Goal: Task Accomplishment & Management: Complete application form

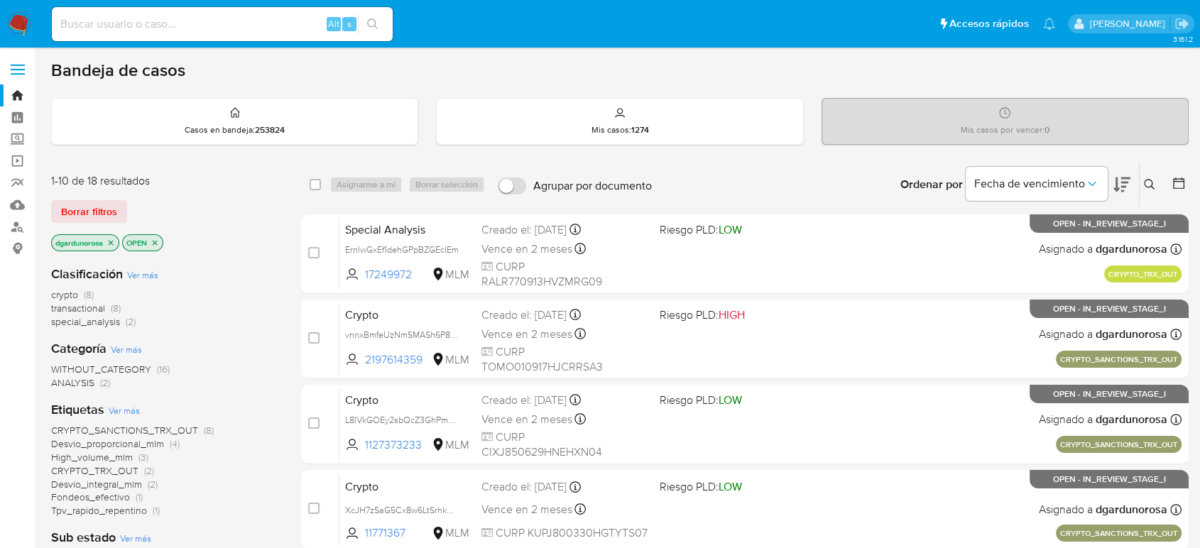
click at [1150, 180] on icon at bounding box center [1149, 184] width 11 height 11
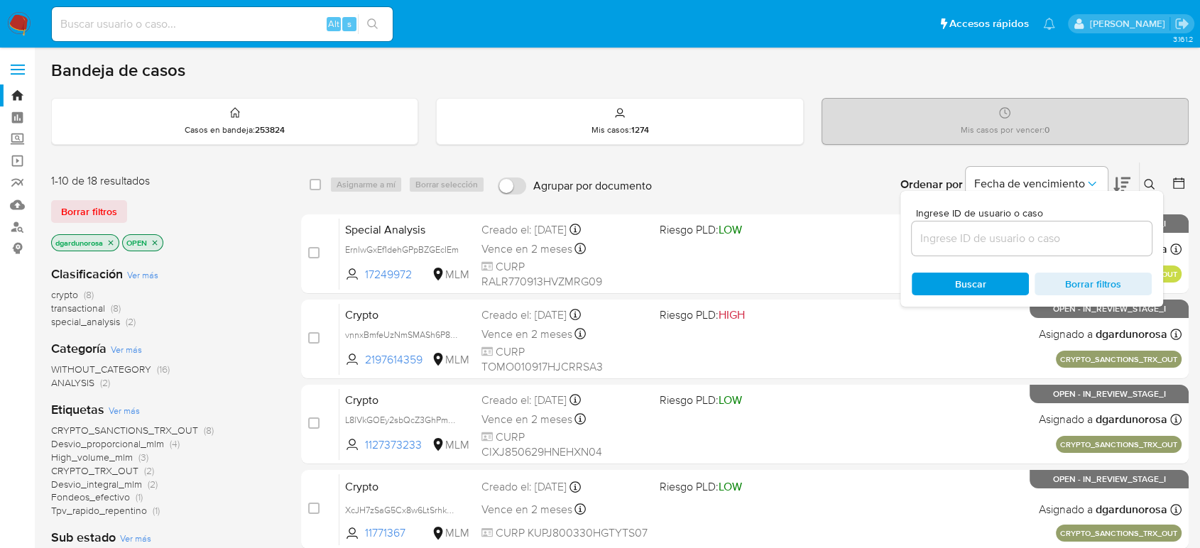
click at [1066, 231] on input at bounding box center [1032, 238] width 240 height 18
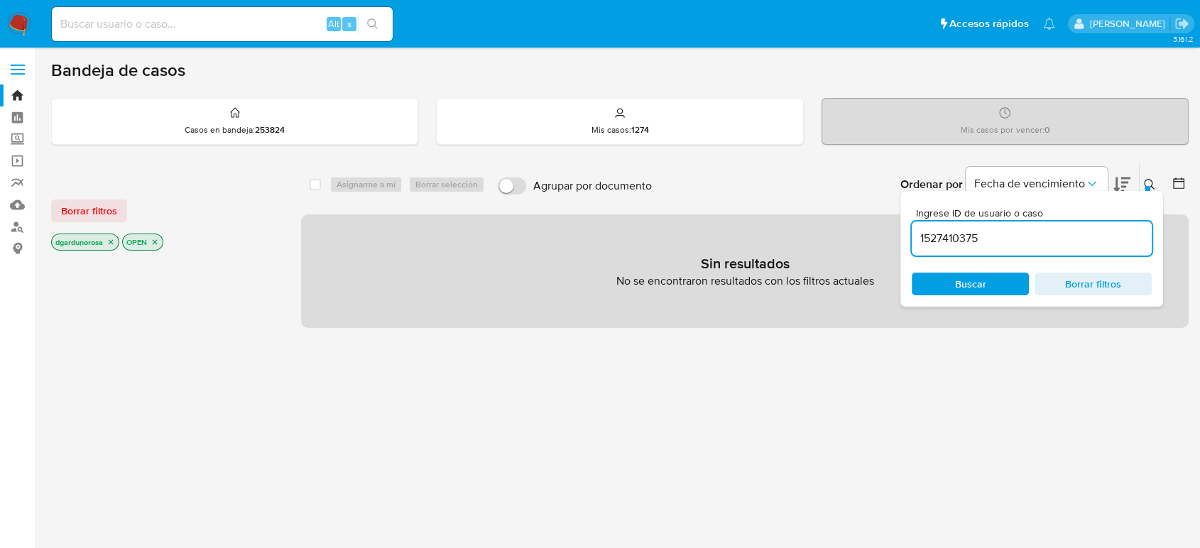
click at [1076, 241] on input "1527410375" at bounding box center [1032, 238] width 240 height 18
type input "1527410375"
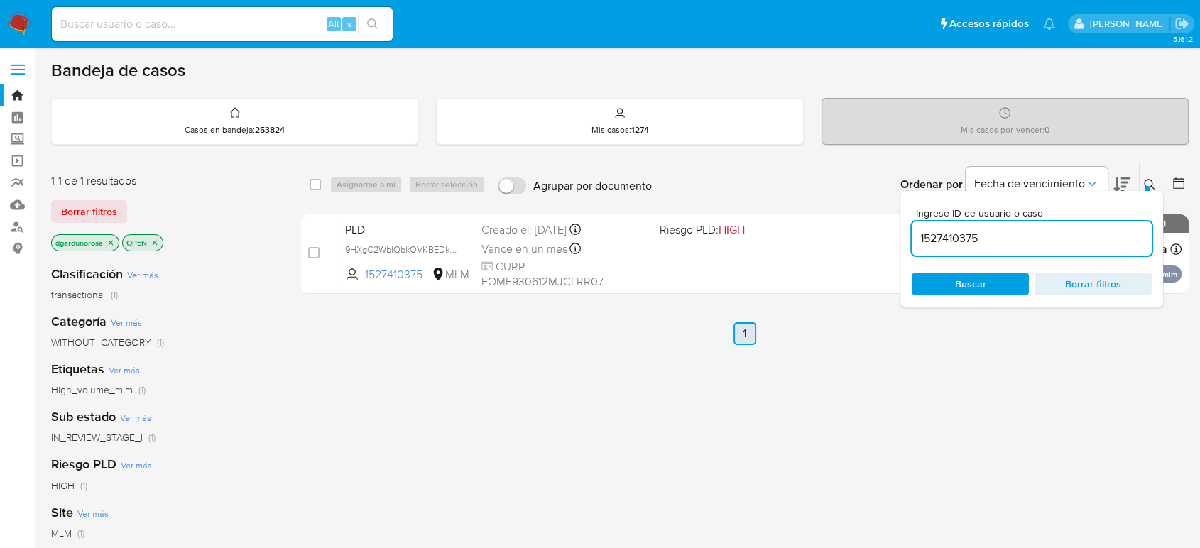
drag, startPoint x: 1148, startPoint y: 184, endPoint x: 738, endPoint y: 337, distance: 437.5
click at [1150, 184] on icon at bounding box center [1149, 184] width 11 height 11
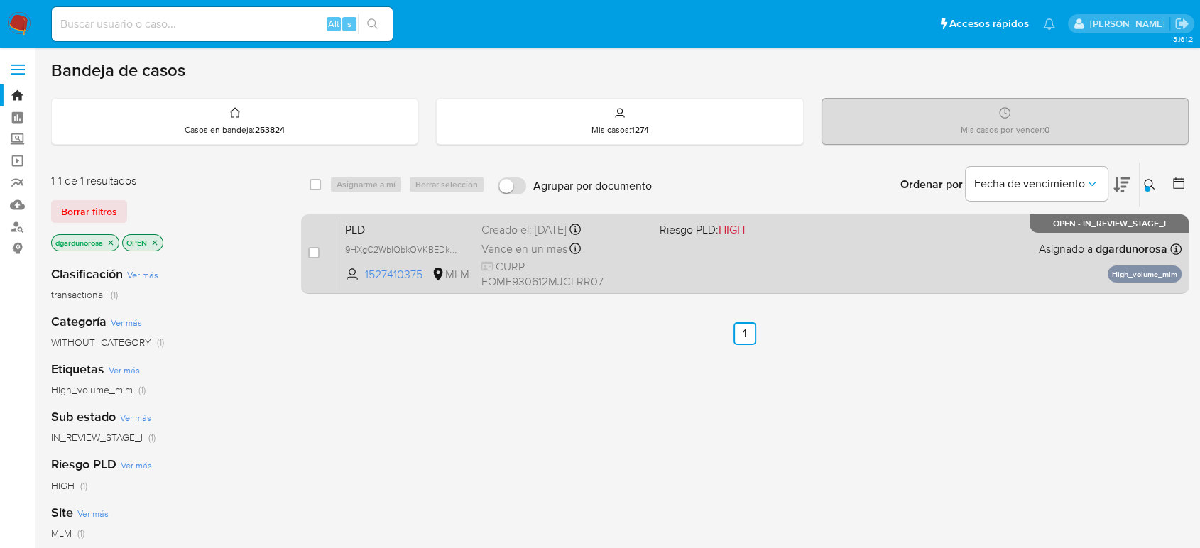
click at [750, 271] on div "PLD 9HXgC2WbIQbkOVKBEDkWv391 1527410375 MLM Riesgo PLD: HIGH Creado el: 12/09/2…" at bounding box center [760, 254] width 842 height 72
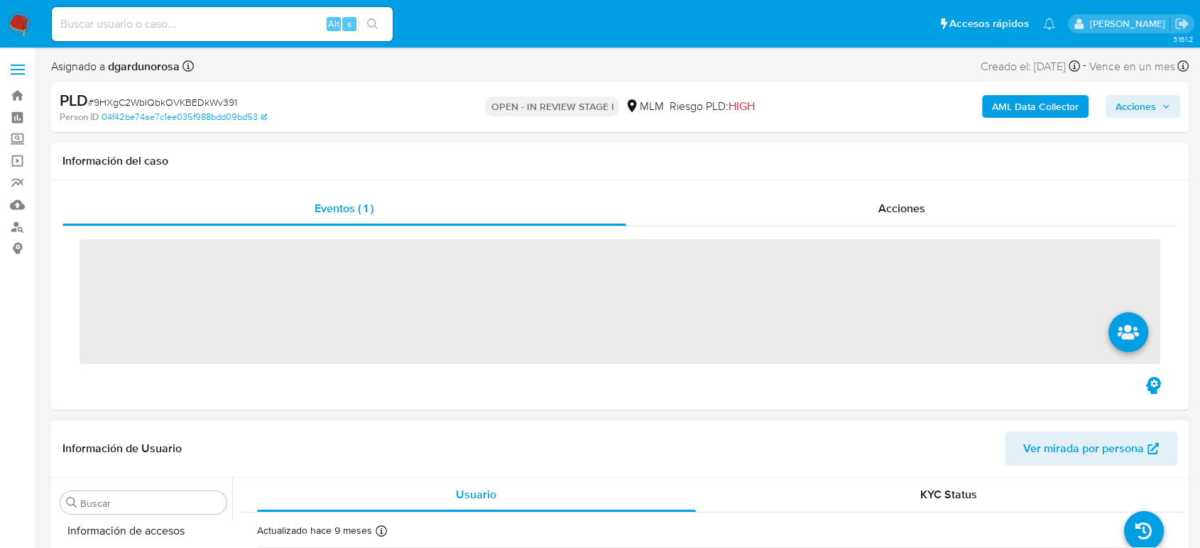
scroll to position [668, 0]
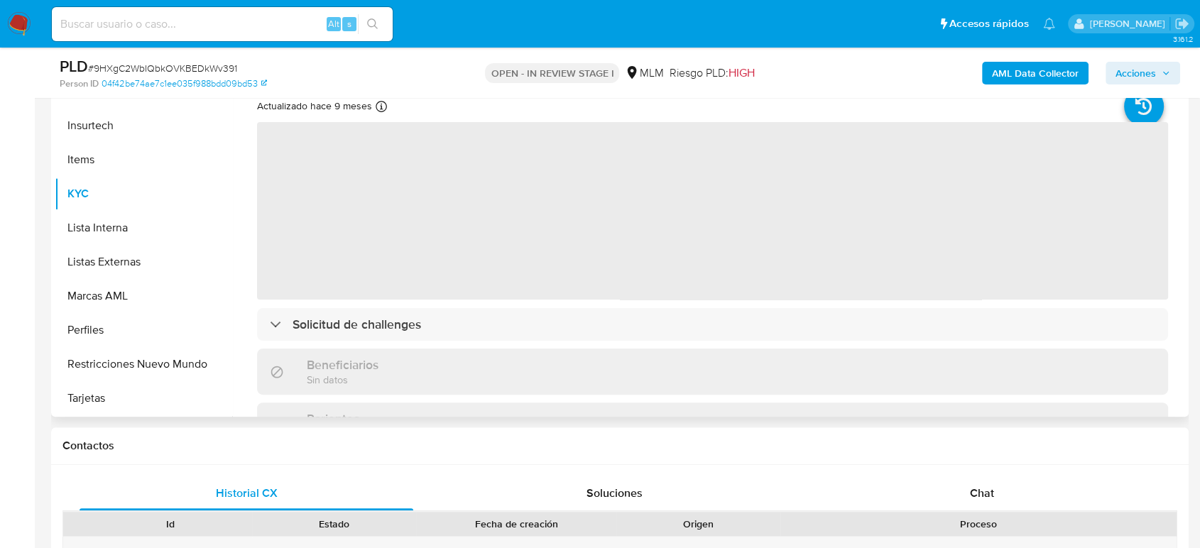
select select "10"
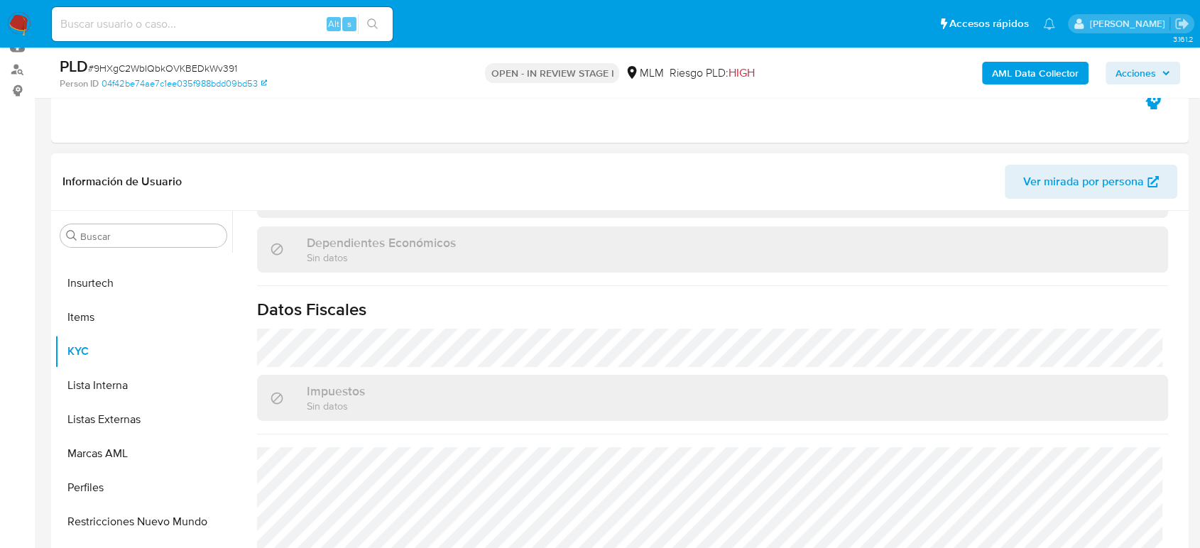
scroll to position [878, 0]
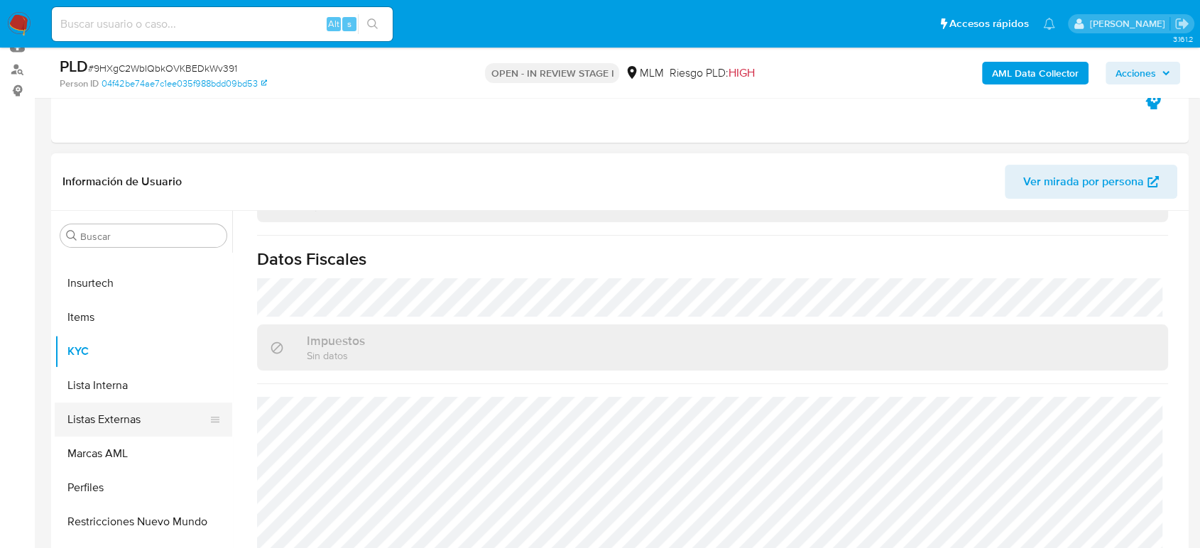
click at [154, 426] on button "Listas Externas" at bounding box center [138, 420] width 166 height 34
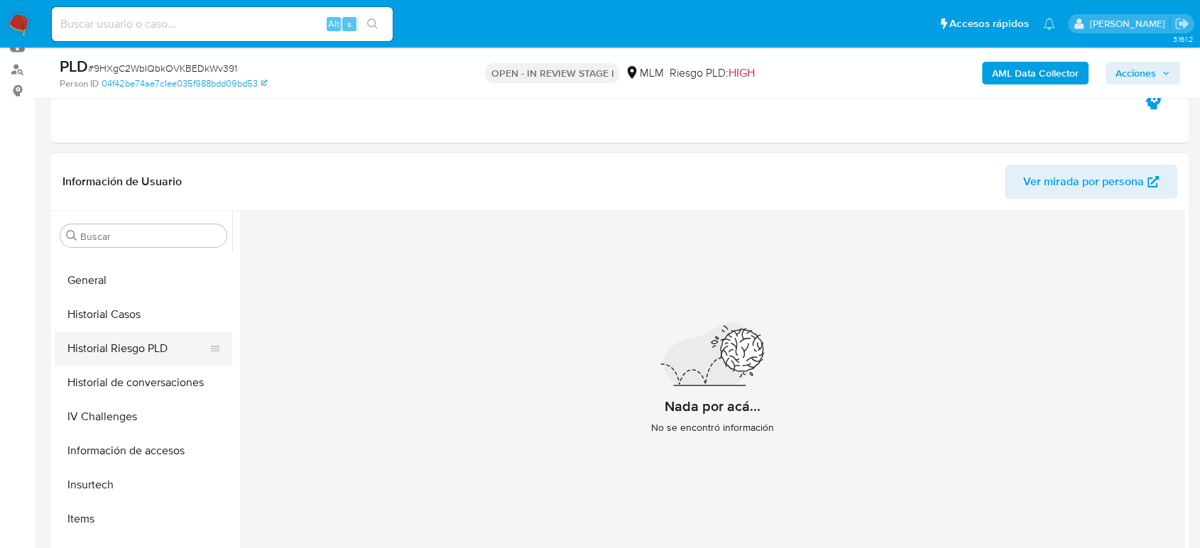
scroll to position [432, 0]
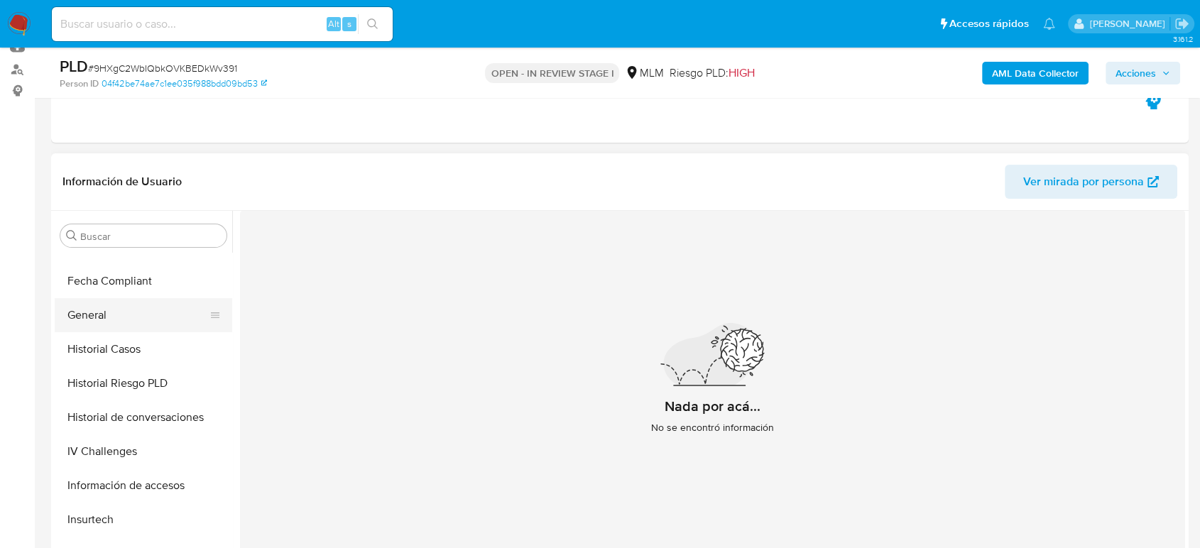
click at [99, 315] on button "General" at bounding box center [138, 315] width 166 height 34
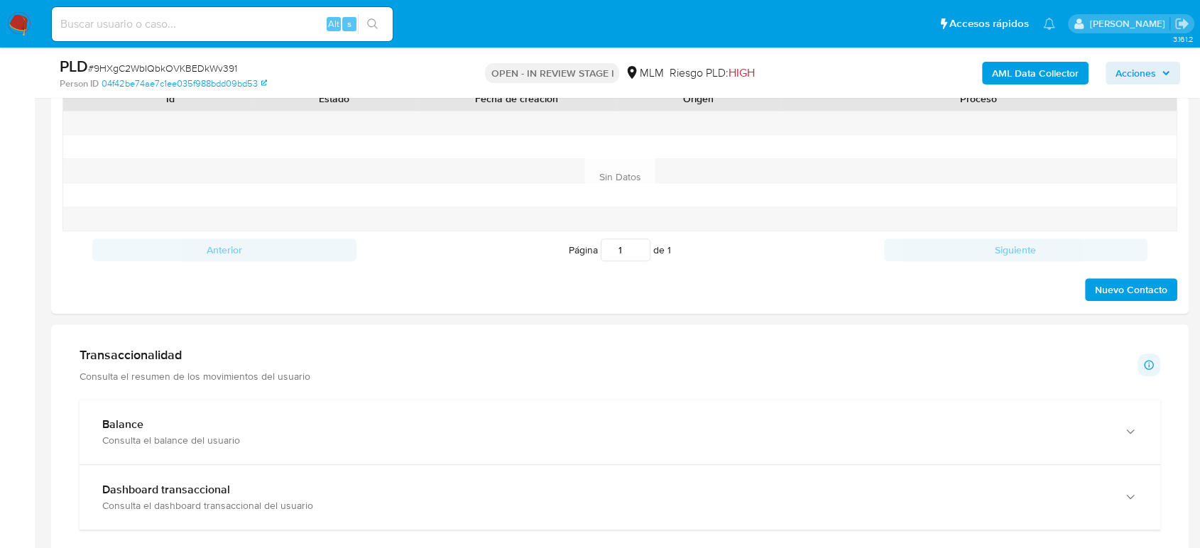
scroll to position [868, 0]
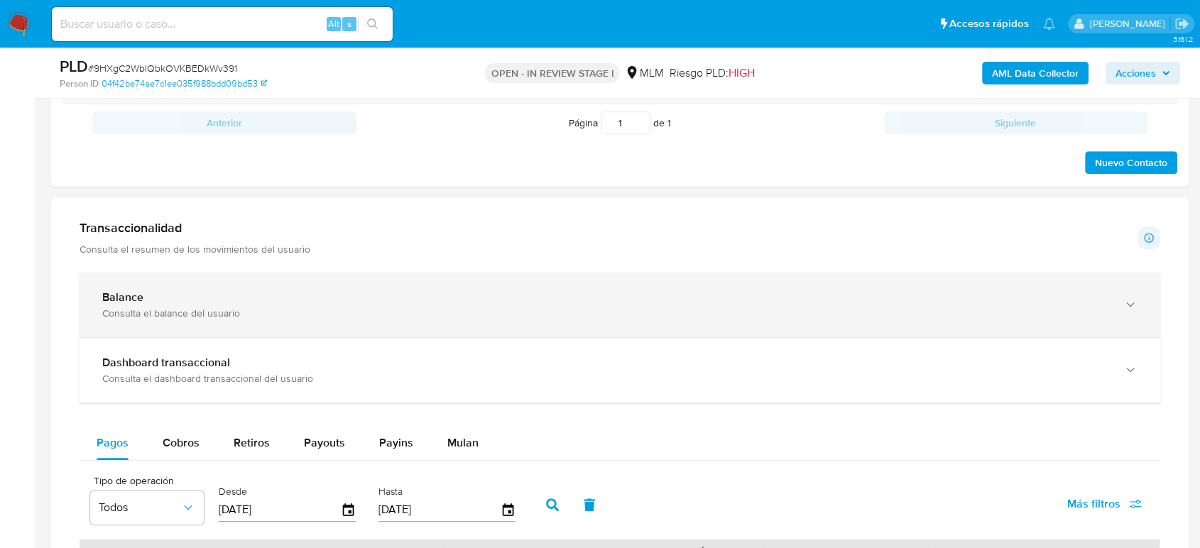
click at [320, 331] on div "Balance Consulta el balance del usuario" at bounding box center [620, 305] width 1081 height 65
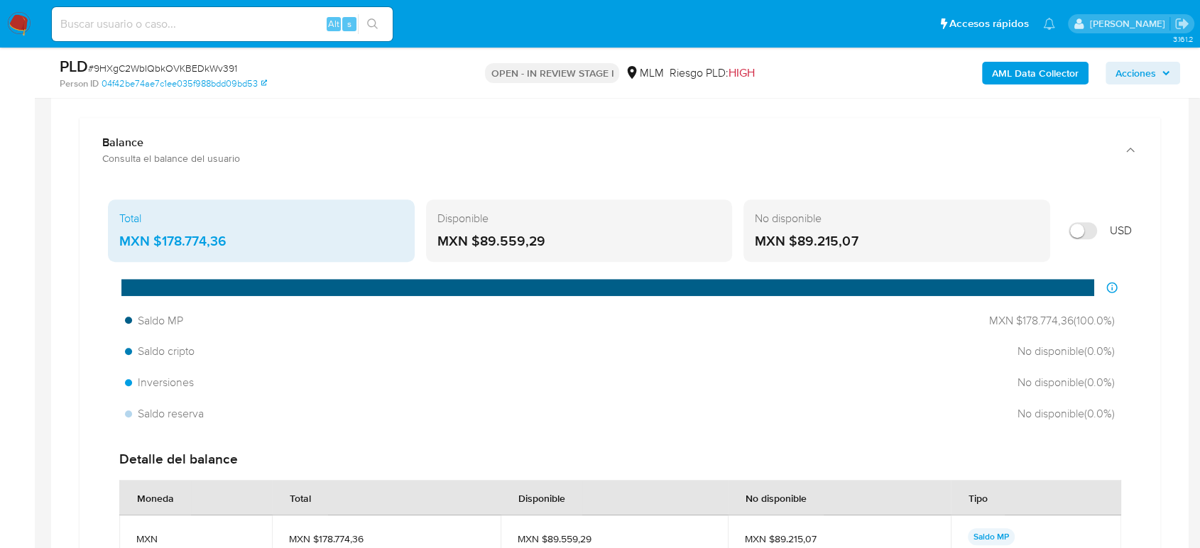
scroll to position [1025, 0]
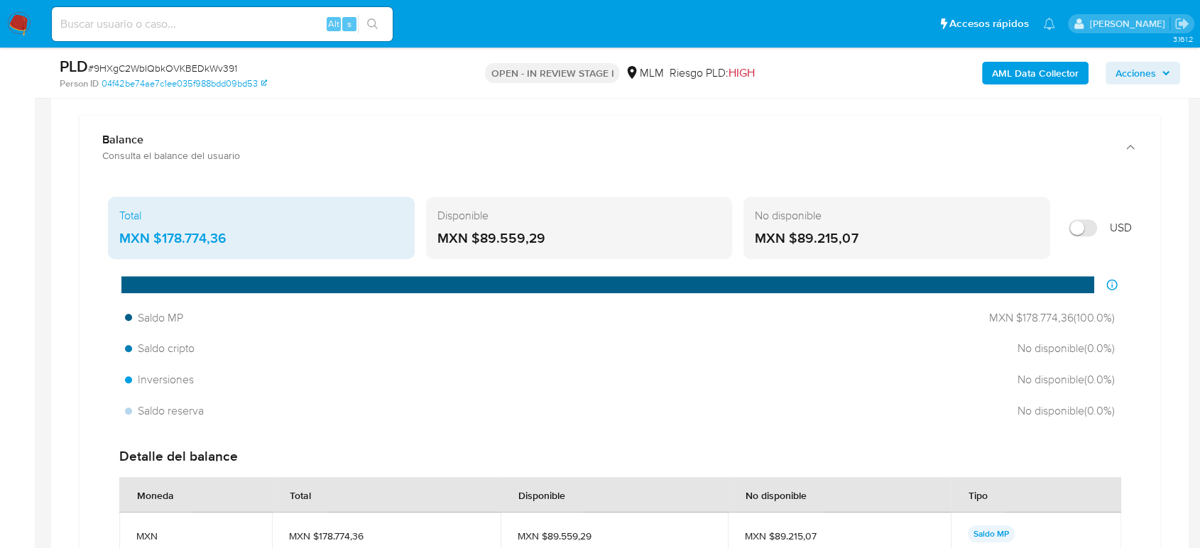
drag, startPoint x: 229, startPoint y: 237, endPoint x: 153, endPoint y: 246, distance: 76.5
click at [153, 246] on div "MXN $178.774,36" at bounding box center [261, 238] width 284 height 18
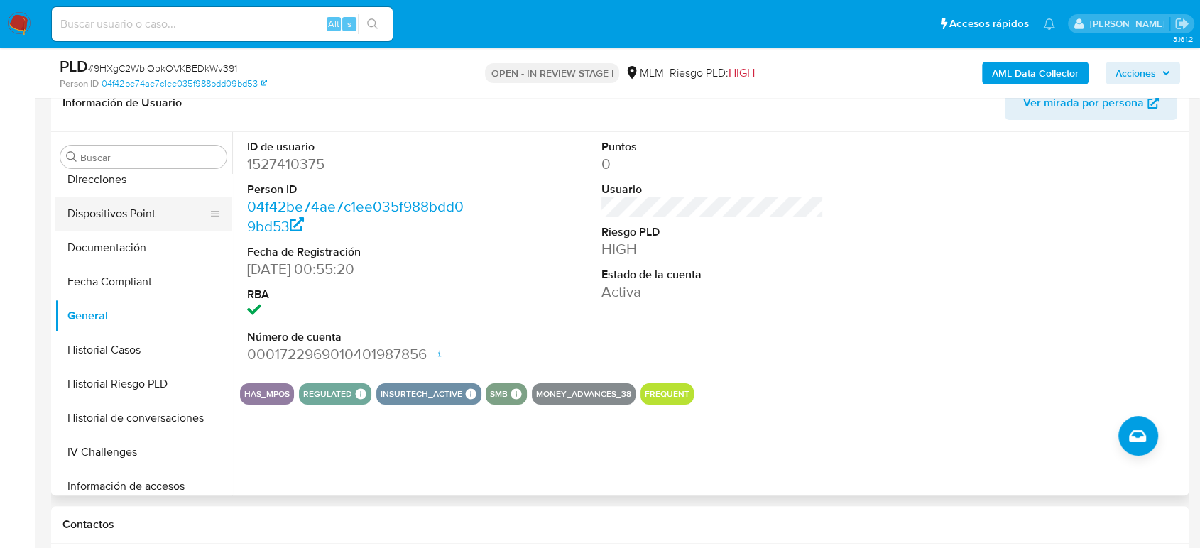
scroll to position [195, 0]
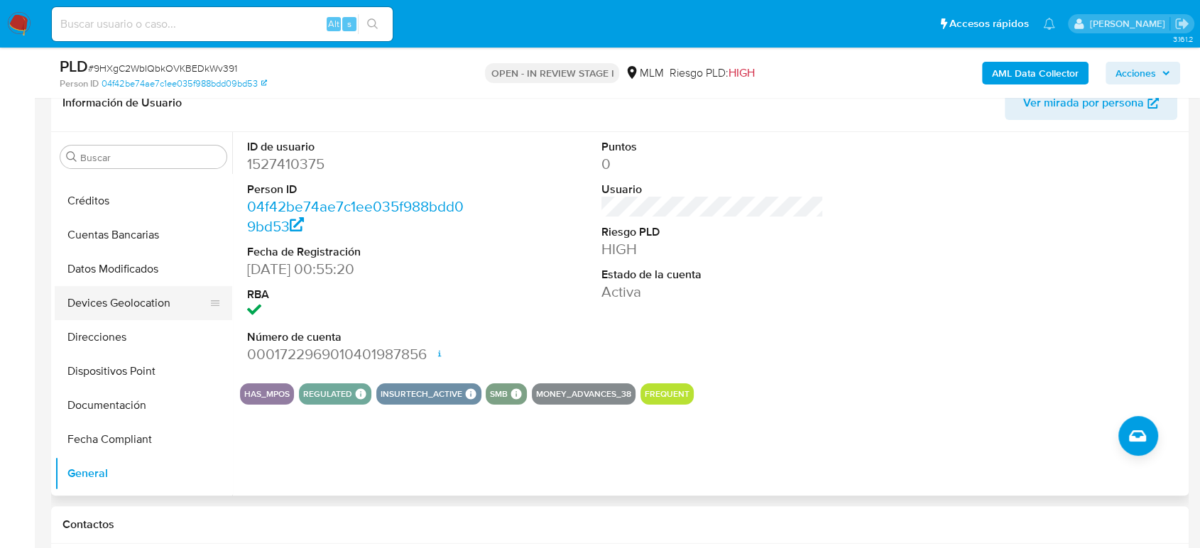
click at [143, 311] on button "Devices Geolocation" at bounding box center [138, 303] width 166 height 34
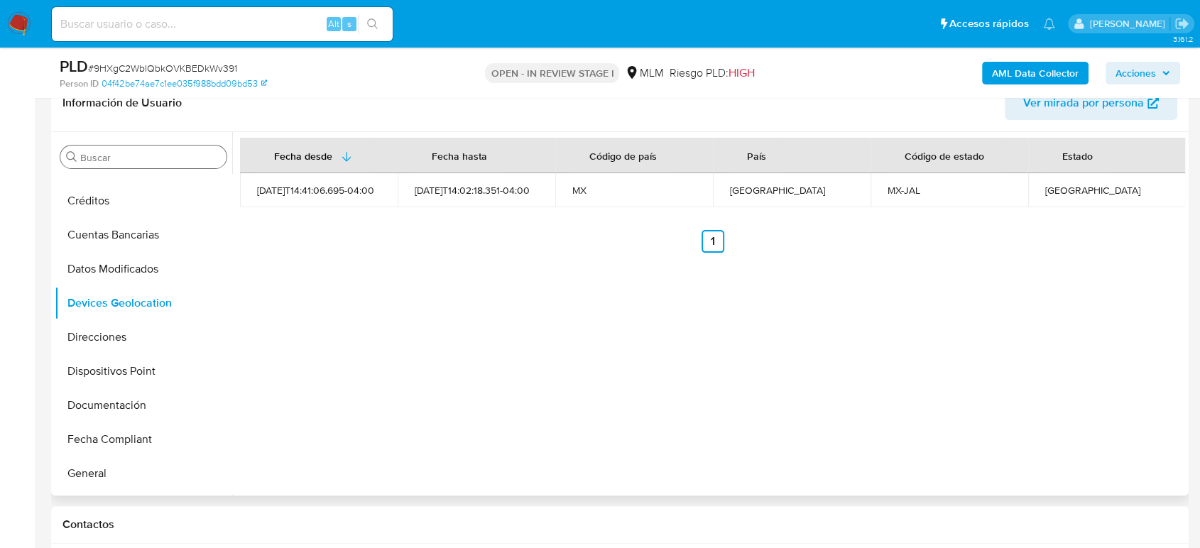
click at [133, 157] on input "Buscar" at bounding box center [150, 157] width 141 height 13
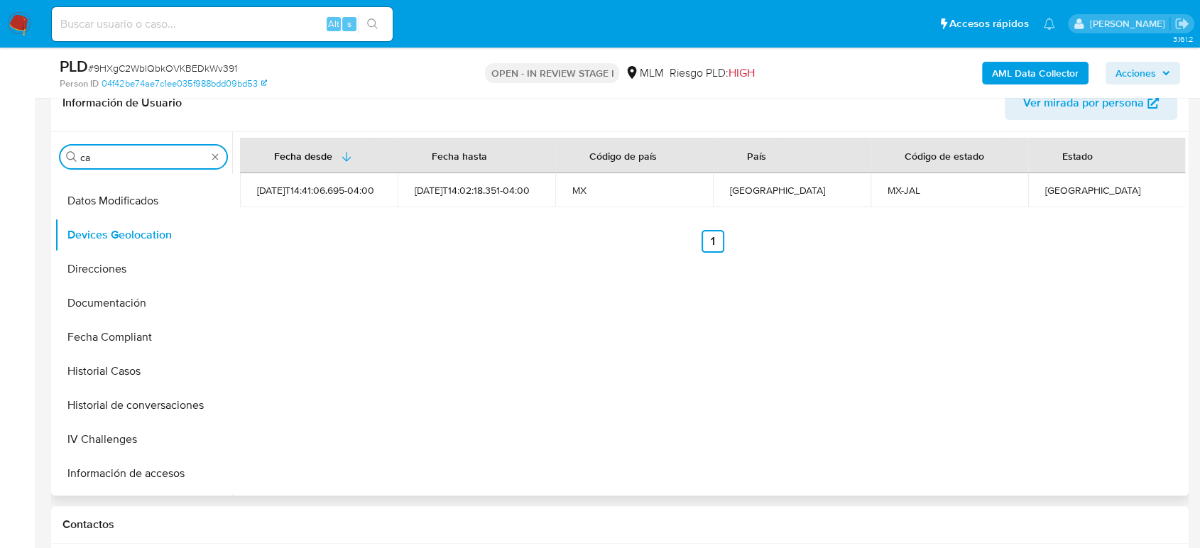
scroll to position [0, 0]
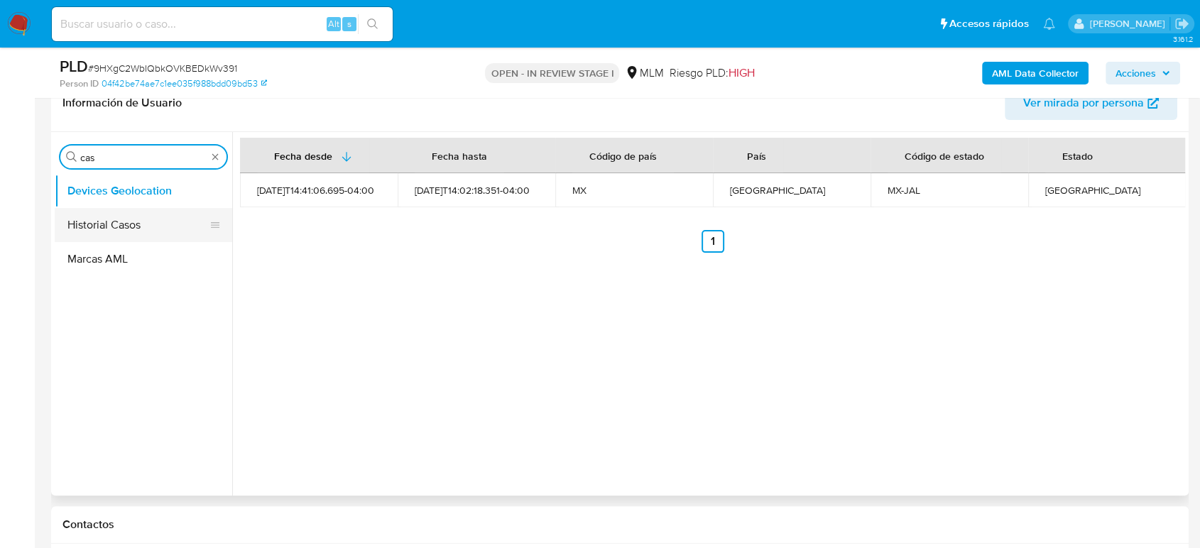
type input "cas"
click at [110, 229] on button "Historial Casos" at bounding box center [138, 225] width 166 height 34
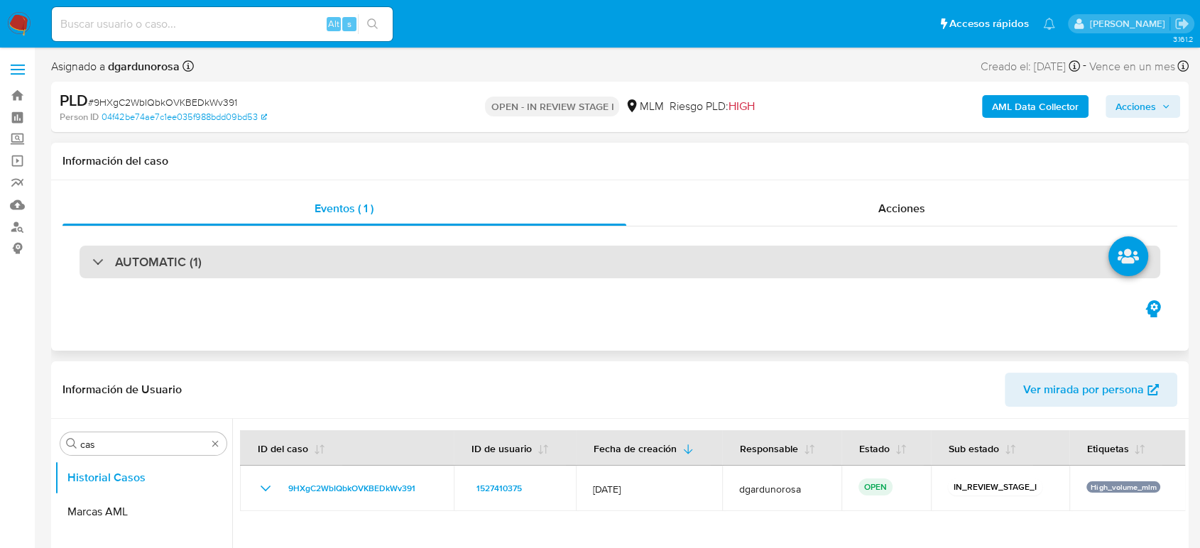
click at [249, 266] on div "AUTOMATIC (1)" at bounding box center [620, 262] width 1081 height 33
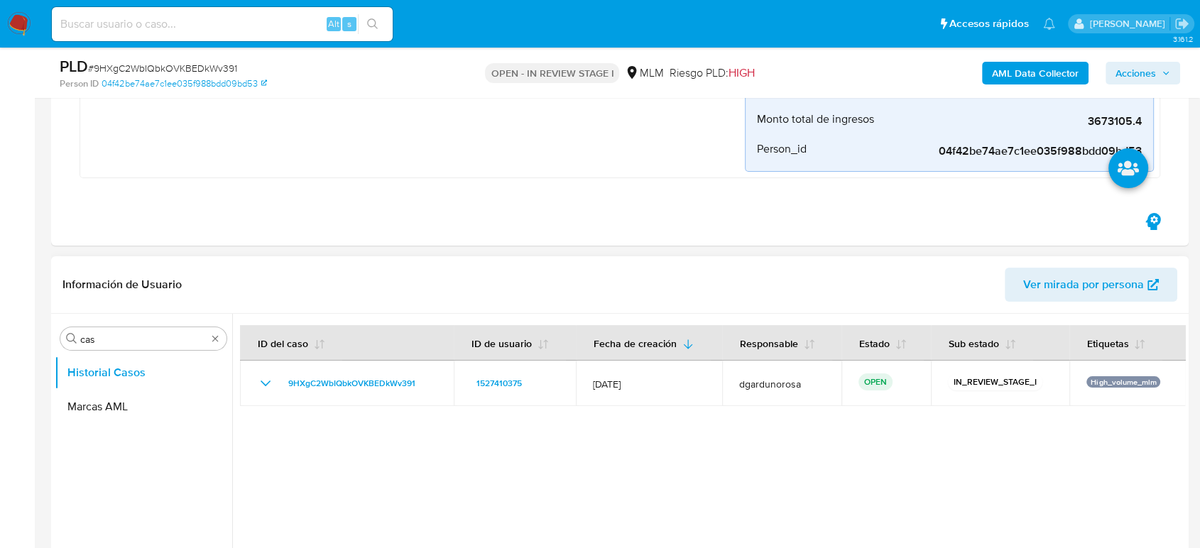
scroll to position [394, 0]
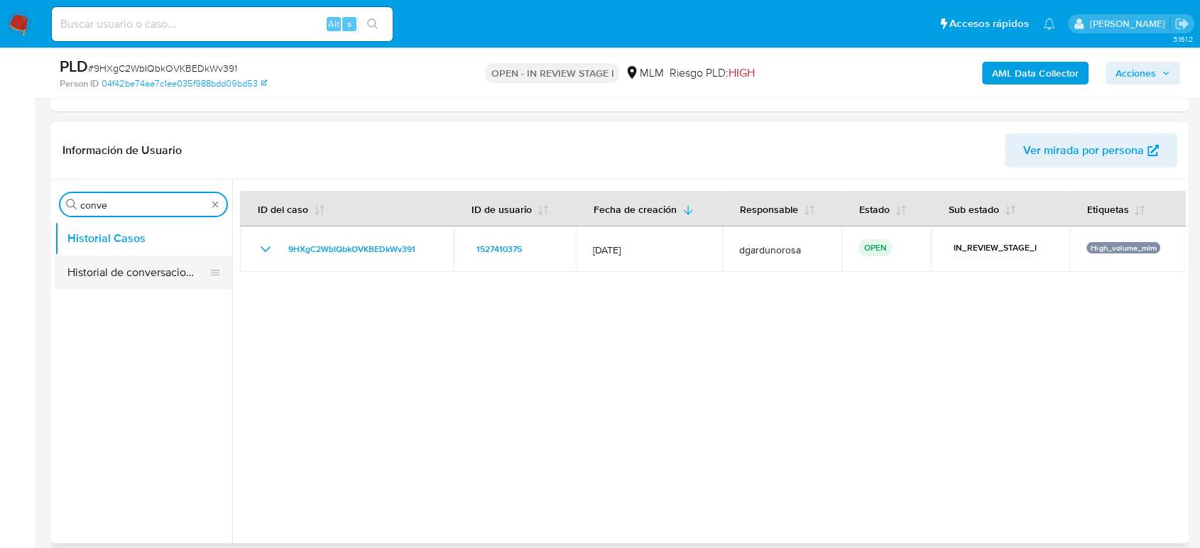
type input "conve"
click at [164, 273] on button "Historial de conversaciones" at bounding box center [138, 273] width 166 height 34
click at [161, 285] on button "Historial de conversaciones" at bounding box center [144, 273] width 178 height 34
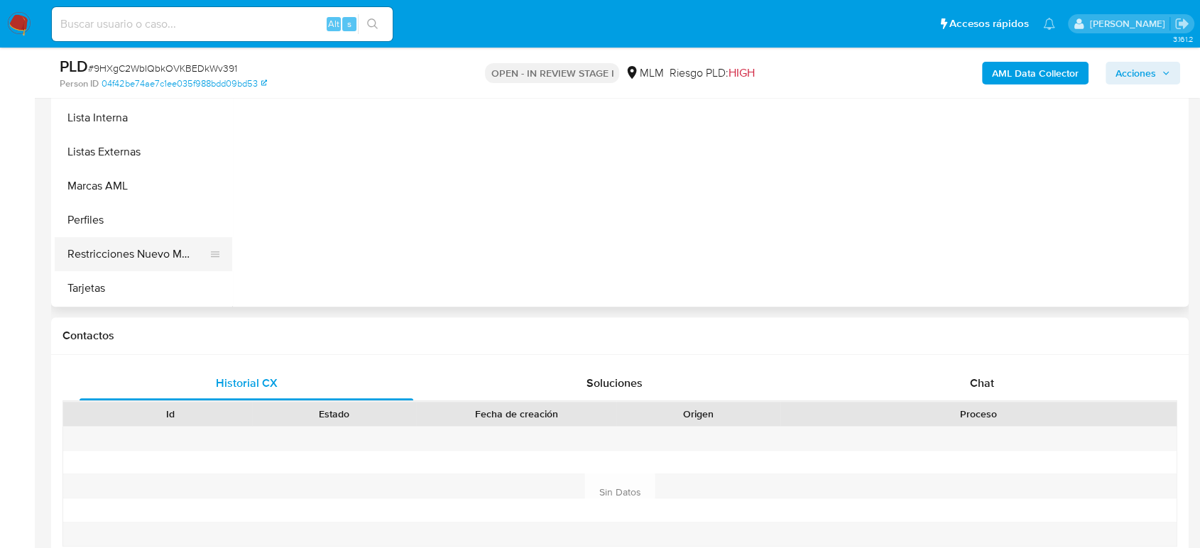
scroll to position [511, 0]
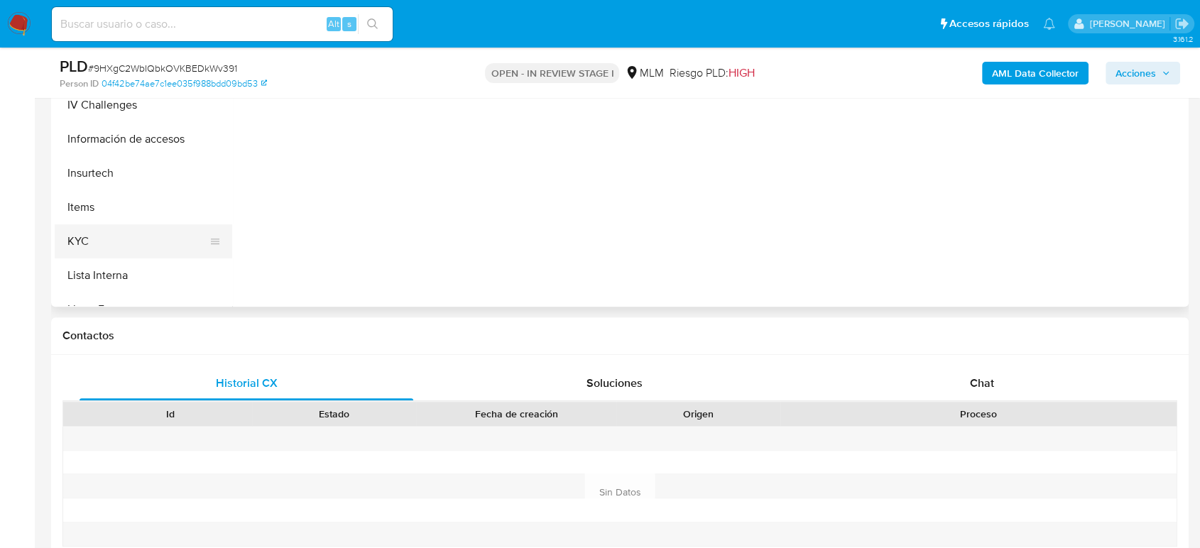
click at [129, 229] on button "KYC" at bounding box center [138, 241] width 166 height 34
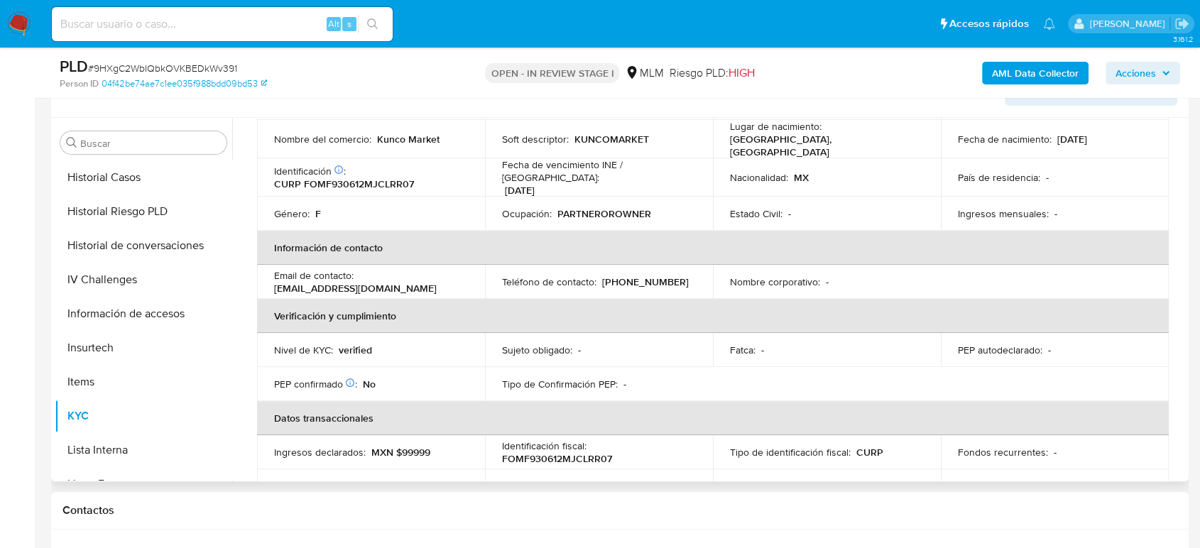
scroll to position [89, 0]
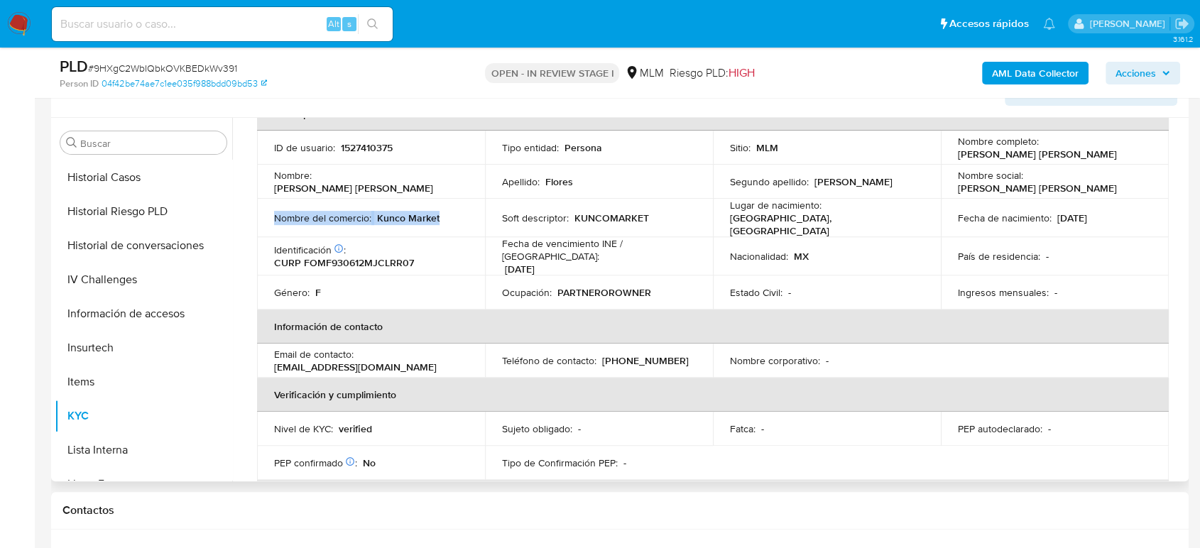
drag, startPoint x: 420, startPoint y: 217, endPoint x: 266, endPoint y: 216, distance: 154.1
click at [266, 216] on td "Nombre del comercio : Kunco Market" at bounding box center [371, 218] width 228 height 38
copy div "Nombre del comercio : Kunco Market"
click at [139, 178] on button "Historial Casos" at bounding box center [138, 177] width 166 height 34
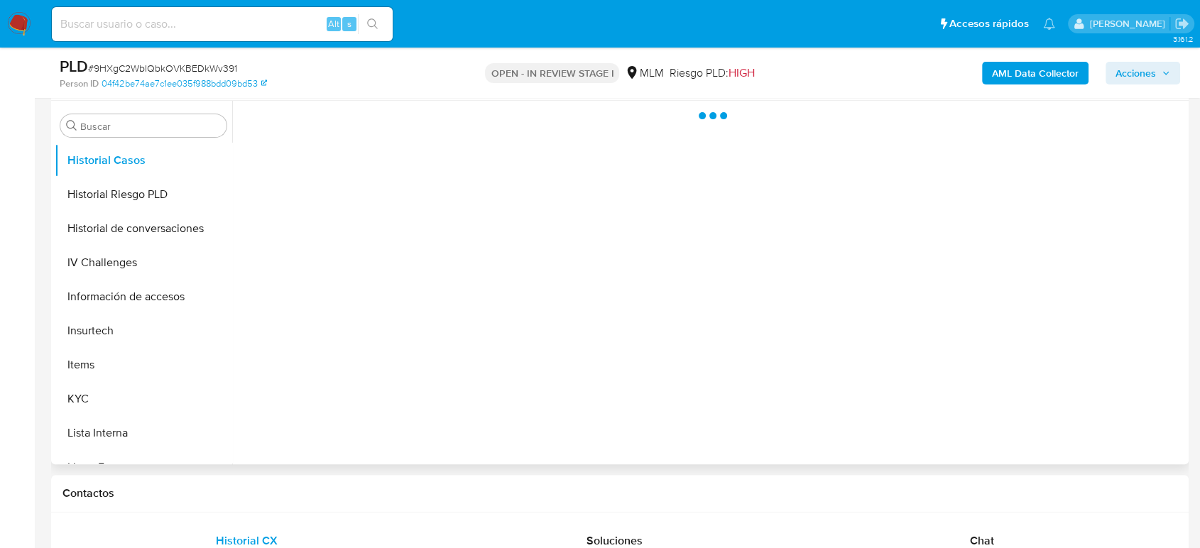
scroll to position [0, 0]
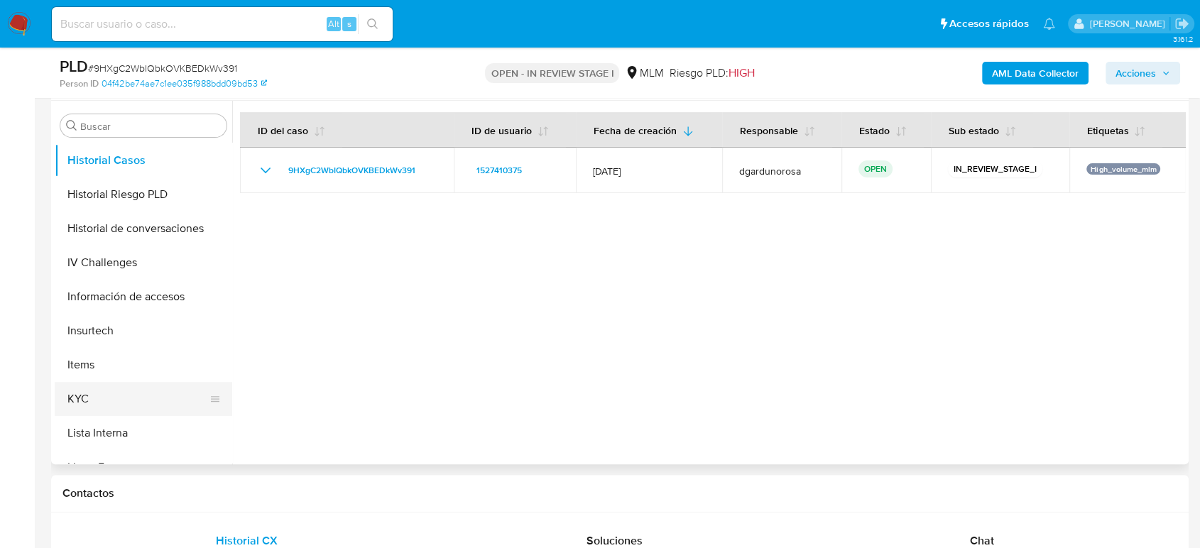
click at [114, 403] on button "KYC" at bounding box center [138, 399] width 166 height 34
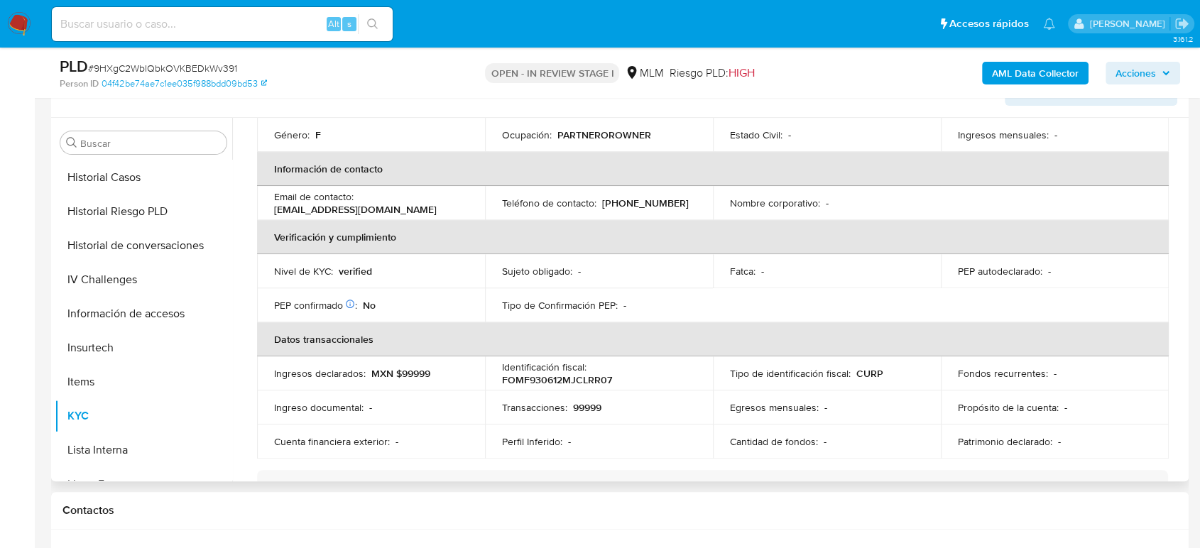
scroll to position [168, 0]
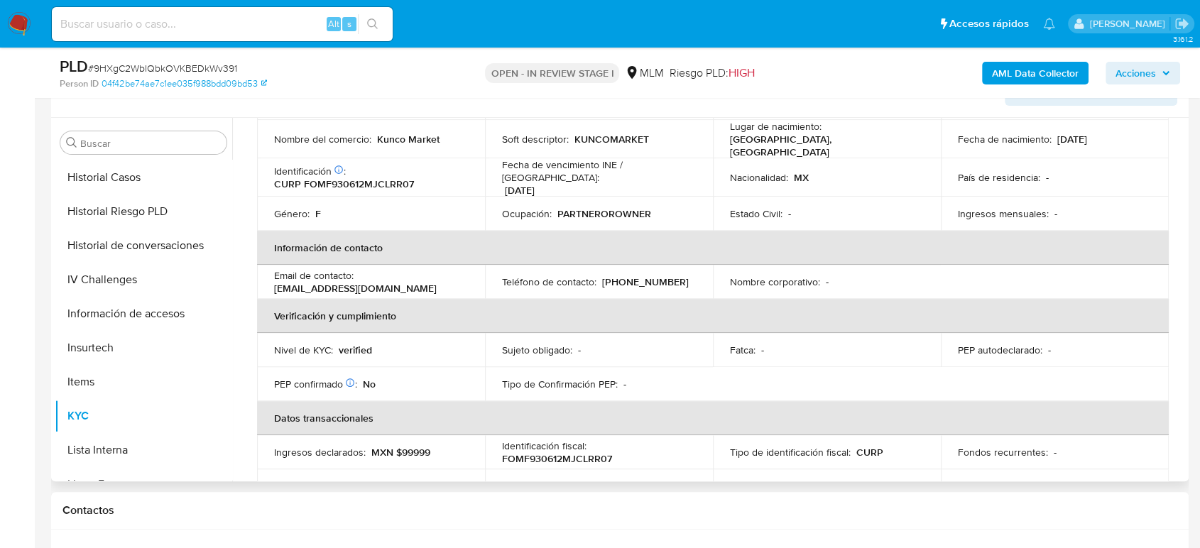
click at [649, 276] on p "(33) 34068947" at bounding box center [645, 282] width 87 height 13
copy p "34068947"
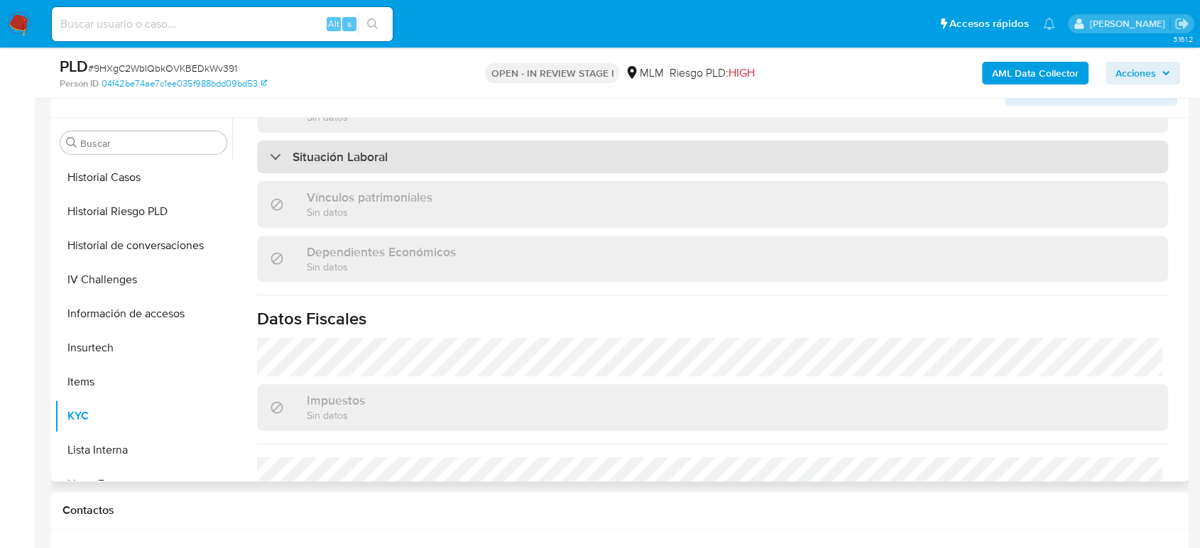
scroll to position [878, 0]
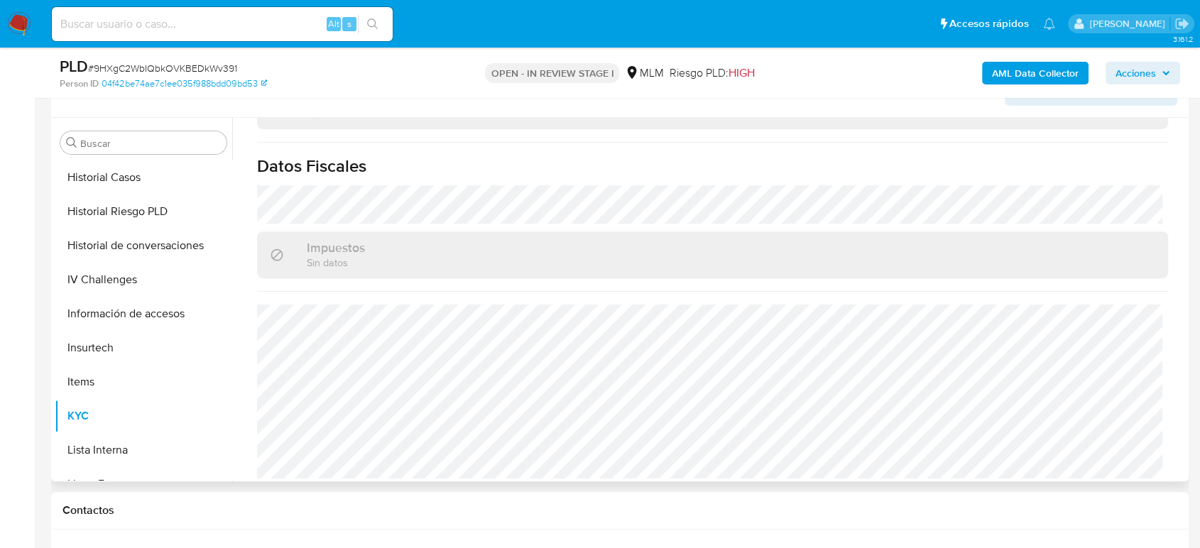
click at [801, 157] on h1 "Datos Fiscales" at bounding box center [712, 166] width 911 height 21
click at [783, 118] on div "Dependientes Económicos Sin datos" at bounding box center [712, 106] width 911 height 46
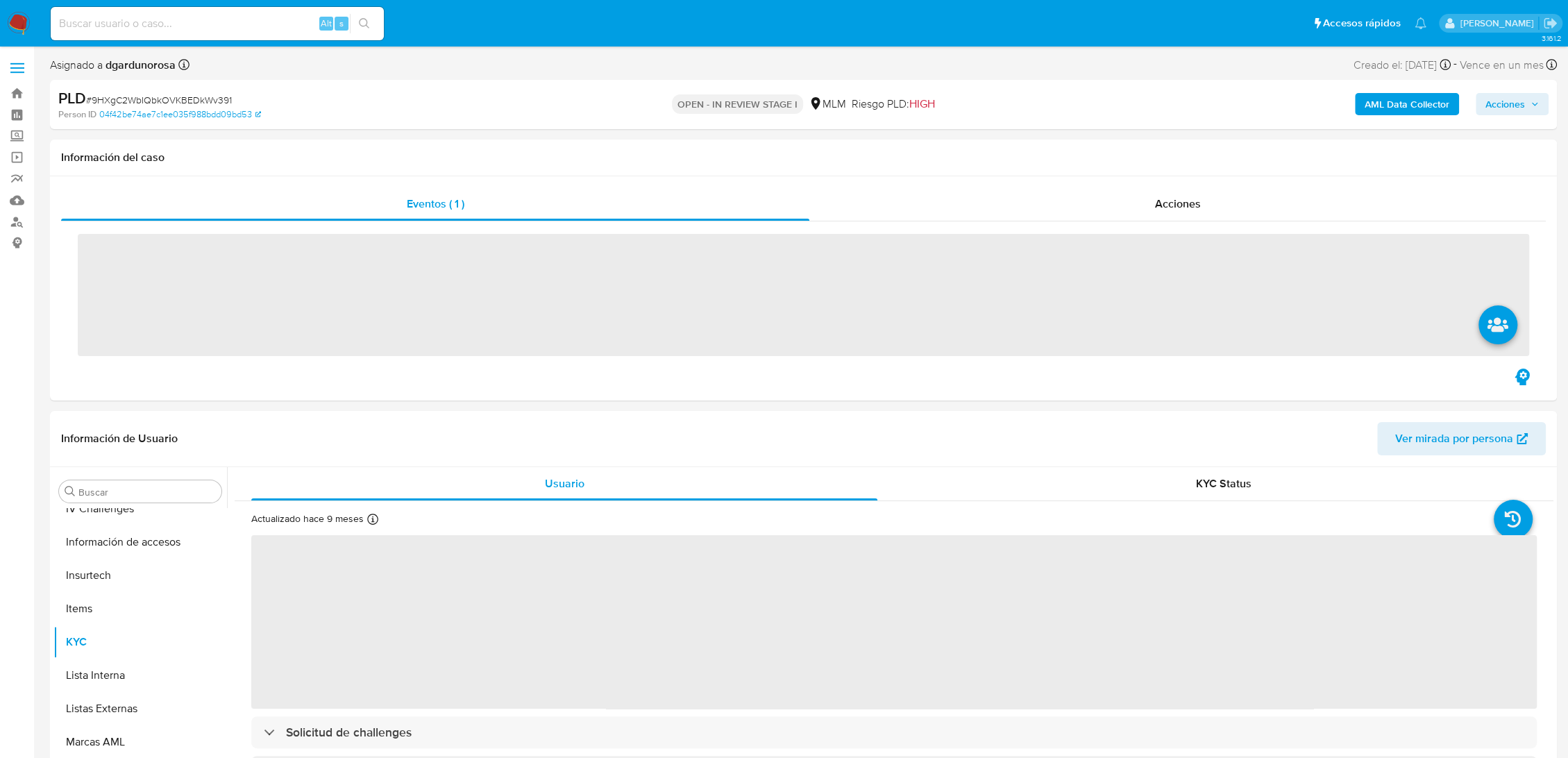
scroll to position [653, 0]
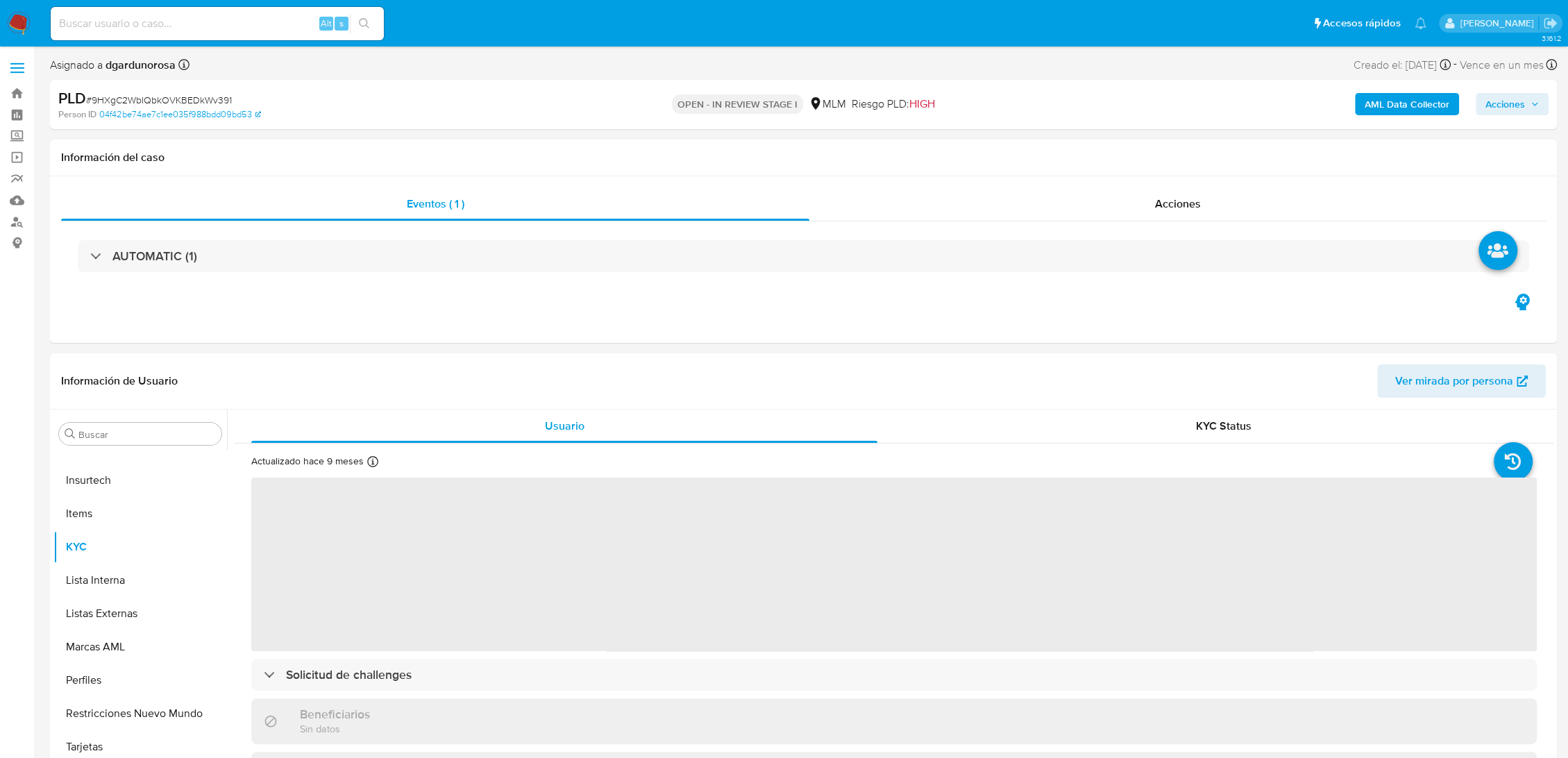
select select "10"
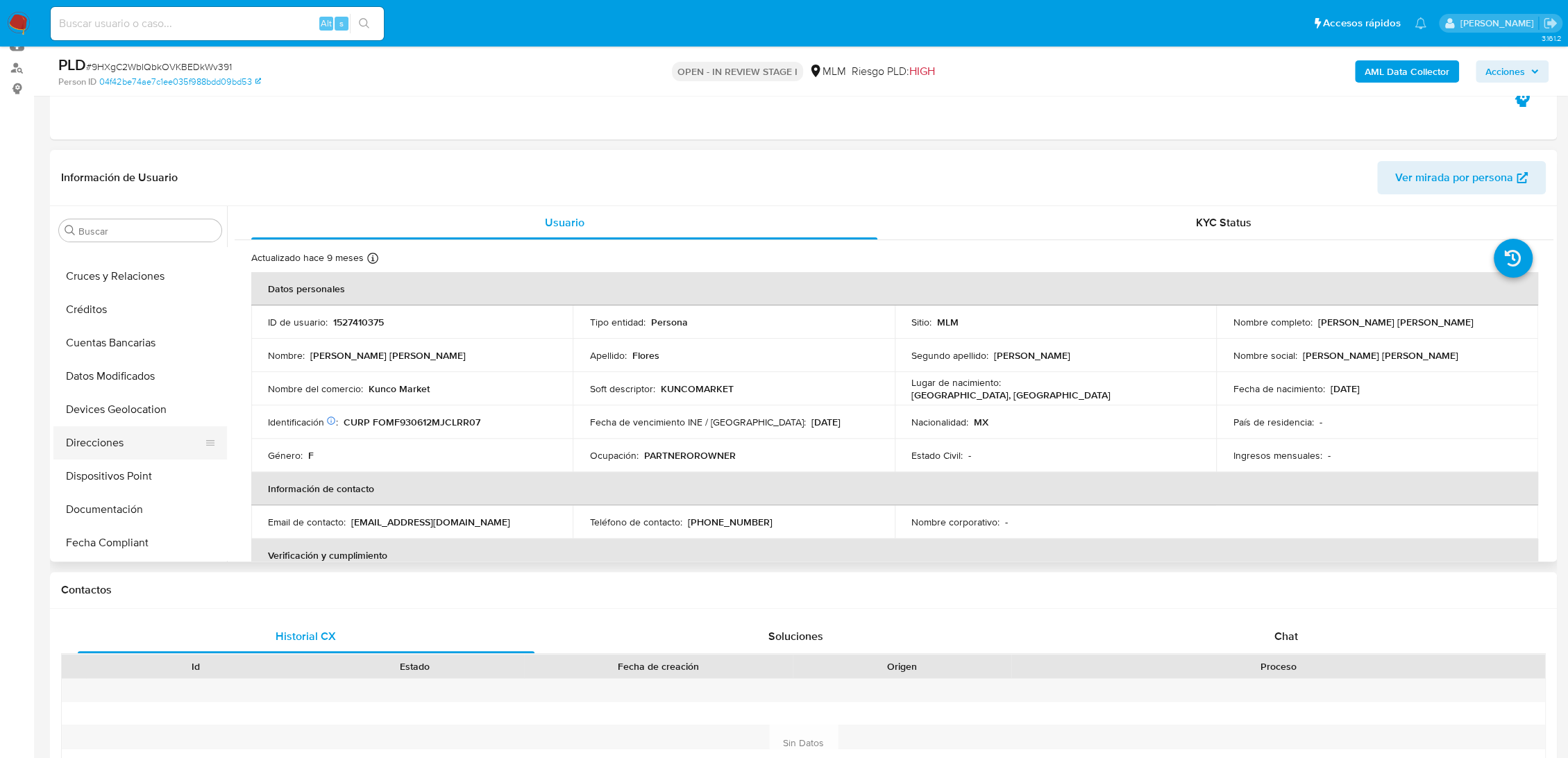
scroll to position [113, 0]
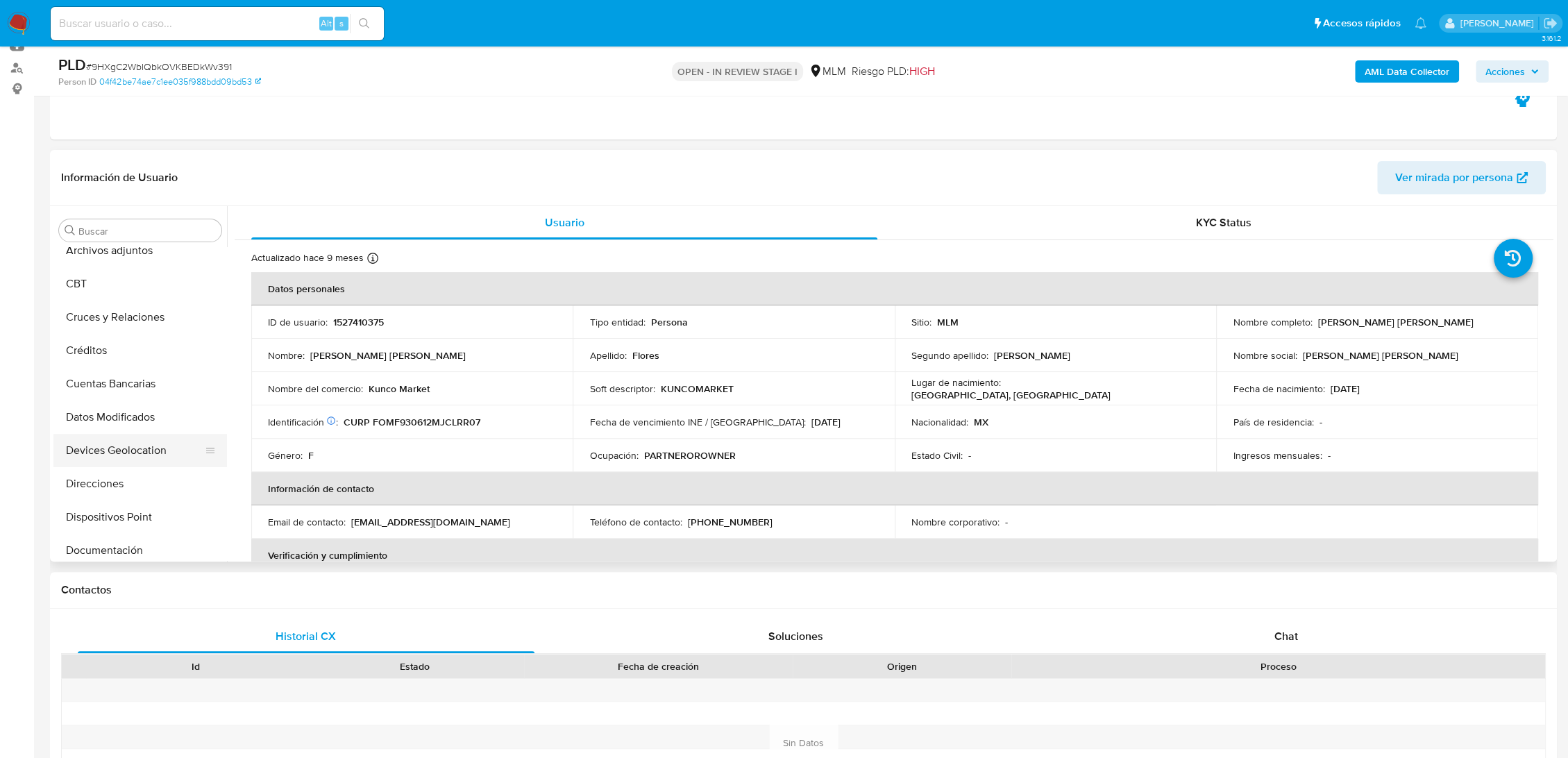
click at [143, 453] on button "Devices Geolocation" at bounding box center [135, 451] width 162 height 33
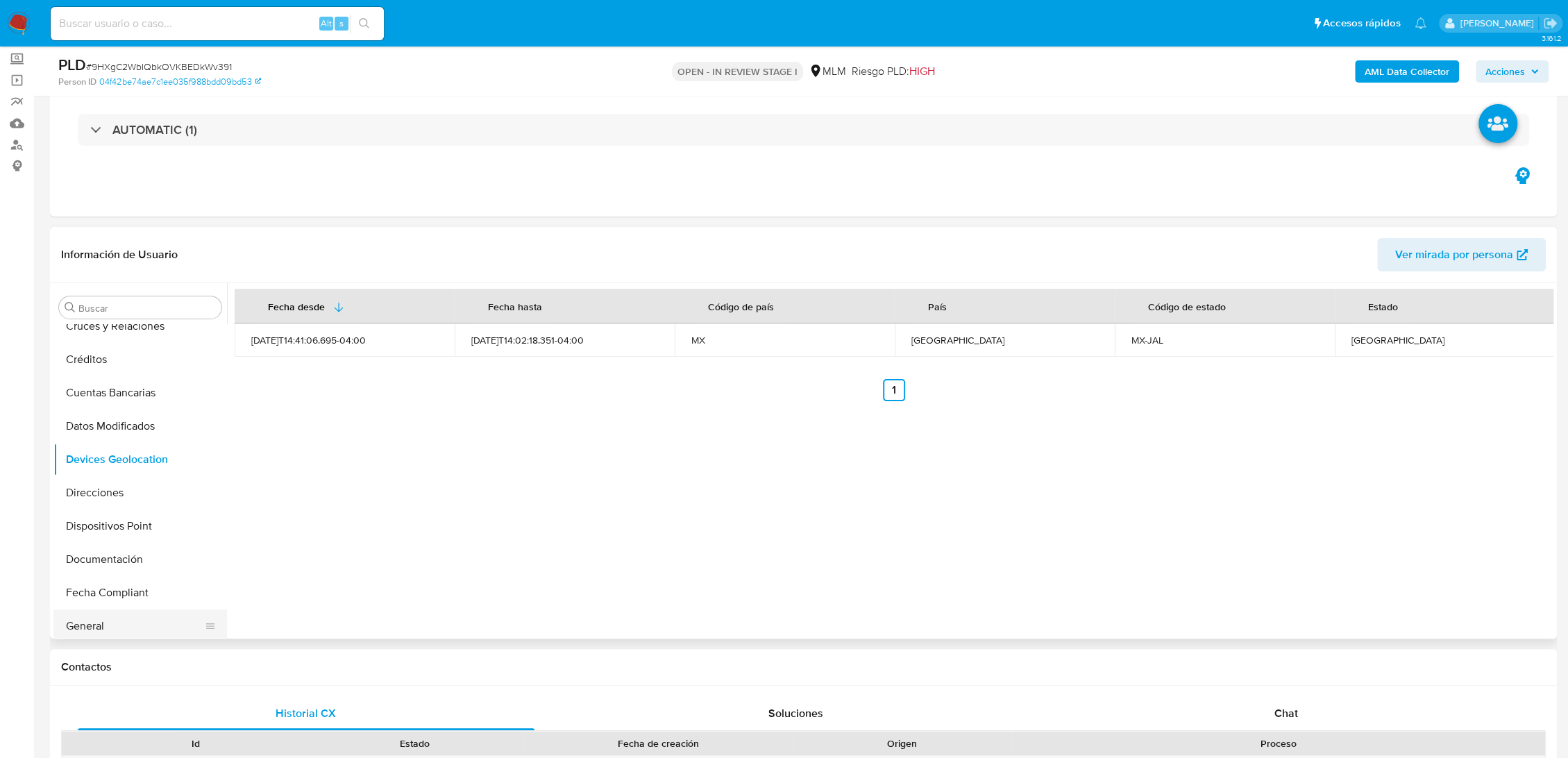
scroll to position [308, 0]
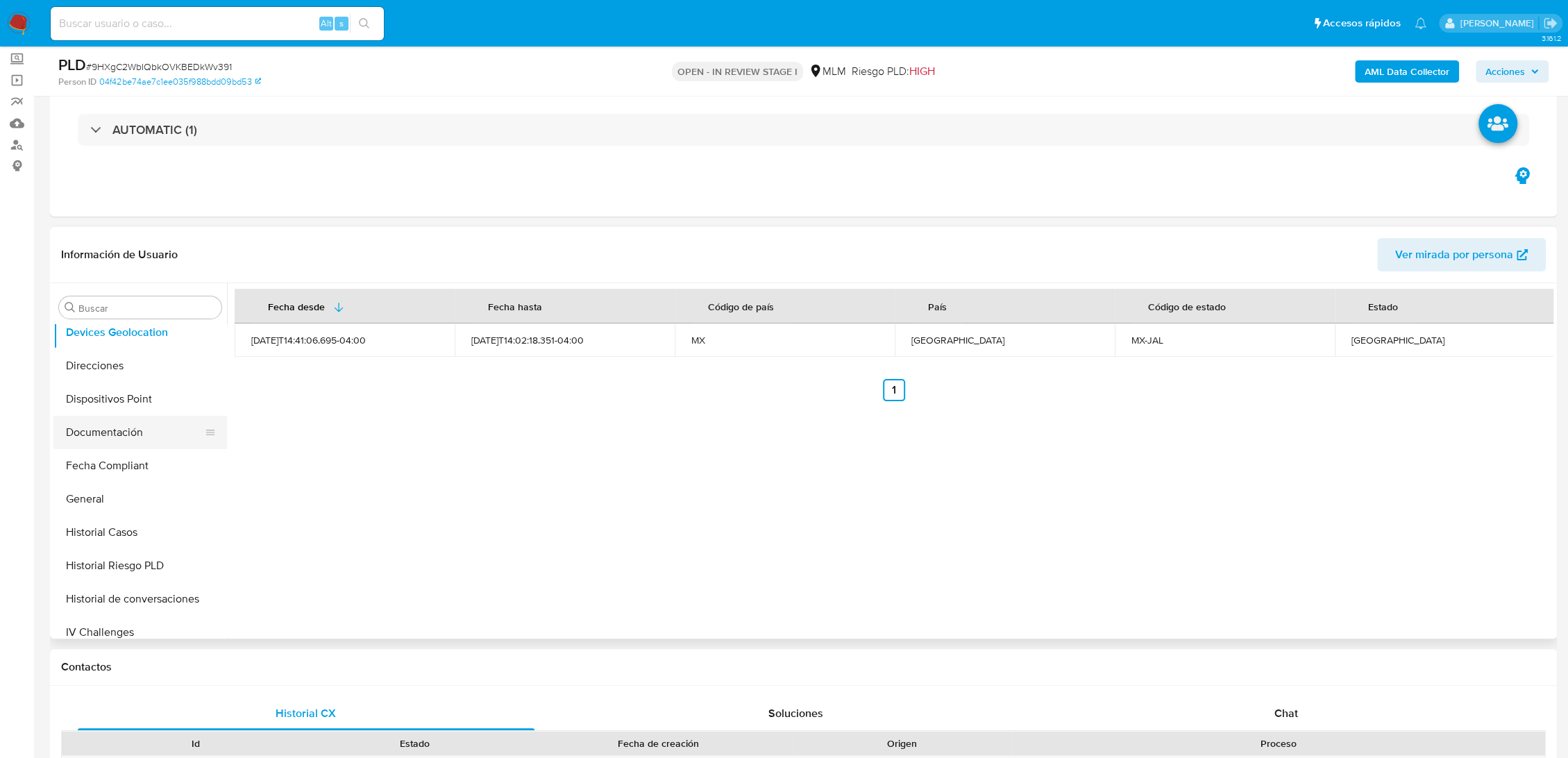
click at [118, 444] on button "Documentación" at bounding box center [135, 432] width 162 height 33
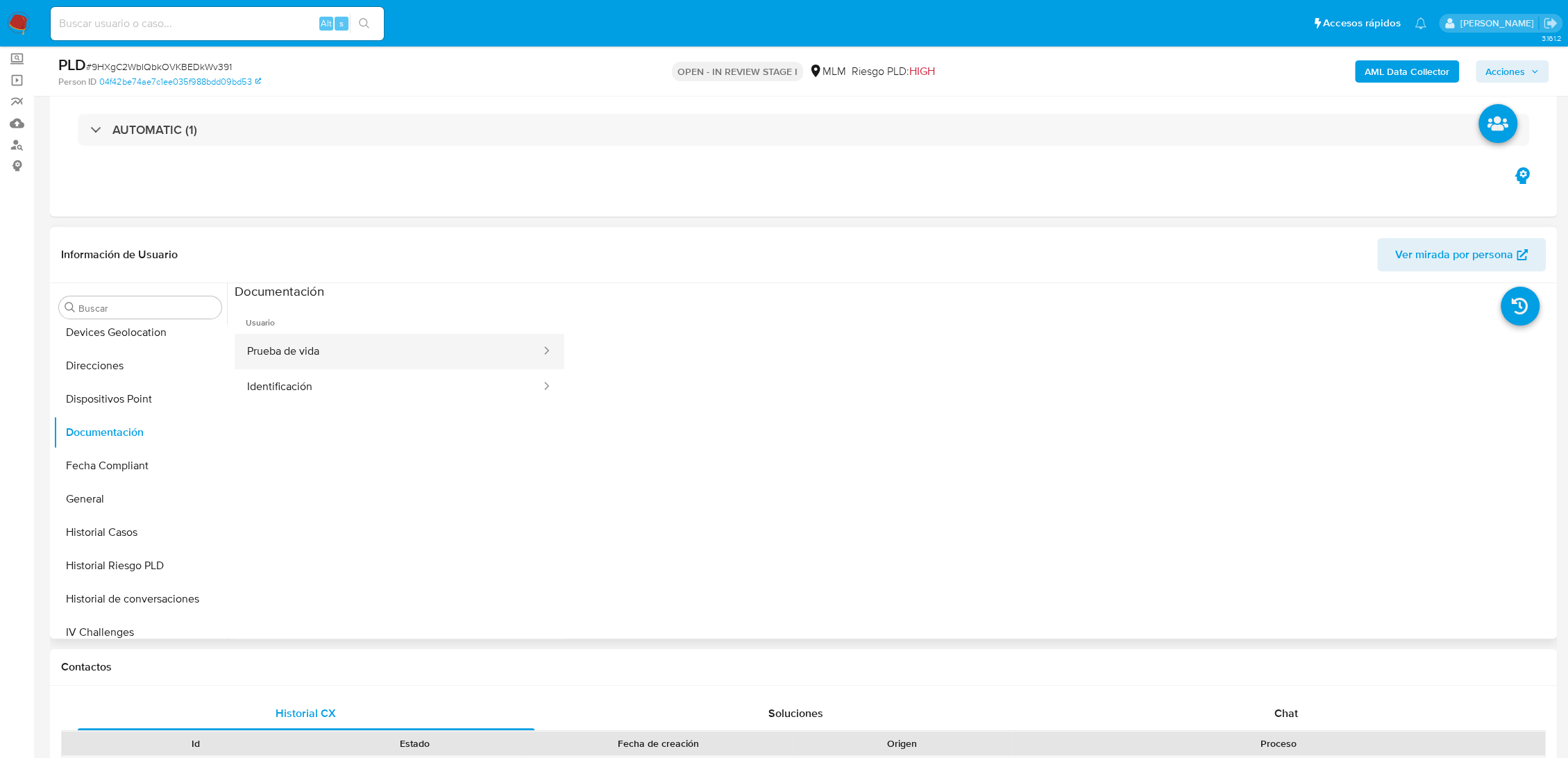
click at [365, 340] on button "Prueba de vida" at bounding box center [388, 352] width 308 height 35
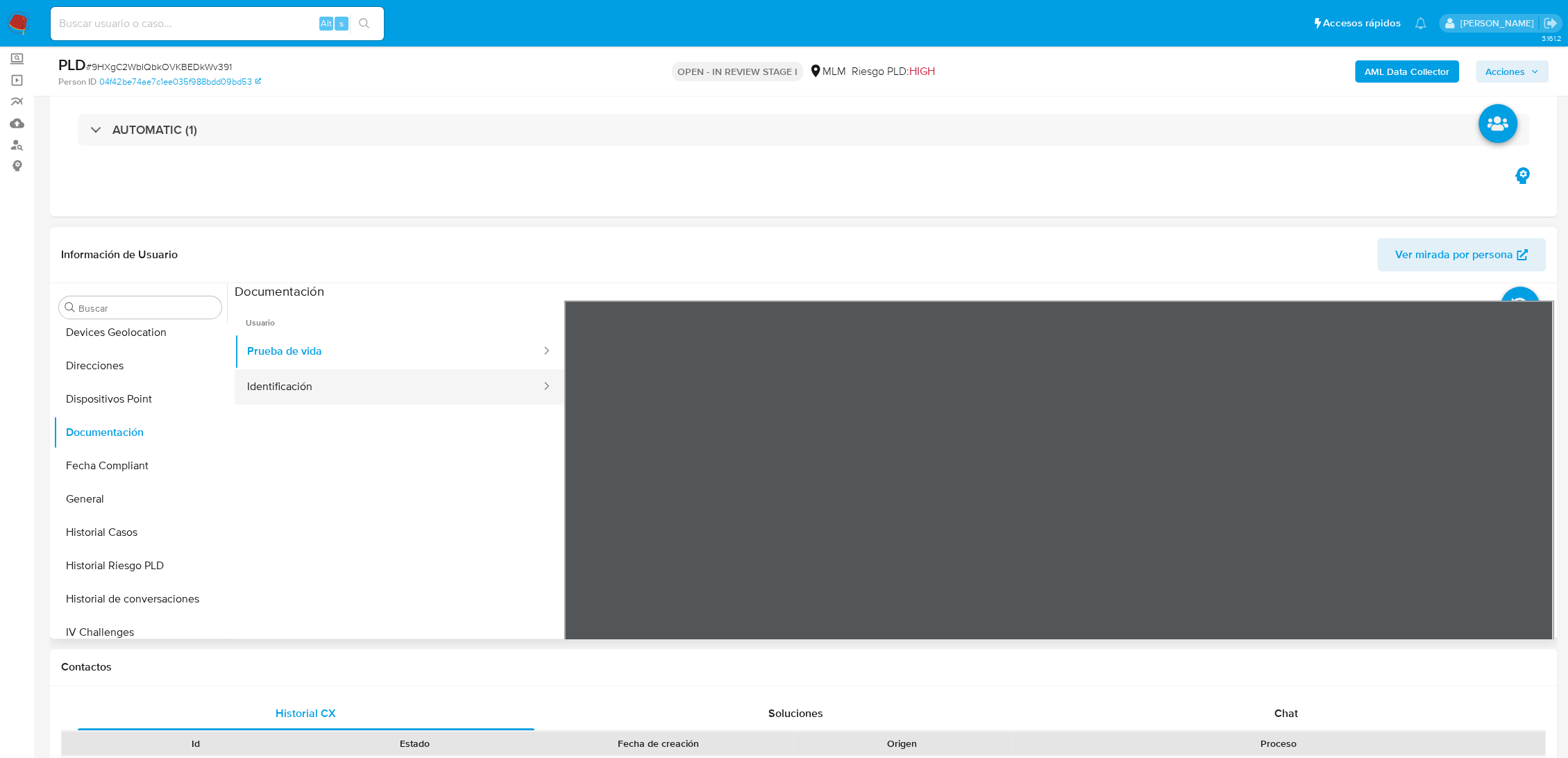
click at [334, 376] on button "Identificación" at bounding box center [388, 387] width 308 height 35
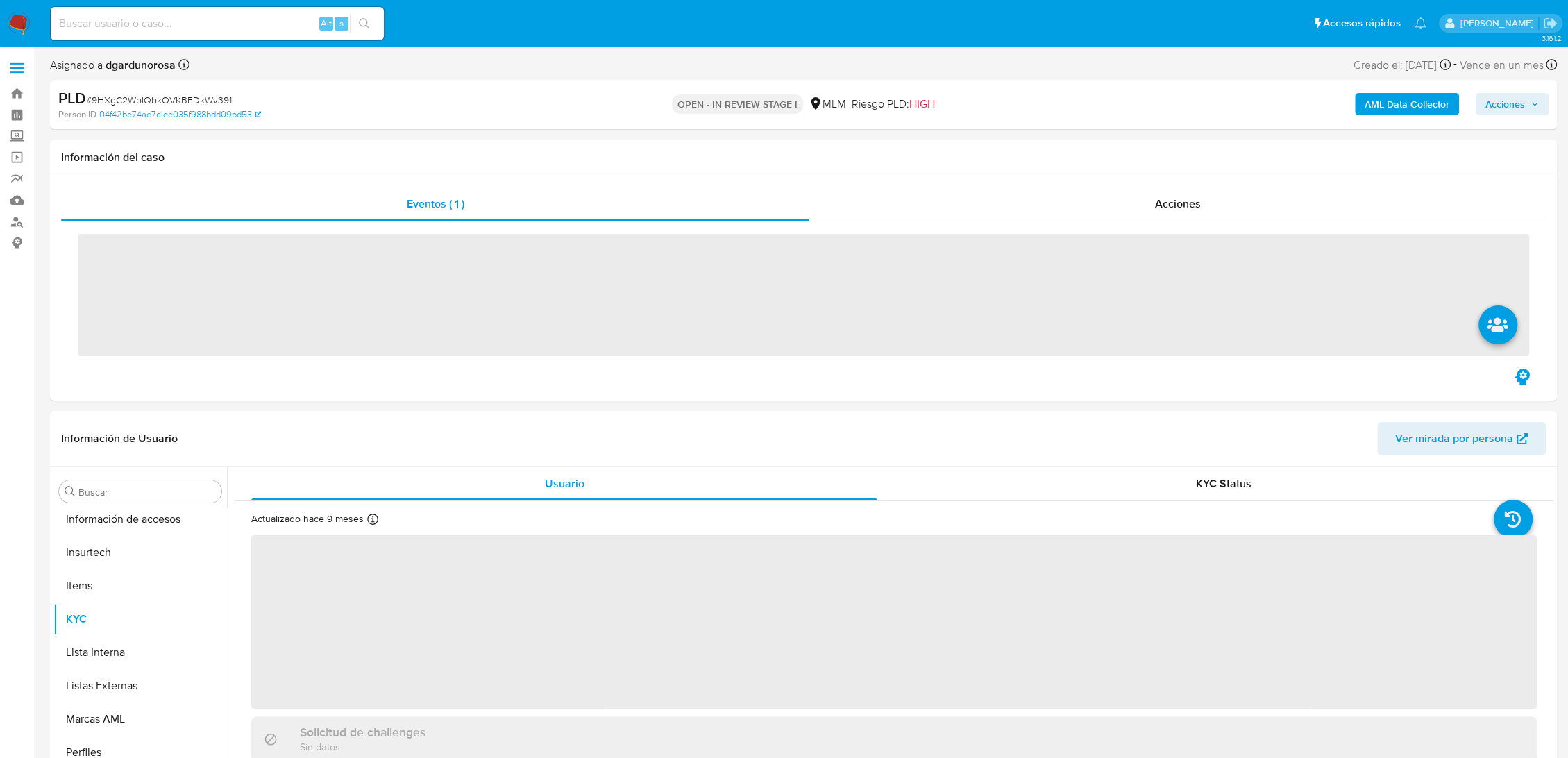
scroll to position [653, 0]
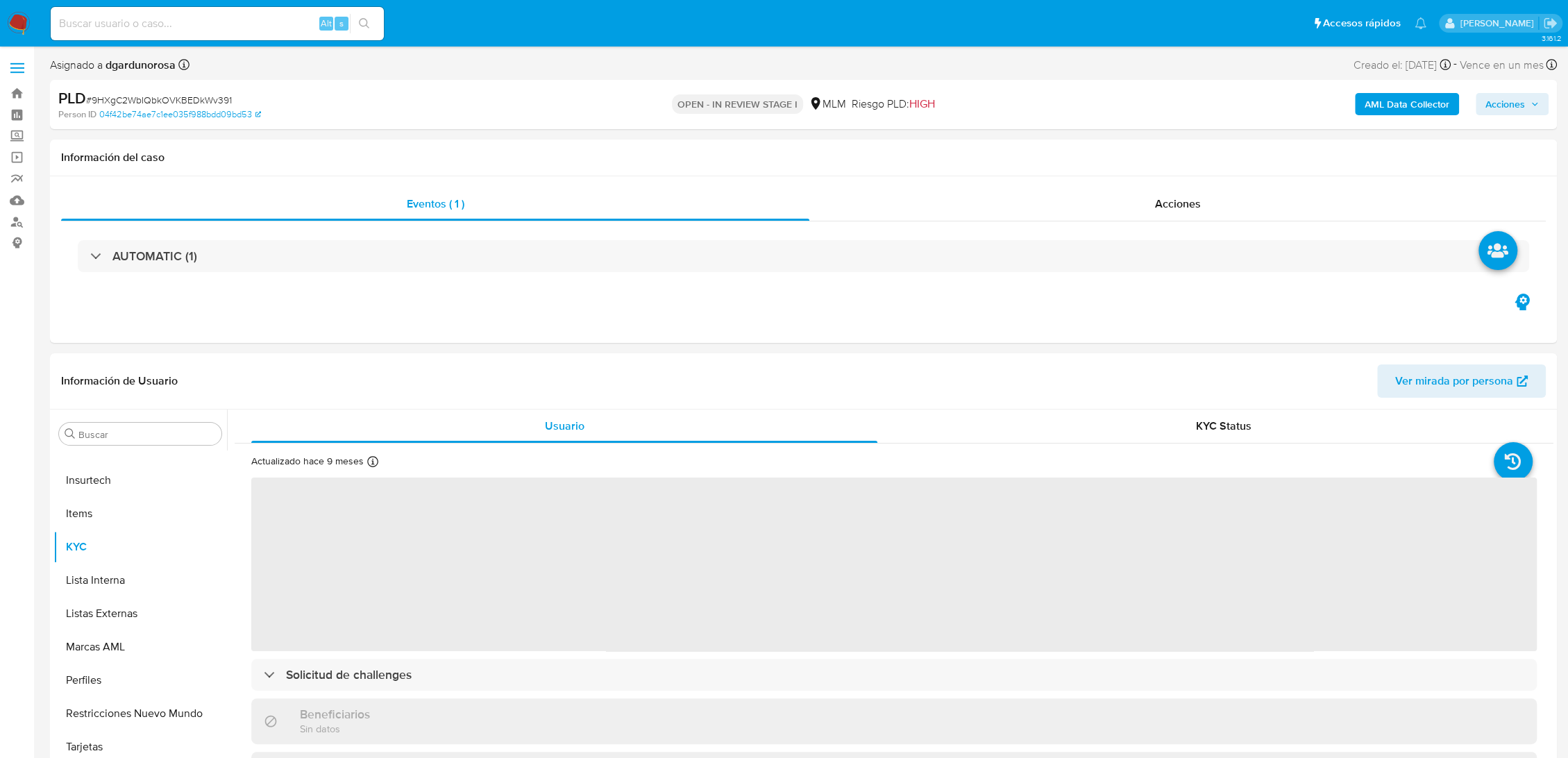
select select "10"
click at [135, 21] on input at bounding box center [217, 23] width 333 height 18
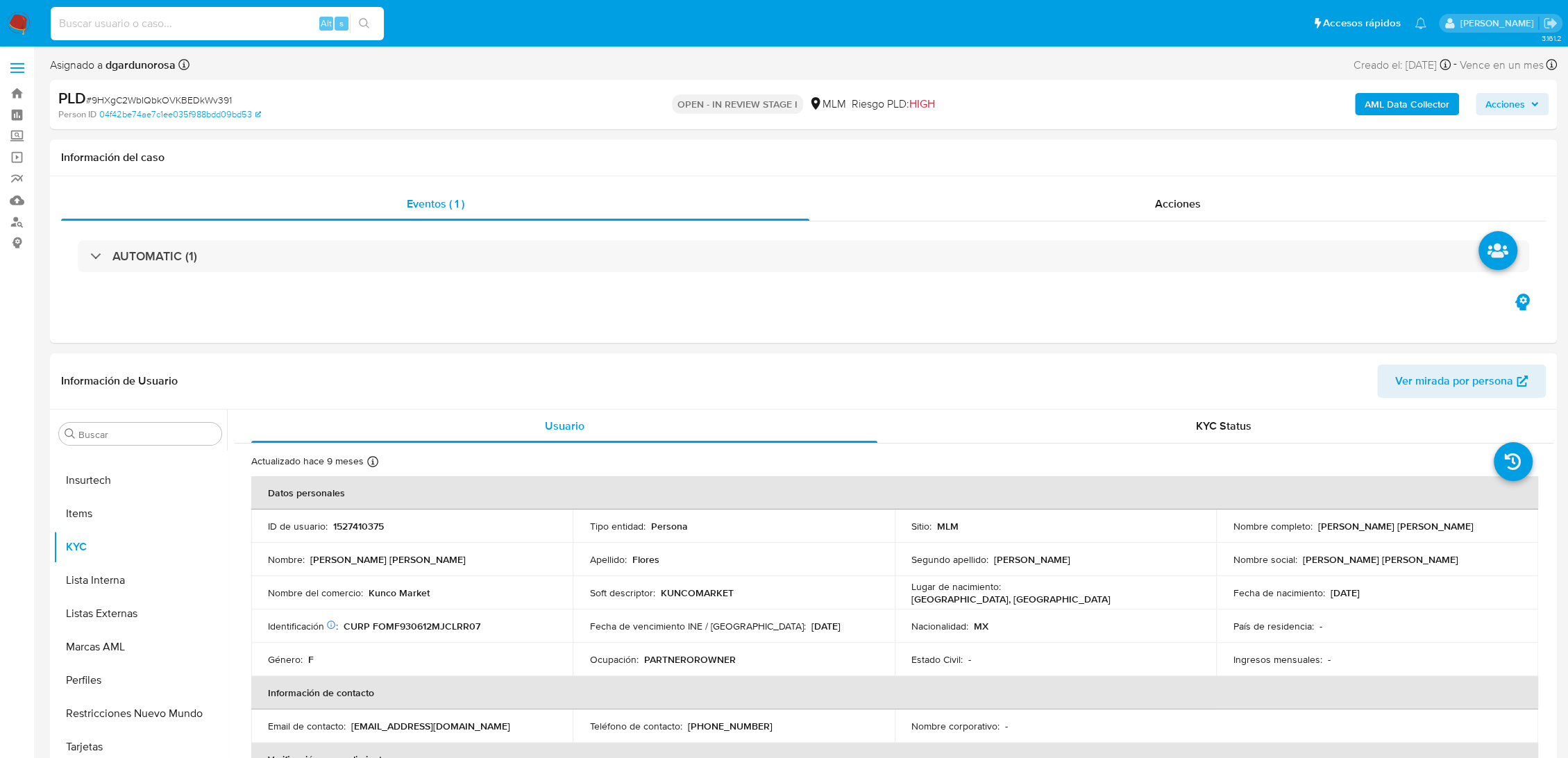
paste input "349889002"
type input "349889002"
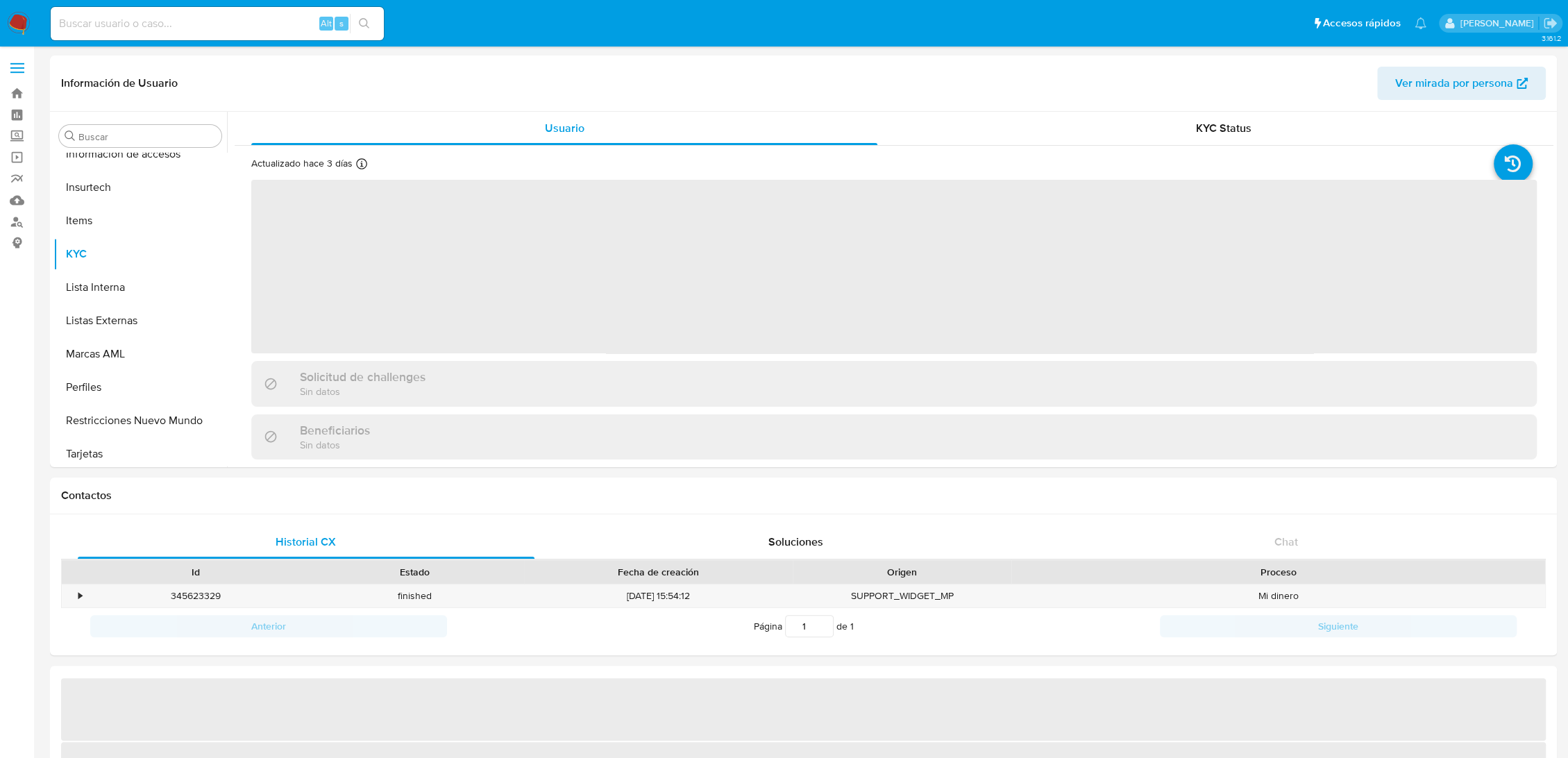
scroll to position [653, 0]
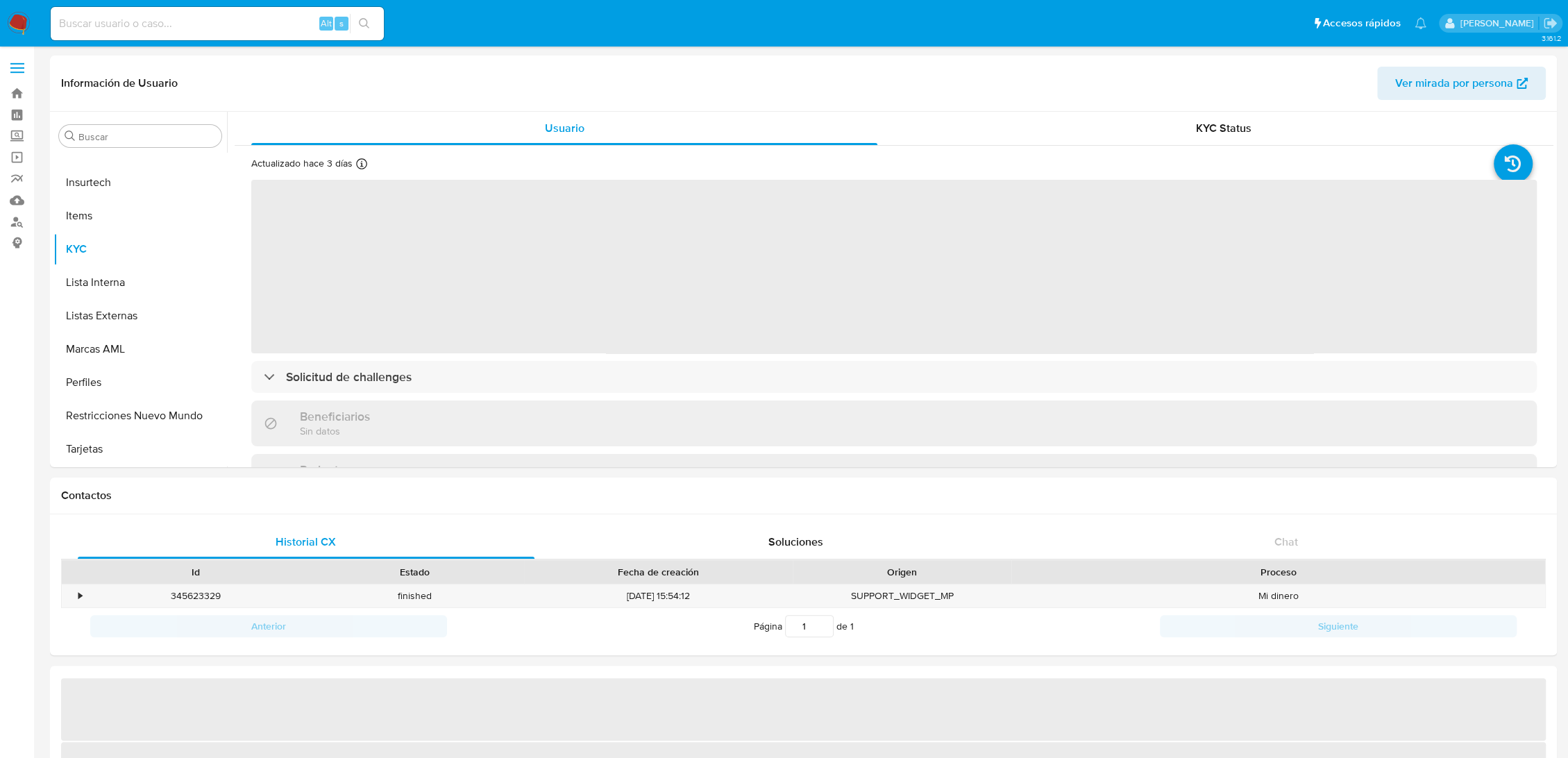
select select "10"
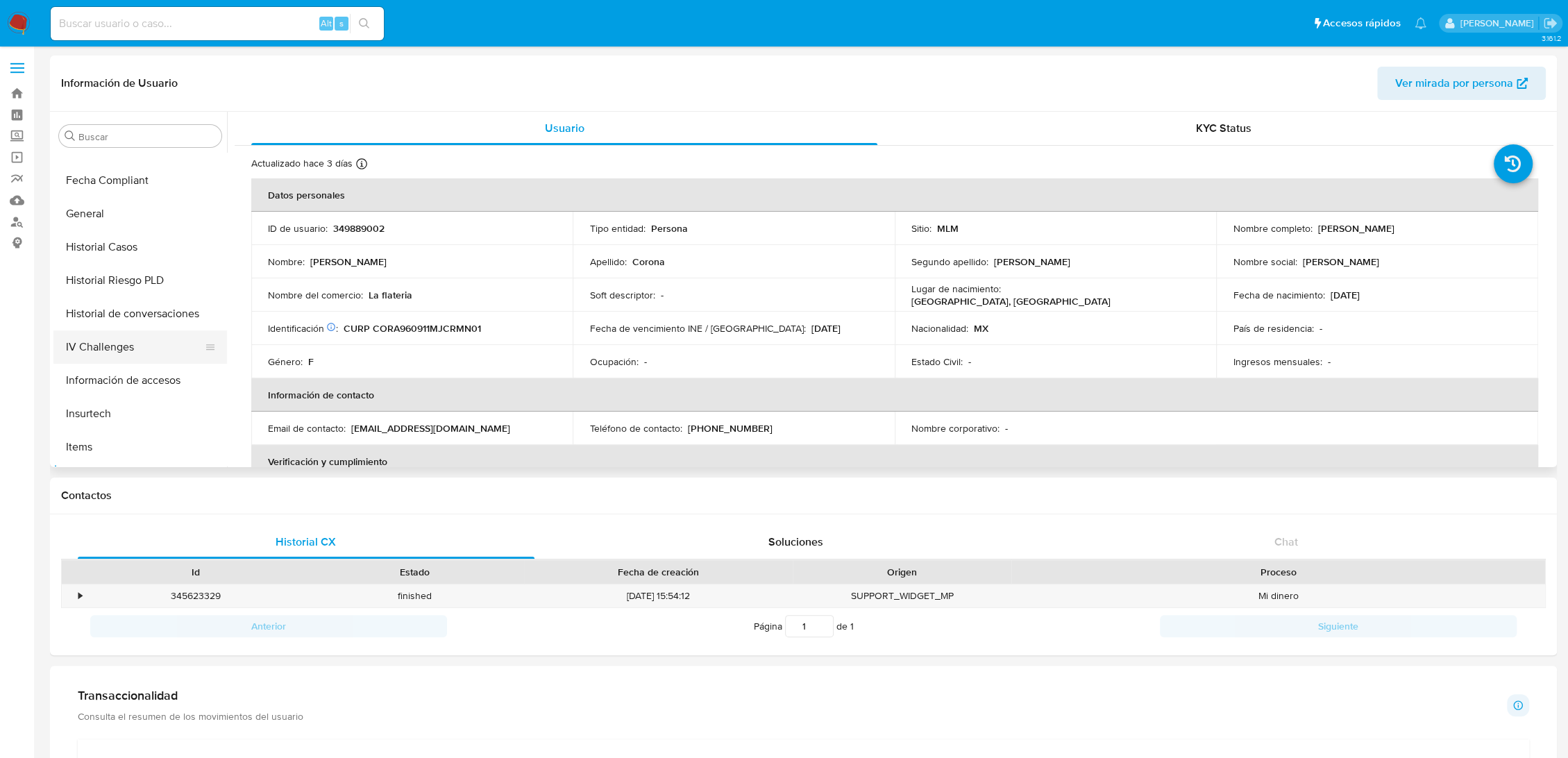
scroll to position [344, 0]
click at [111, 318] on button "Historial Casos" at bounding box center [135, 325] width 162 height 33
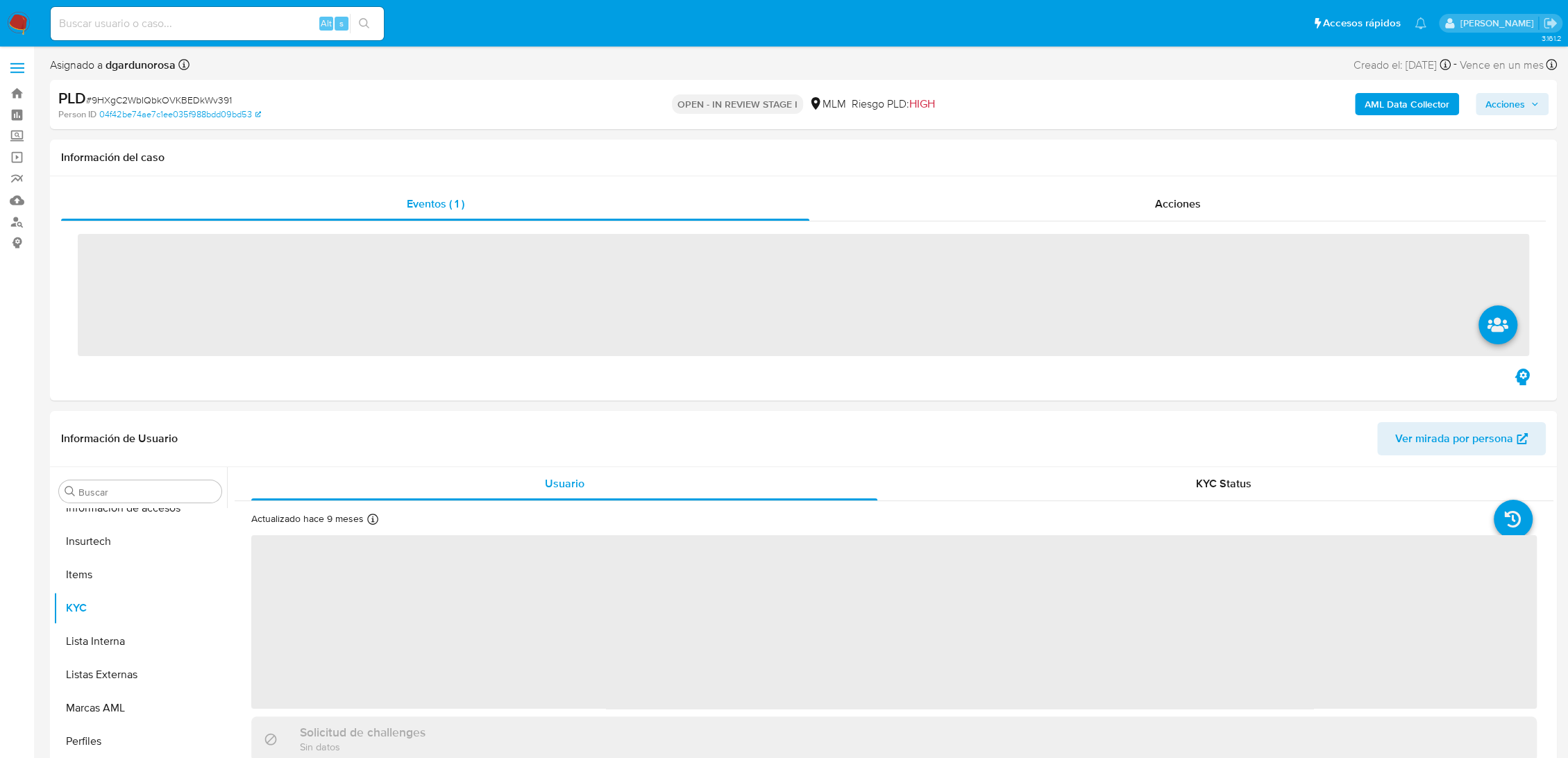
scroll to position [653, 0]
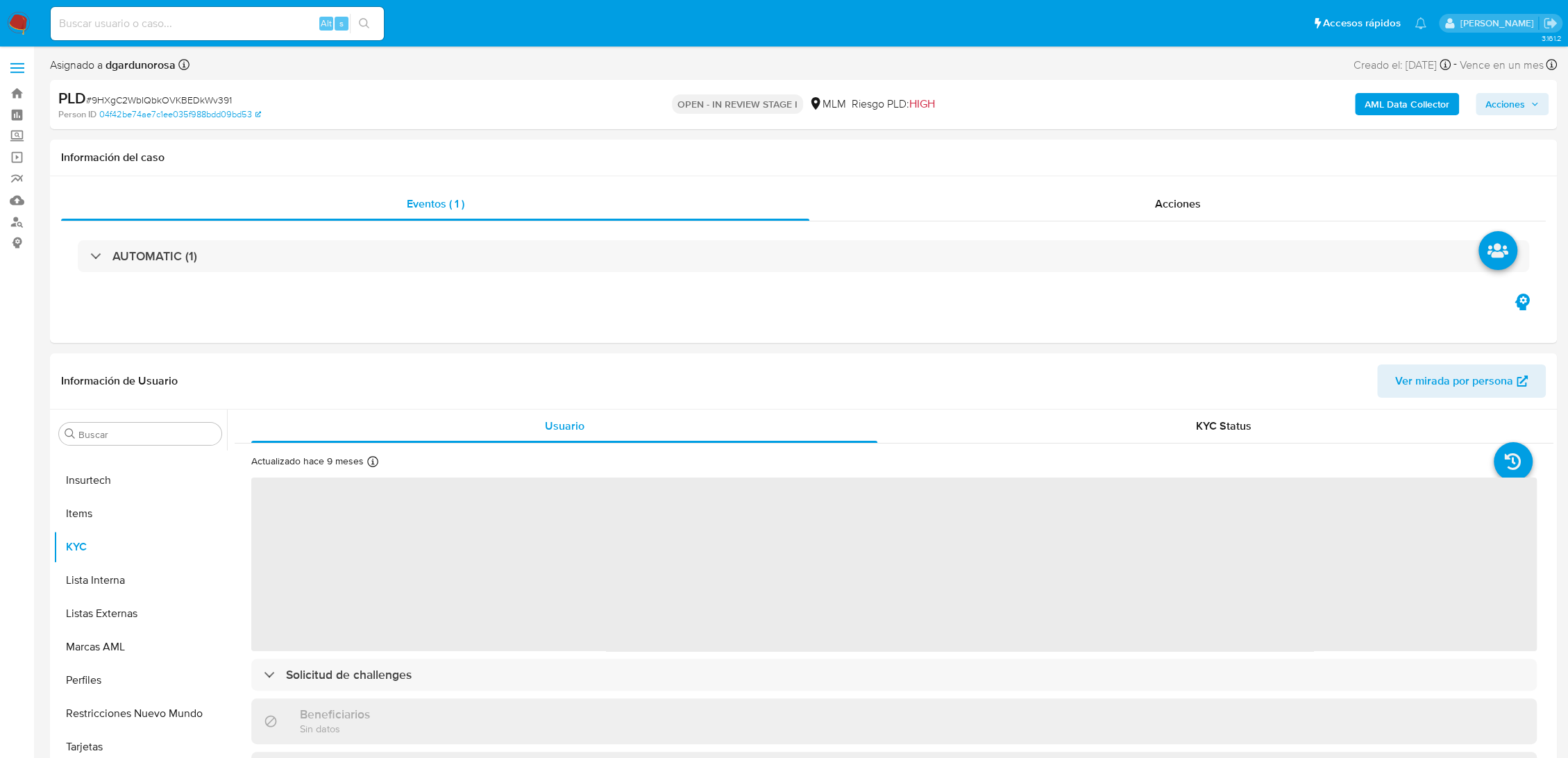
select select "10"
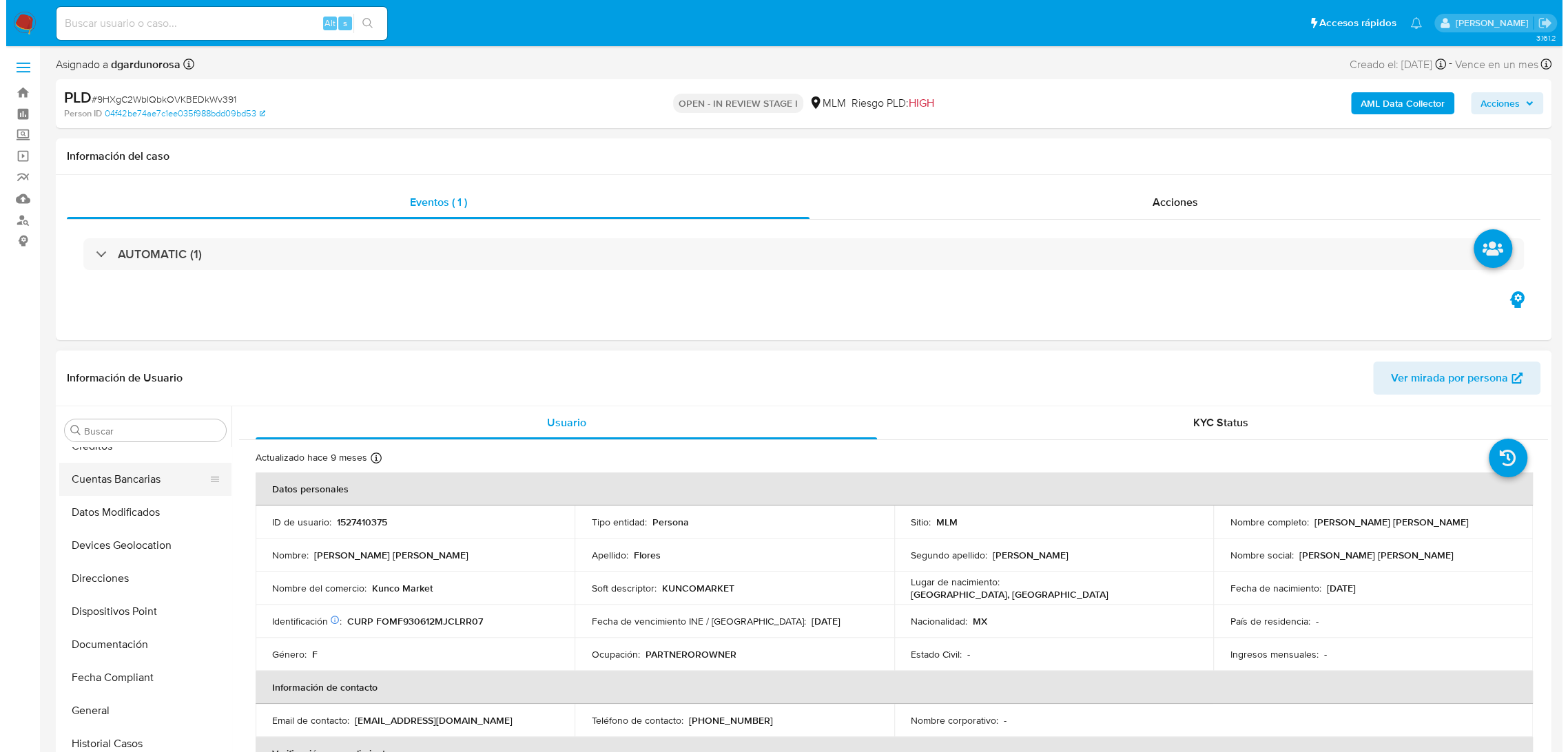
scroll to position [0, 0]
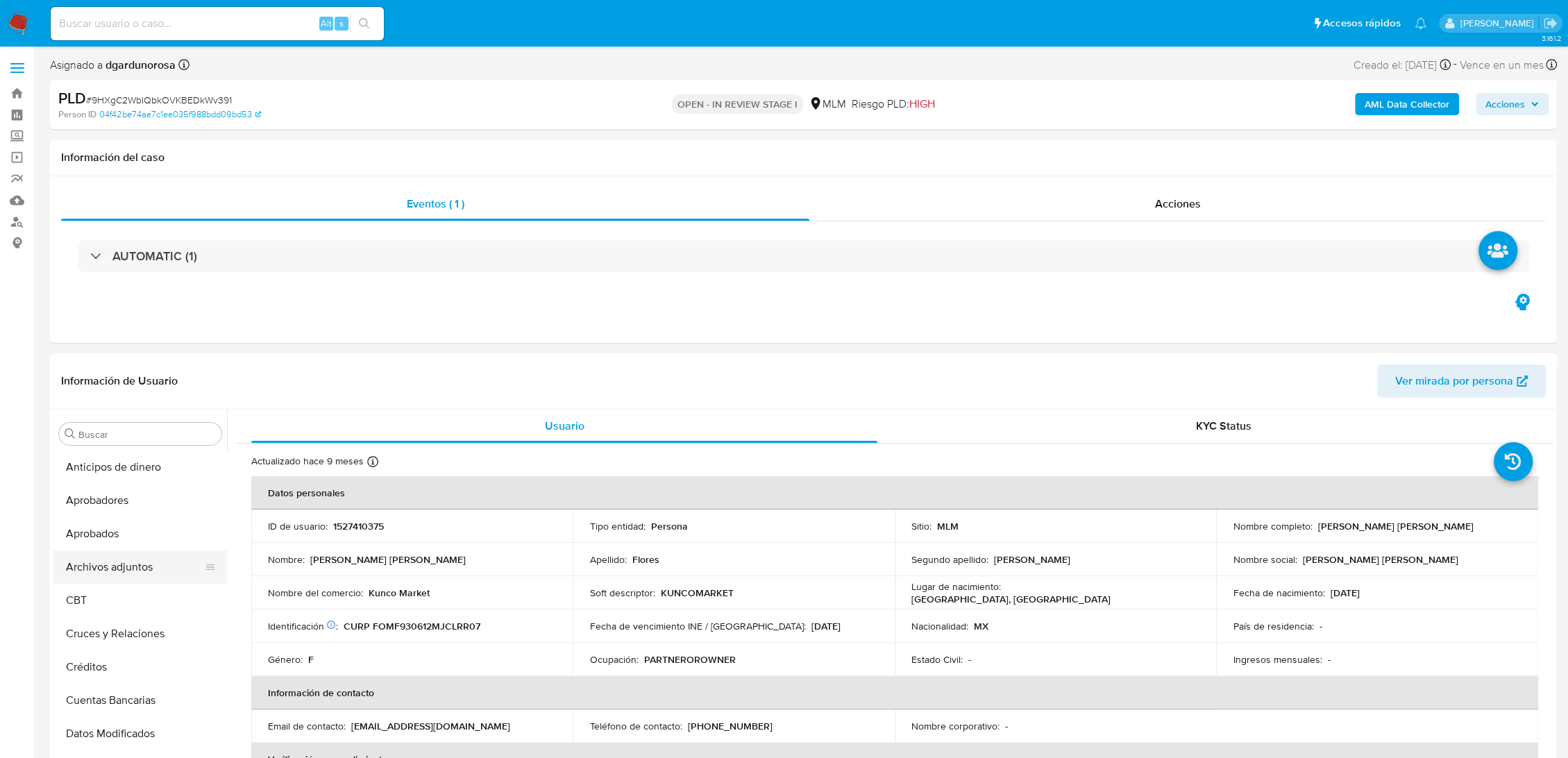
click at [116, 570] on button "Archivos adjuntos" at bounding box center [135, 567] width 162 height 33
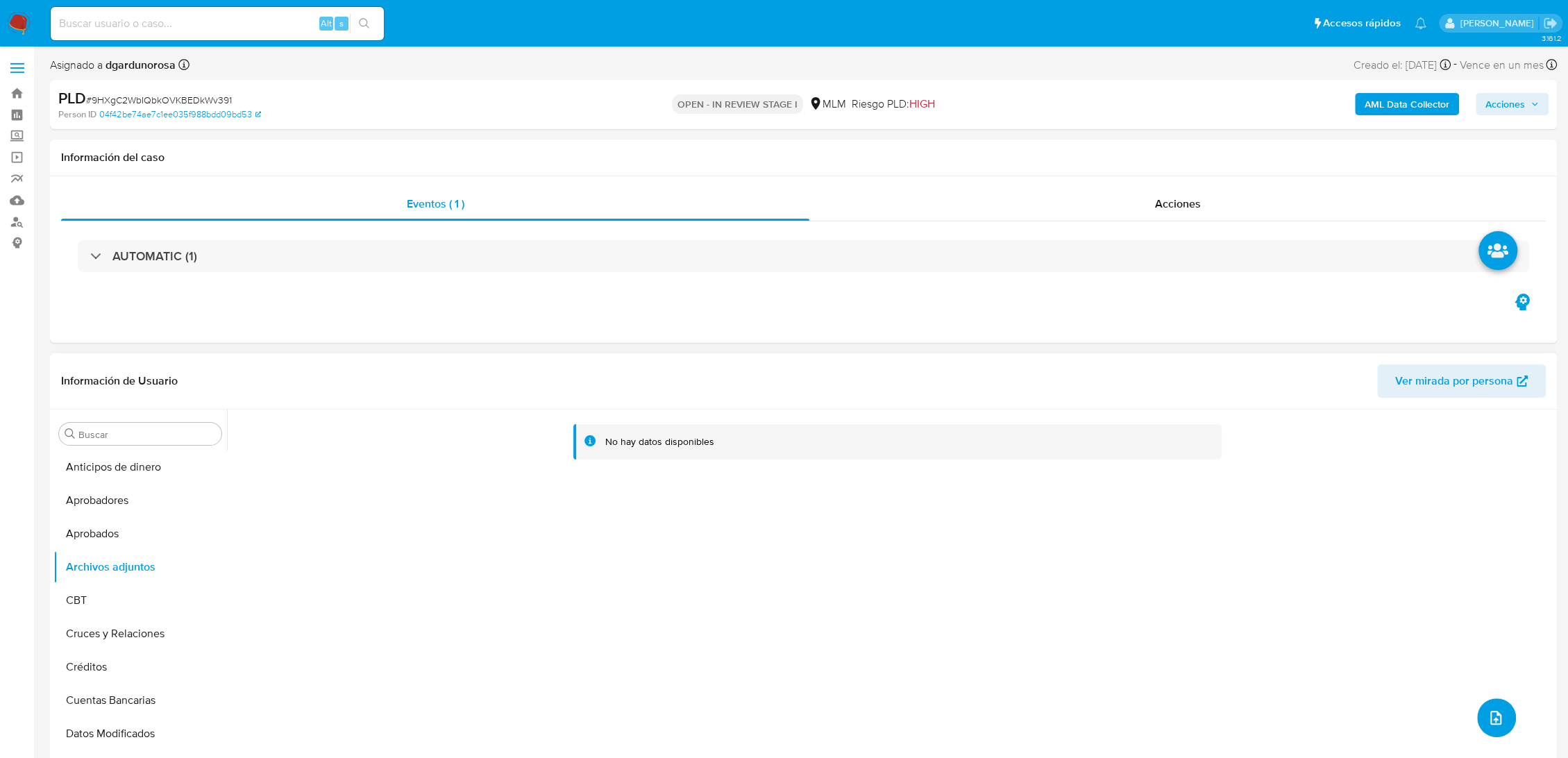
click at [1488, 711] on icon "upload-file" at bounding box center [1496, 718] width 17 height 17
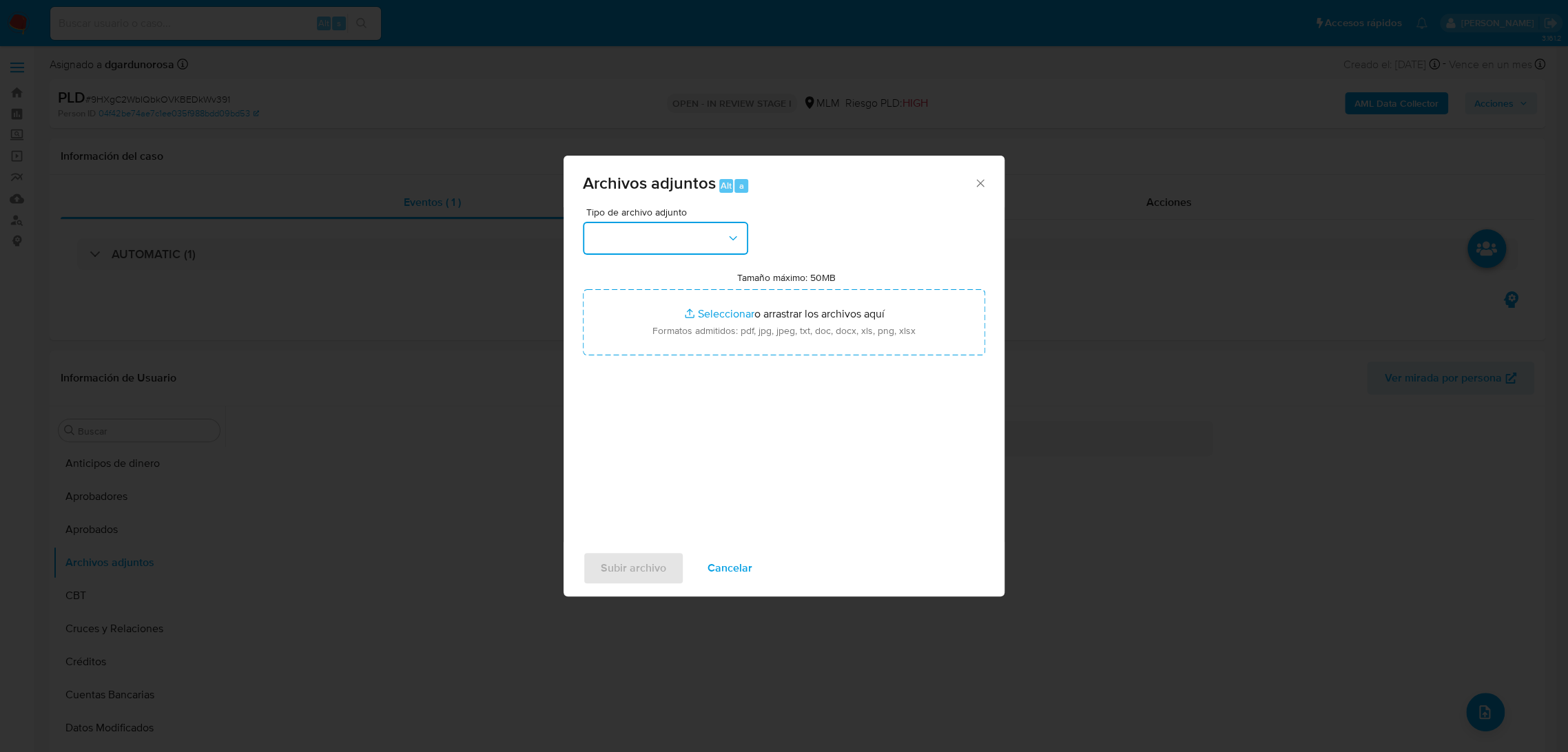
click at [663, 245] on button "button" at bounding box center [666, 239] width 165 height 33
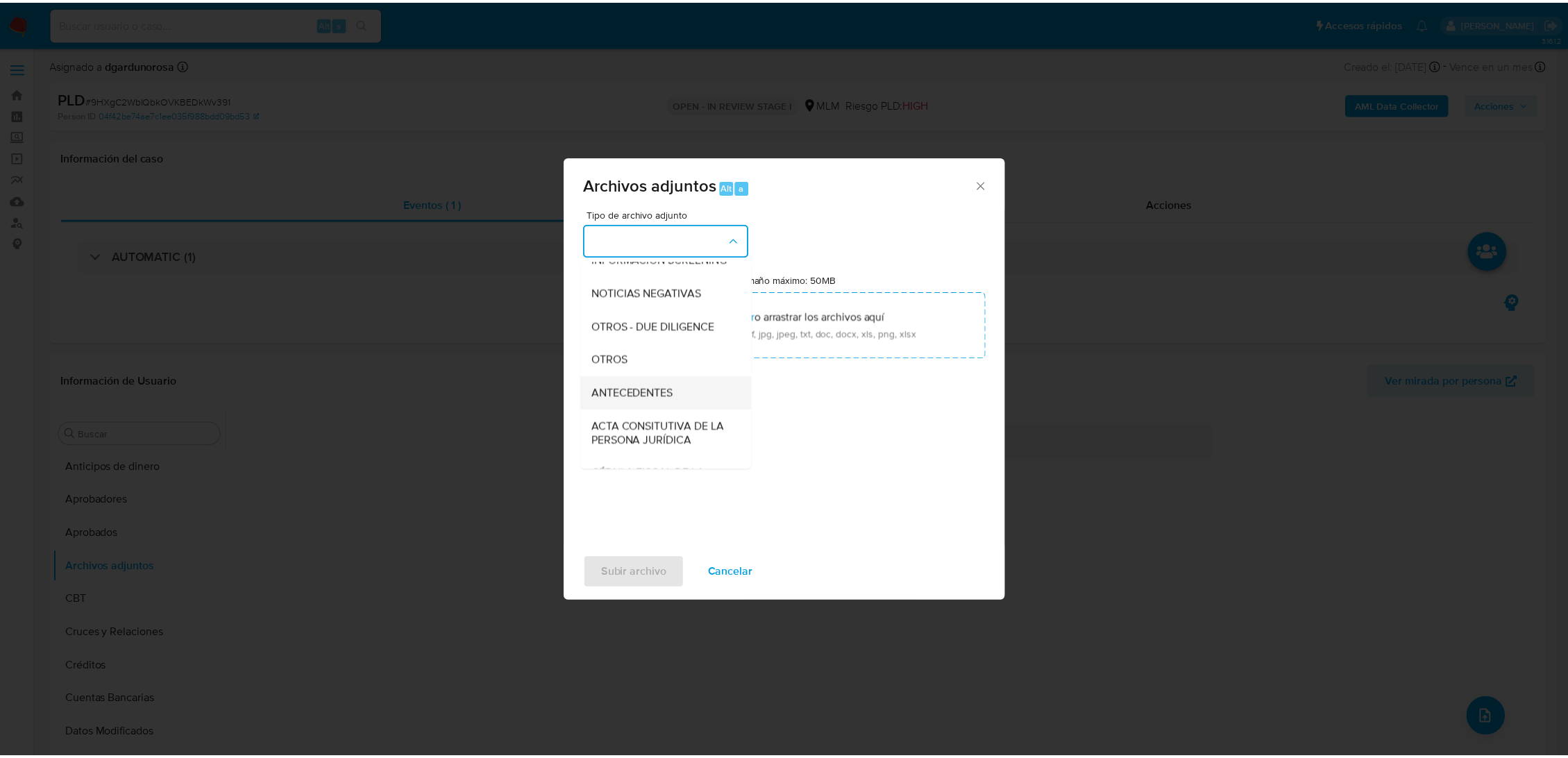
scroll to position [155, 0]
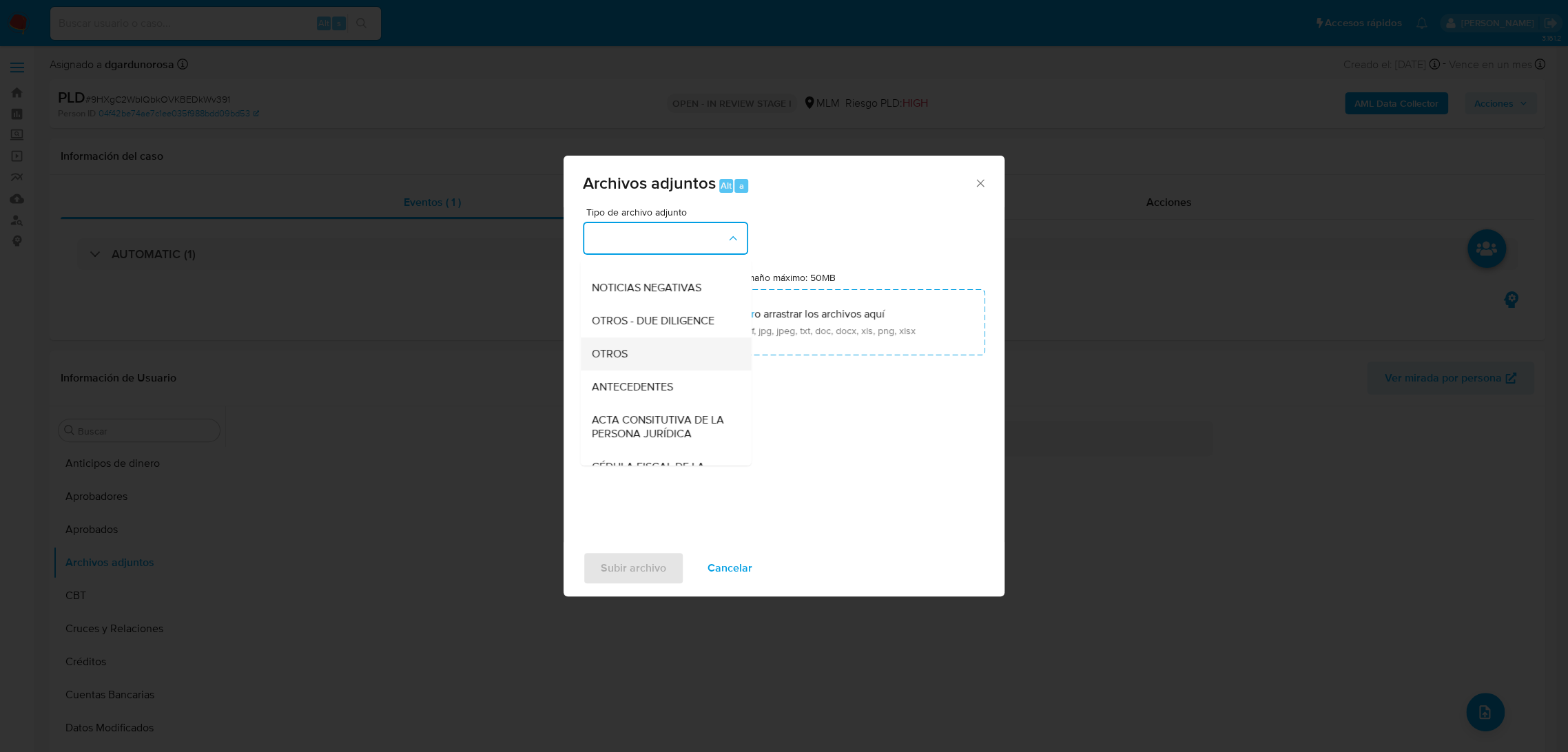
click at [620, 371] on div "OTROS" at bounding box center [661, 354] width 141 height 33
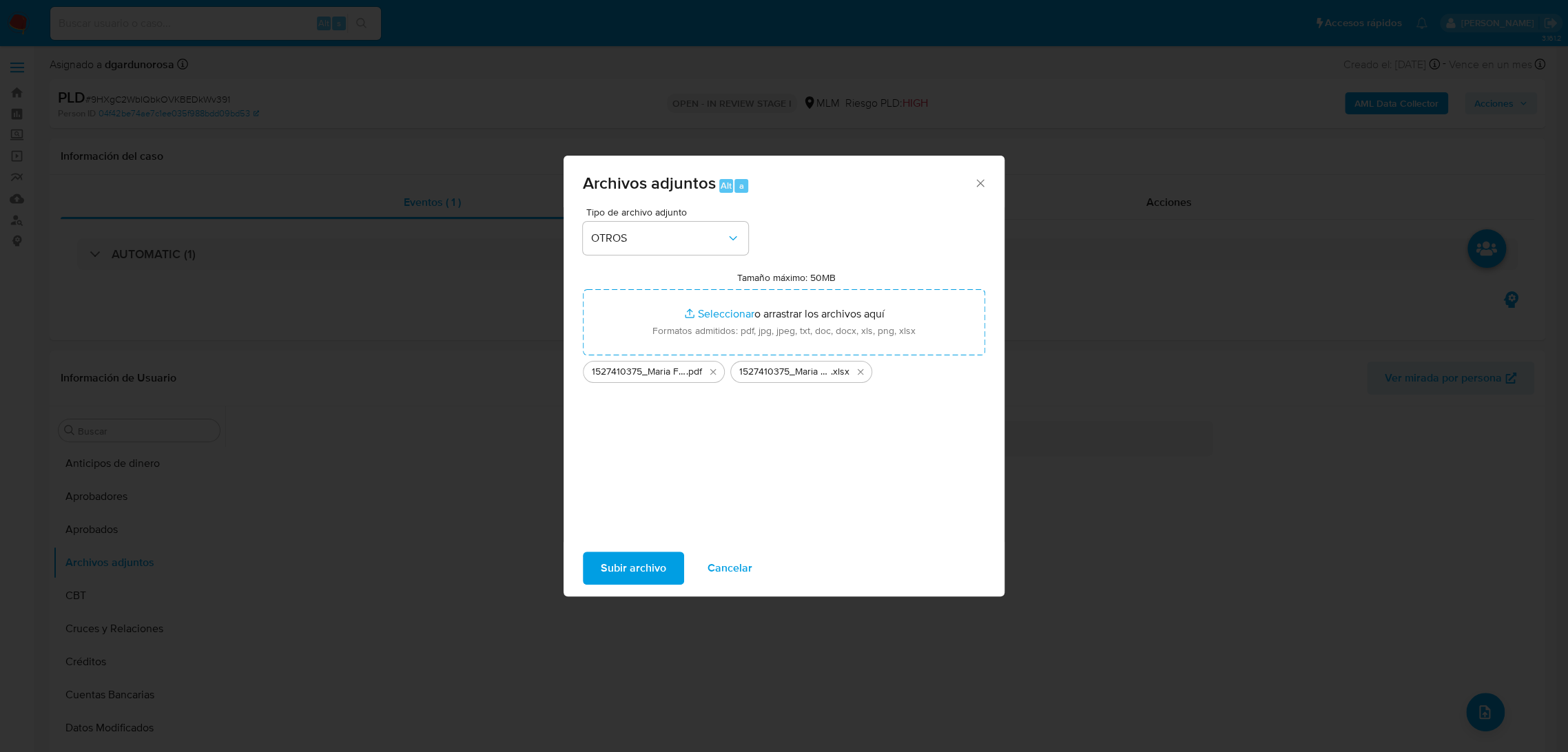
click at [604, 573] on span "Subir archivo" at bounding box center [633, 568] width 65 height 30
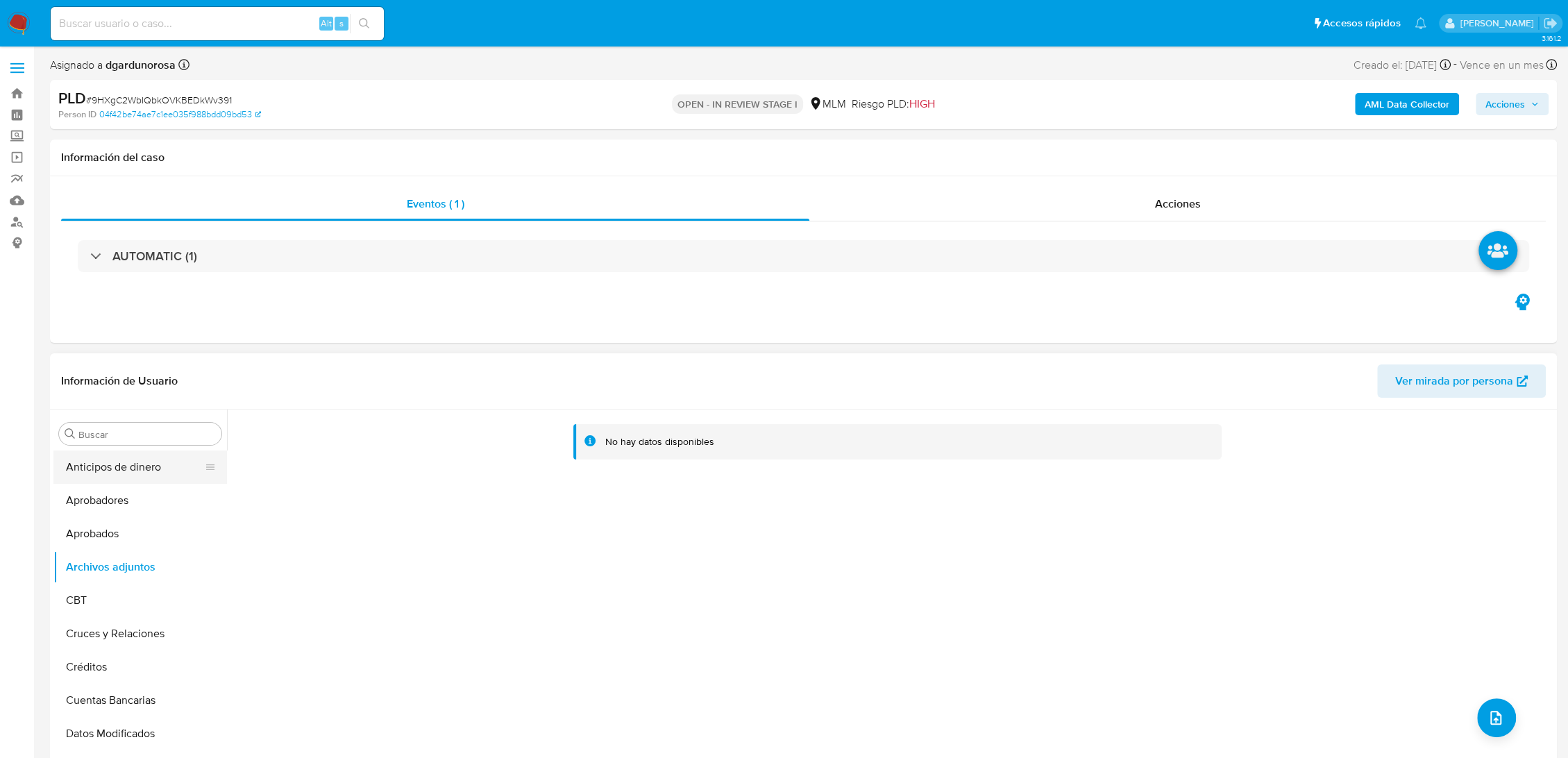
click at [109, 482] on button "Anticipos de dinero" at bounding box center [135, 468] width 162 height 33
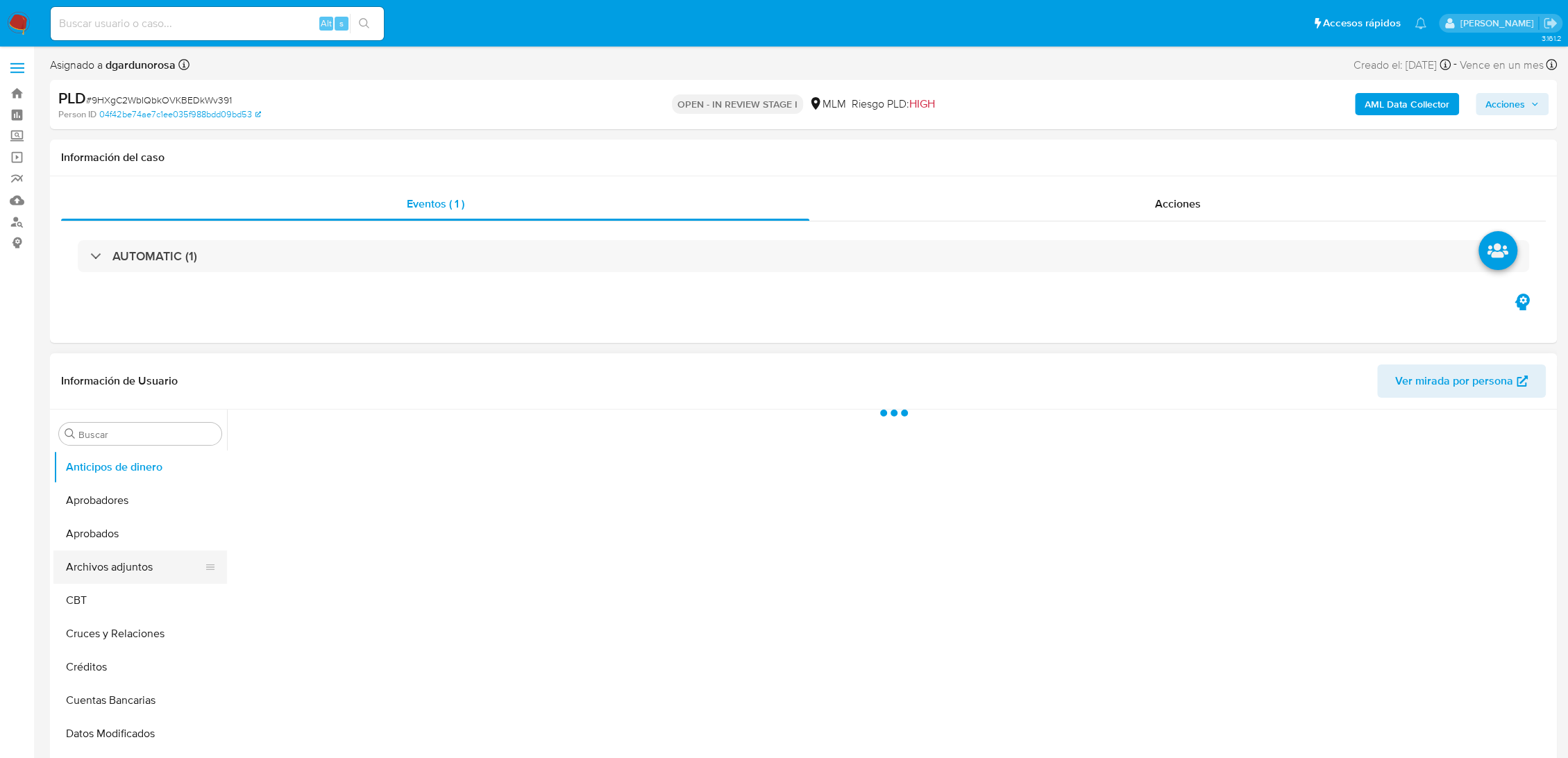
click at [119, 562] on button "Archivos adjuntos" at bounding box center [135, 567] width 162 height 33
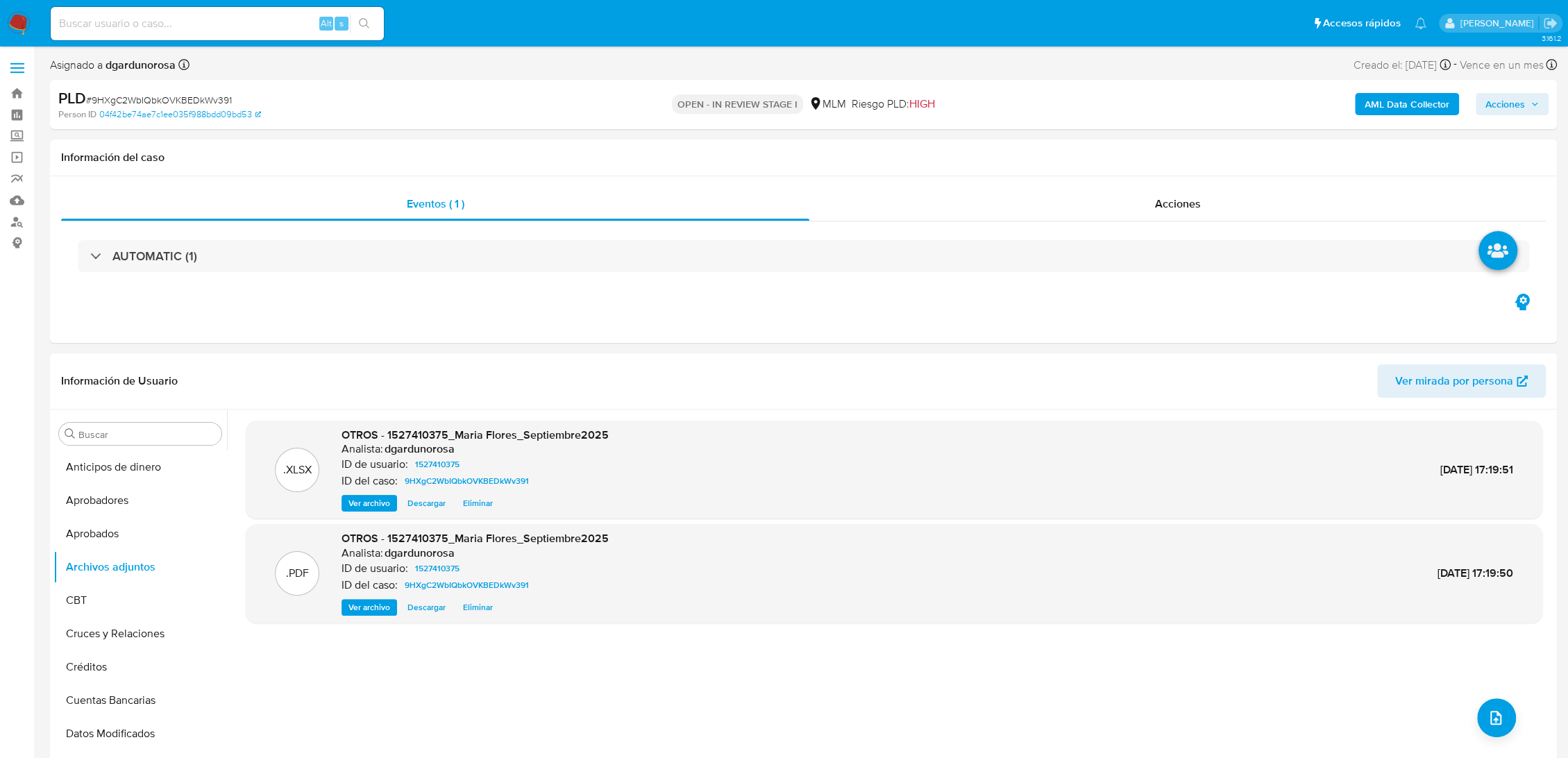
click at [1524, 97] on span "Acciones" at bounding box center [1505, 104] width 39 height 22
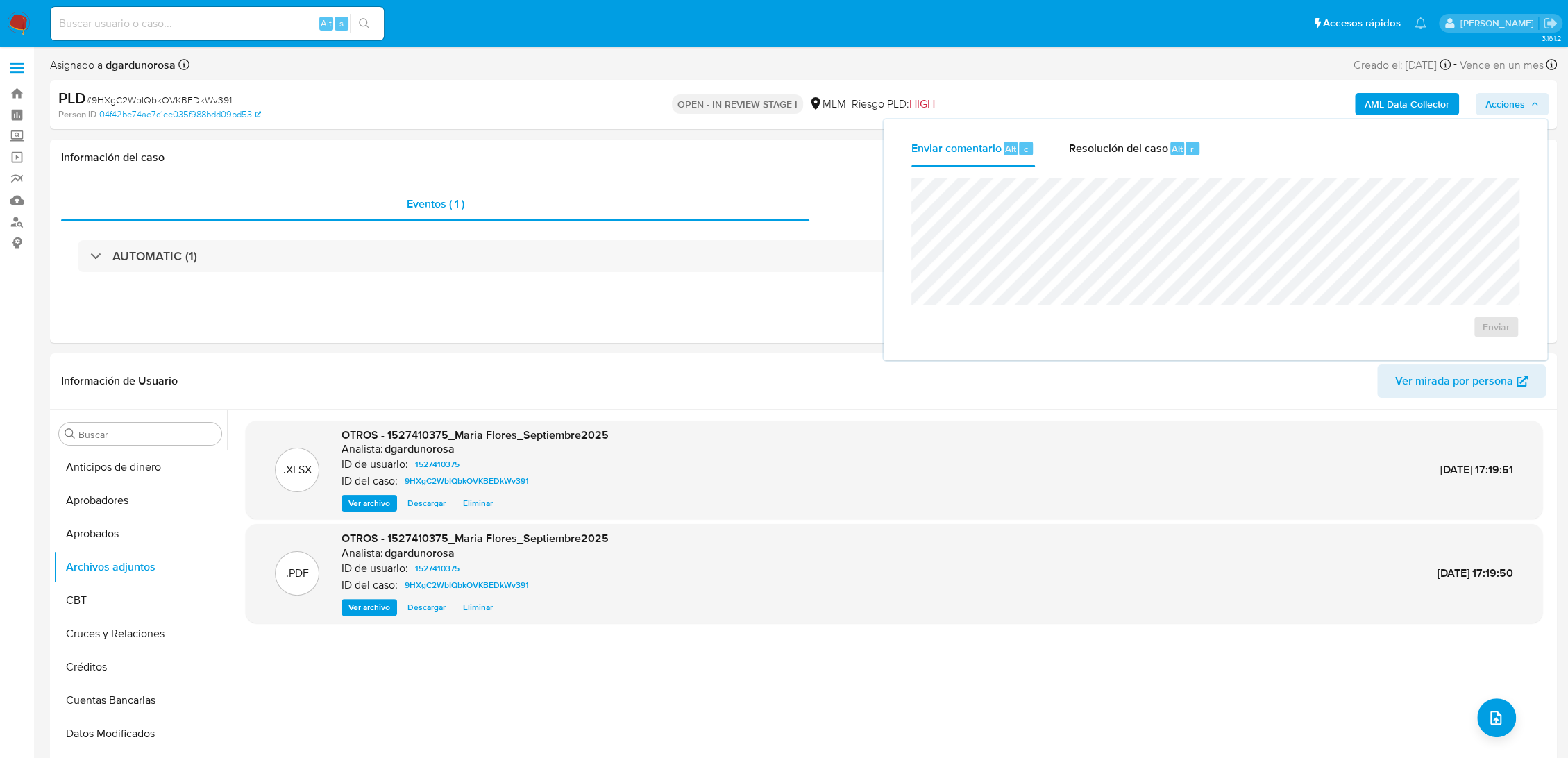
click at [1154, 157] on div "Resolución del caso Alt r" at bounding box center [1135, 148] width 133 height 36
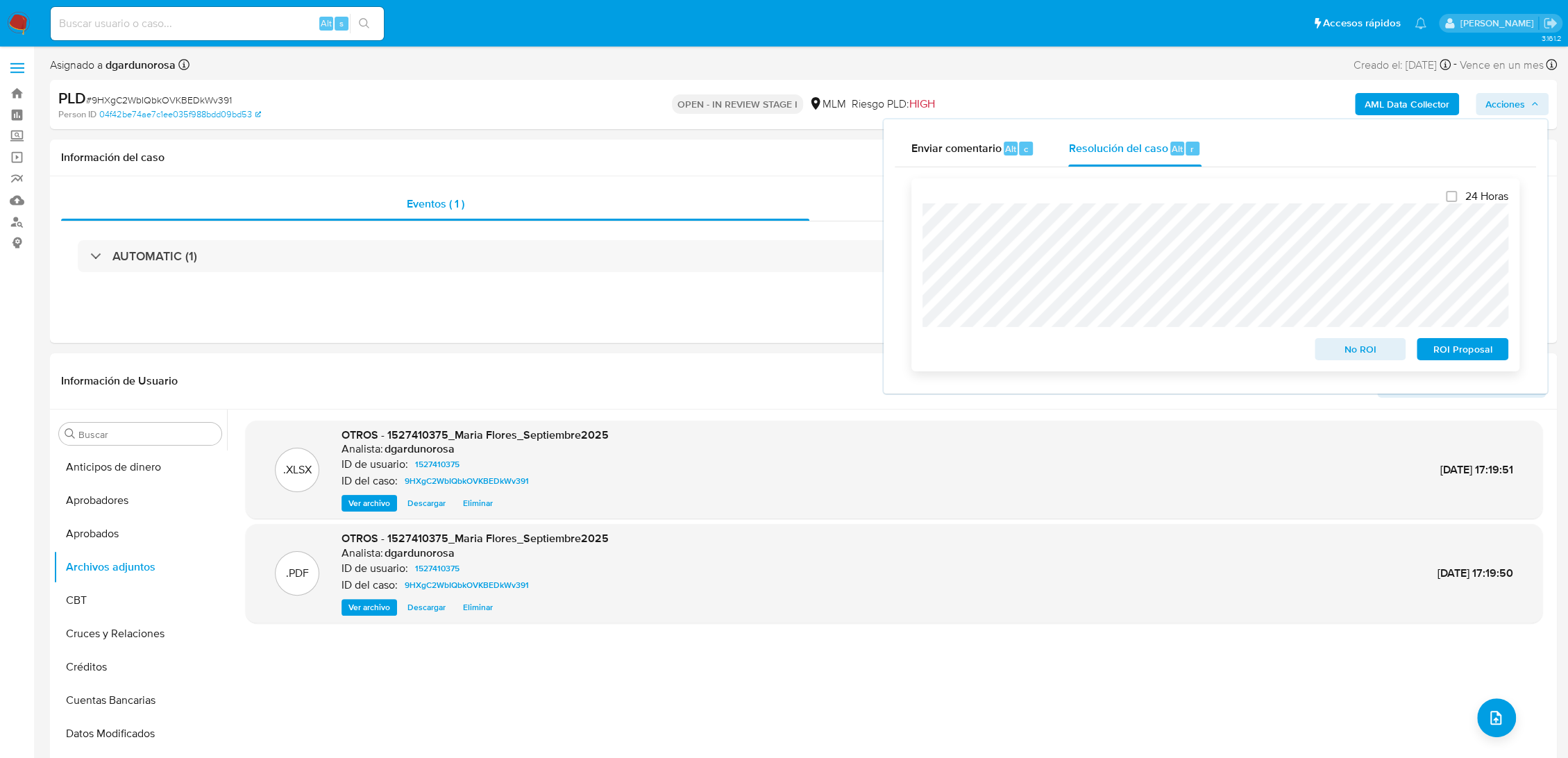
click at [1366, 346] on span "No ROI" at bounding box center [1361, 349] width 72 height 20
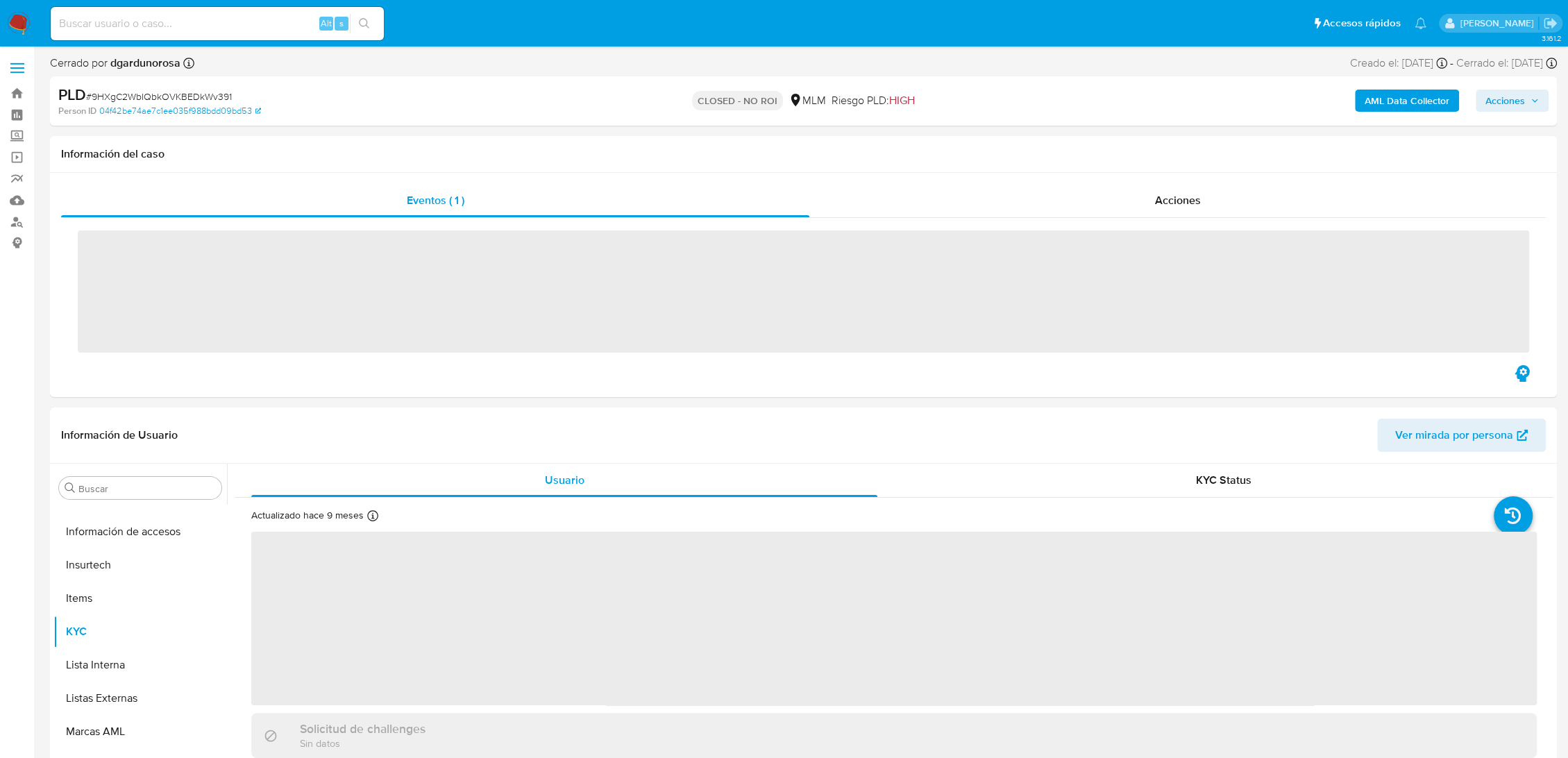
scroll to position [653, 0]
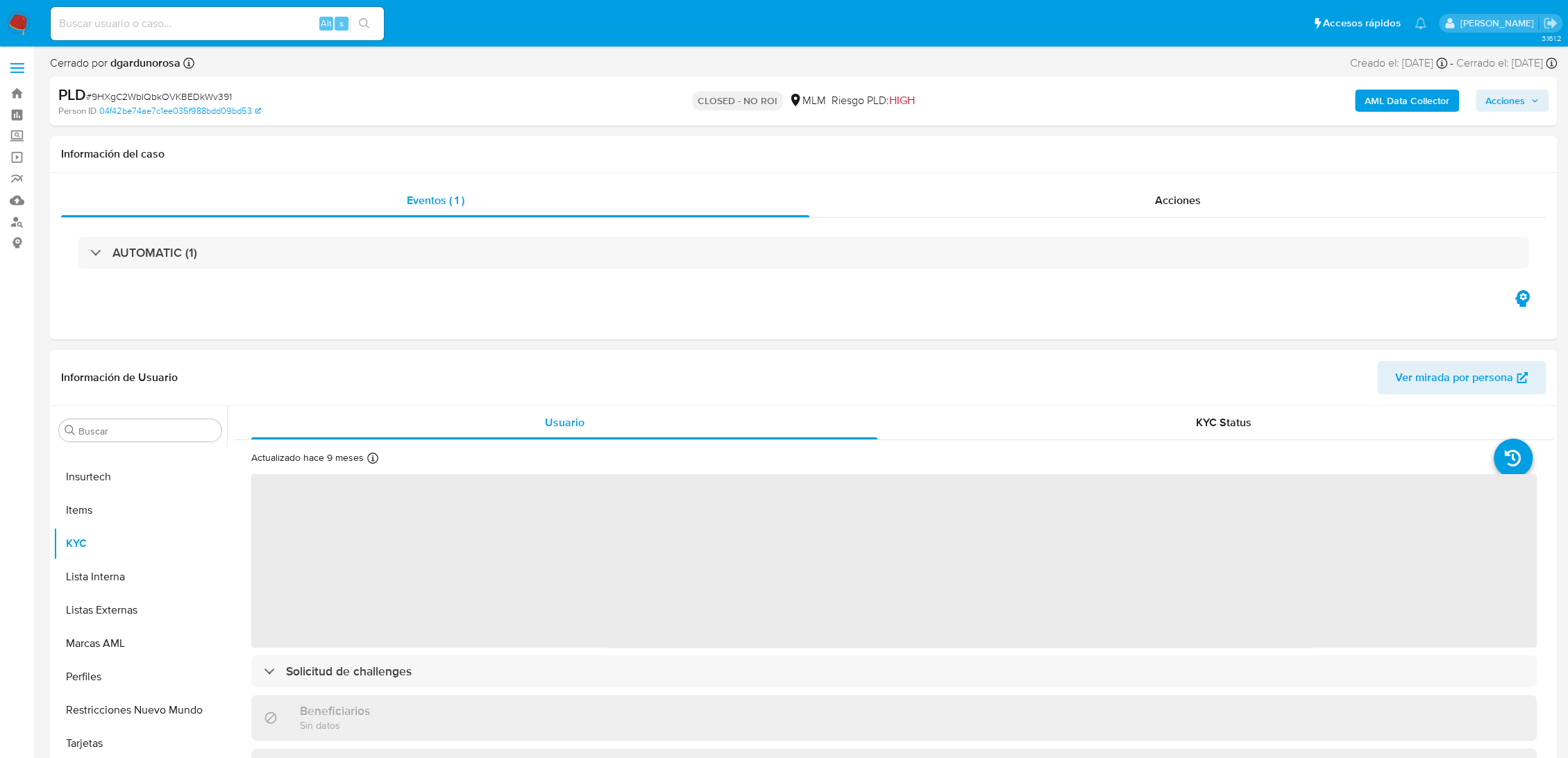
select select "10"
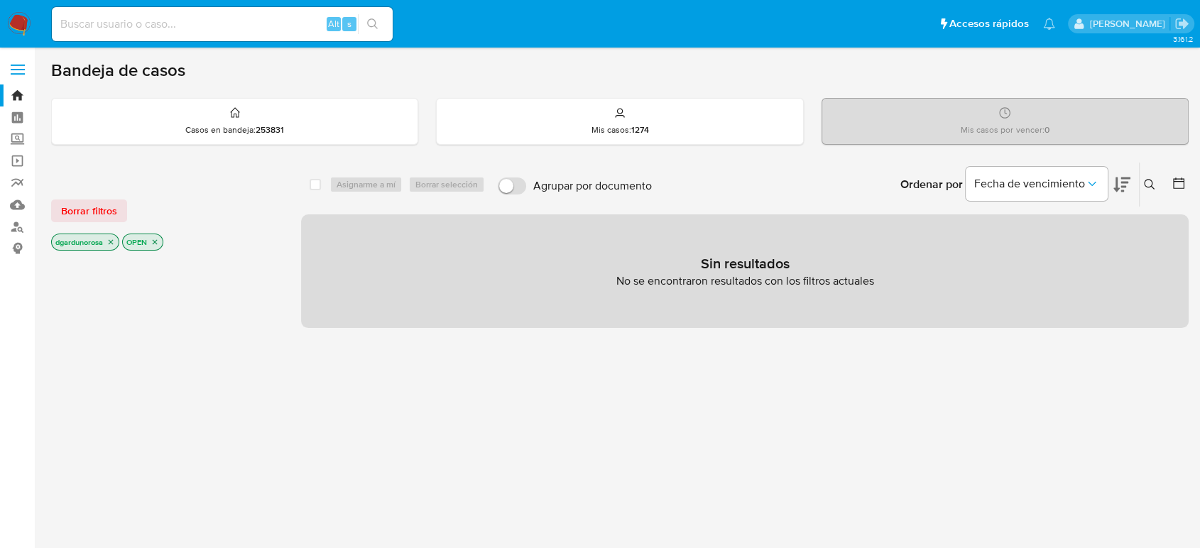
click at [1147, 181] on icon at bounding box center [1149, 184] width 11 height 11
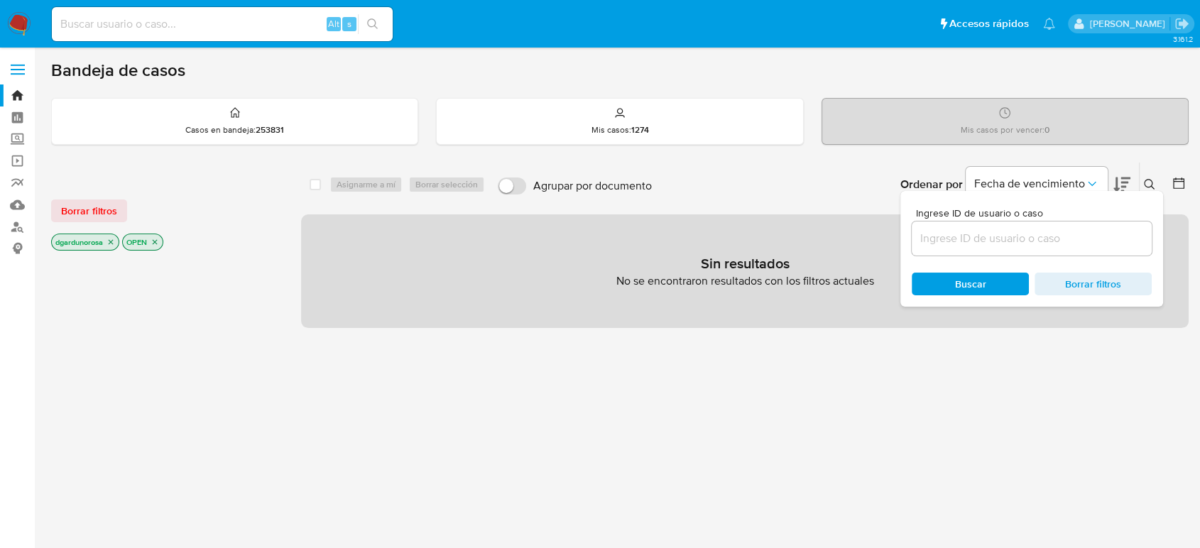
click at [949, 245] on input at bounding box center [1032, 238] width 240 height 18
click at [1044, 239] on input "2491720995" at bounding box center [1032, 238] width 240 height 18
type input "2491720995"
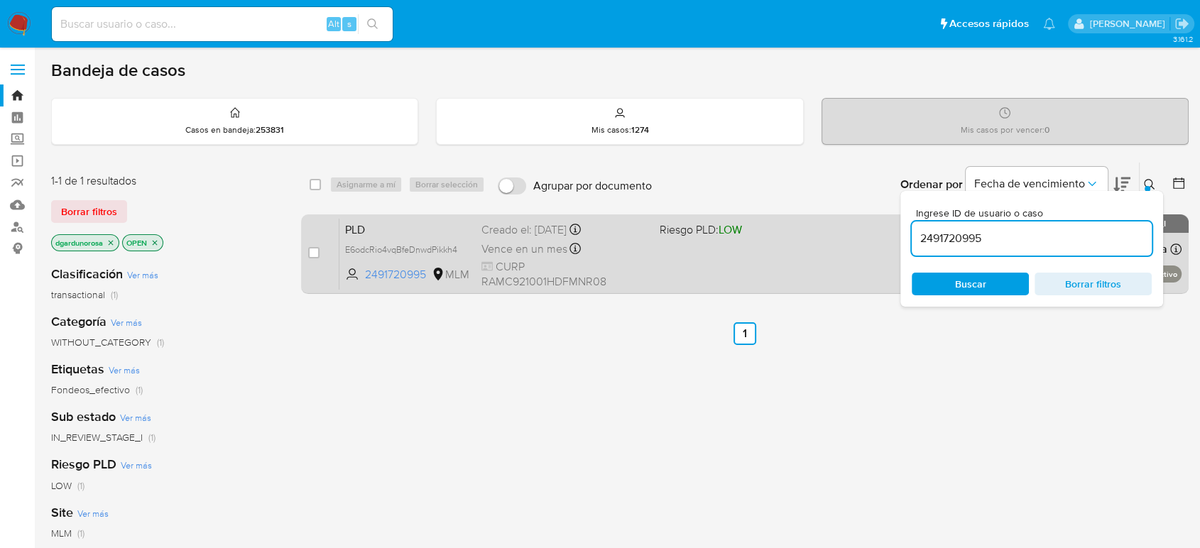
click at [837, 266] on div "PLD E6odcRio4vqBfeDnwdPikkh4 2491720995 MLM Riesgo PLD: LOW Creado el: 12/09/20…" at bounding box center [760, 254] width 842 height 72
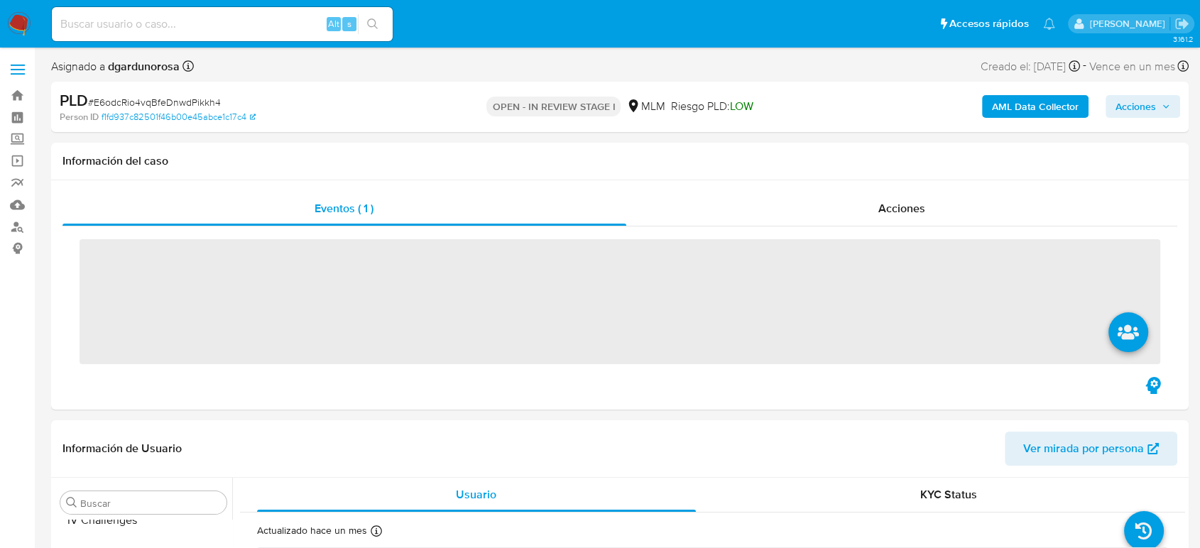
scroll to position [668, 0]
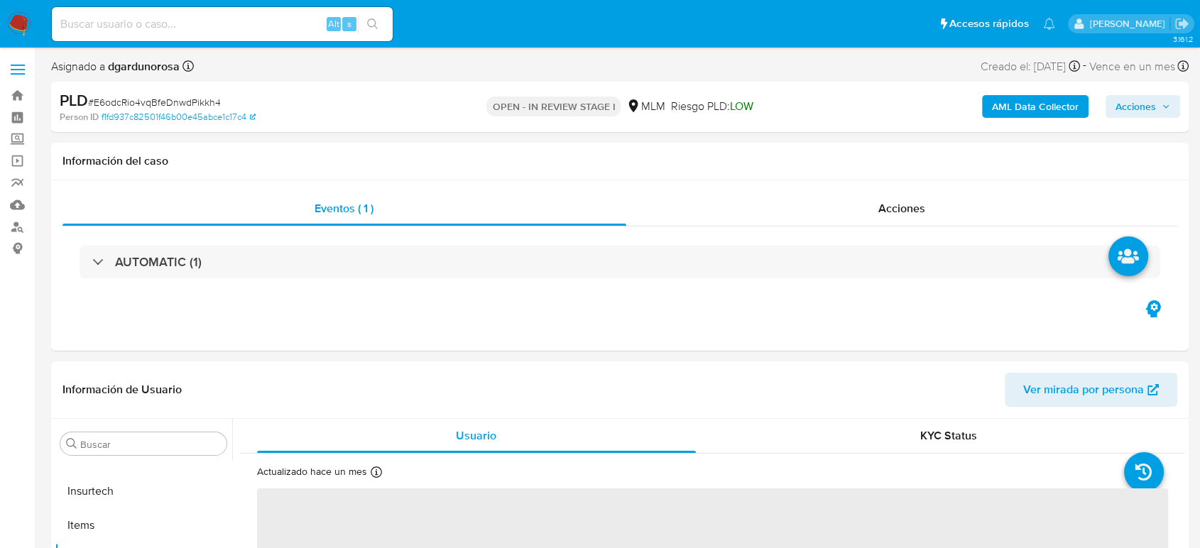
select select "10"
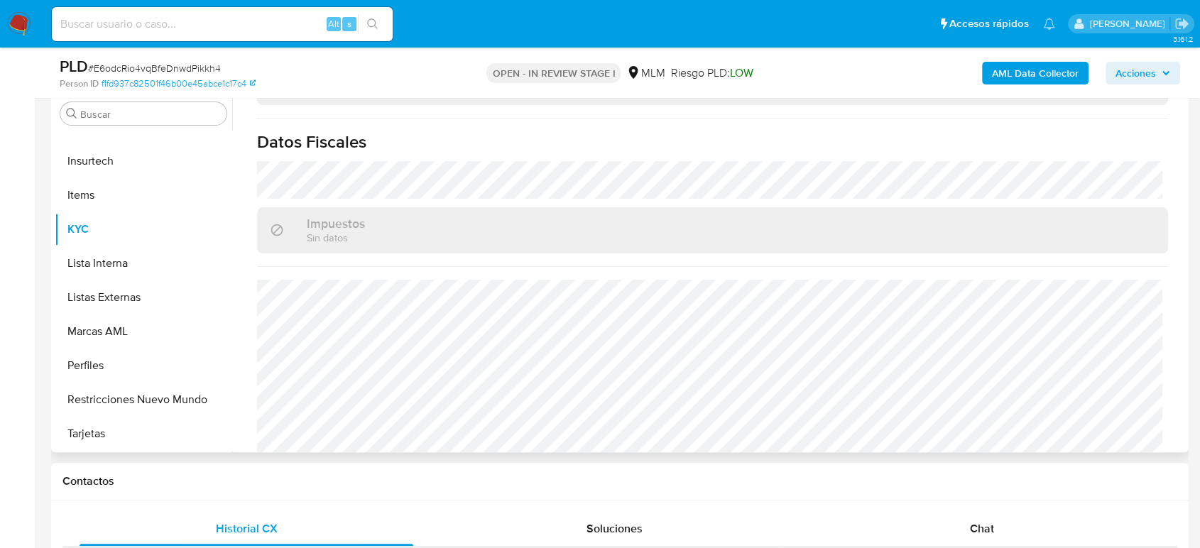
scroll to position [315, 0]
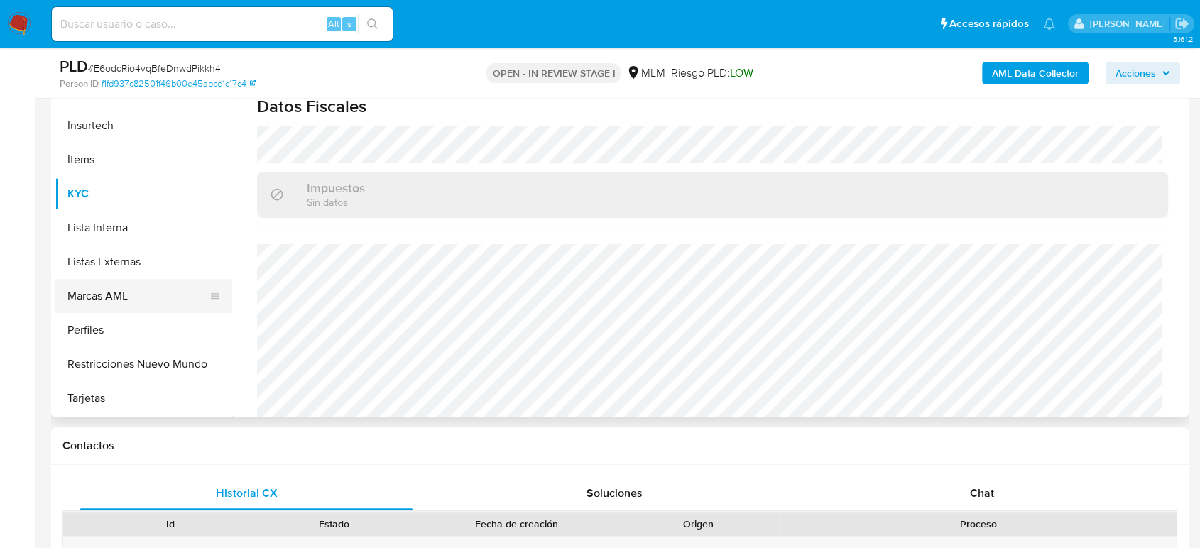
click at [127, 279] on button "Marcas AML" at bounding box center [138, 296] width 166 height 34
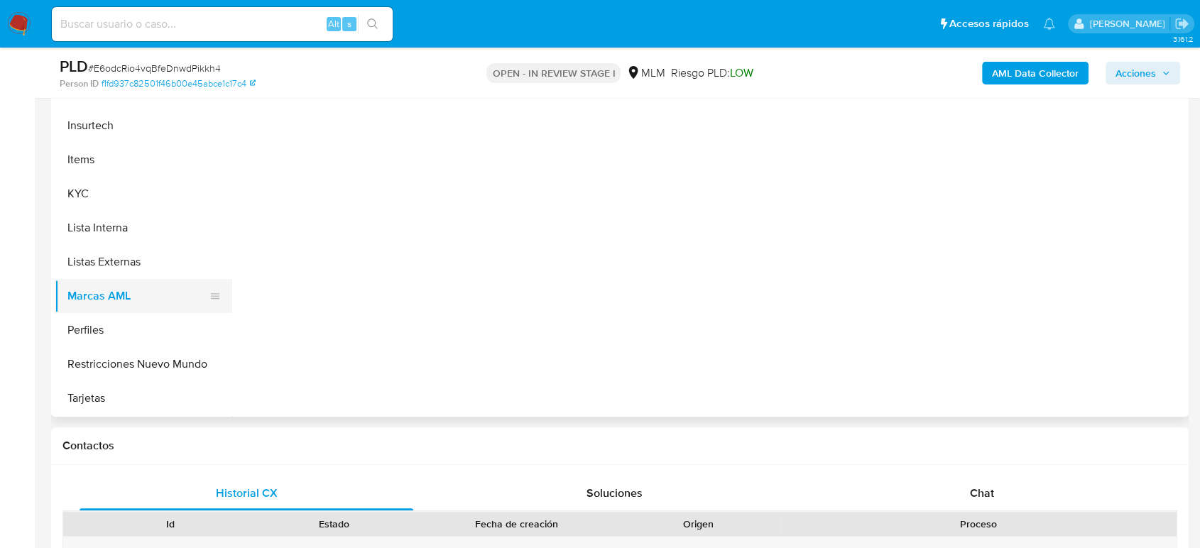
scroll to position [0, 0]
click at [124, 266] on button "Listas Externas" at bounding box center [138, 262] width 166 height 34
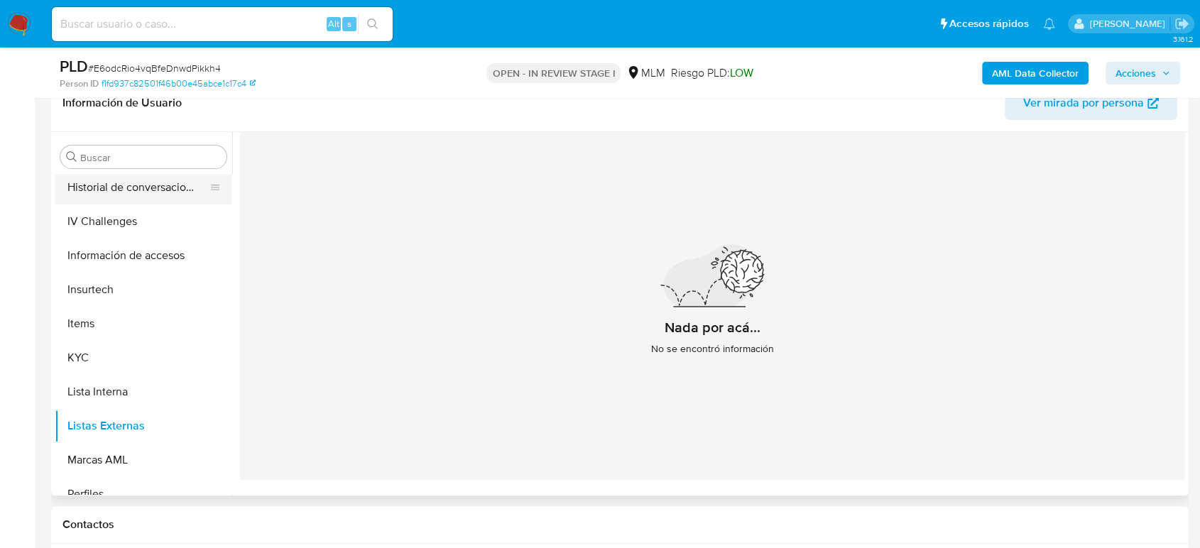
scroll to position [432, 0]
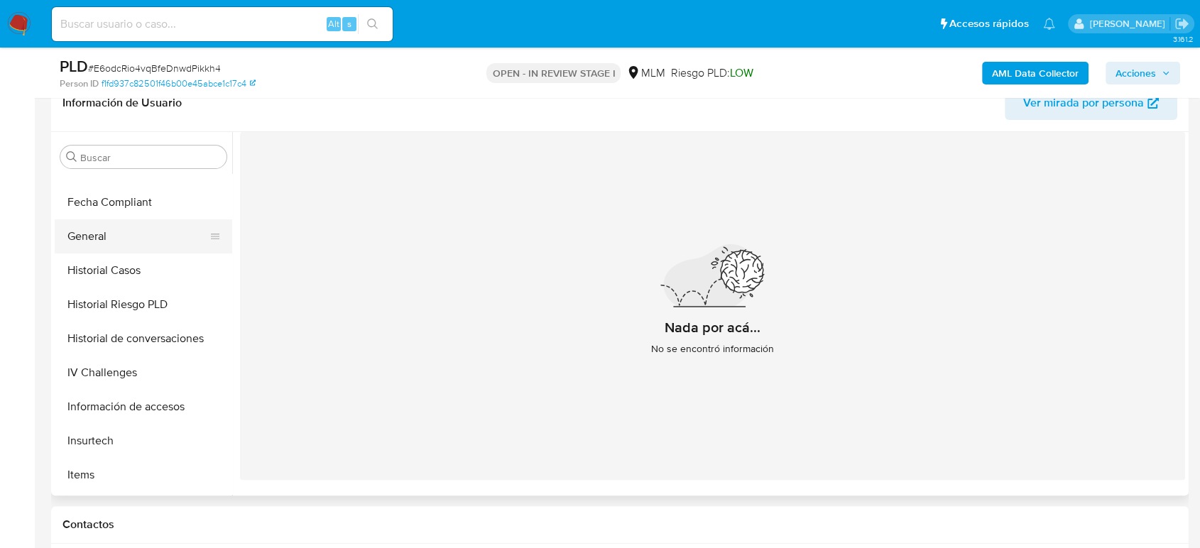
click at [105, 236] on button "General" at bounding box center [138, 236] width 166 height 34
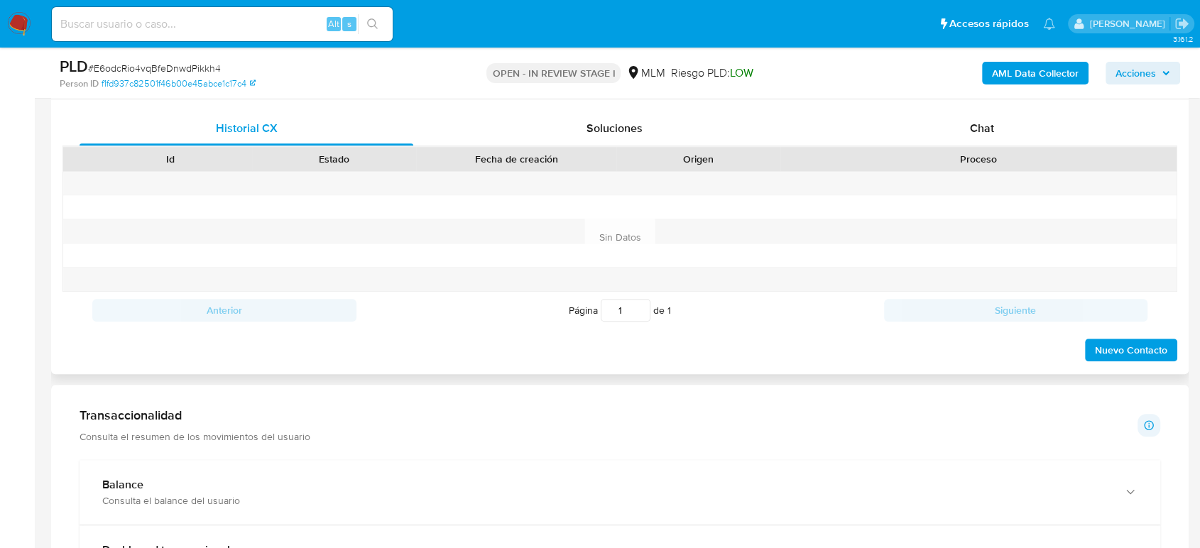
scroll to position [710, 0]
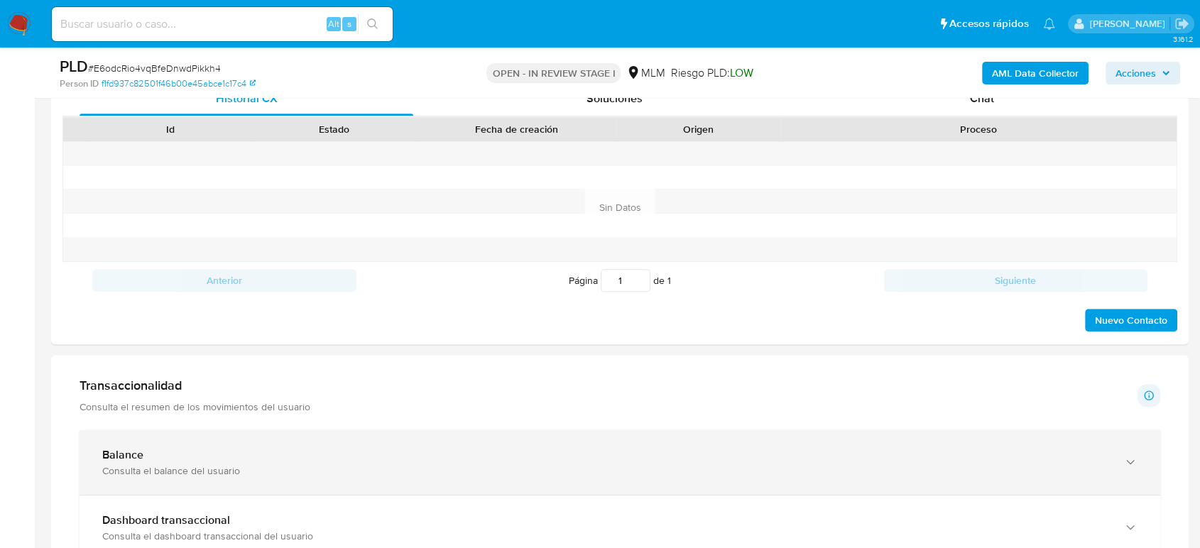
click at [338, 461] on div "Balance" at bounding box center [605, 455] width 1007 height 14
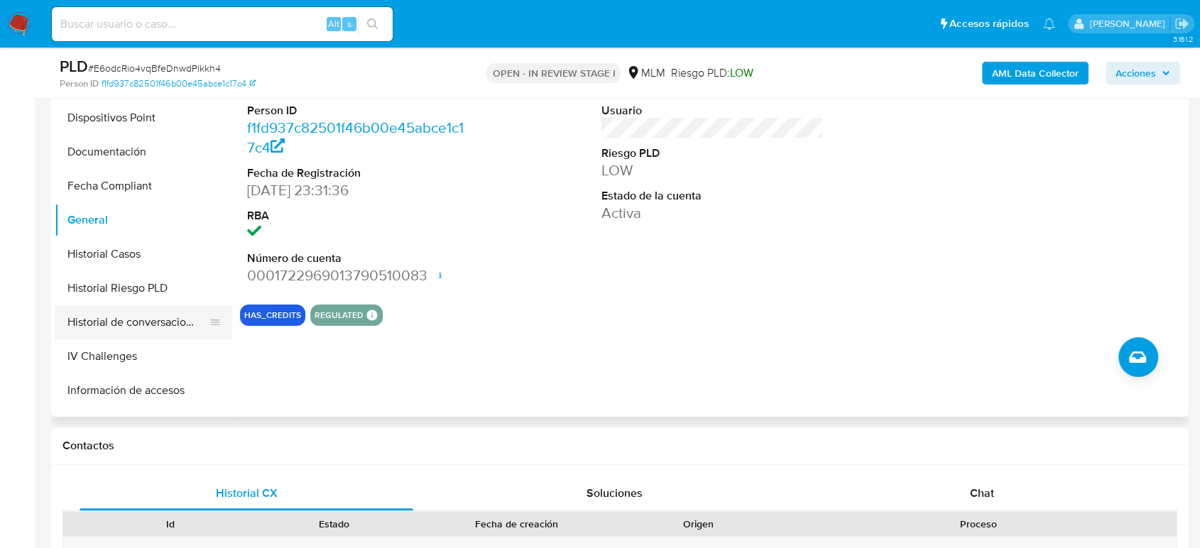
scroll to position [273, 0]
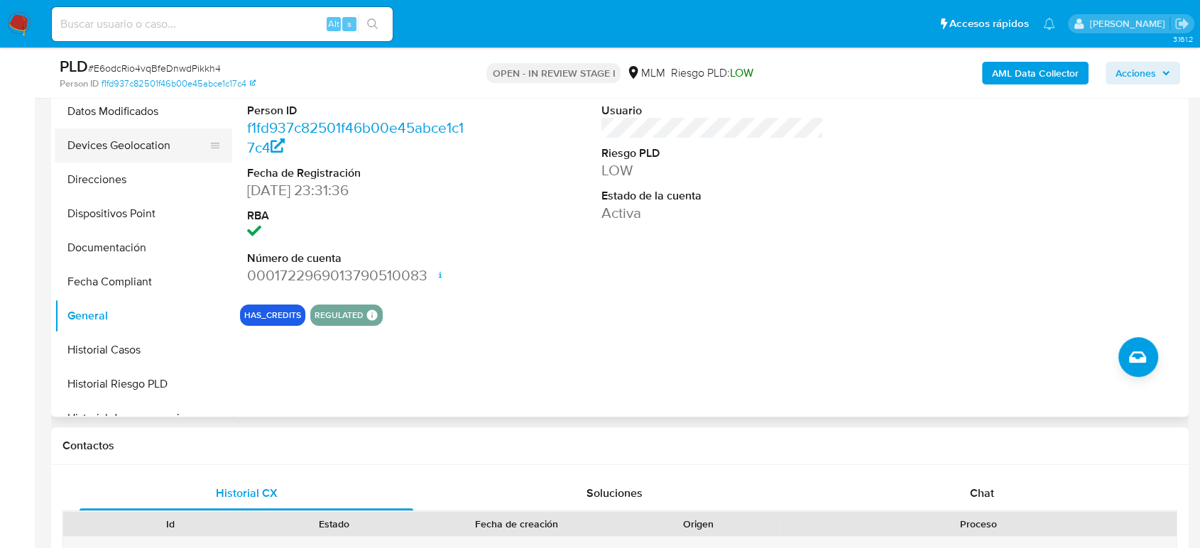
click at [158, 143] on button "Devices Geolocation" at bounding box center [138, 146] width 166 height 34
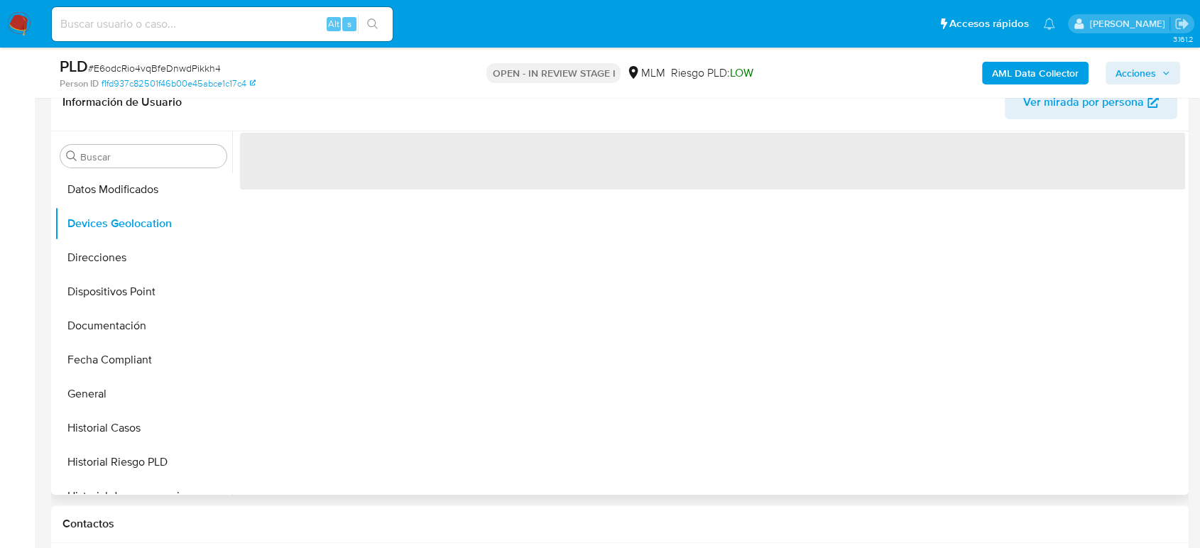
scroll to position [236, 0]
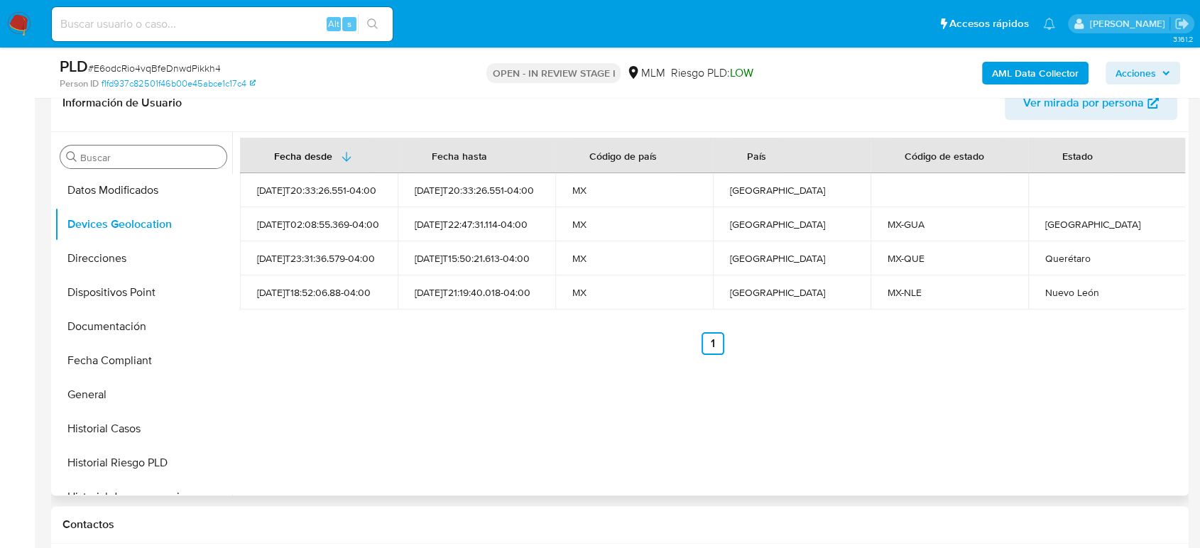
click at [182, 157] on input "Buscar" at bounding box center [150, 157] width 141 height 13
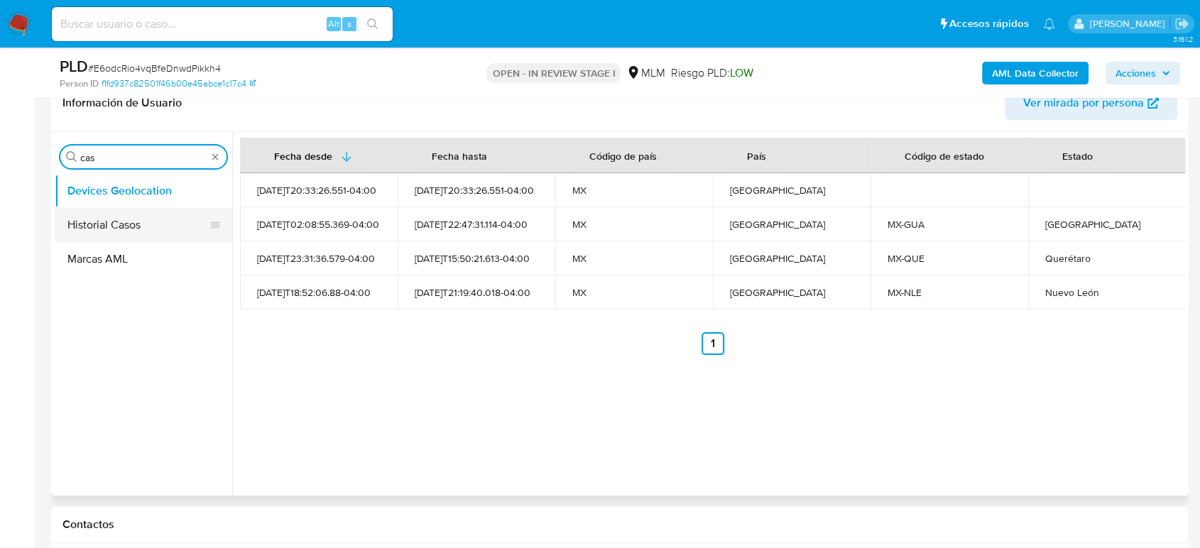
type input "cas"
click at [116, 216] on button "Historial Casos" at bounding box center [138, 225] width 166 height 34
click at [124, 231] on button "Historial Casos" at bounding box center [138, 225] width 166 height 34
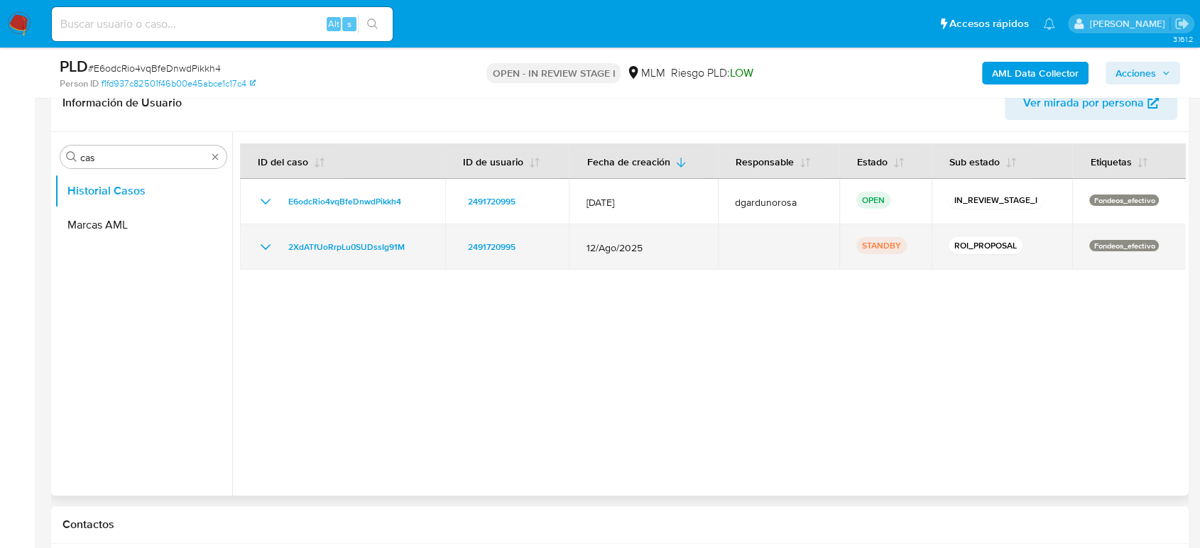
click at [271, 245] on icon "Mostrar/Ocultar" at bounding box center [265, 247] width 17 height 17
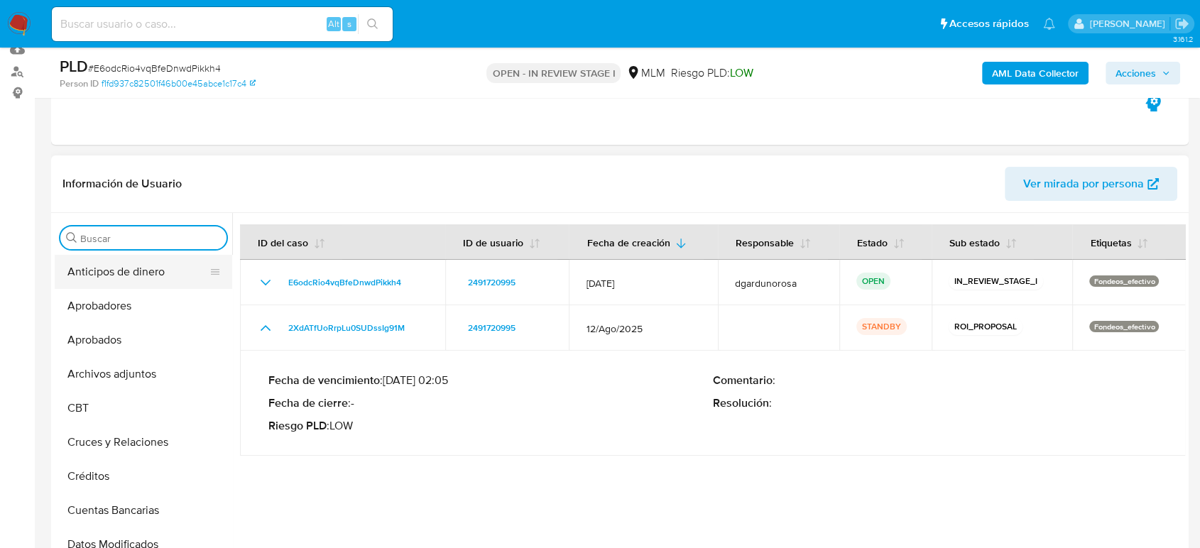
scroll to position [79, 0]
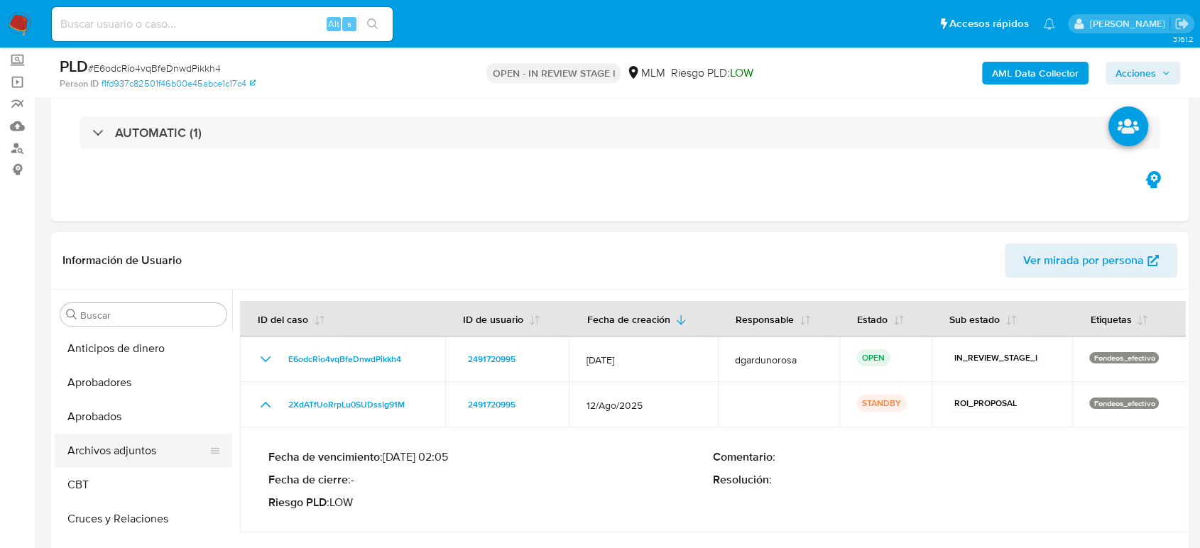
click at [131, 443] on button "Archivos adjuntos" at bounding box center [138, 451] width 166 height 34
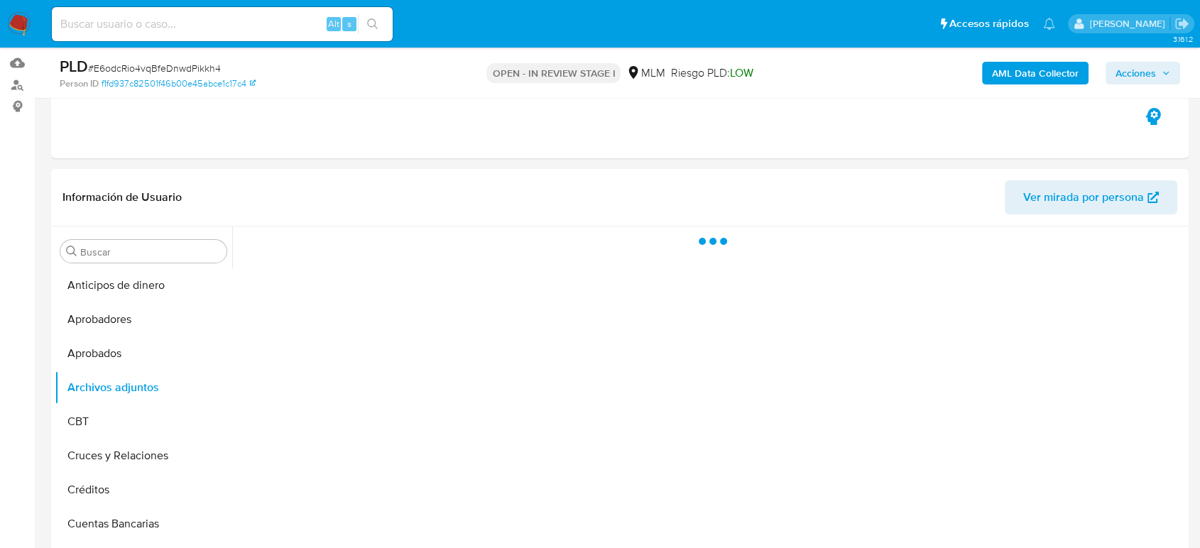
scroll to position [236, 0]
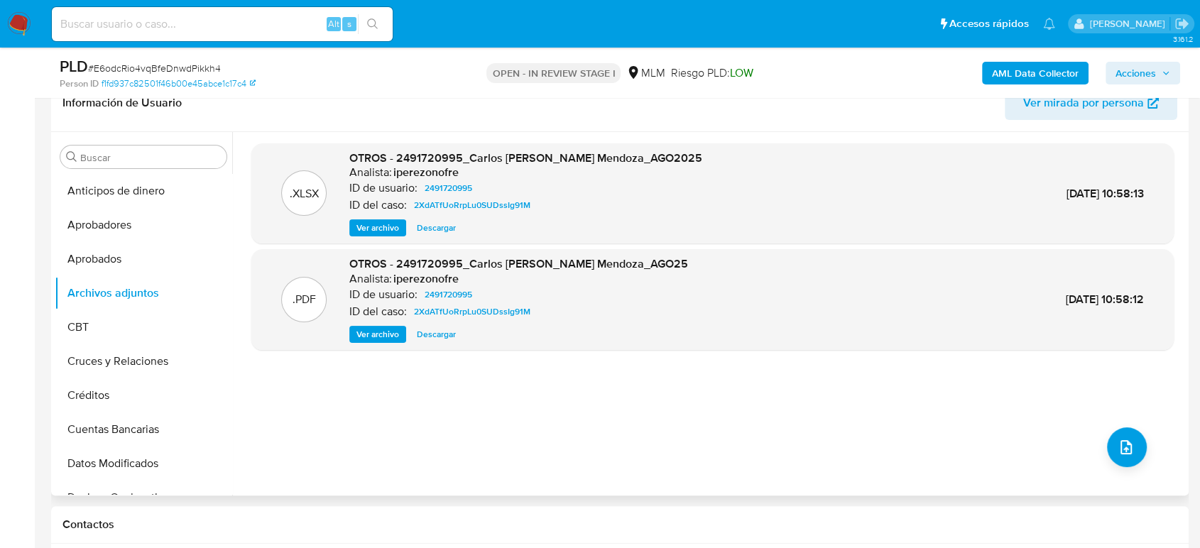
click at [392, 330] on span "Ver archivo" at bounding box center [377, 334] width 43 height 14
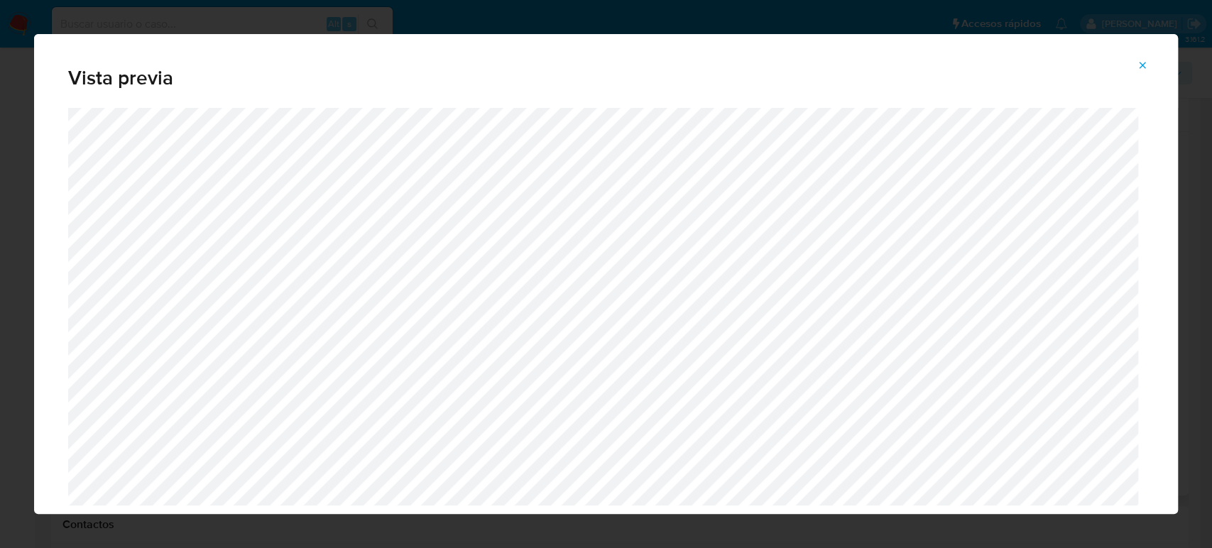
click at [1142, 60] on icon "Attachment preview" at bounding box center [1142, 65] width 11 height 11
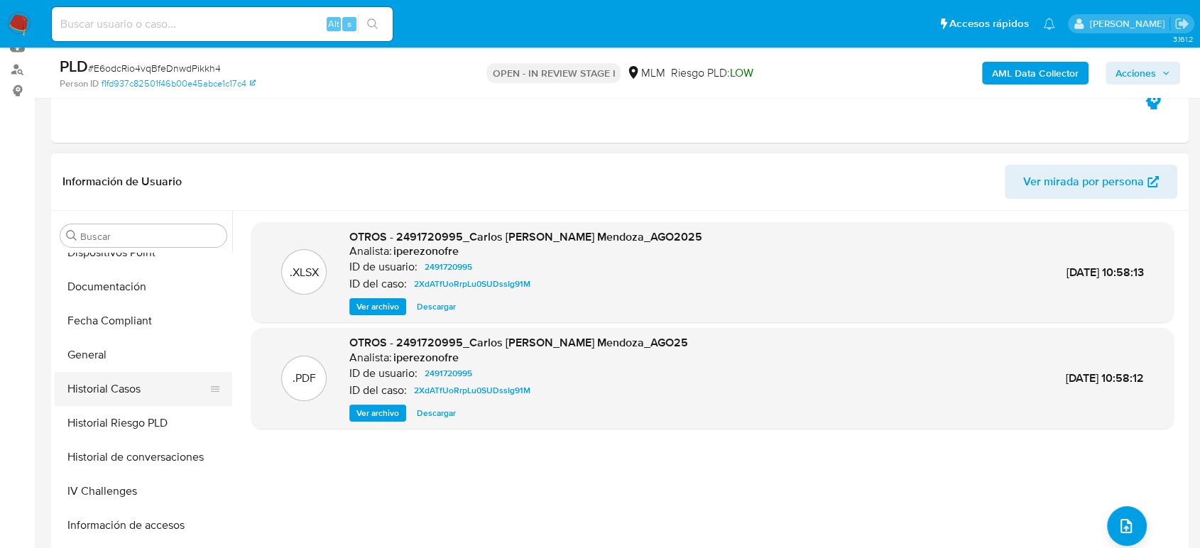
scroll to position [394, 0]
click at [163, 466] on button "Historial de conversaciones" at bounding box center [138, 455] width 166 height 34
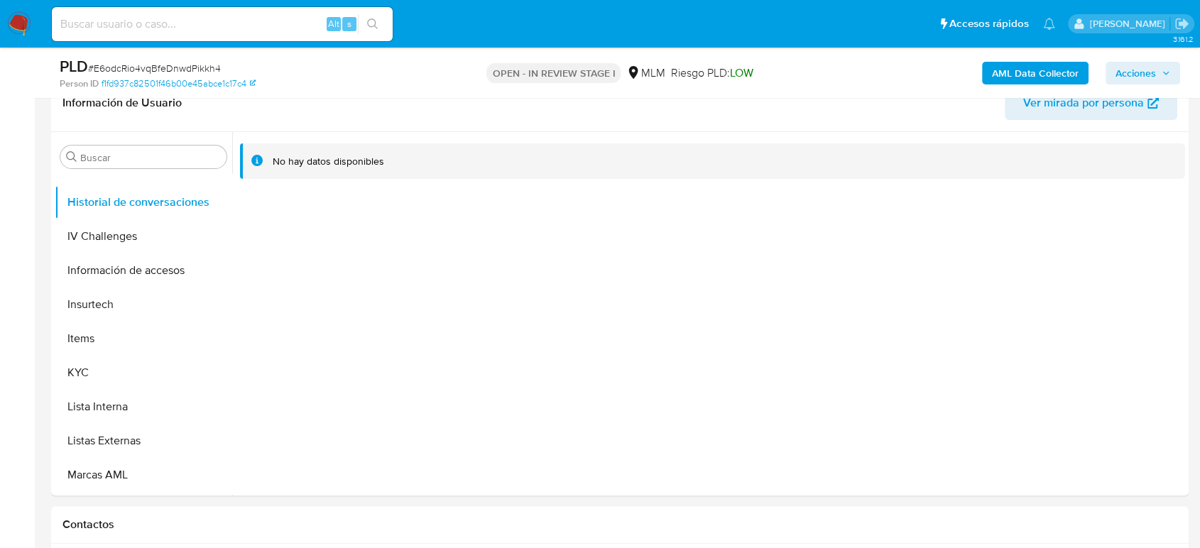
scroll to position [668, 0]
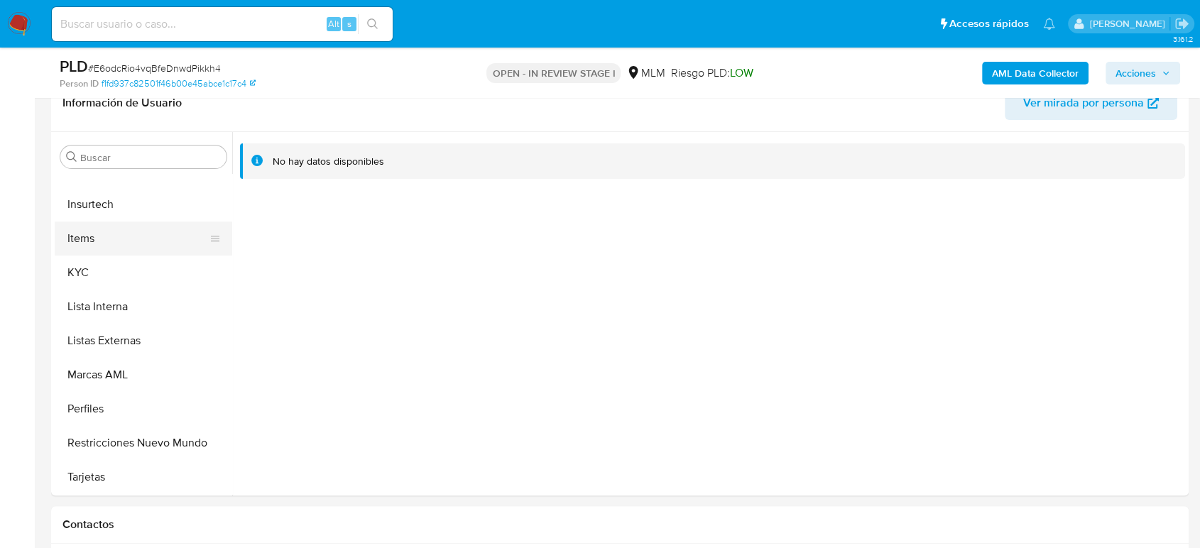
click at [97, 252] on button "Items" at bounding box center [138, 239] width 166 height 34
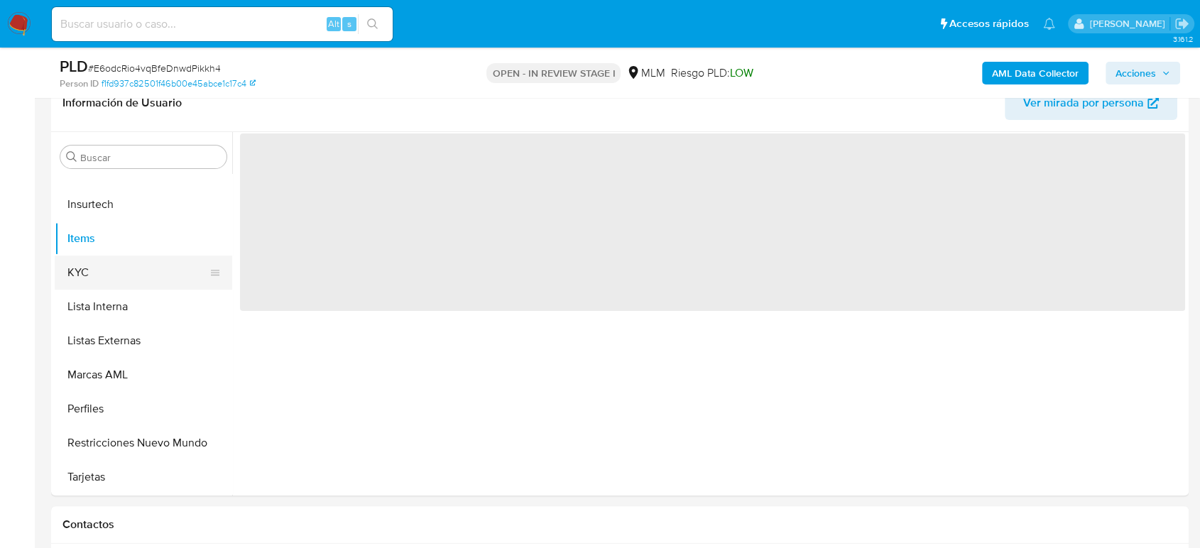
click at [141, 283] on button "KYC" at bounding box center [138, 273] width 166 height 34
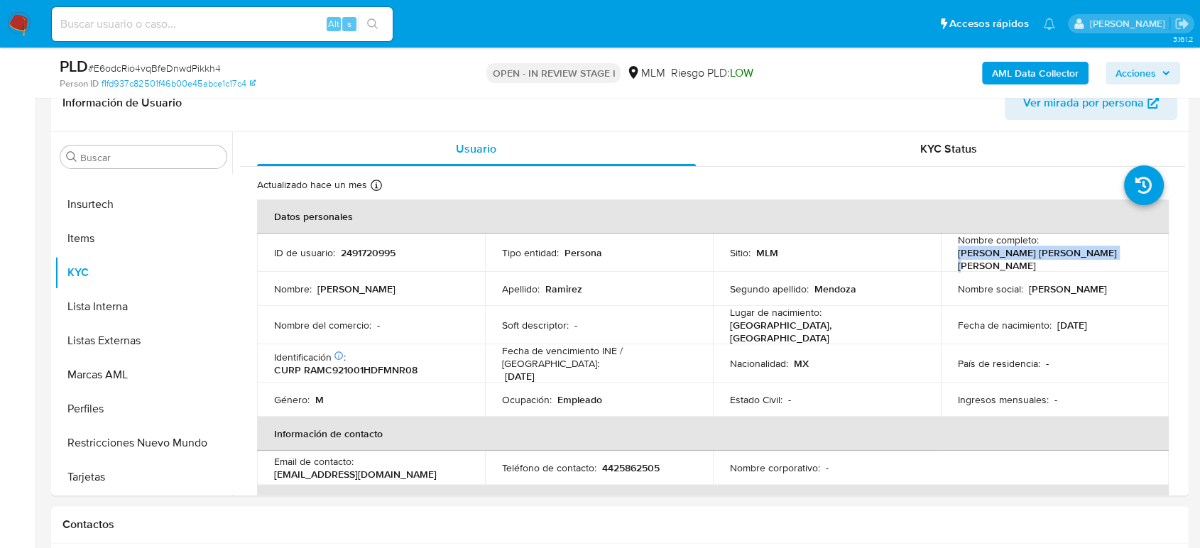
drag, startPoint x: 1106, startPoint y: 263, endPoint x: 947, endPoint y: 257, distance: 158.5
click at [947, 257] on td "Nombre completo : Carlos Daniel Ramirez Mendoza" at bounding box center [1055, 253] width 228 height 38
copy p "[PERSON_NAME] [PERSON_NAME] [PERSON_NAME]"
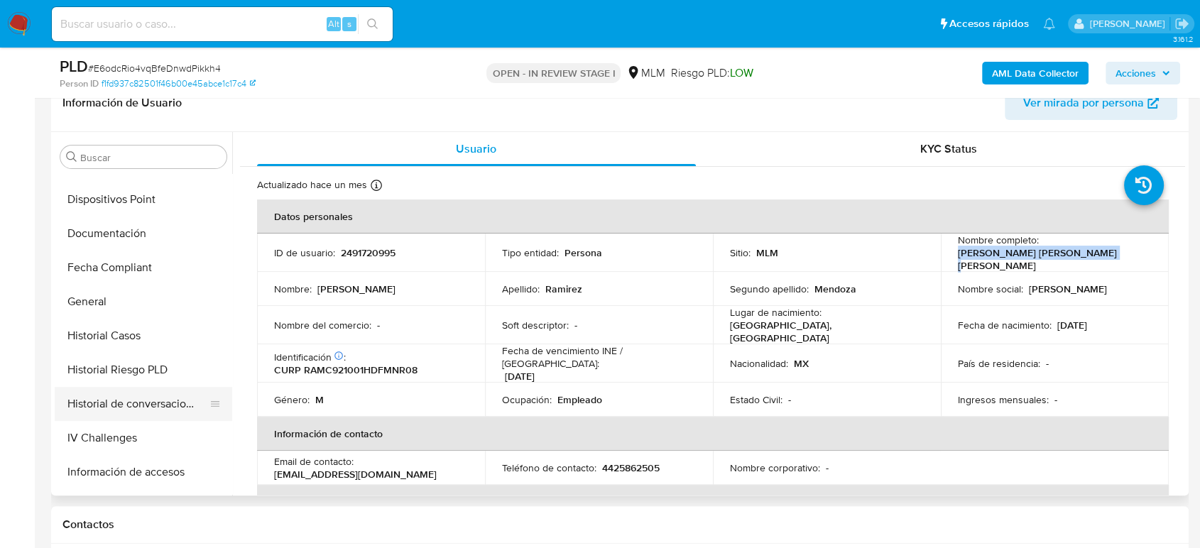
scroll to position [273, 0]
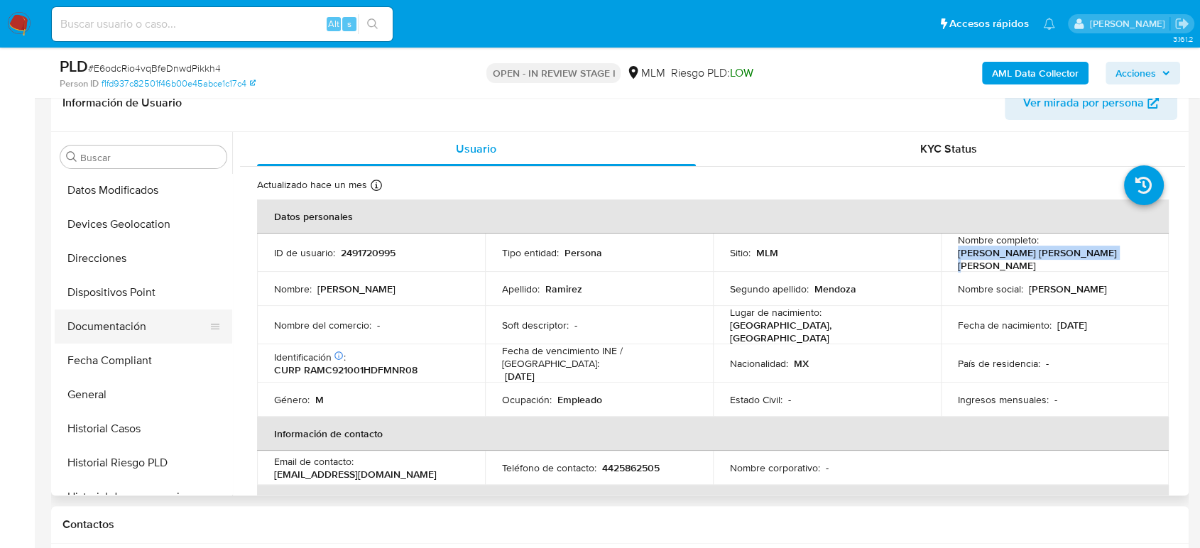
click at [124, 328] on button "Documentación" at bounding box center [138, 327] width 166 height 34
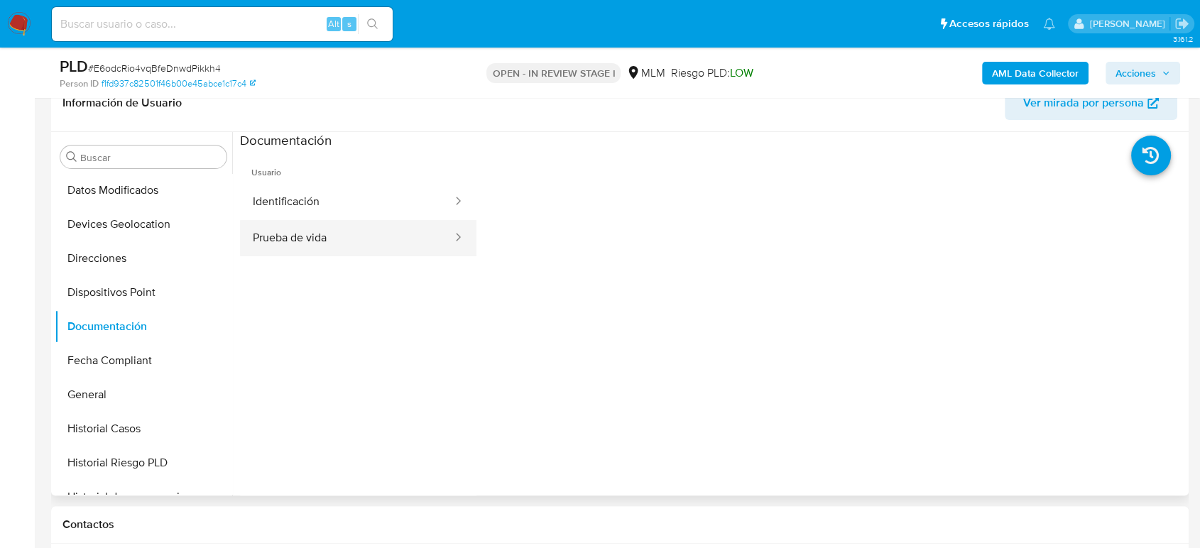
click at [351, 238] on button "Prueba de vida" at bounding box center [347, 238] width 214 height 36
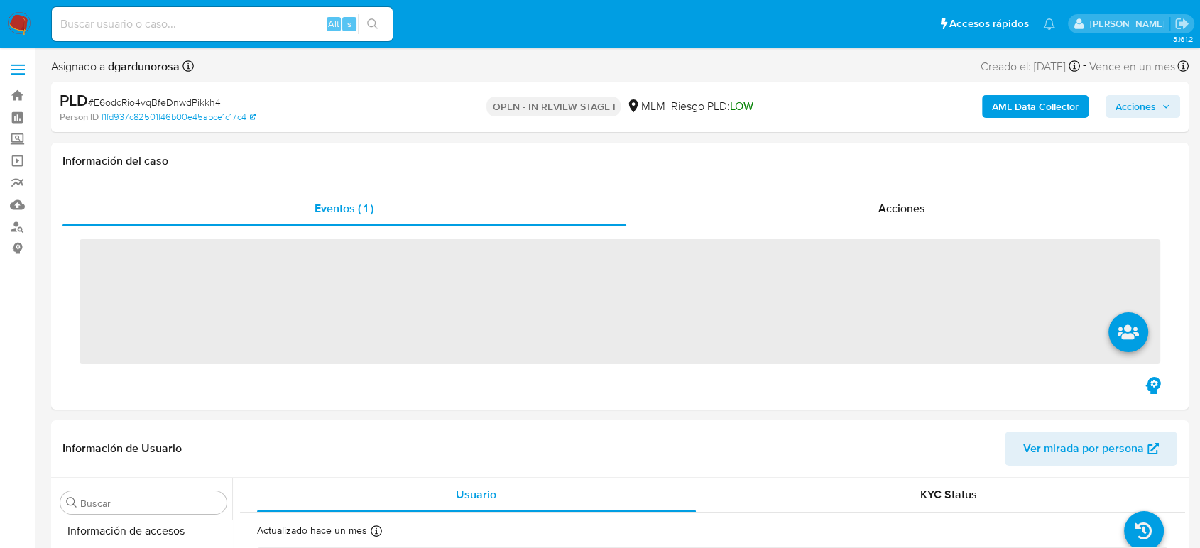
scroll to position [668, 0]
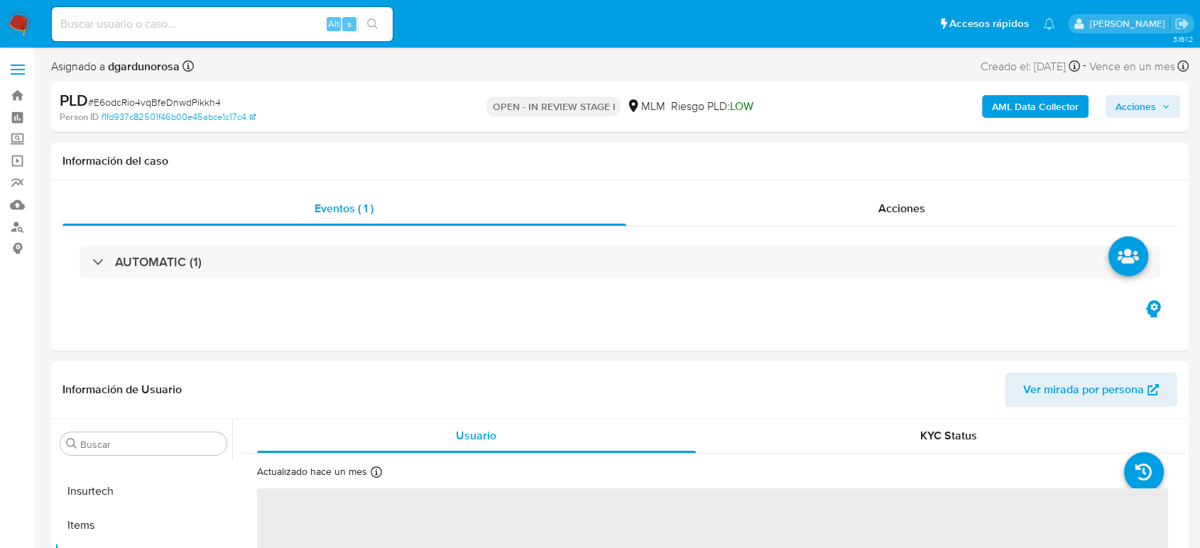
select select "10"
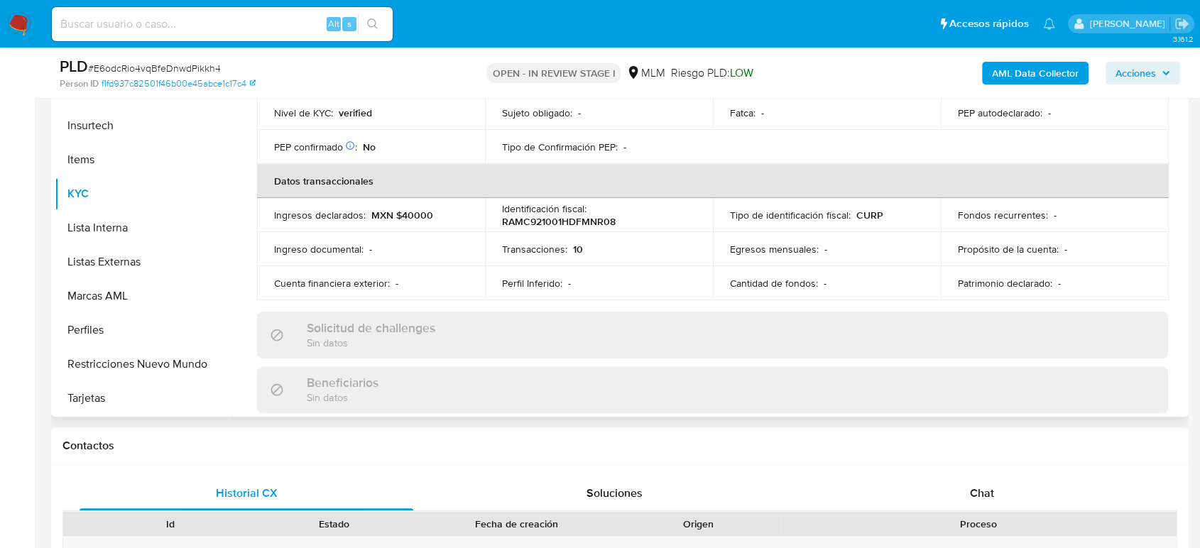
scroll to position [182, 0]
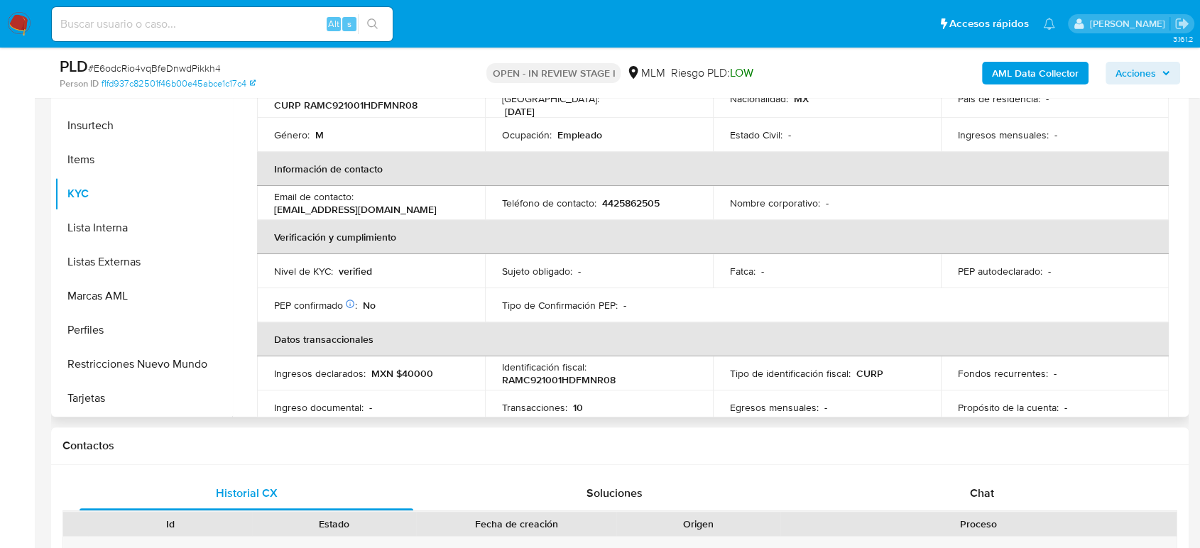
click at [626, 197] on p "4425862505" at bounding box center [631, 203] width 58 height 13
copy p "4425862505"
click at [718, 371] on td "Tipo de identificación fiscal : CURP" at bounding box center [827, 373] width 228 height 34
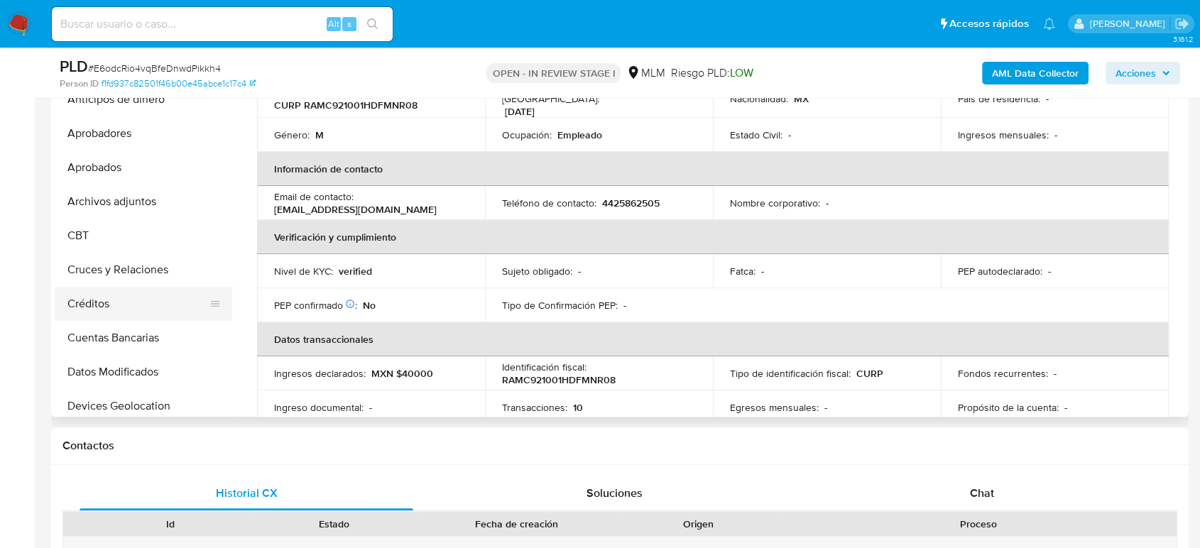
scroll to position [0, 0]
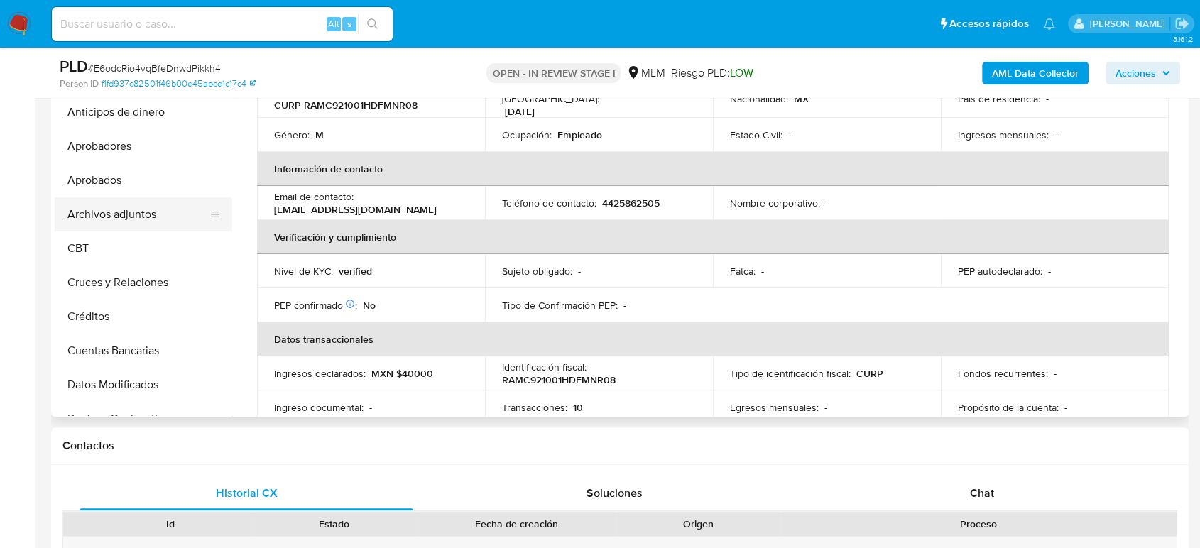
click at [127, 226] on button "Archivos adjuntos" at bounding box center [138, 214] width 166 height 34
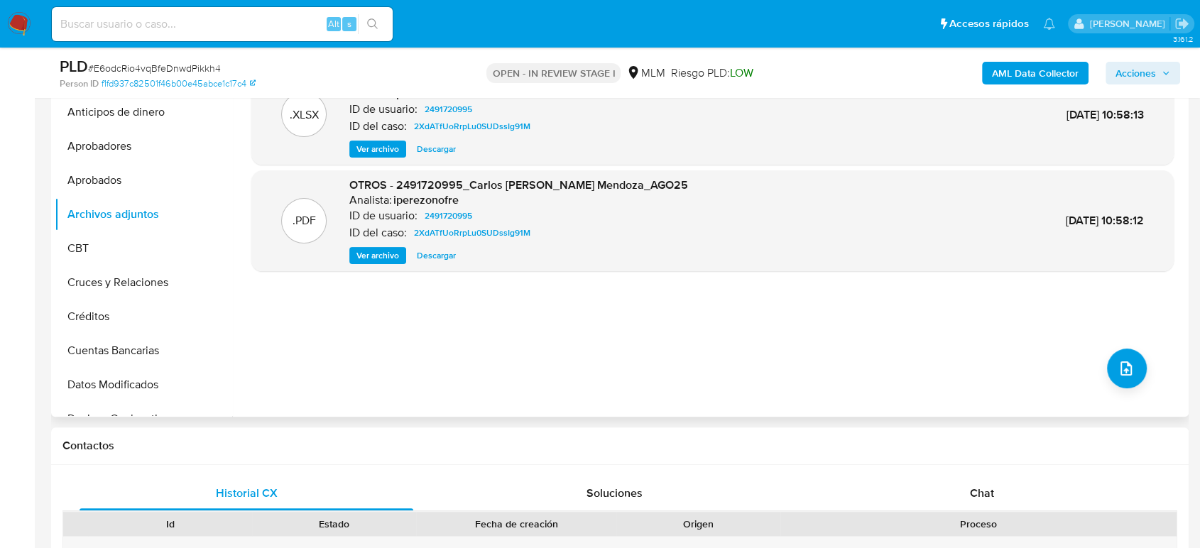
click at [386, 254] on span "Ver archivo" at bounding box center [377, 256] width 43 height 14
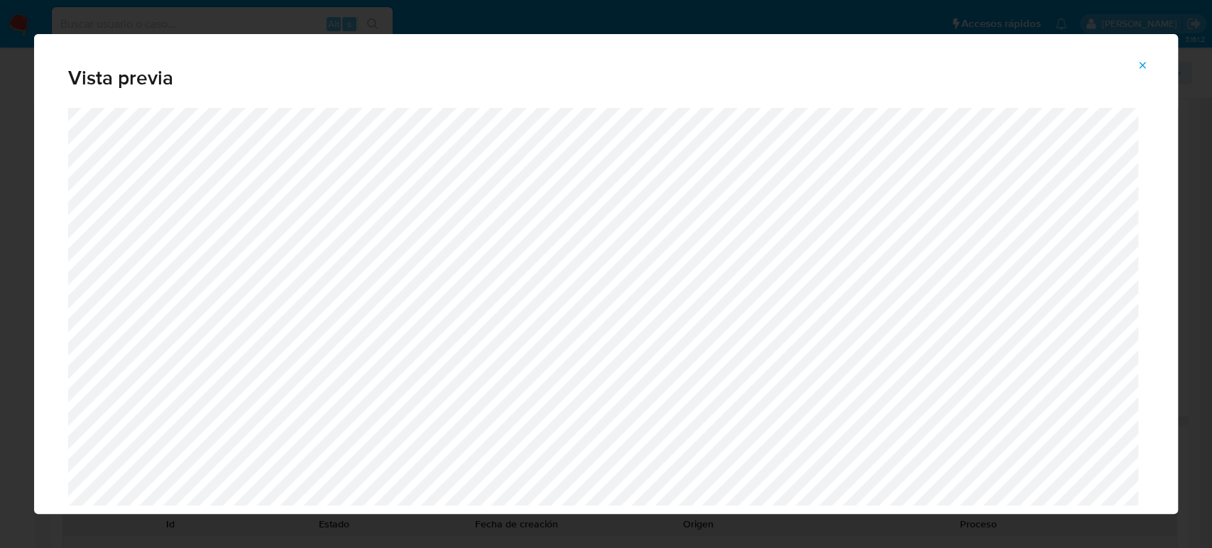
click at [1141, 64] on icon "Attachment preview" at bounding box center [1143, 65] width 6 height 6
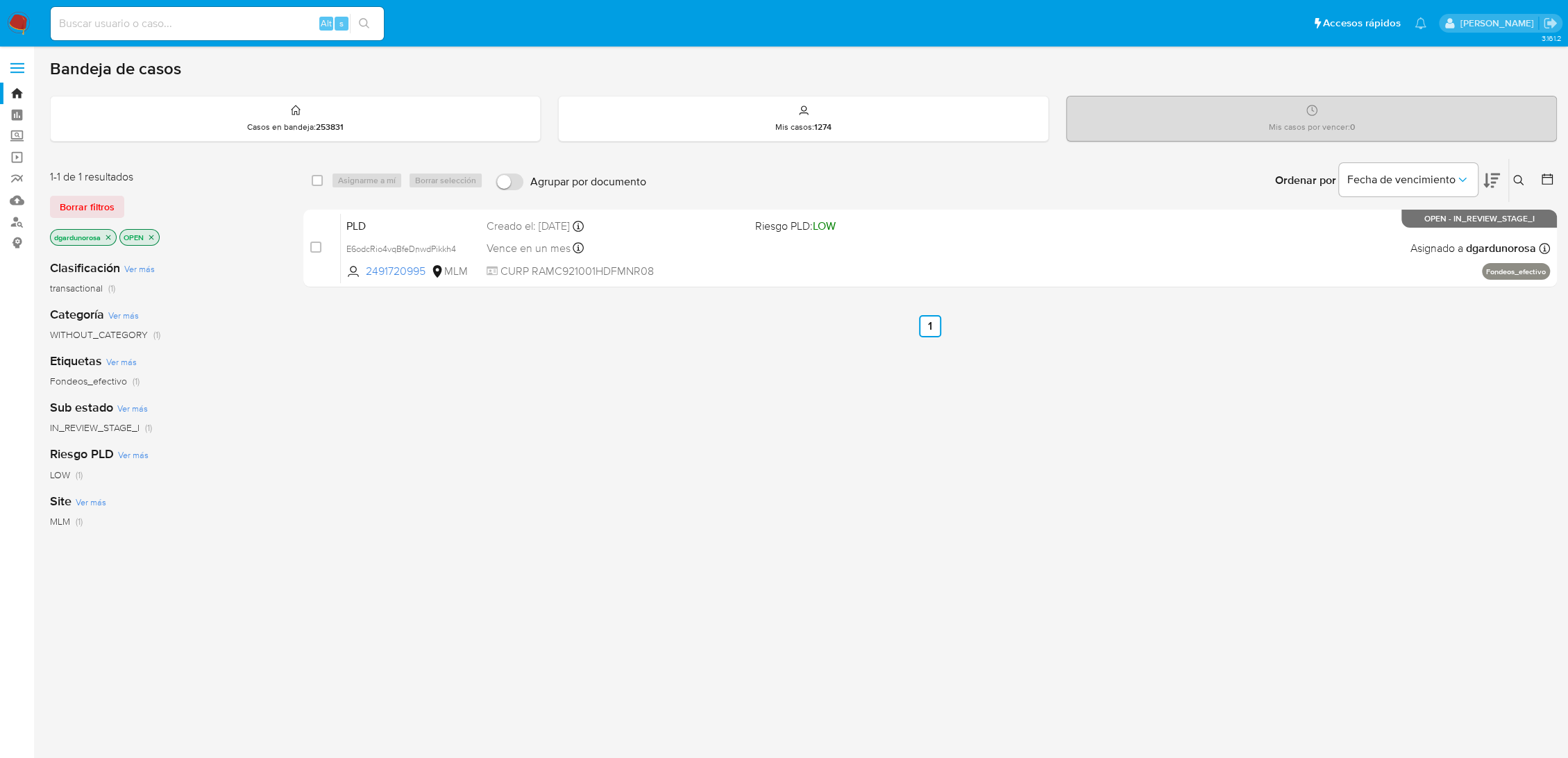
click at [1516, 181] on icon at bounding box center [1518, 180] width 11 height 11
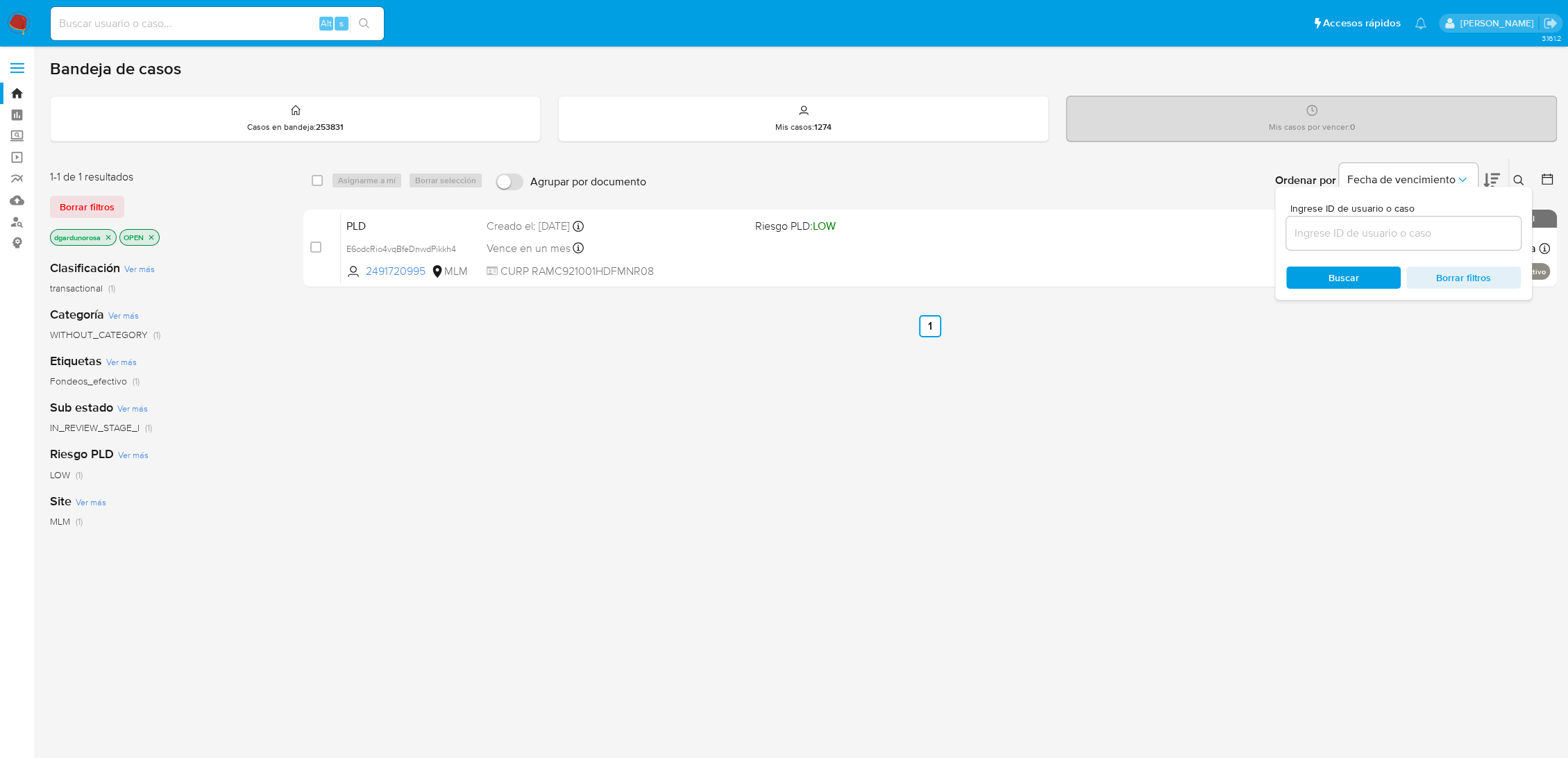
click at [1443, 236] on input at bounding box center [1404, 233] width 235 height 18
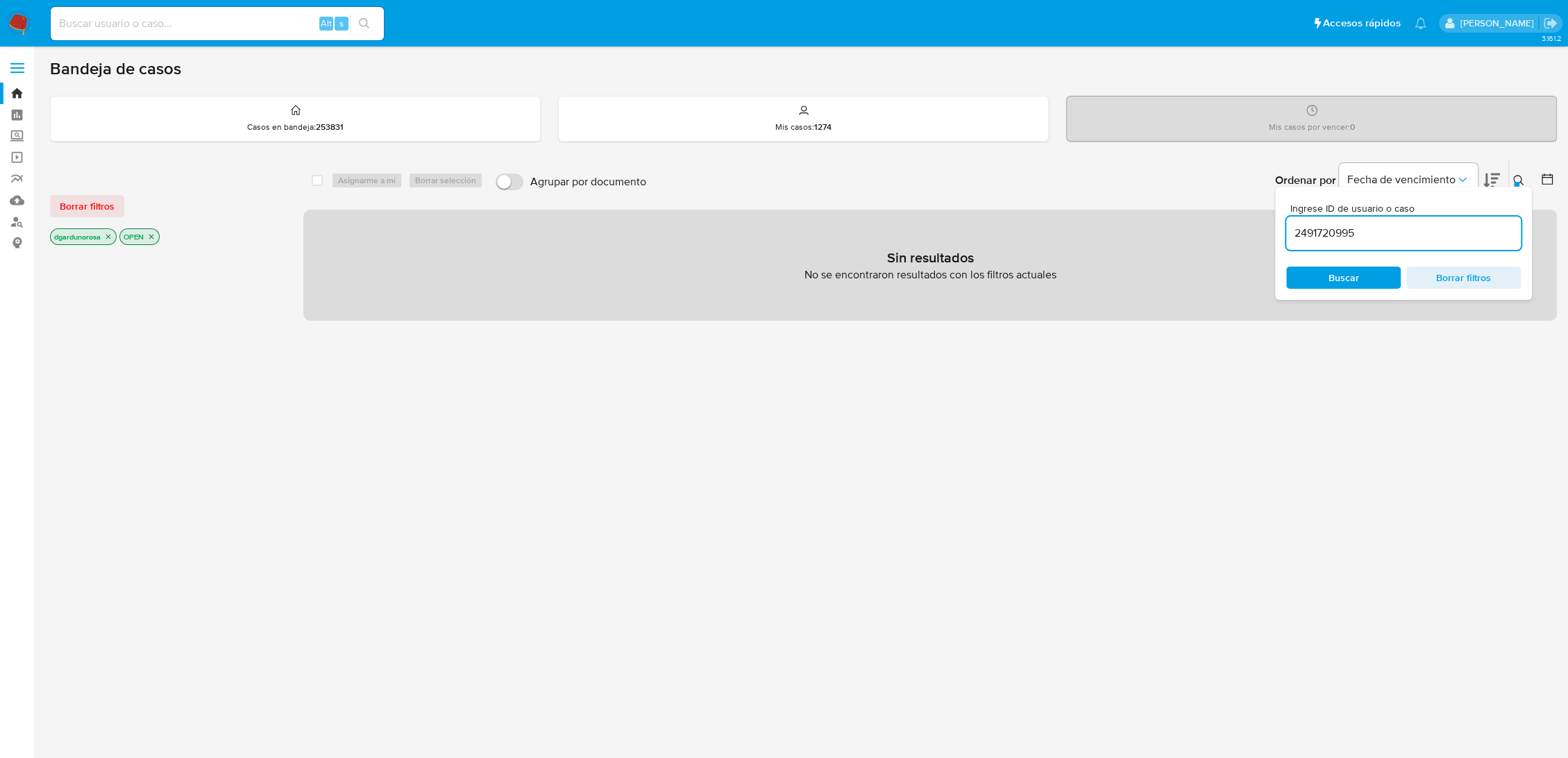
click at [1443, 235] on input "2491720995" at bounding box center [1404, 233] width 235 height 18
type input "2491720995"
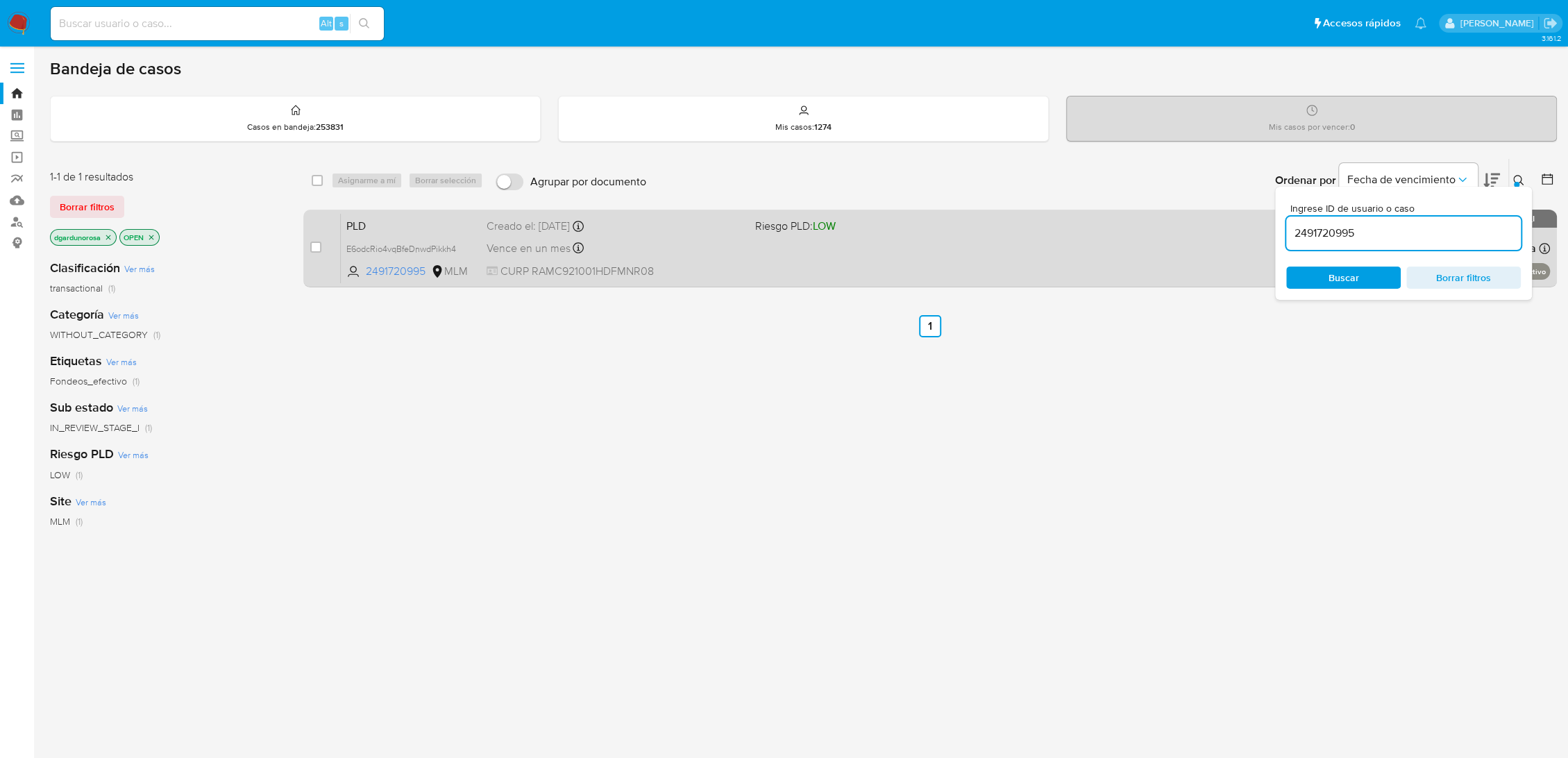
click at [1111, 244] on div "PLD E6odcRio4vqBfeDnwdPikkh4 2491720995 MLM Riesgo PLD: LOW Creado el: 12/09/20…" at bounding box center [945, 248] width 1209 height 70
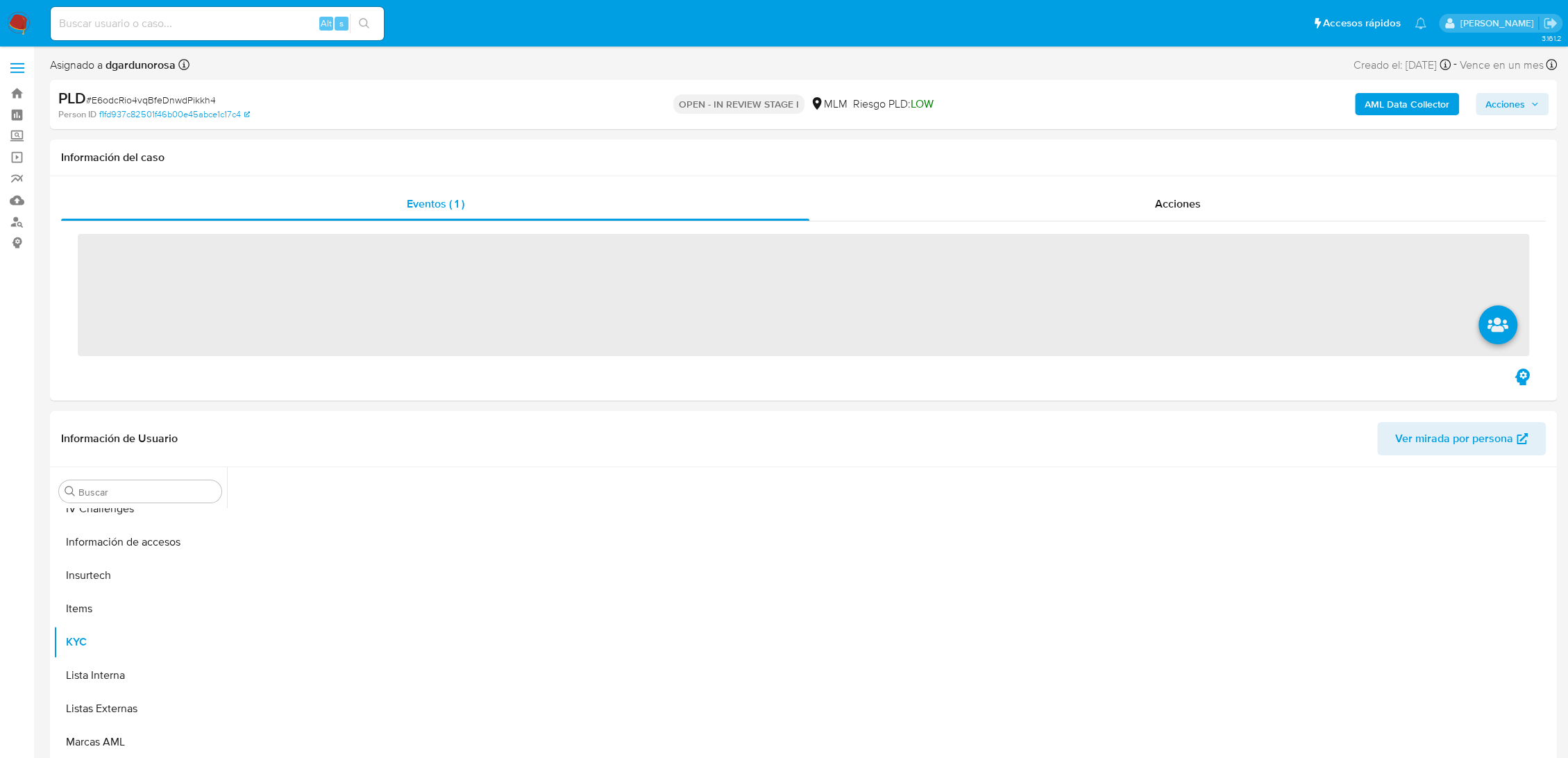
scroll to position [653, 0]
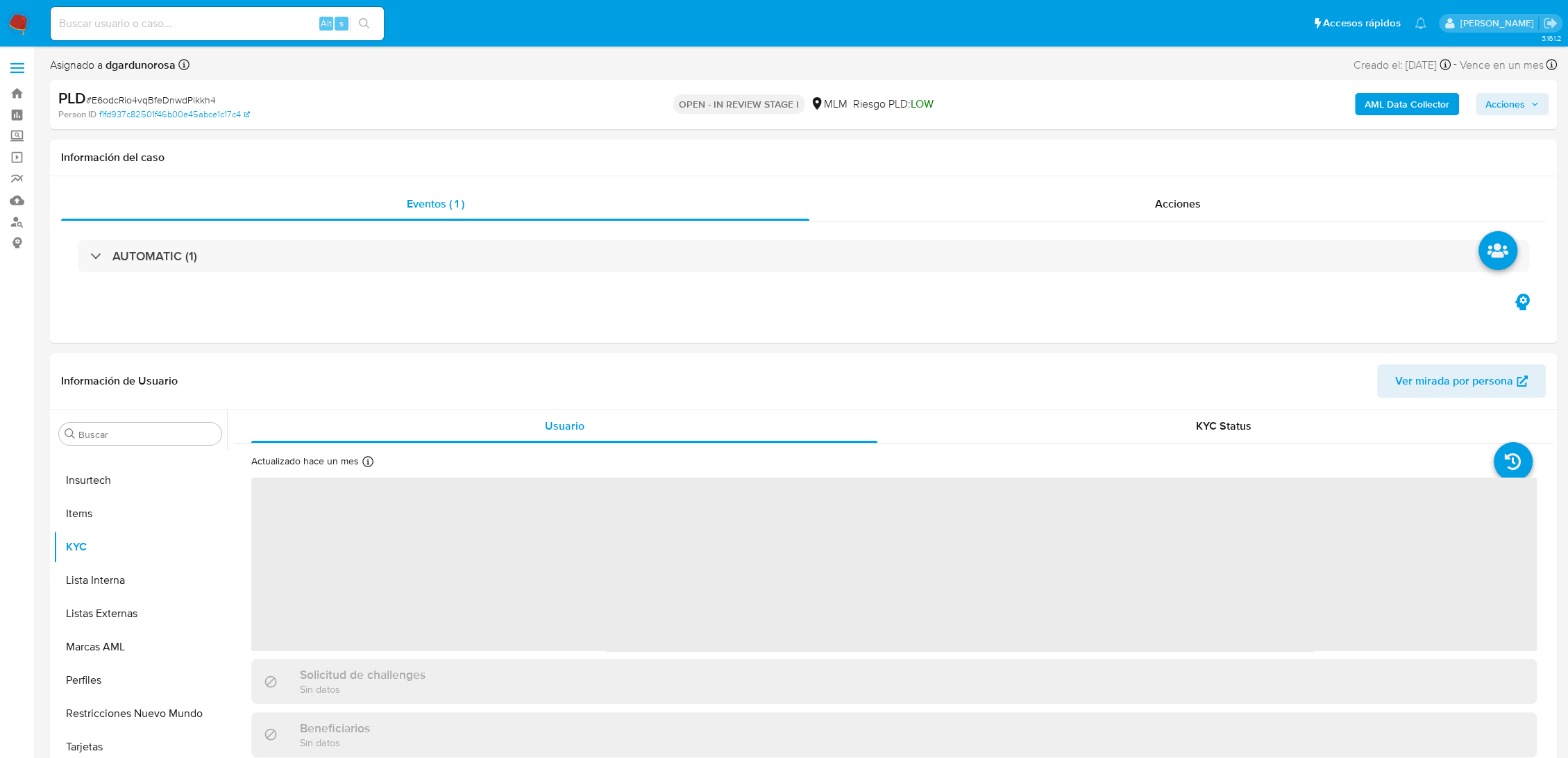
select select "10"
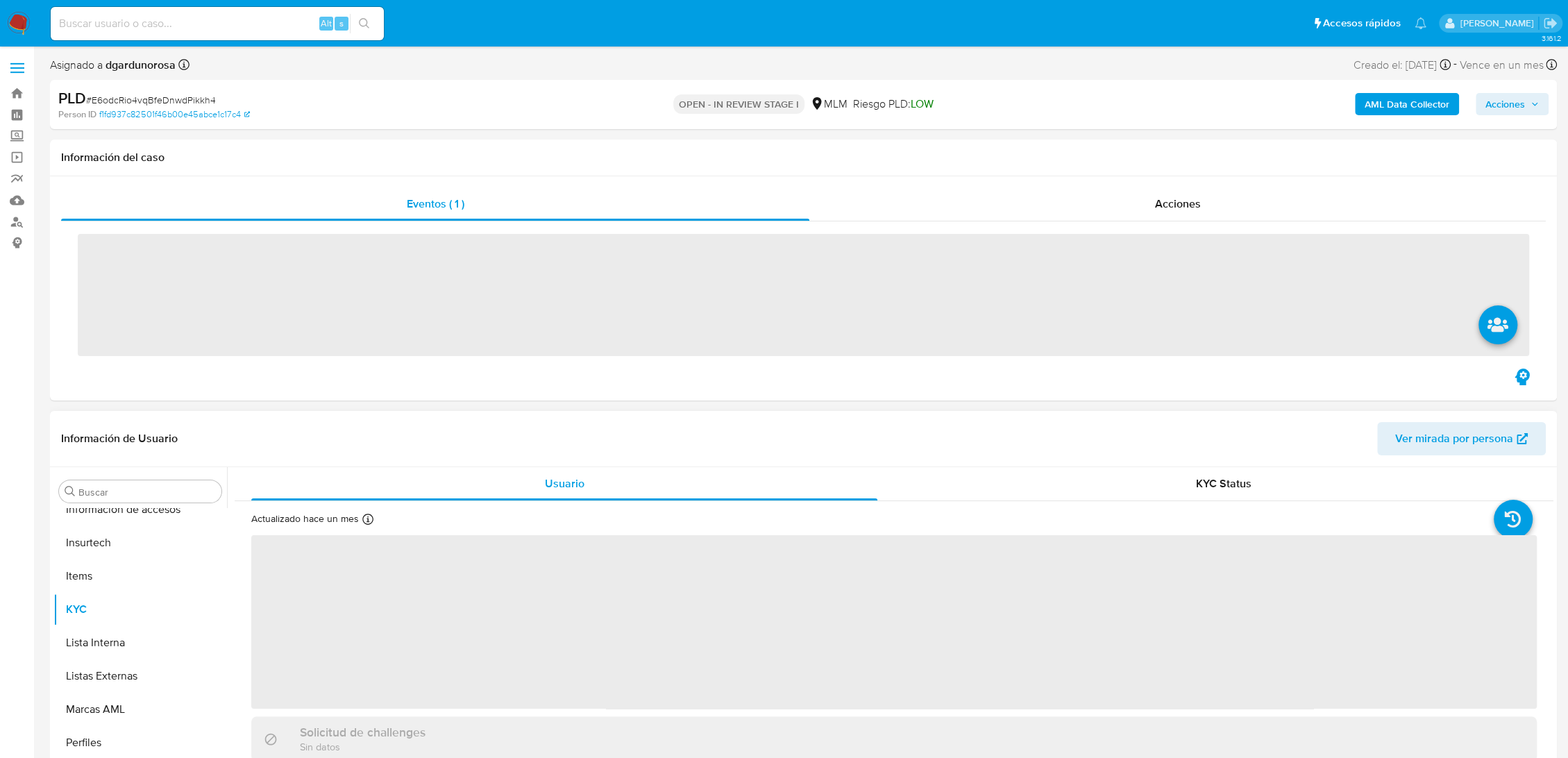
scroll to position [653, 0]
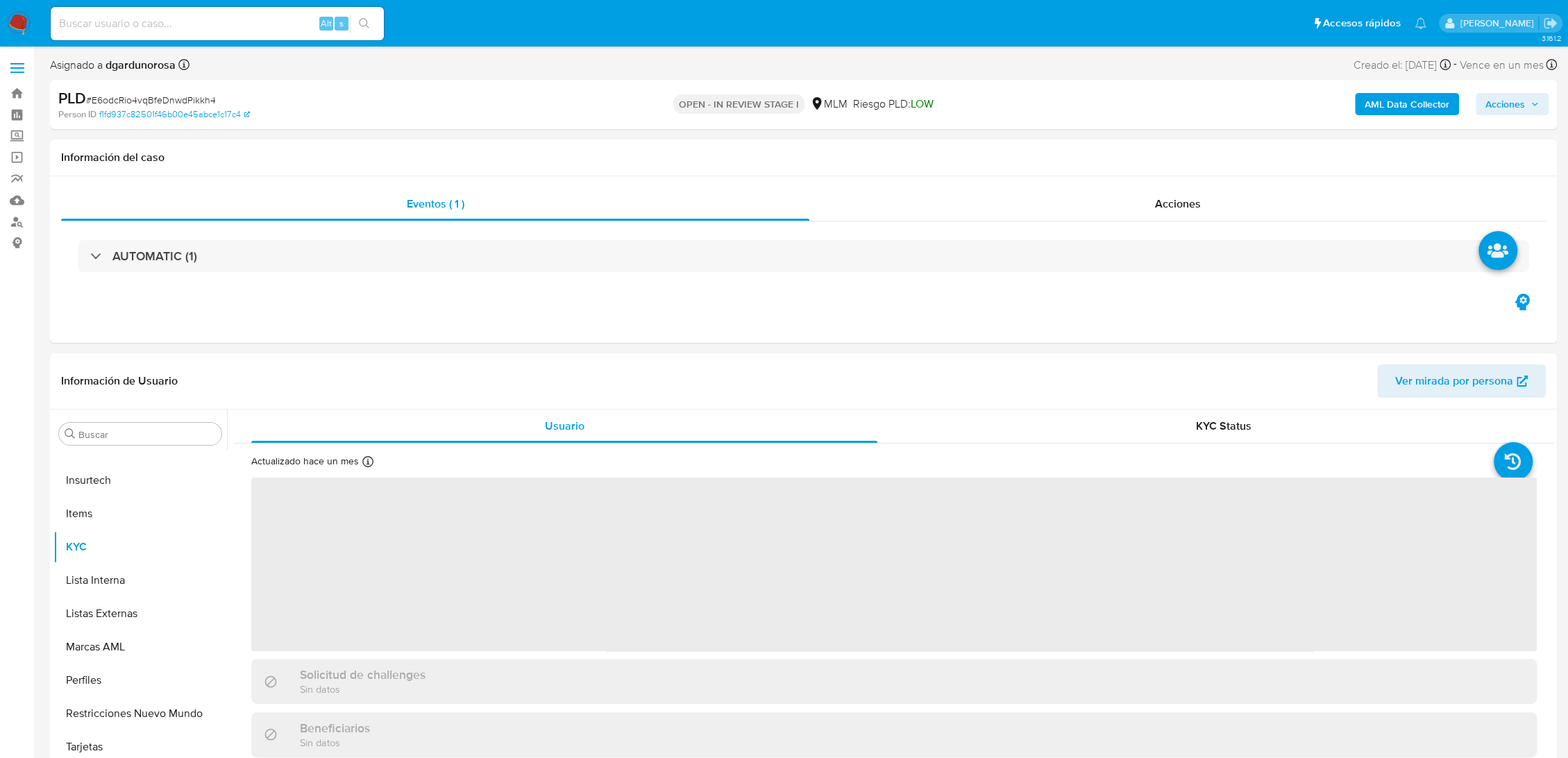
select select "10"
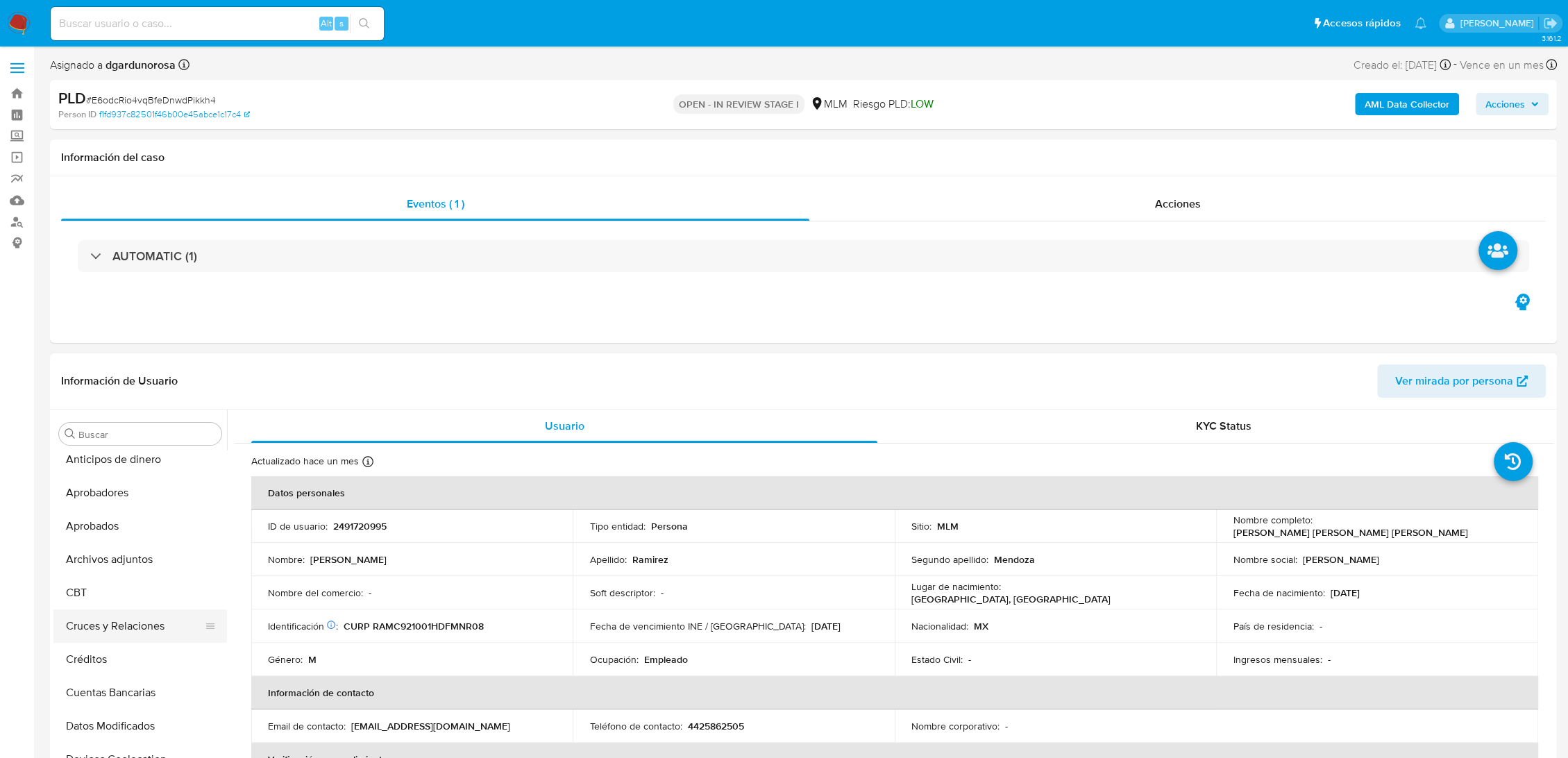
scroll to position [0, 0]
click at [140, 577] on button "Archivos adjuntos" at bounding box center [135, 567] width 162 height 33
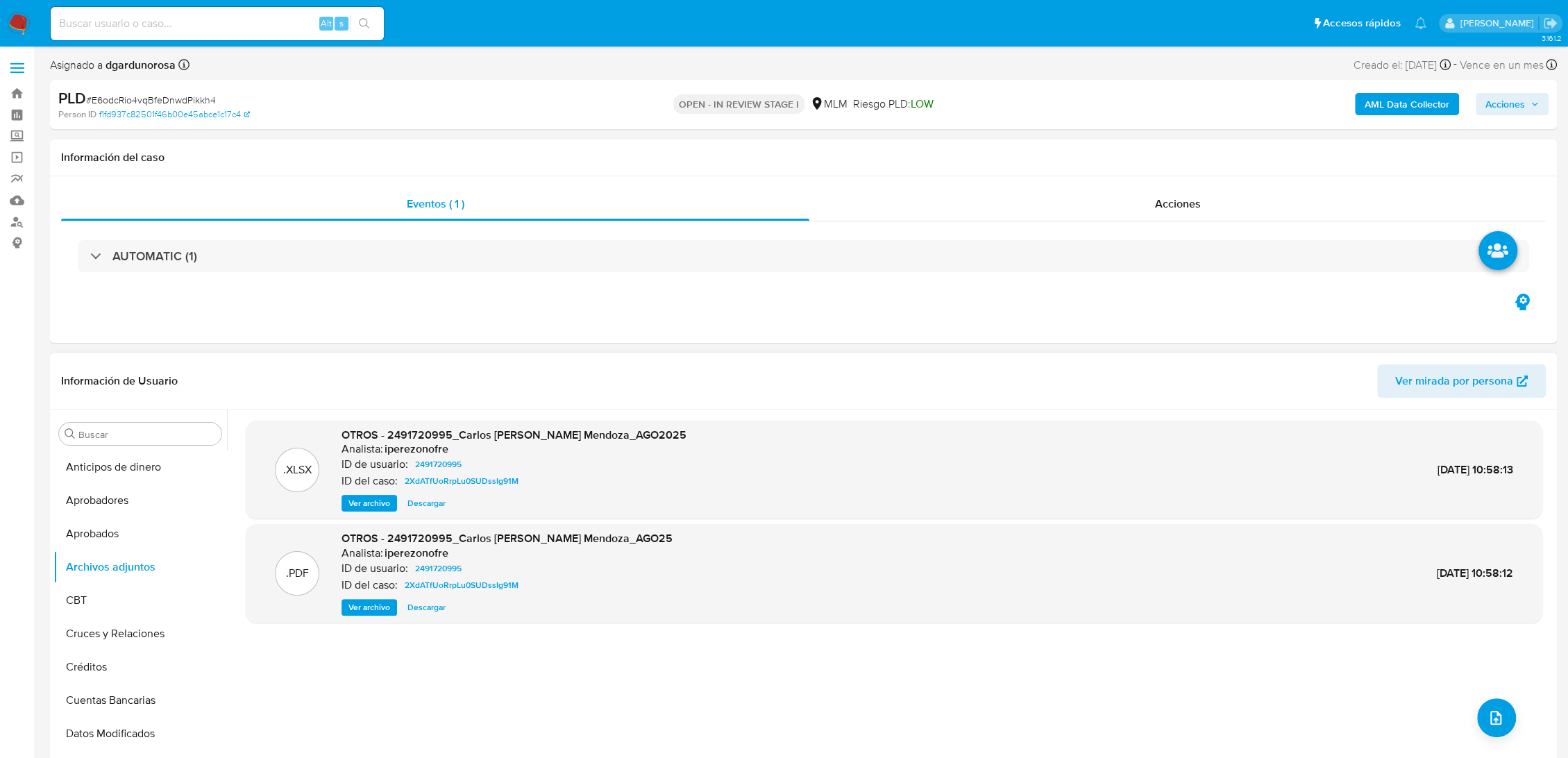
click at [364, 609] on span "Ver archivo" at bounding box center [369, 607] width 42 height 14
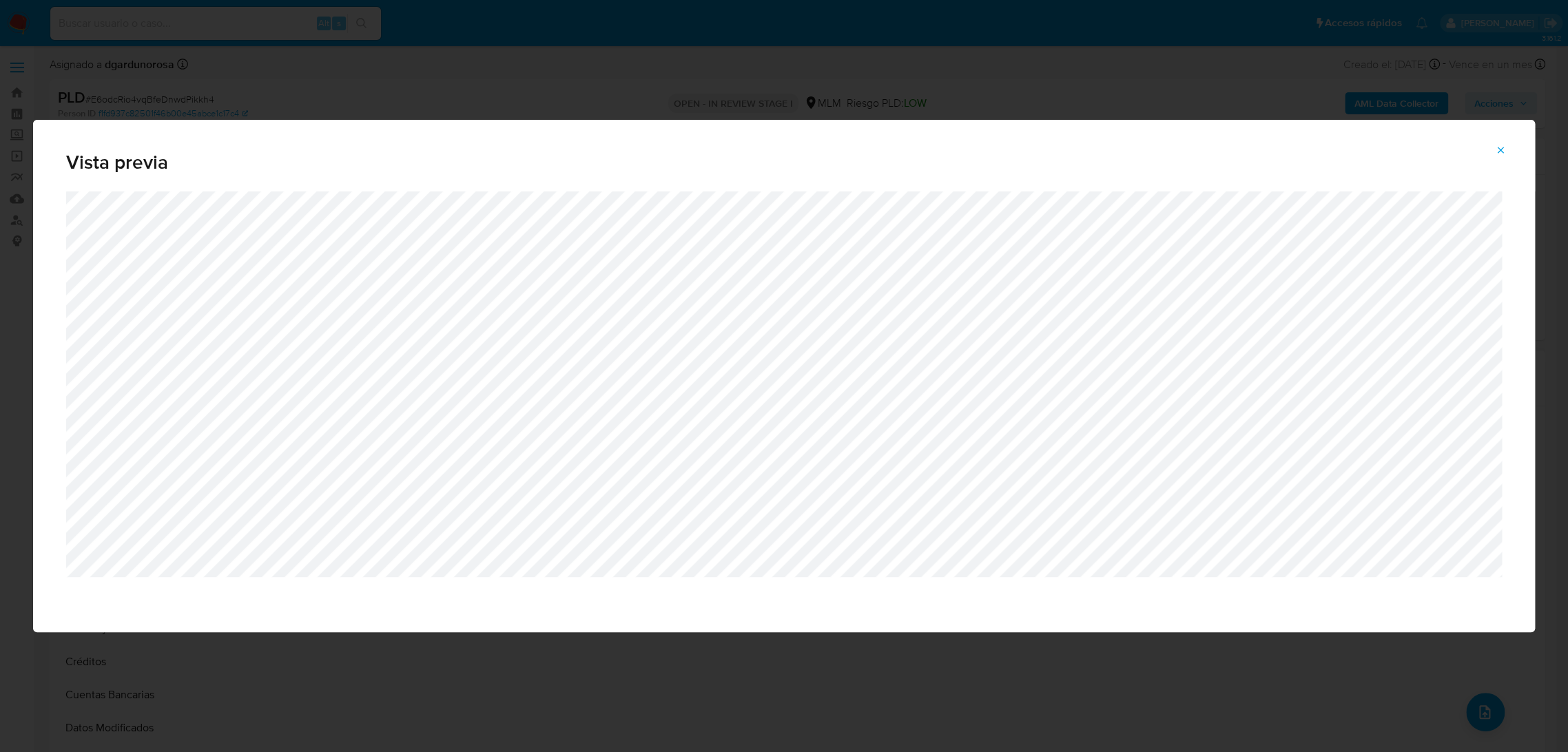
click at [1497, 142] on span "Attachment preview" at bounding box center [1500, 150] width 11 height 19
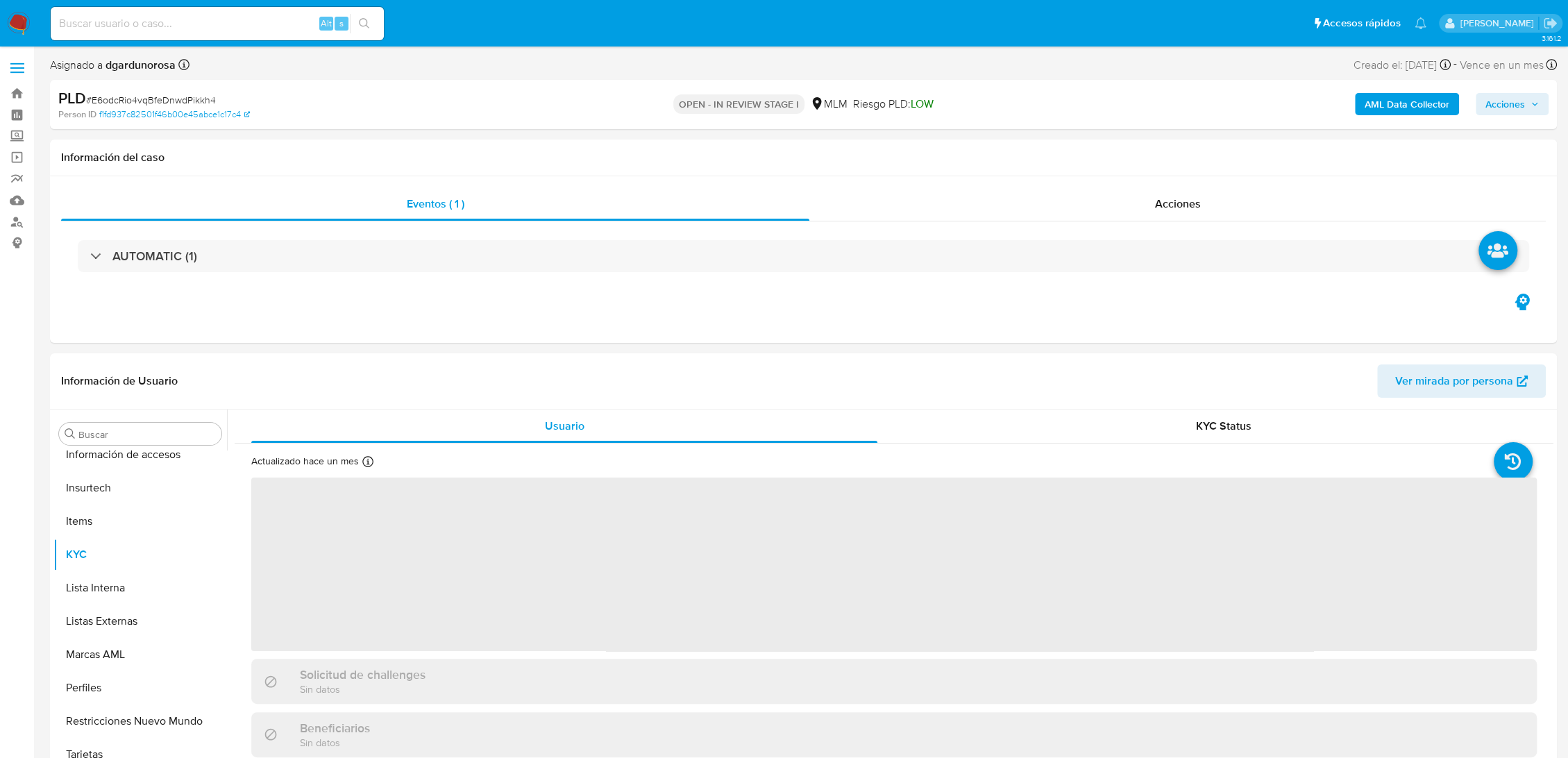
scroll to position [653, 0]
click at [21, 67] on span at bounding box center [18, 68] width 14 height 2
click at [0, 0] on input "checkbox" at bounding box center [0, 0] width 0 height 0
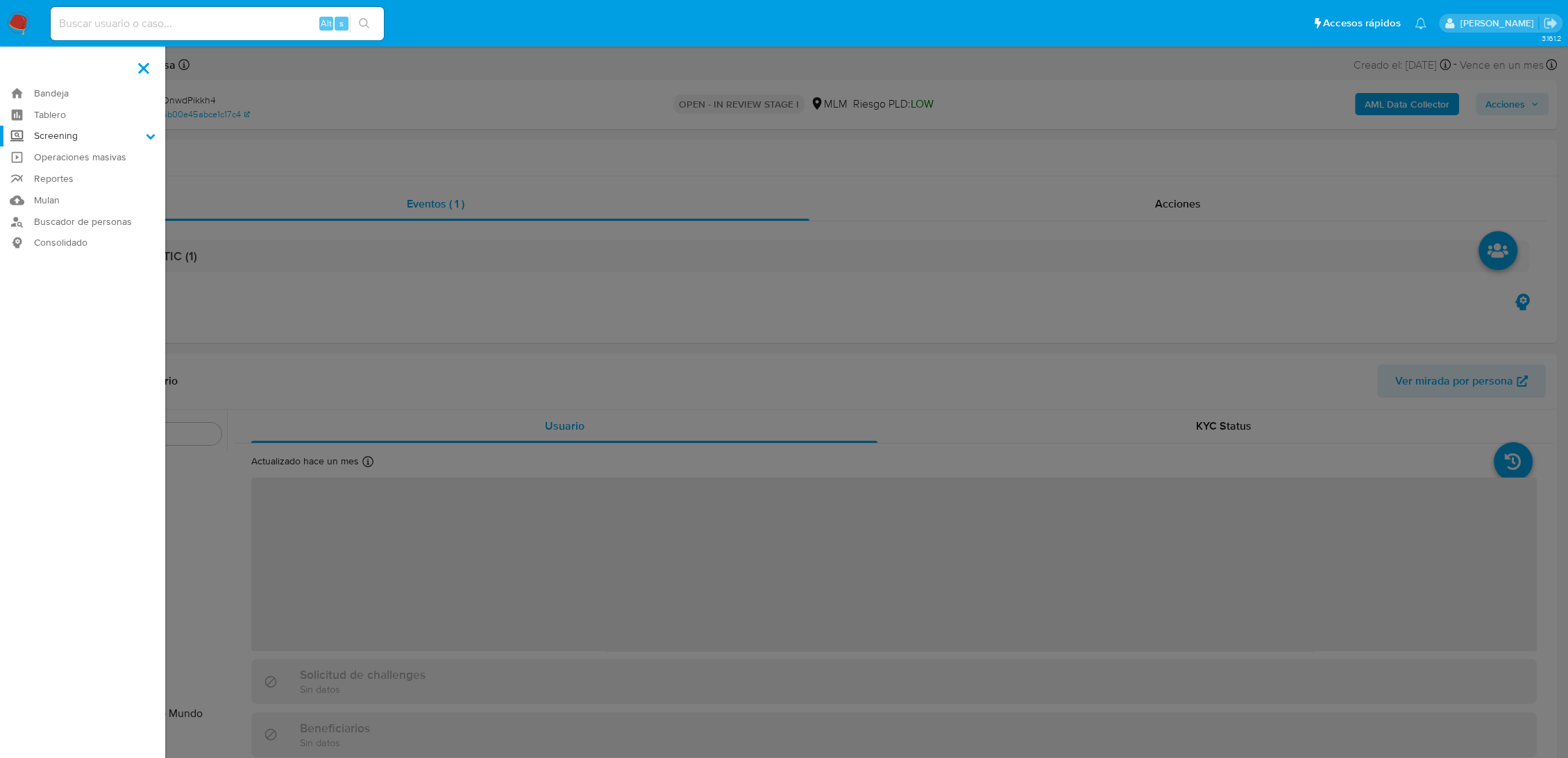
select select "10"
click at [72, 134] on label "Screening" at bounding box center [82, 137] width 165 height 22
click at [0, 0] on input "Screening" at bounding box center [0, 0] width 0 height 0
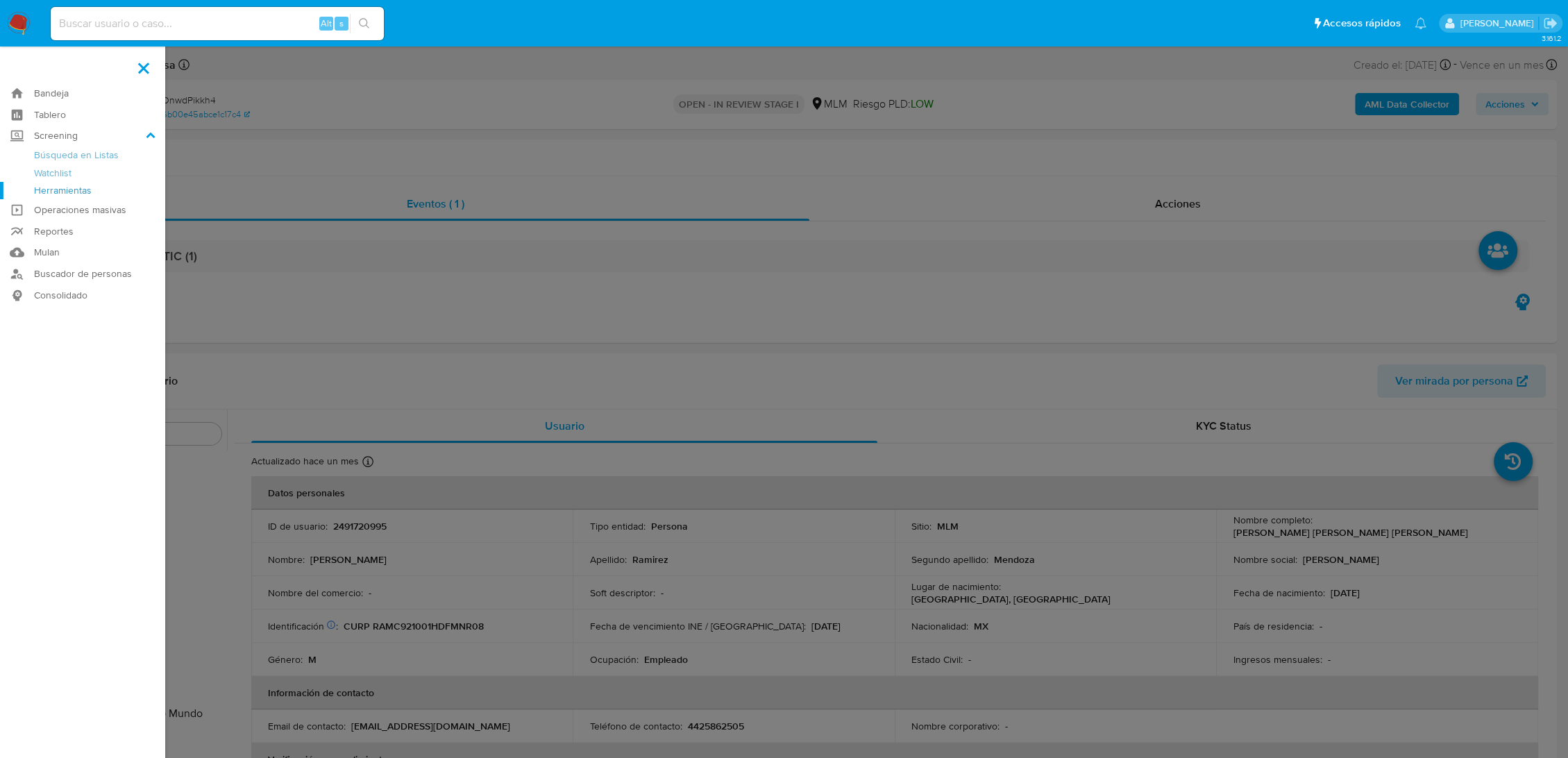
click at [90, 193] on link "Herramientas" at bounding box center [82, 191] width 165 height 18
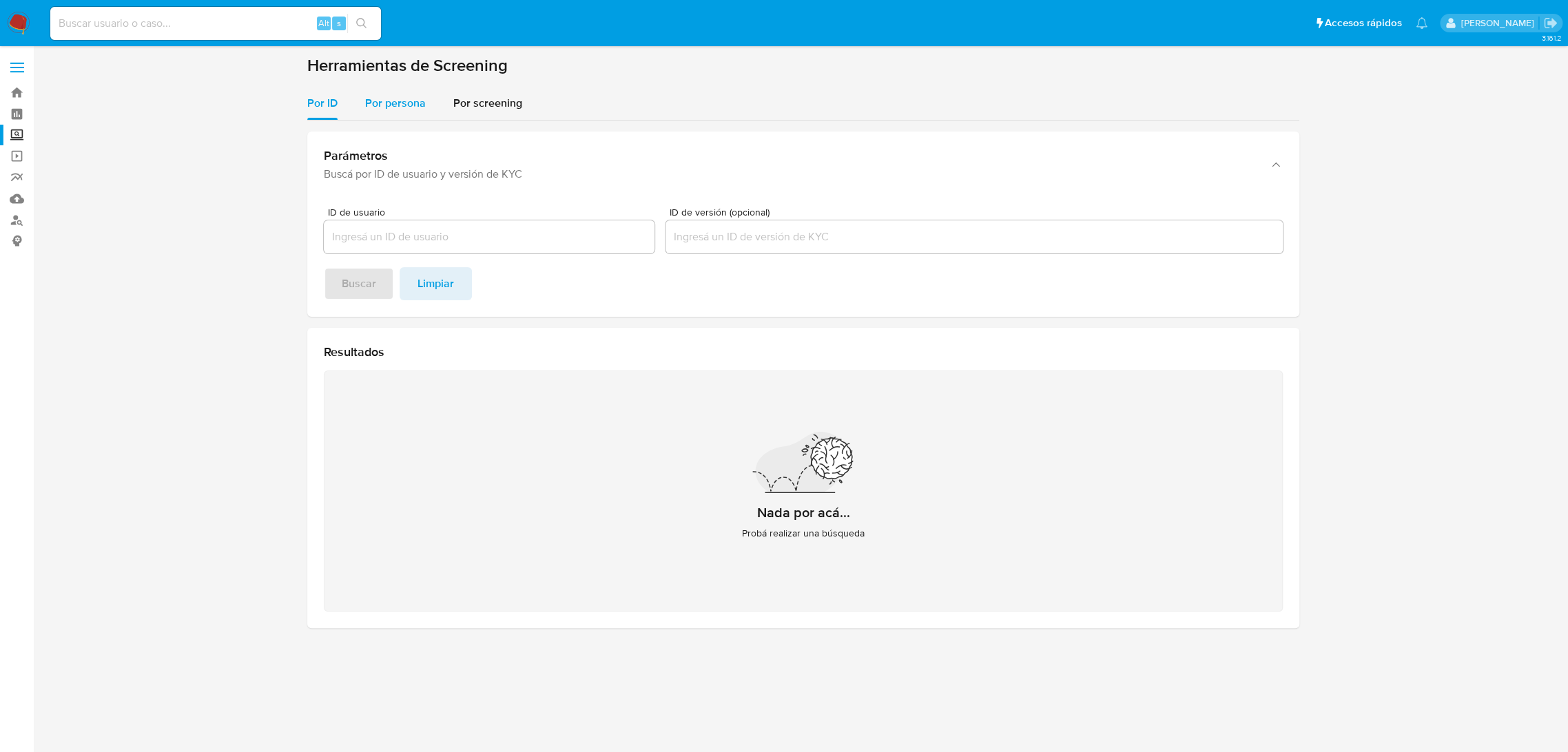
click at [387, 113] on div "Por persona" at bounding box center [395, 103] width 60 height 33
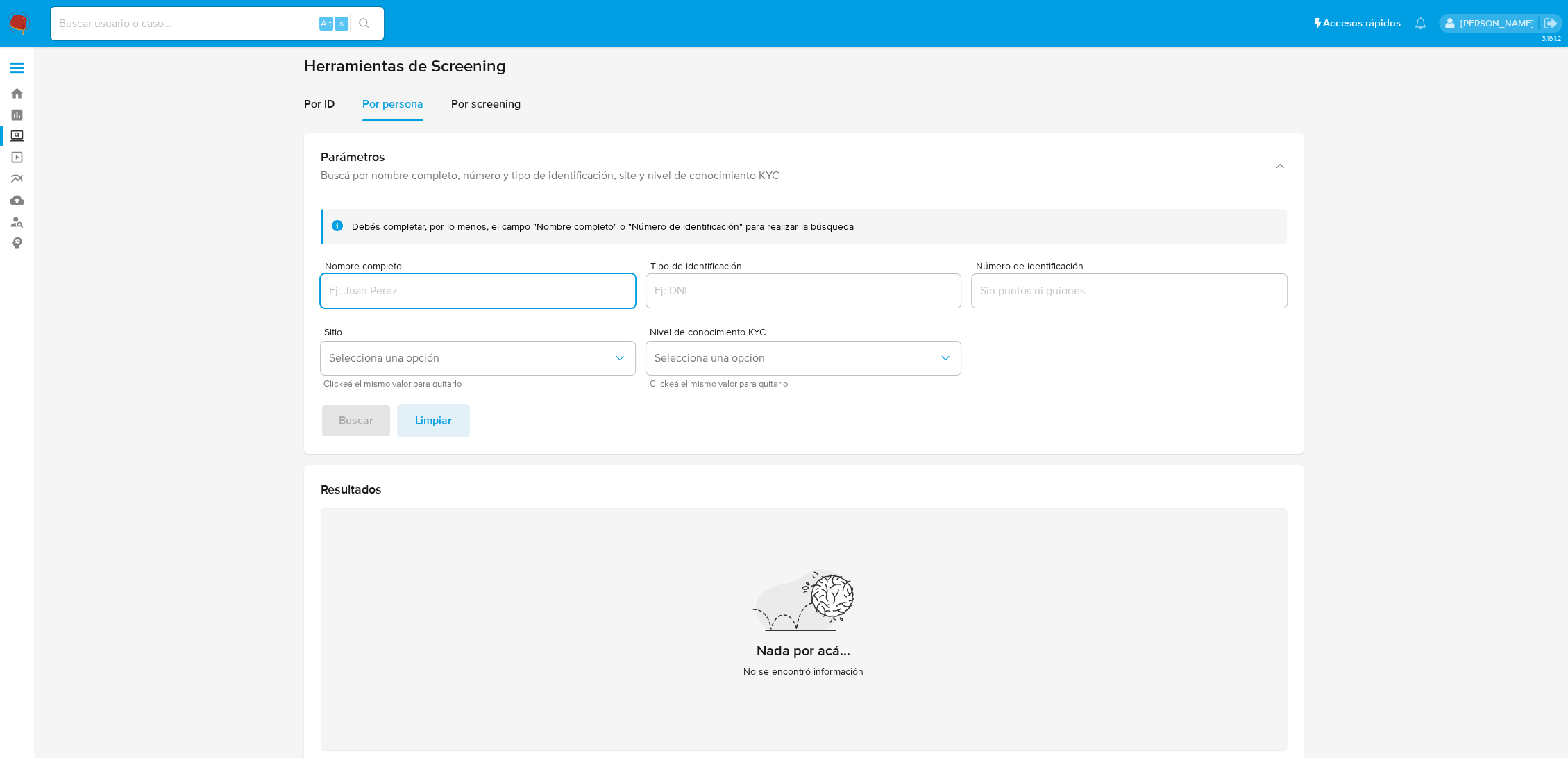
click at [438, 293] on input "Nombre completo" at bounding box center [478, 290] width 315 height 18
click at [377, 418] on button "Buscar" at bounding box center [356, 421] width 70 height 33
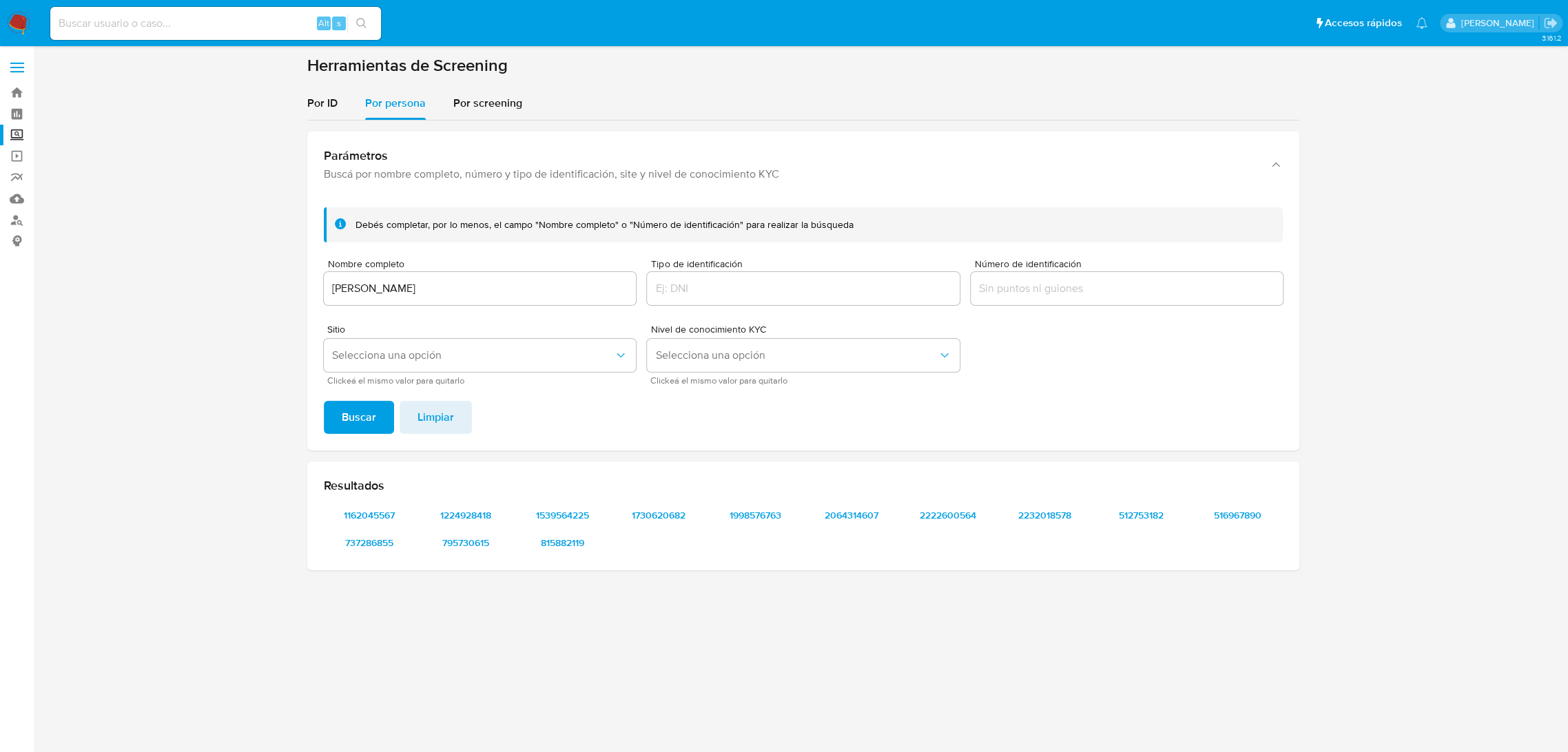
click at [586, 273] on div "BRENDa guadalupe HERNANDEZ" at bounding box center [480, 288] width 312 height 33
click at [568, 285] on input "BRENDa guadalupe HERNANDEZ" at bounding box center [480, 288] width 312 height 17
type input "BRENDa guadalupe HERNANDEZ castro"
click at [324, 401] on button "Buscar" at bounding box center [359, 417] width 70 height 33
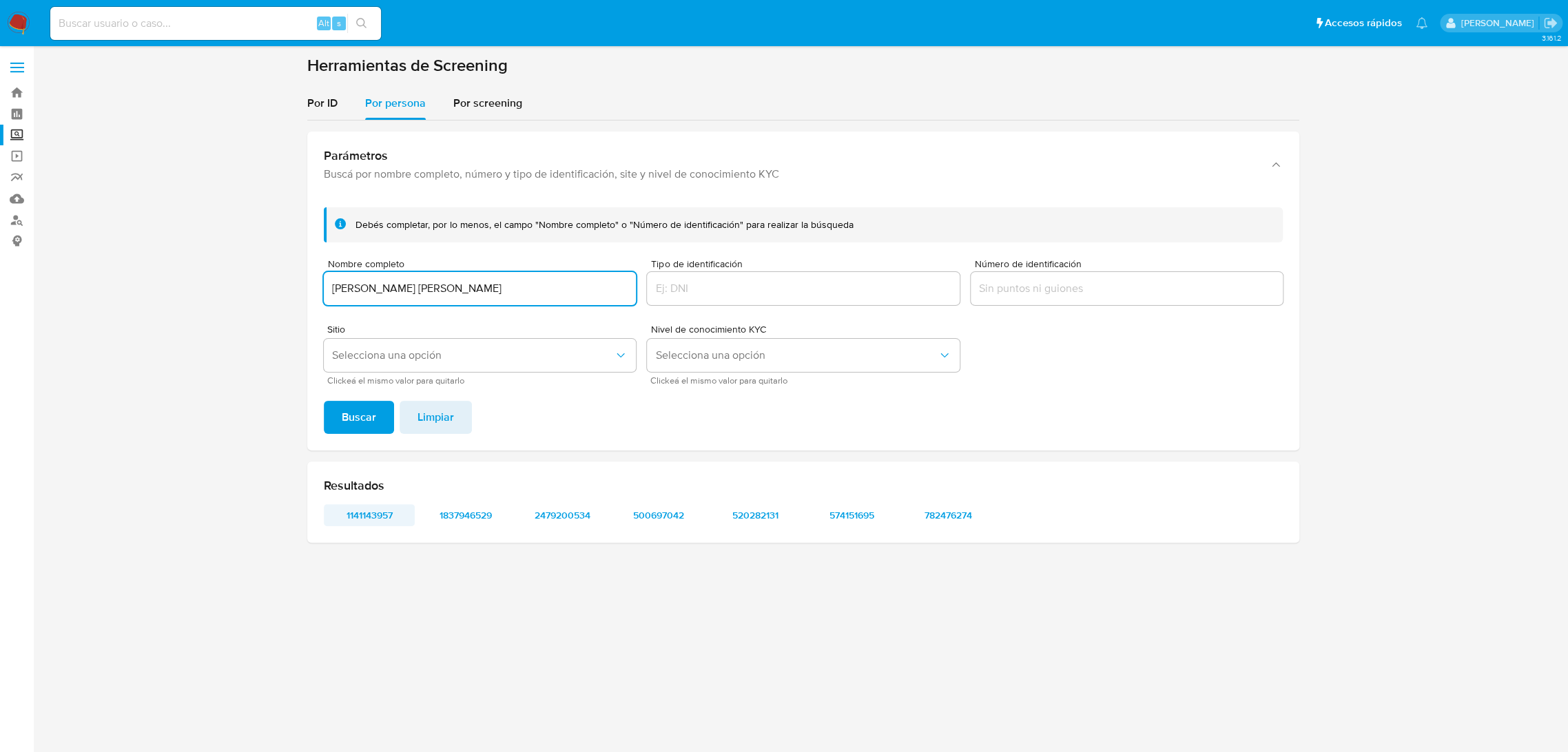
click at [364, 510] on span "1141143957" at bounding box center [370, 515] width 72 height 19
click at [488, 519] on span "1837946529" at bounding box center [466, 515] width 72 height 19
click at [577, 517] on span "2479200534" at bounding box center [563, 515] width 72 height 19
click at [665, 515] on span "500697042" at bounding box center [659, 515] width 72 height 19
click at [749, 519] on span "520282131" at bounding box center [755, 515] width 72 height 19
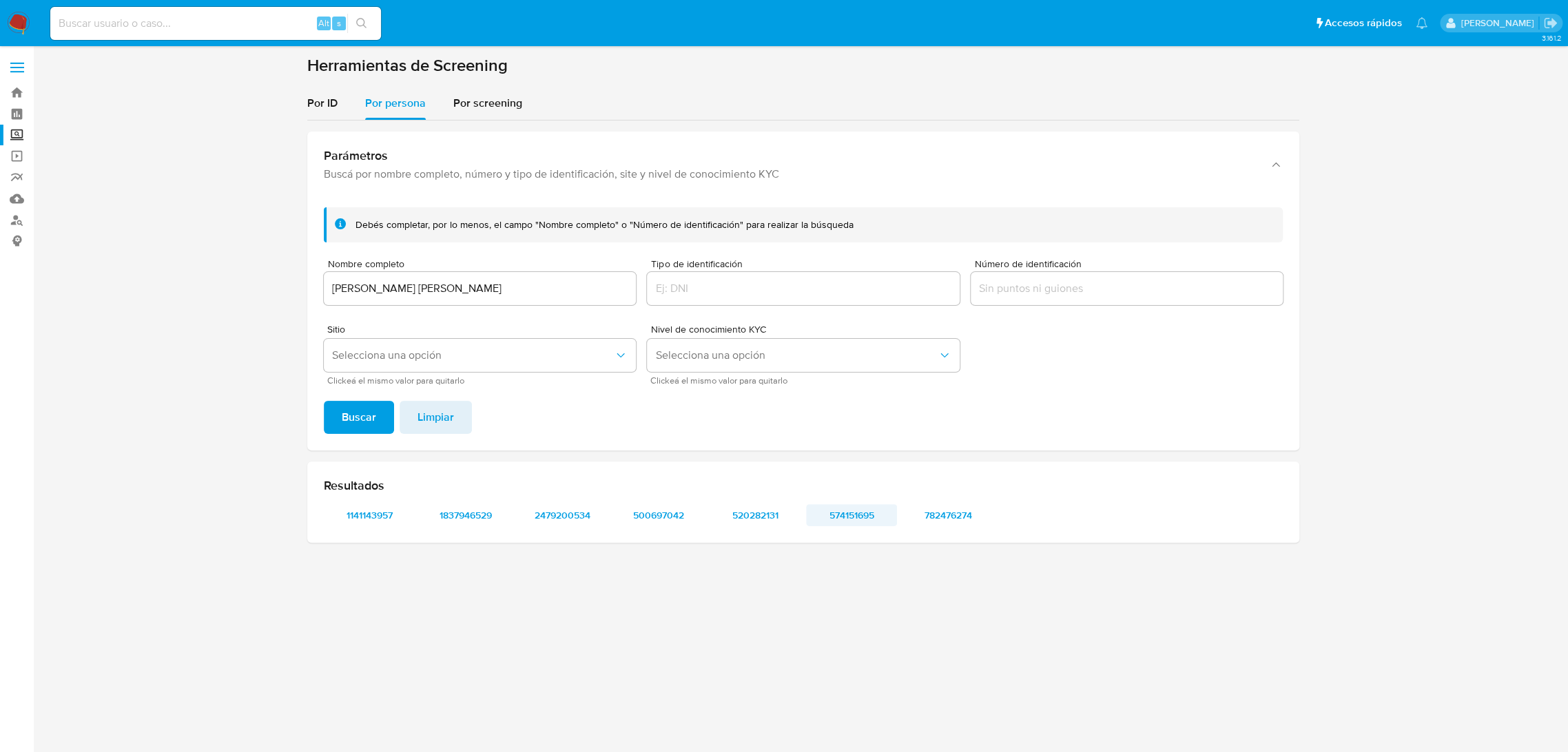
click at [846, 520] on span "574151695" at bounding box center [852, 515] width 72 height 19
click at [971, 514] on span "782476274" at bounding box center [948, 515] width 72 height 19
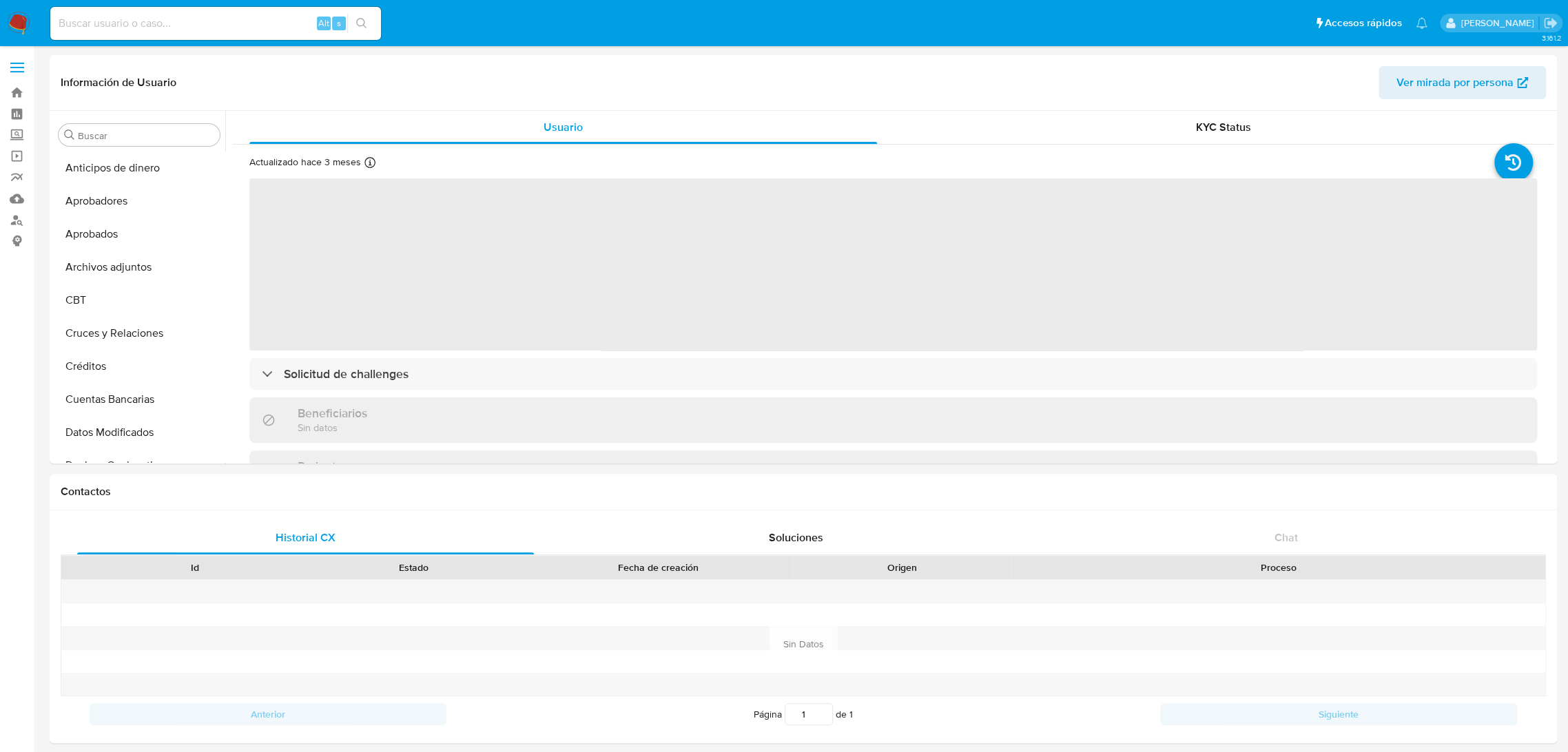
select select "10"
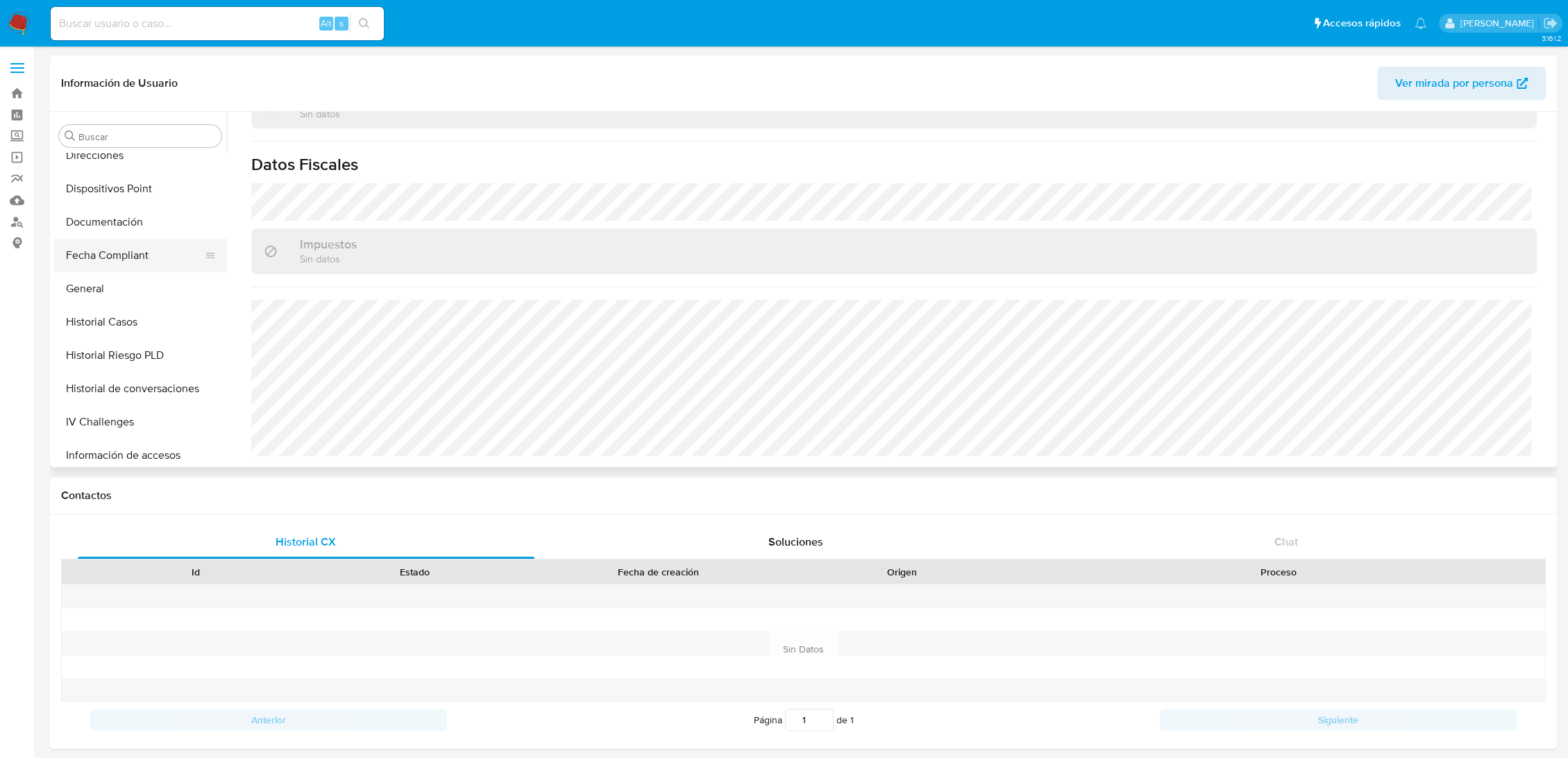
scroll to position [344, 0]
click at [130, 332] on button "Historial Casos" at bounding box center [135, 325] width 162 height 33
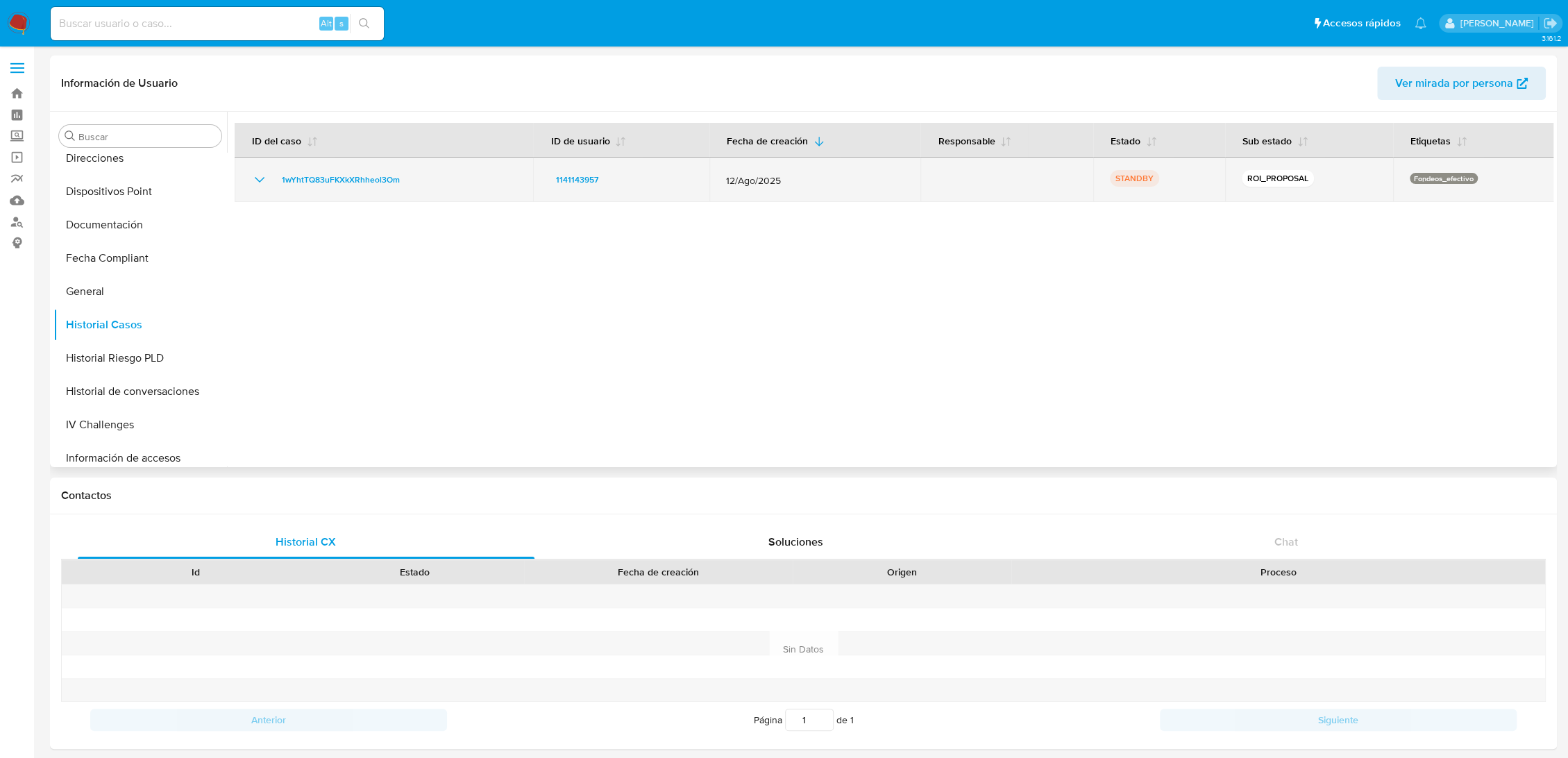
click at [250, 173] on td "1wYhtTQ83uFKXkXRhheol3Om" at bounding box center [383, 179] width 298 height 44
click at [251, 174] on icon "Mostrar/Ocultar" at bounding box center [259, 179] width 17 height 17
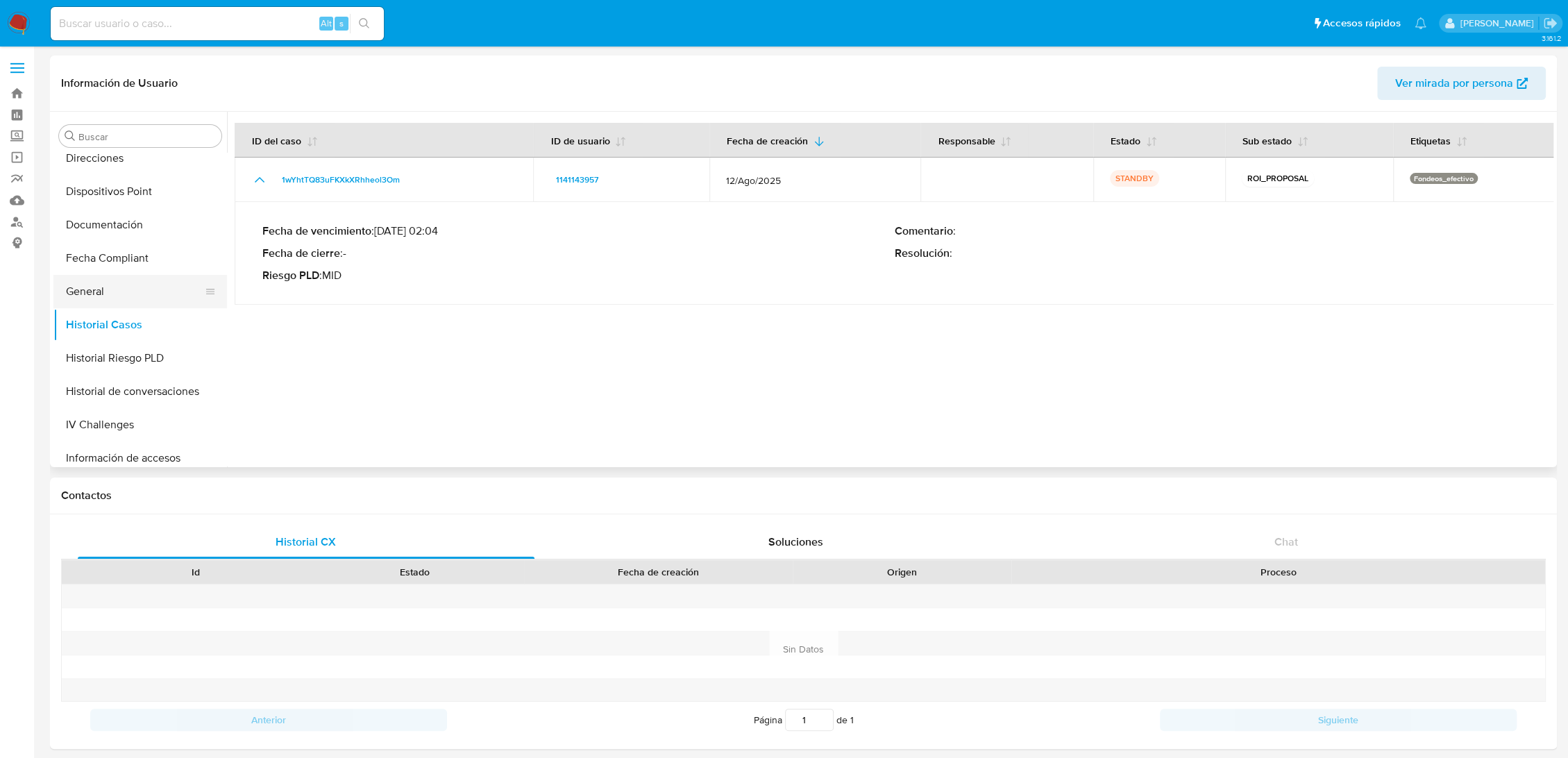
click at [116, 287] on button "General" at bounding box center [135, 291] width 162 height 33
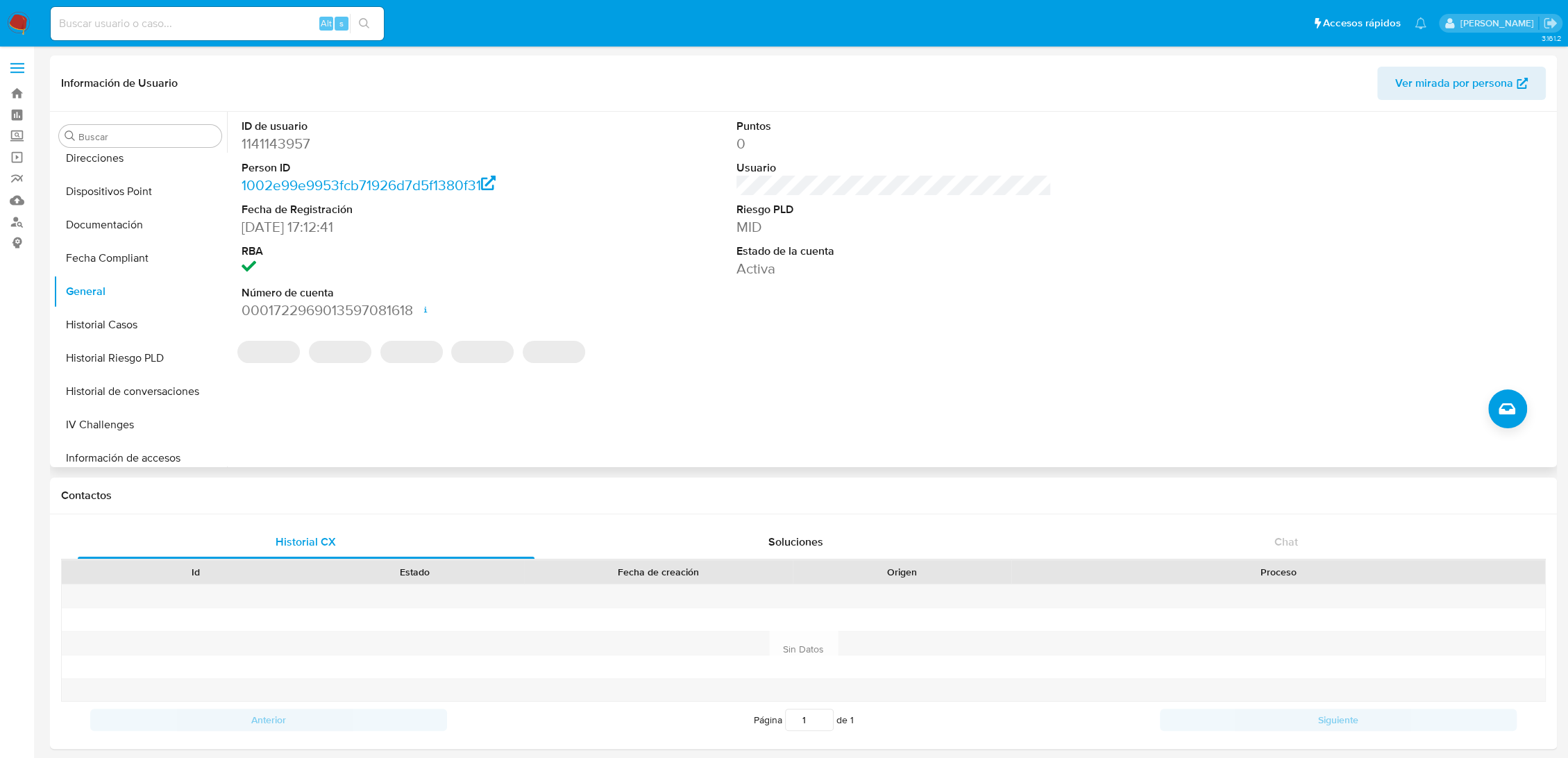
click at [285, 143] on dd "1141143957" at bounding box center [399, 144] width 316 height 20
copy dd "1141143957"
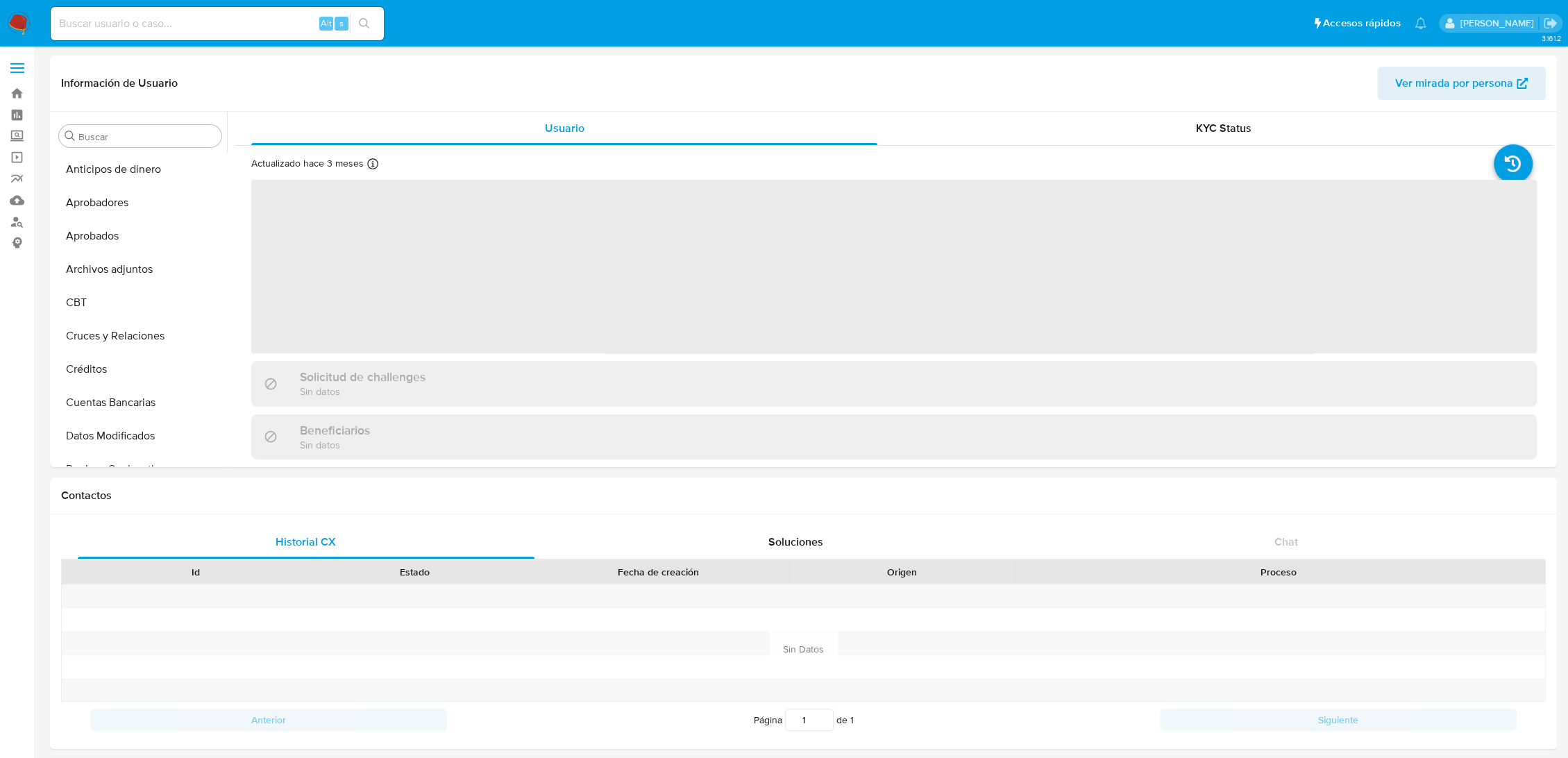
select select "10"
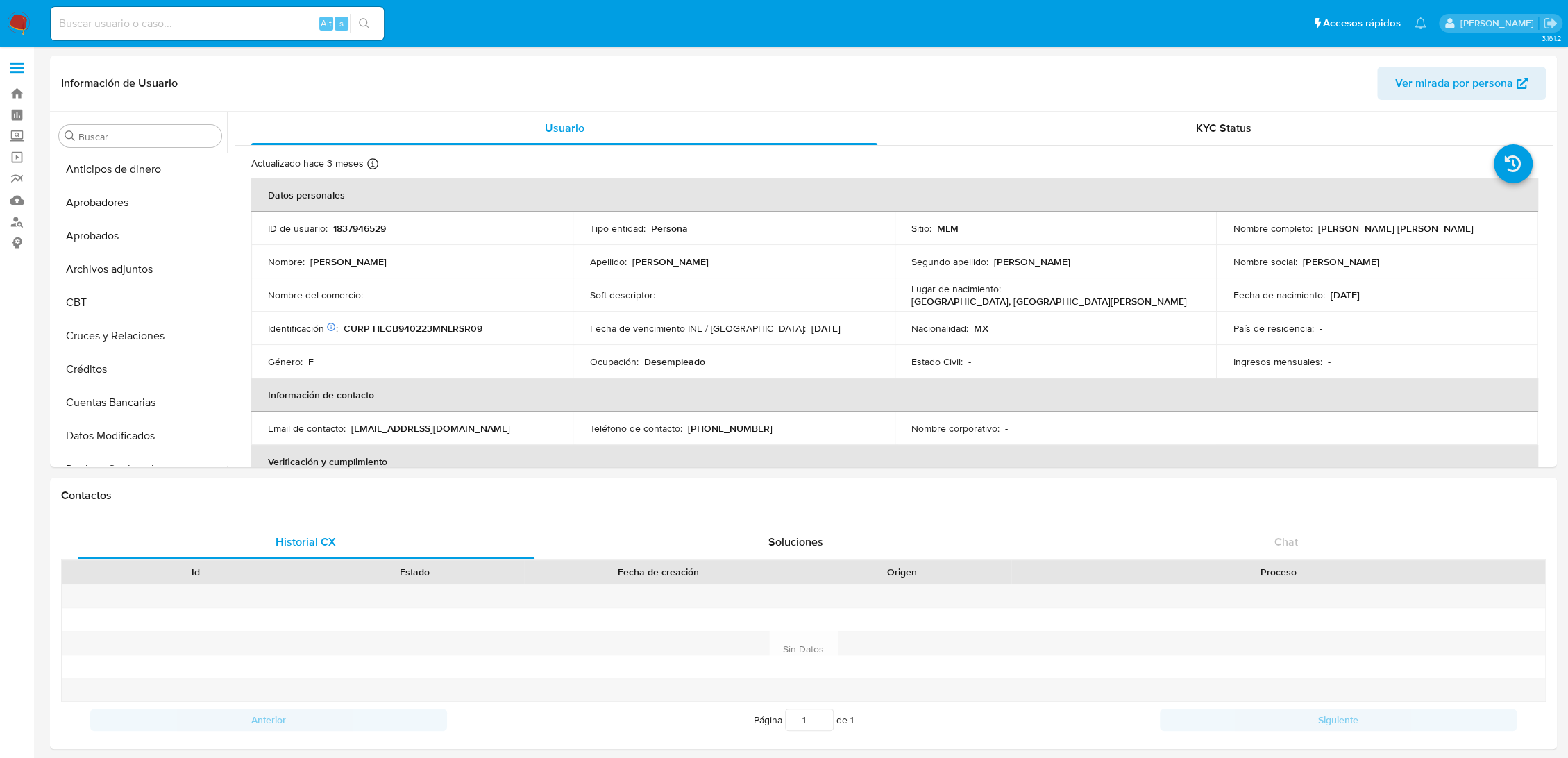
scroll to position [653, 0]
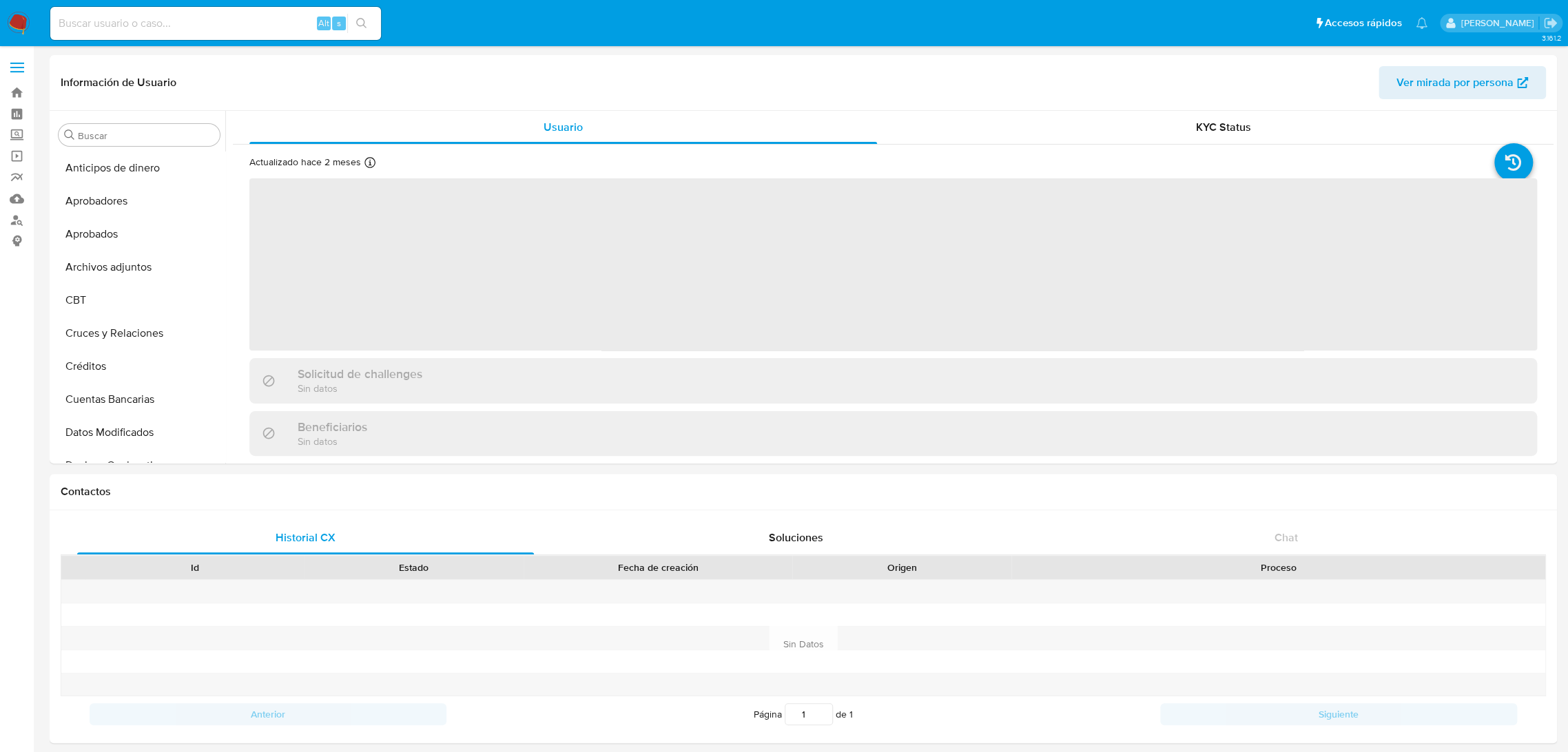
select select "10"
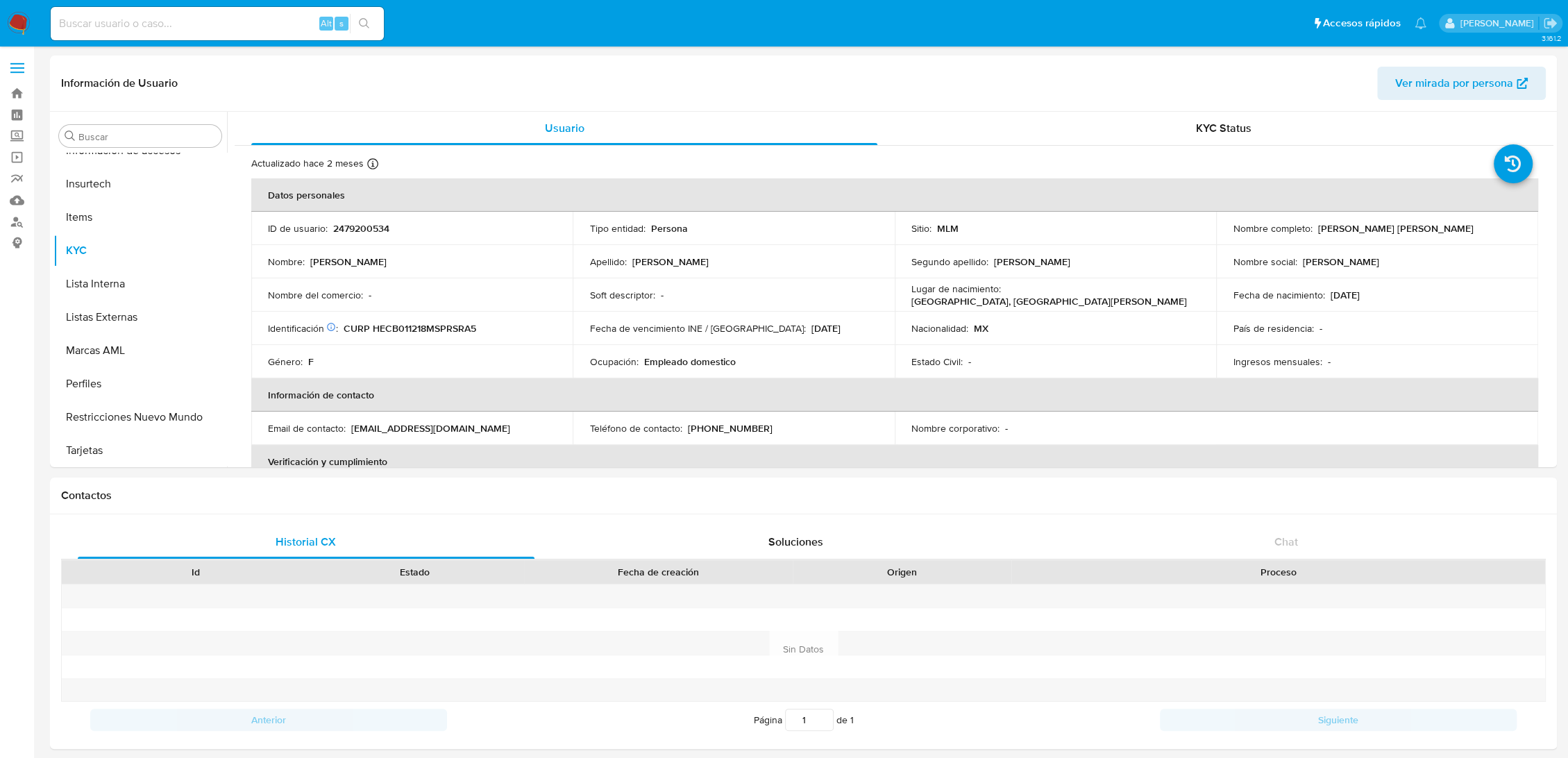
scroll to position [653, 0]
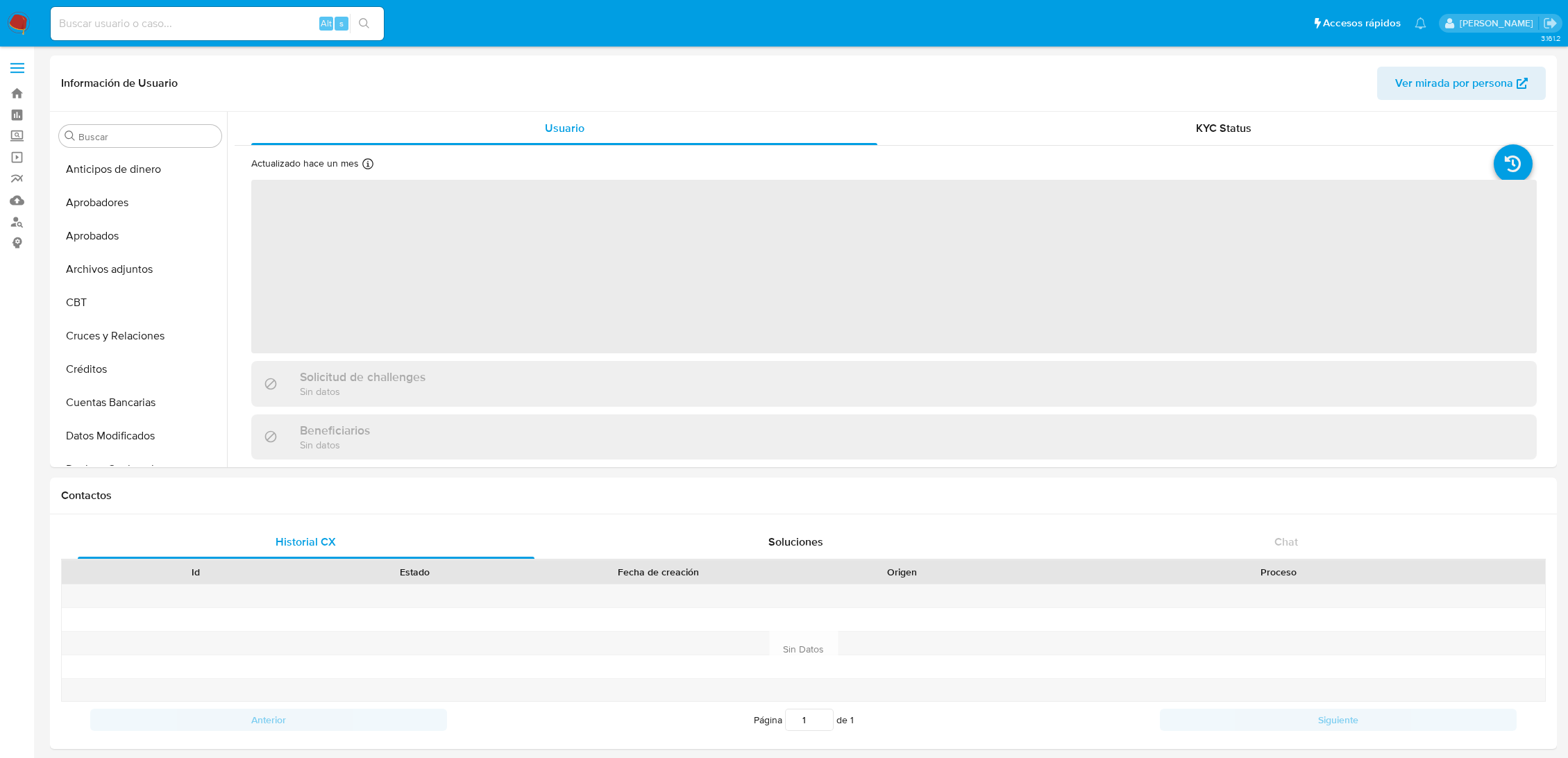
select select "10"
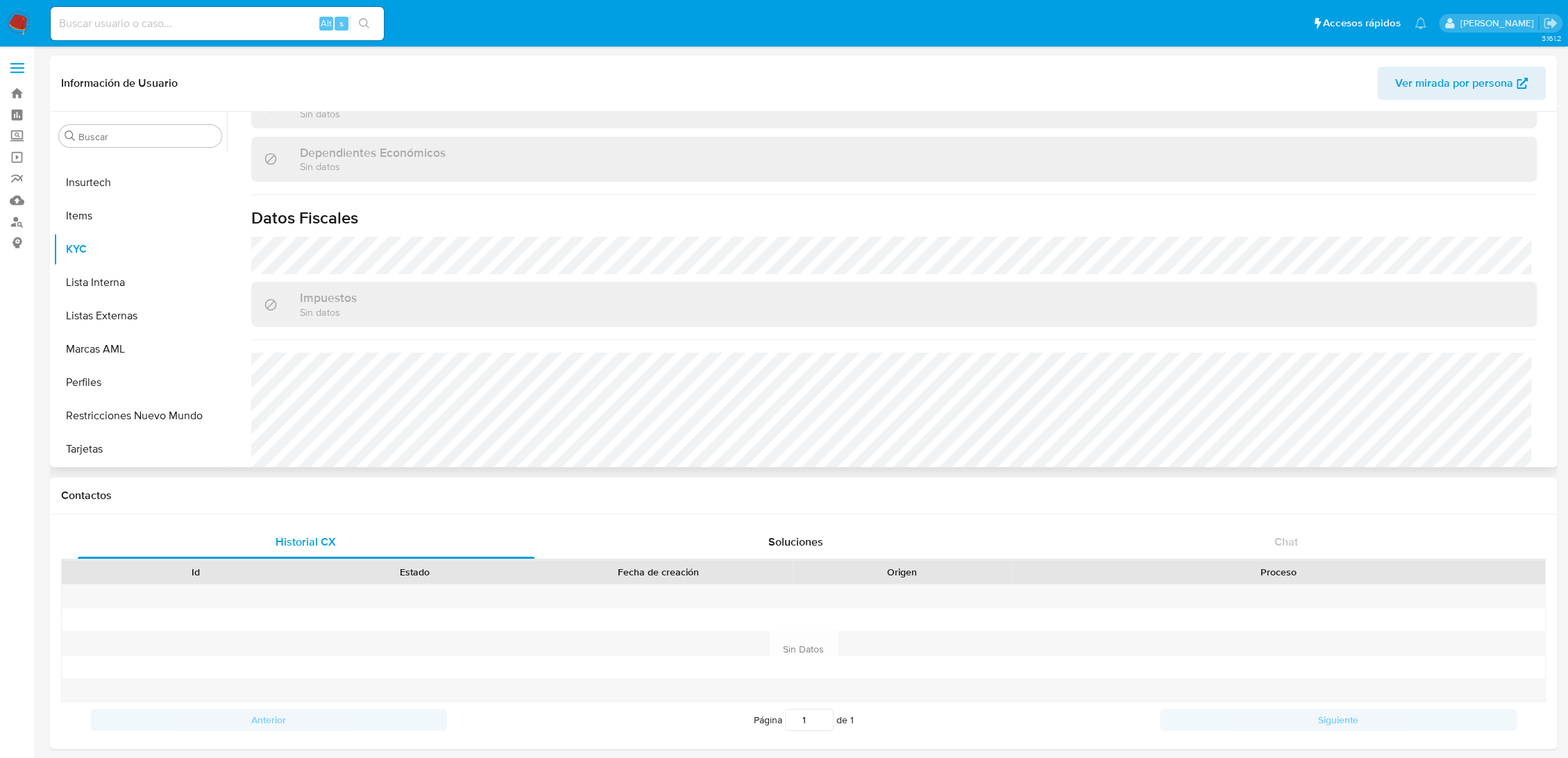
scroll to position [859, 0]
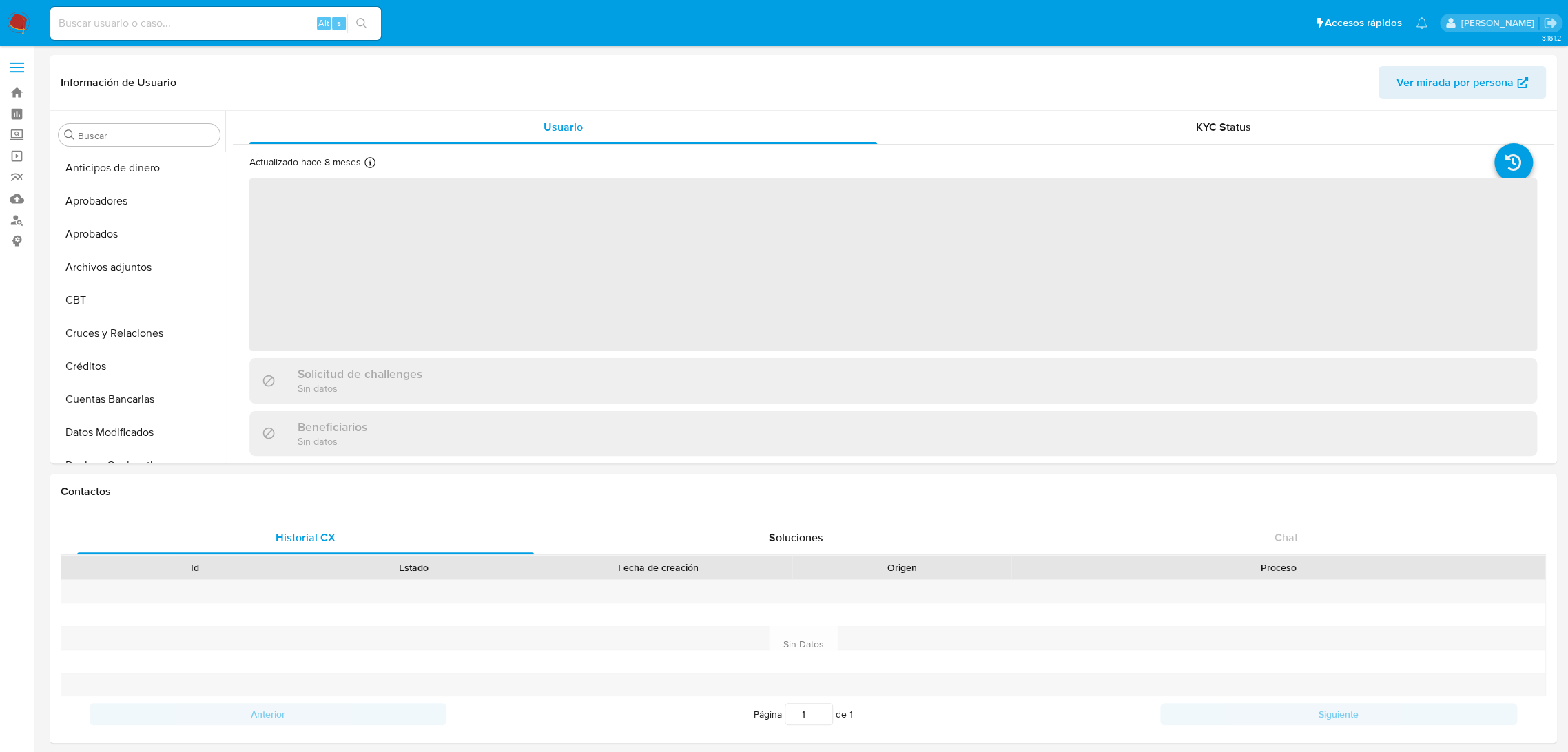
select select "10"
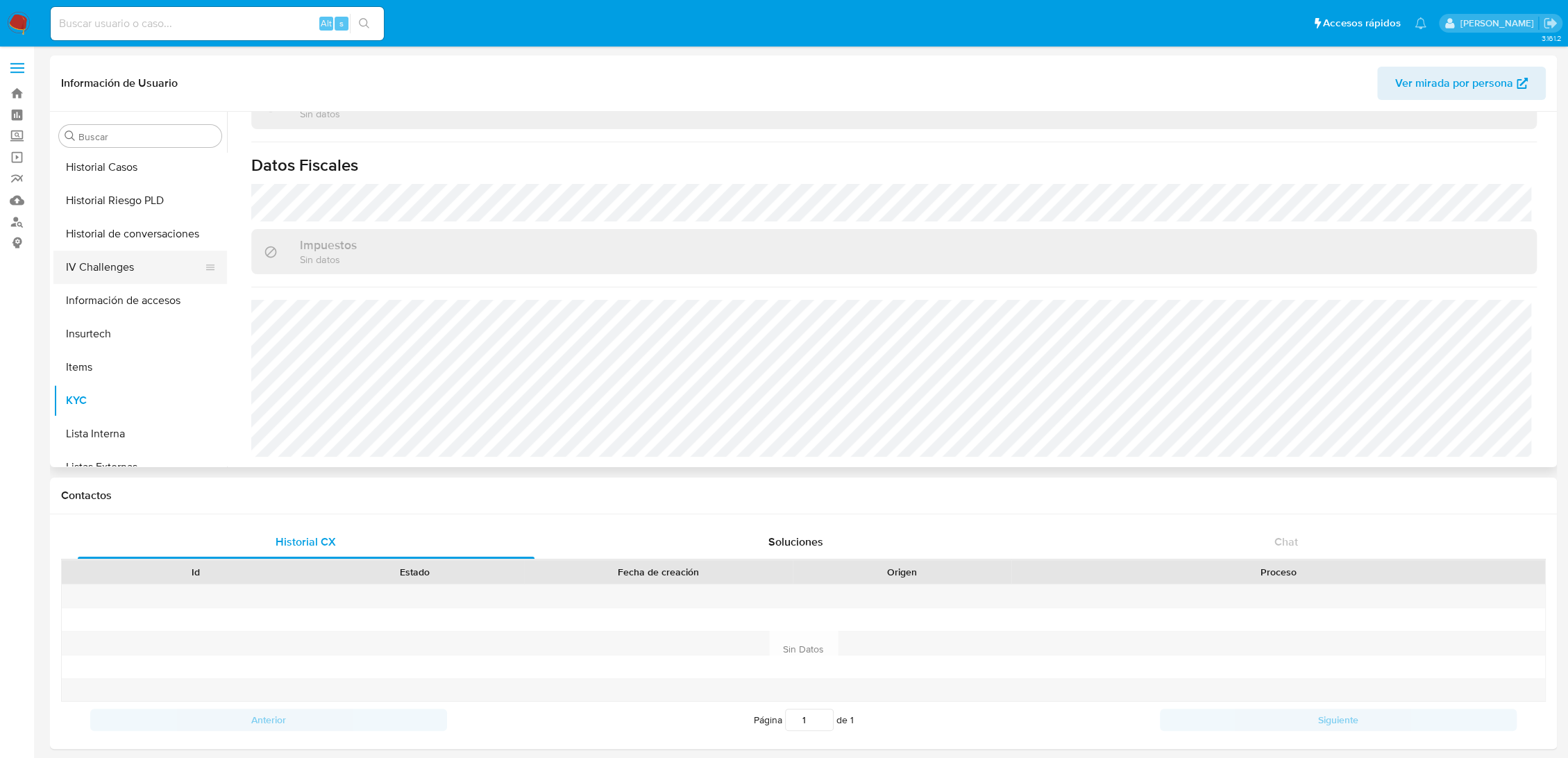
scroll to position [500, 0]
click at [133, 159] on button "Historial Casos" at bounding box center [135, 170] width 162 height 33
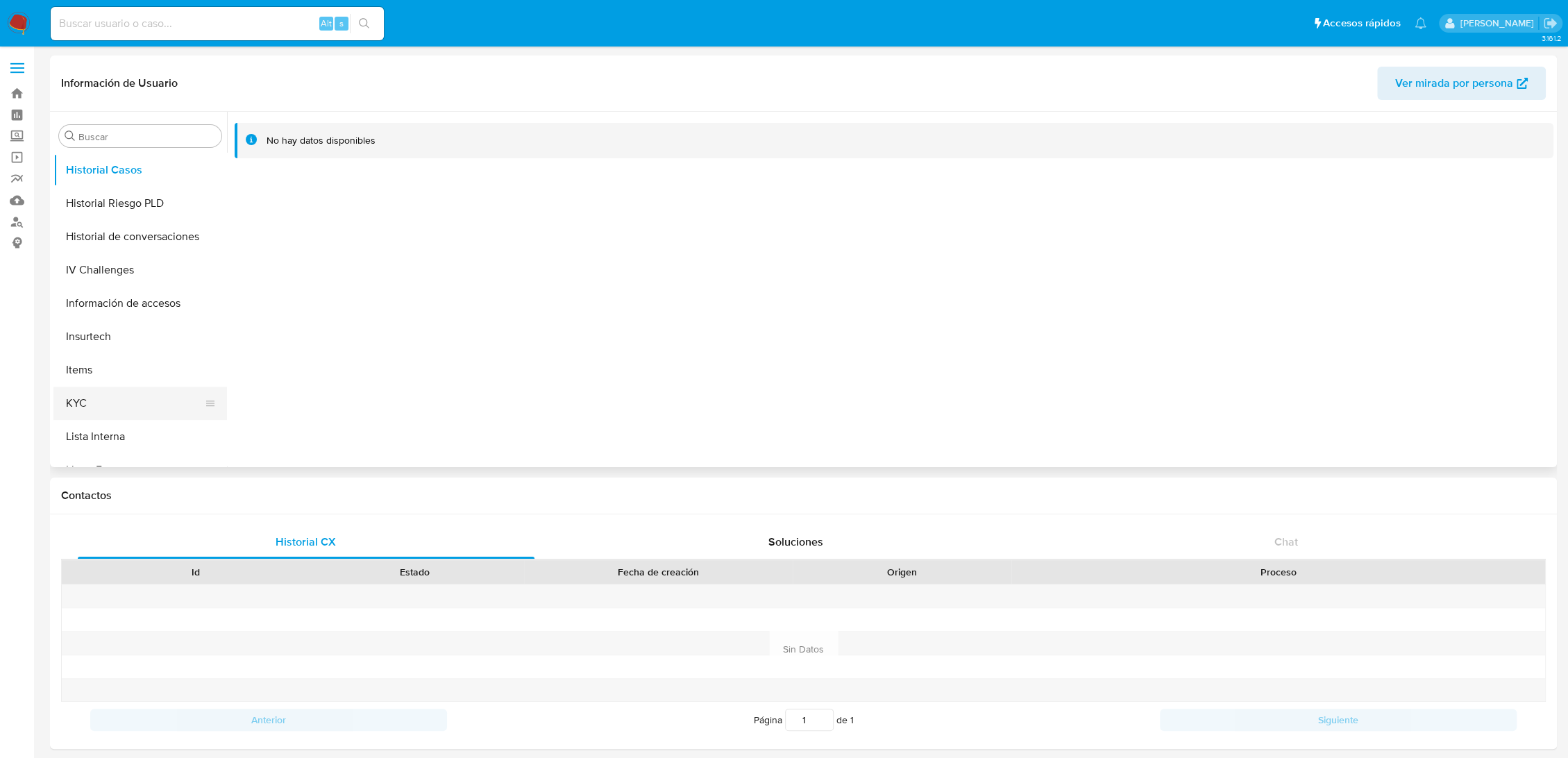
click at [115, 391] on button "KYC" at bounding box center [135, 404] width 162 height 33
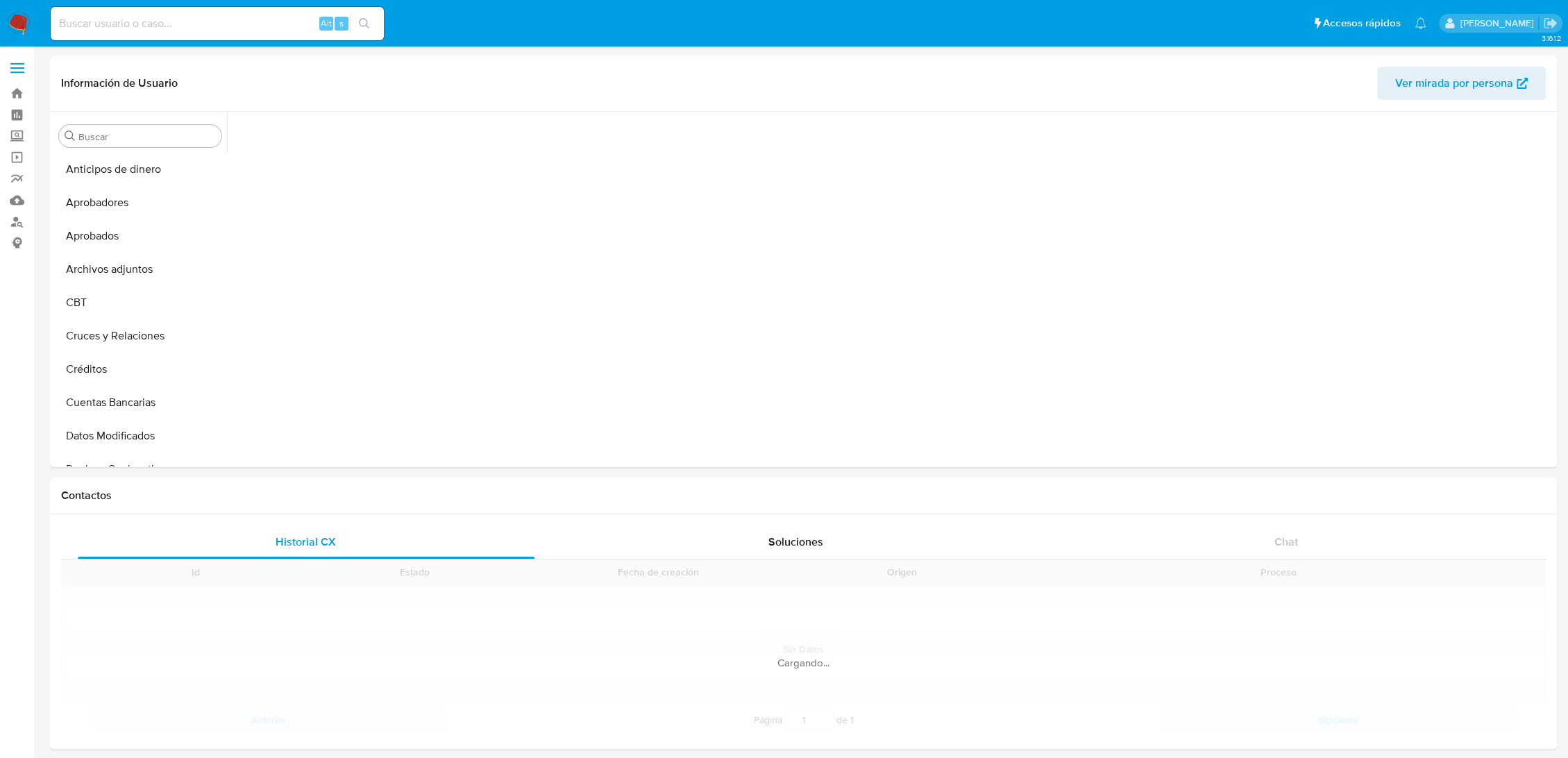
scroll to position [387, 0]
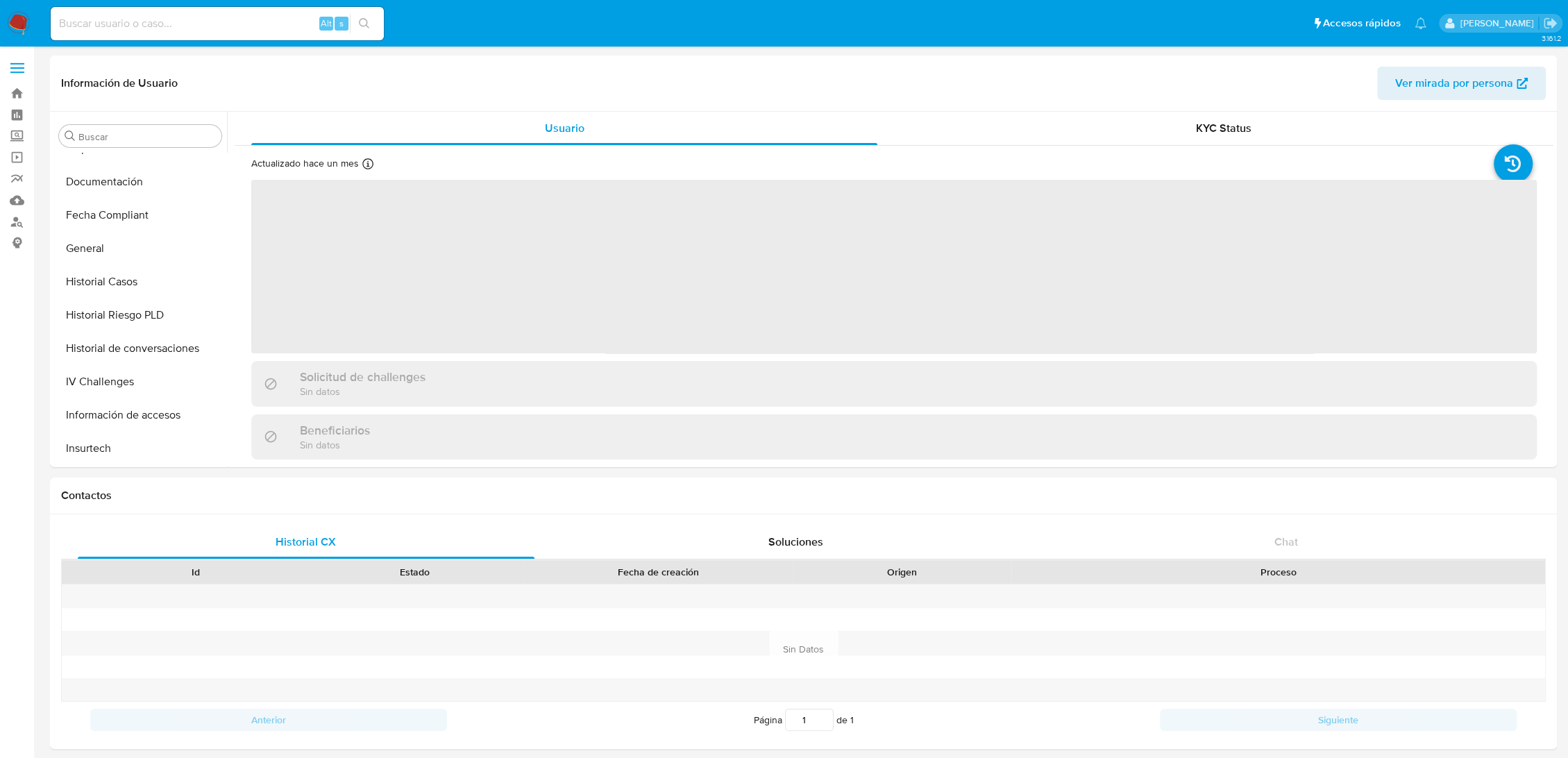
select select "10"
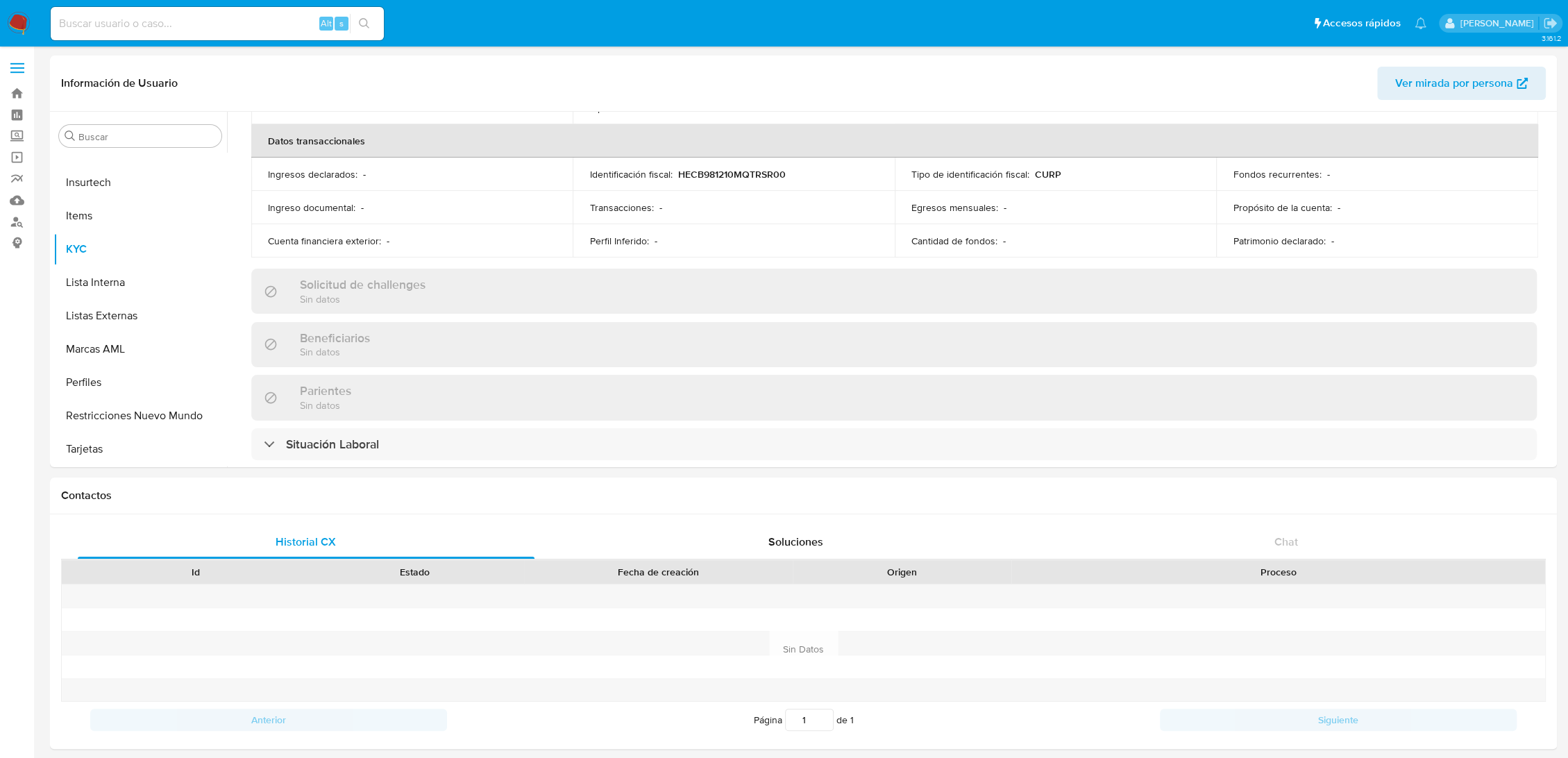
scroll to position [318, 0]
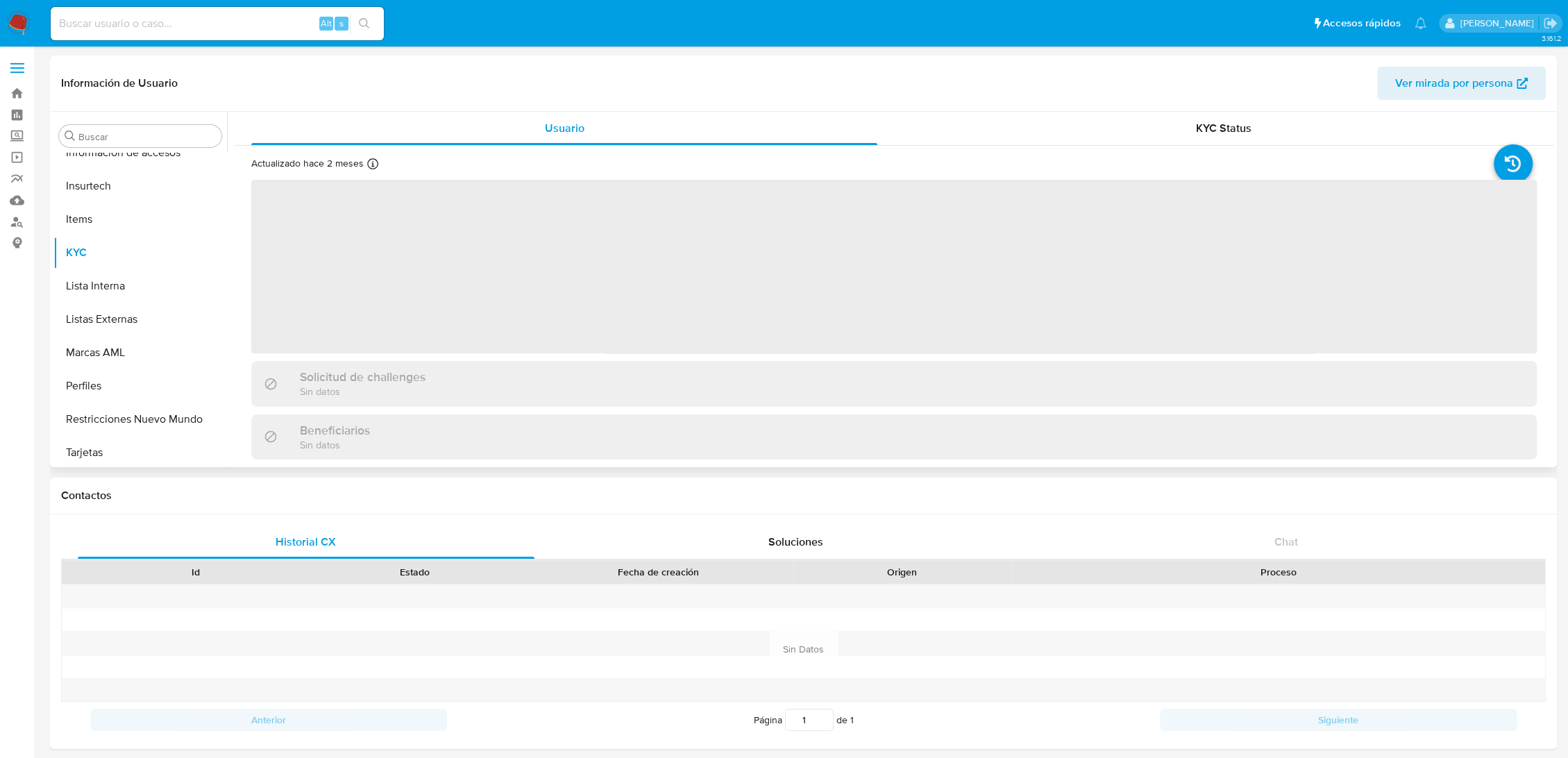
scroll to position [653, 0]
select select "10"
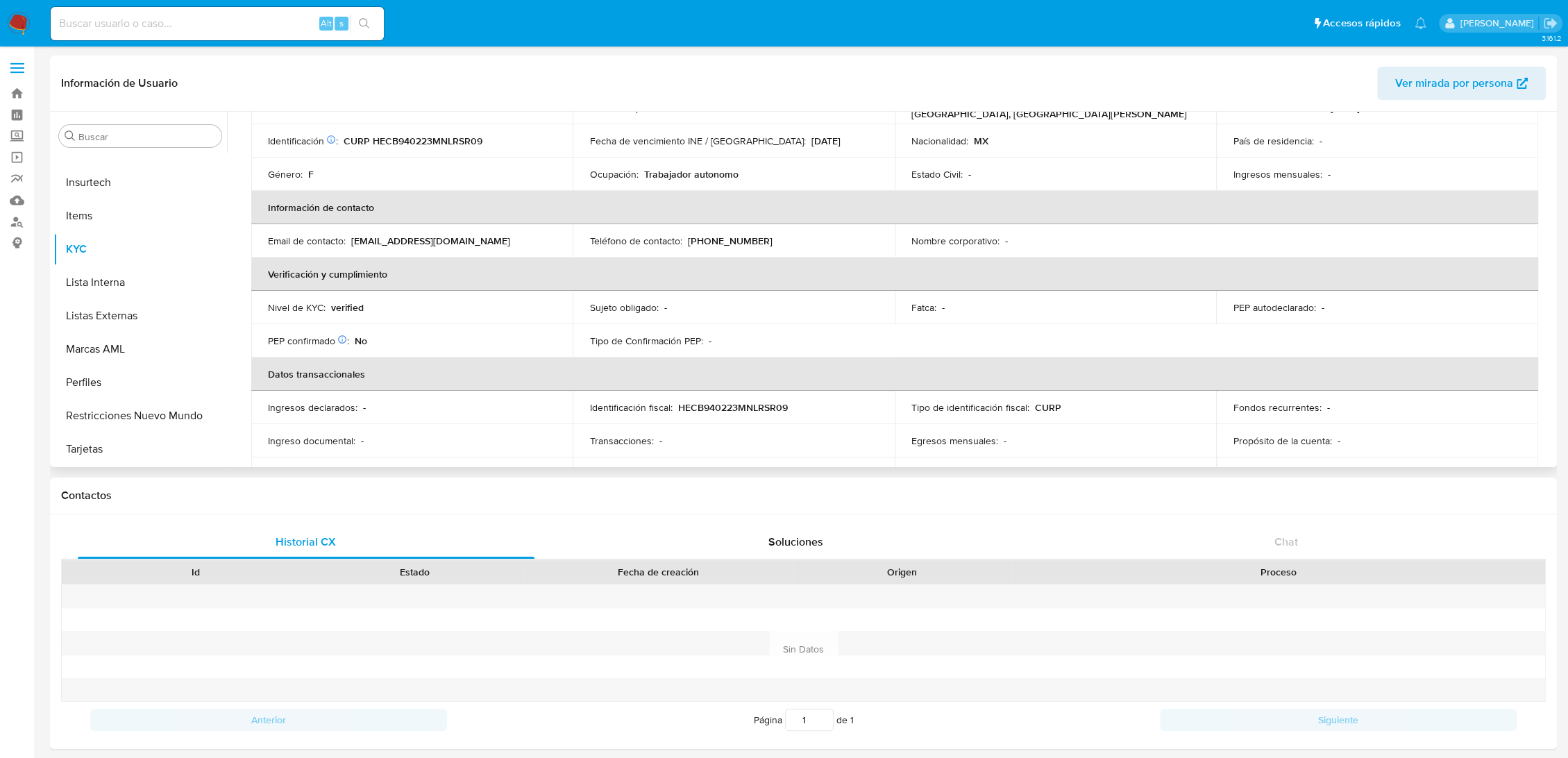
scroll to position [10, 0]
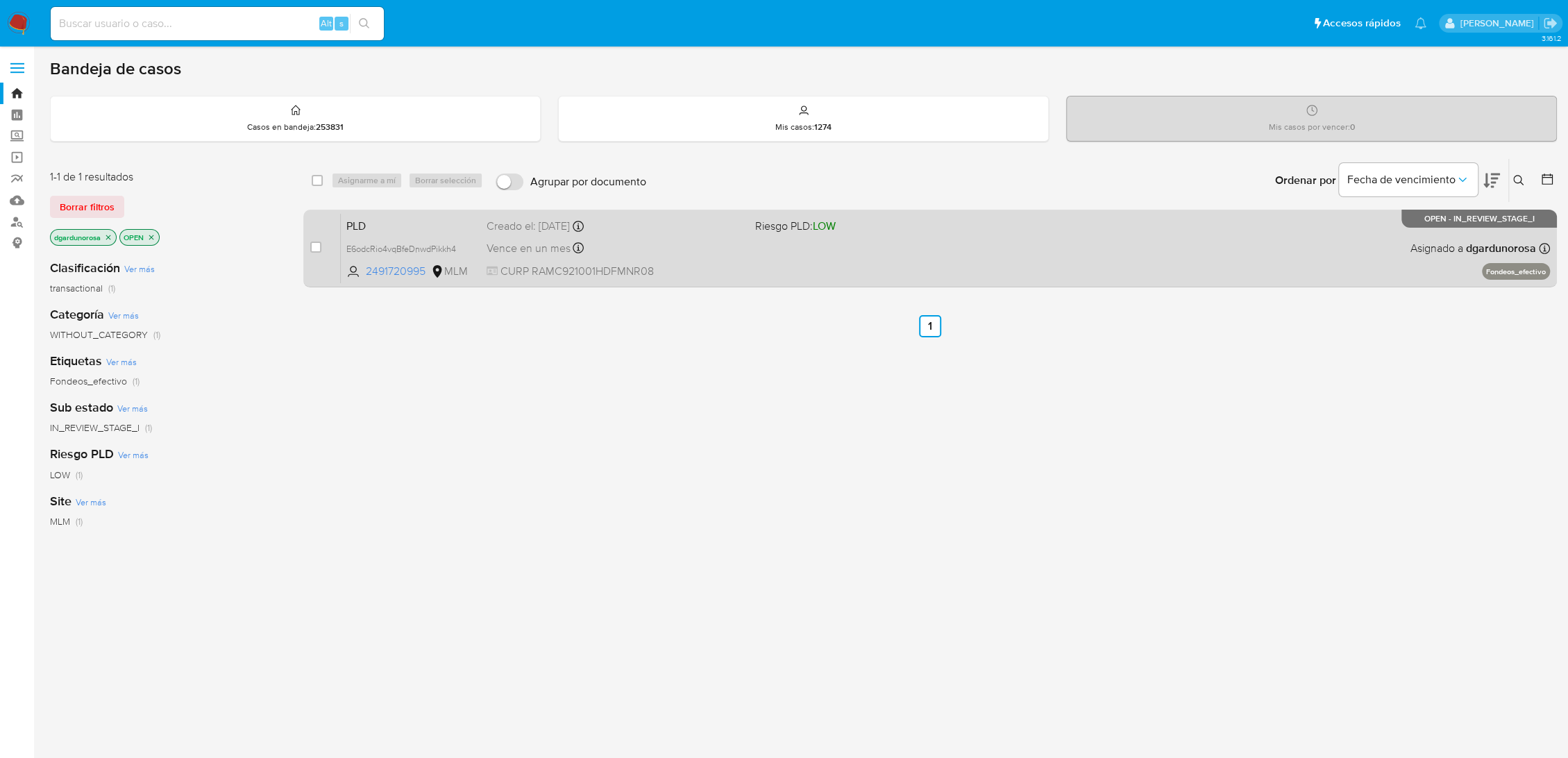
click at [955, 256] on div "PLD E6odcRio4vqBfeDnwdPikkh4 2491720995 MLM Riesgo PLD: LOW Creado el: [DATE] C…" at bounding box center [945, 248] width 1209 height 70
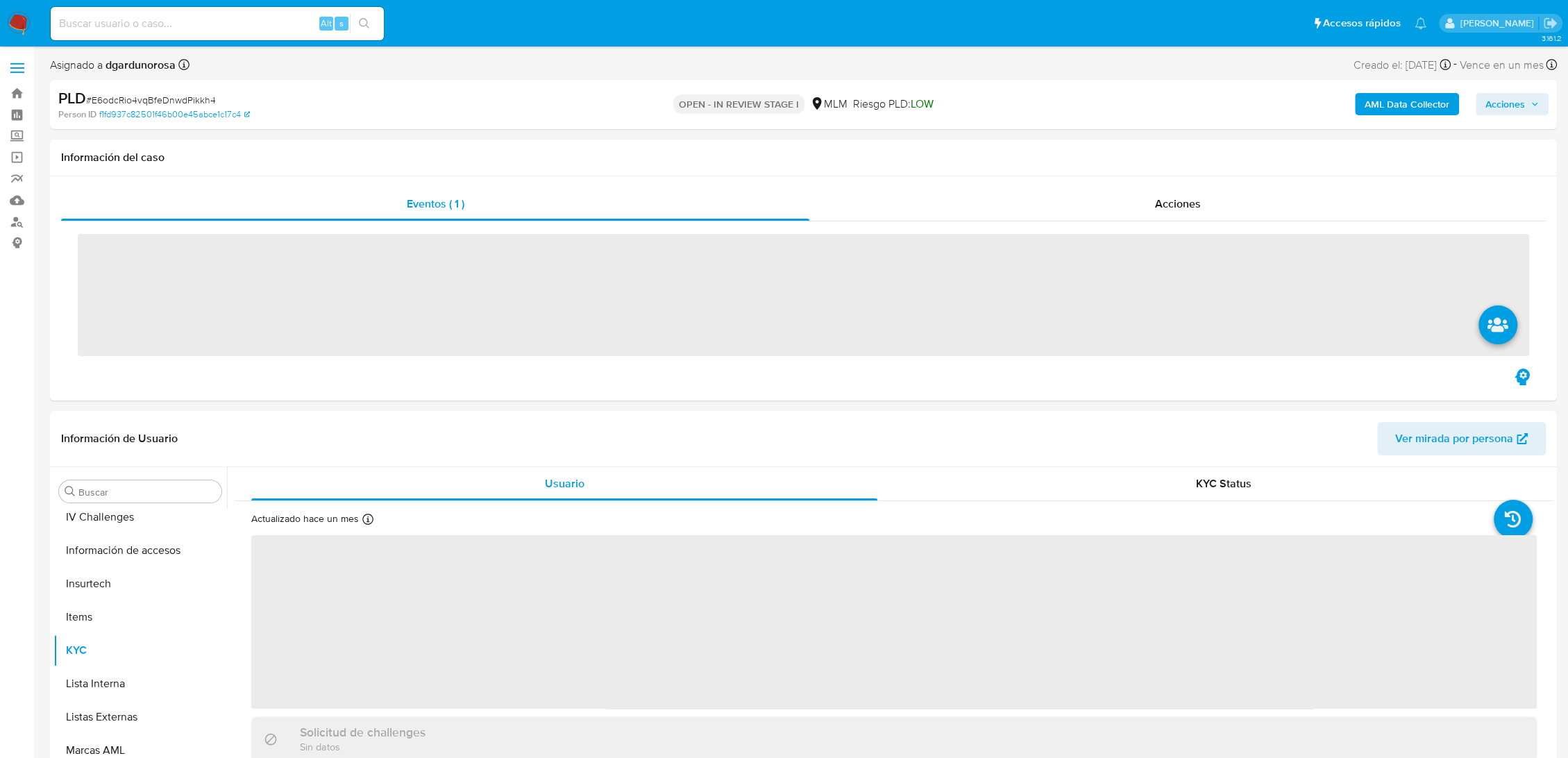
scroll to position [653, 0]
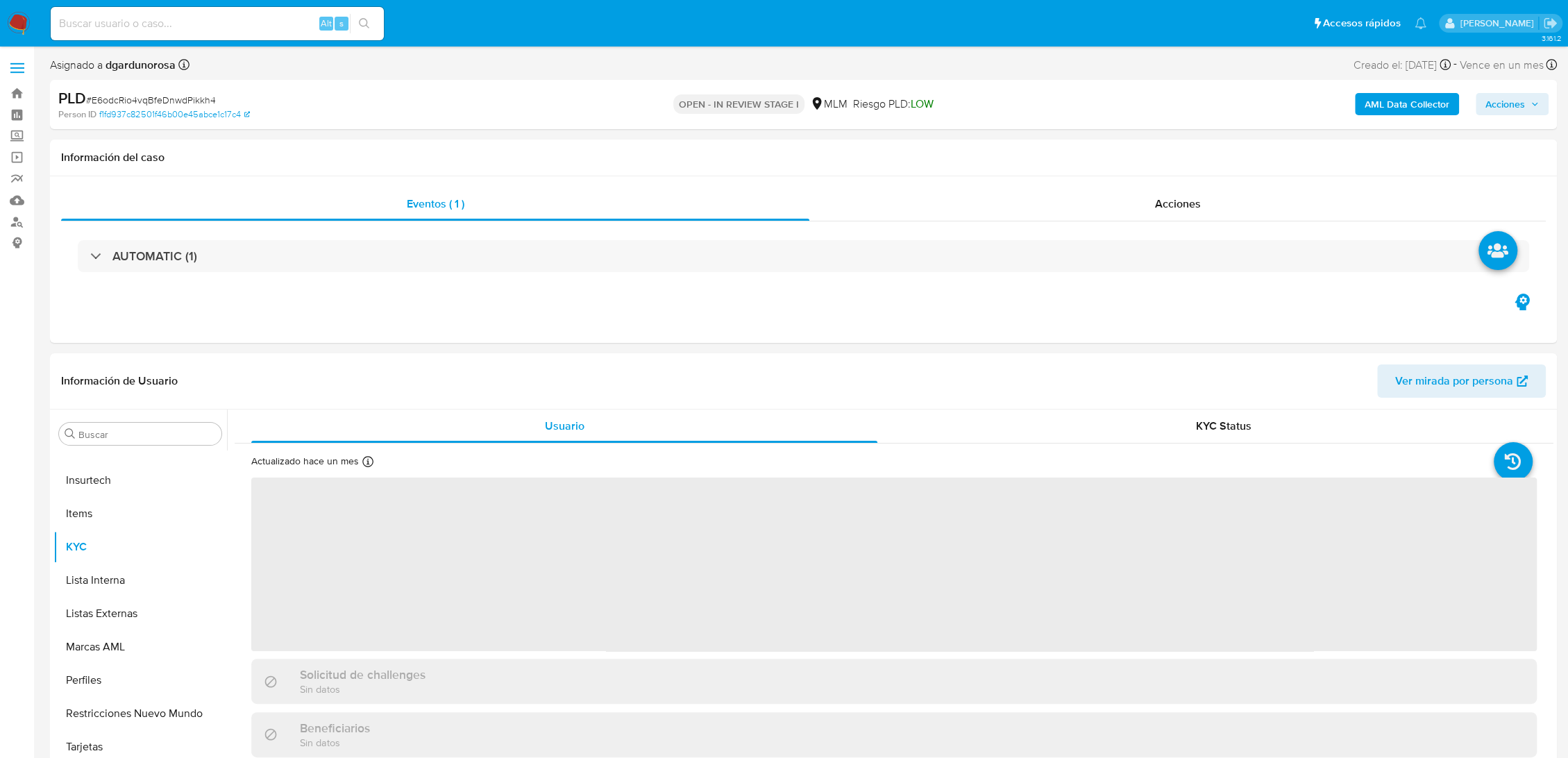
select select "10"
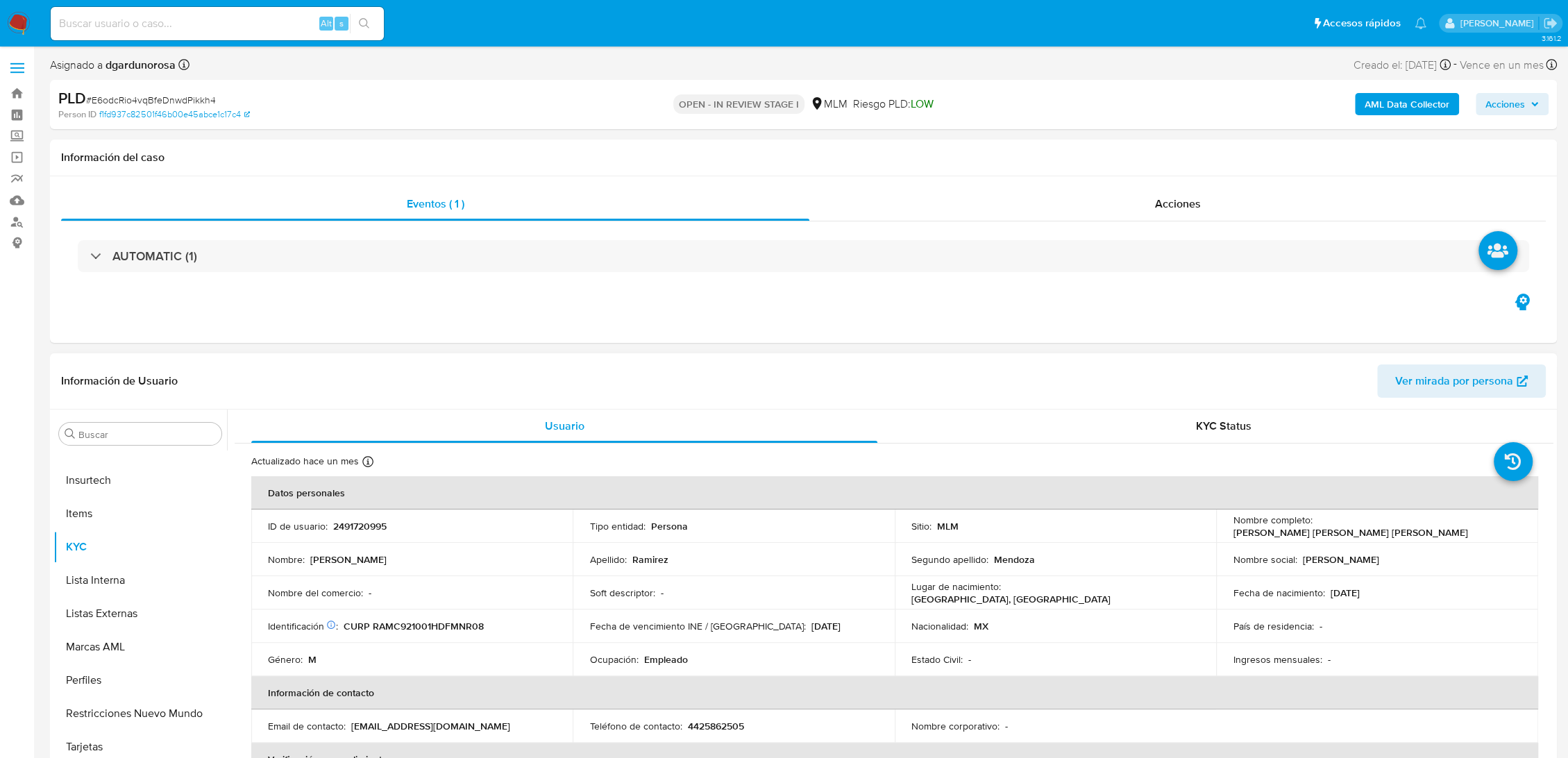
click at [1124, 373] on header "Información de Usuario Ver mirada por persona" at bounding box center [803, 381] width 1485 height 33
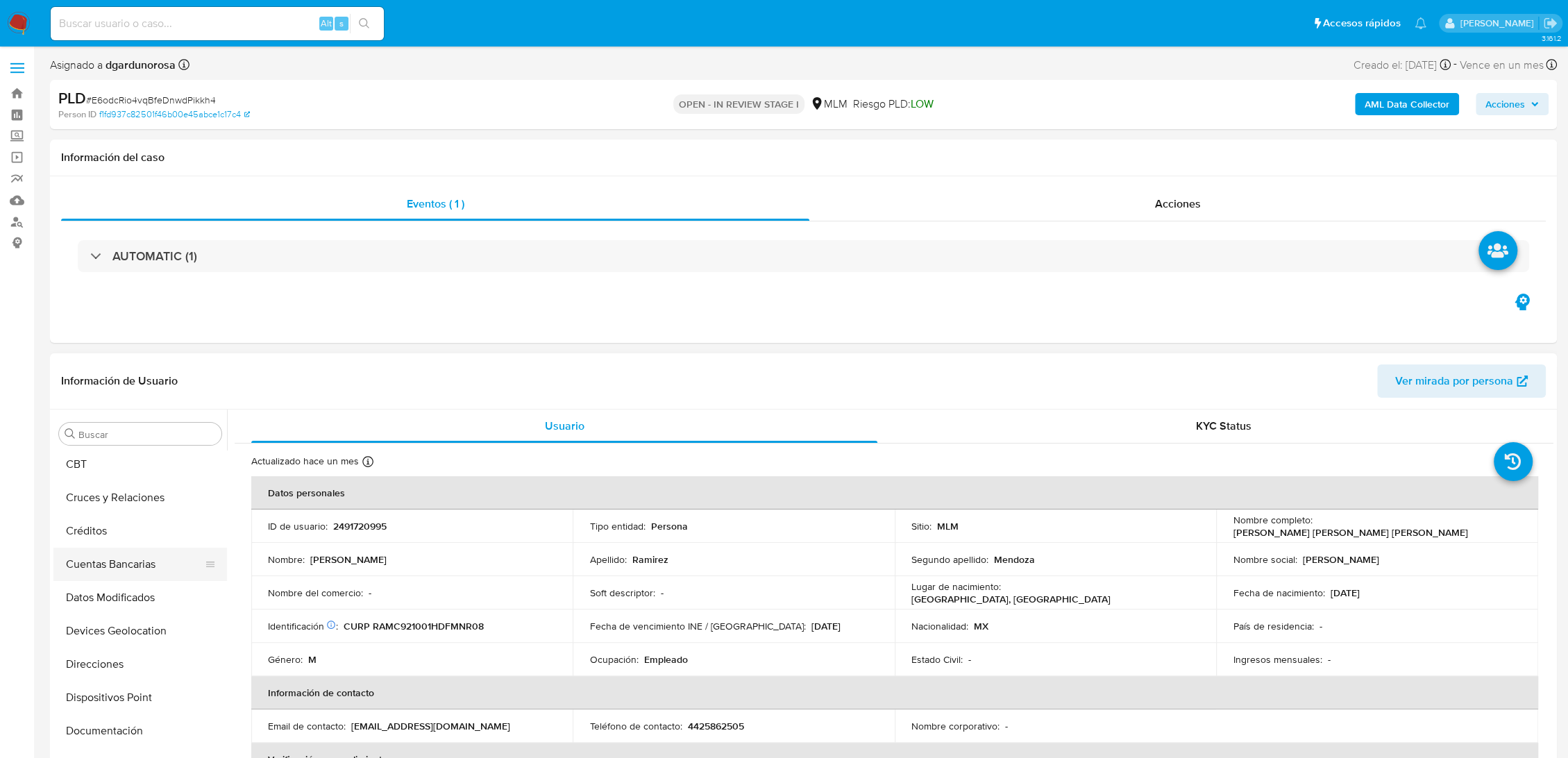
scroll to position [113, 0]
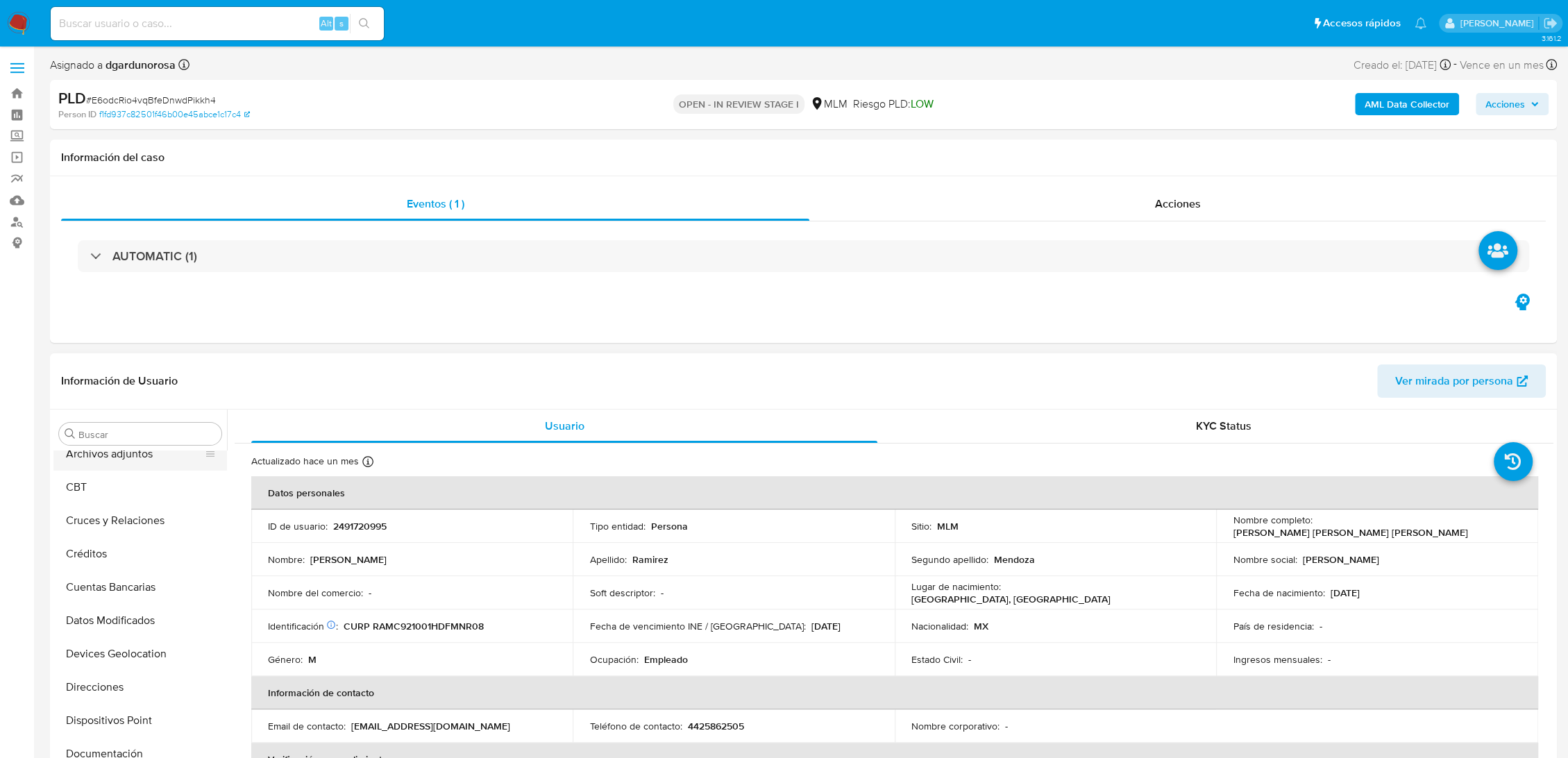
click at [126, 460] on button "Archivos adjuntos" at bounding box center [135, 454] width 162 height 33
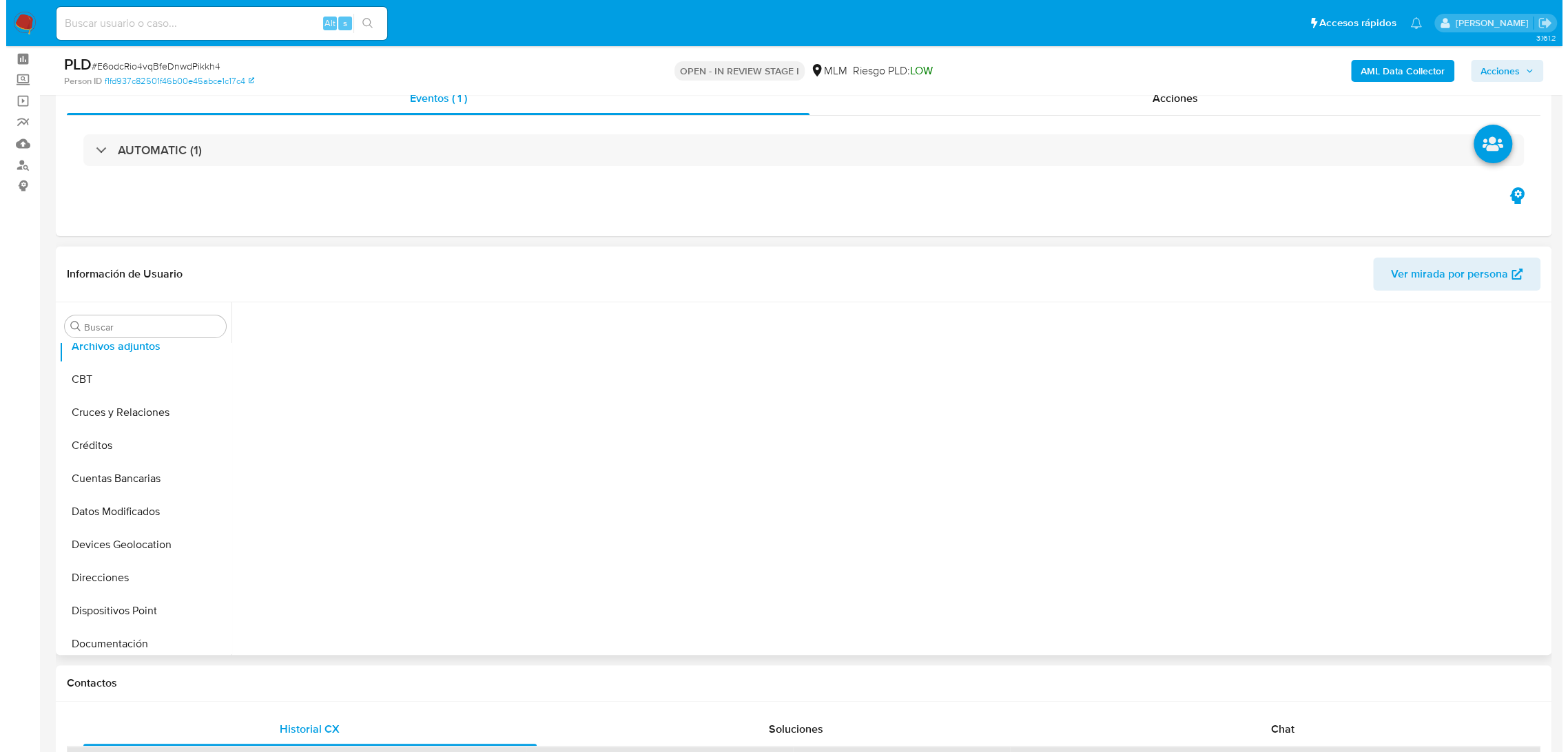
scroll to position [153, 0]
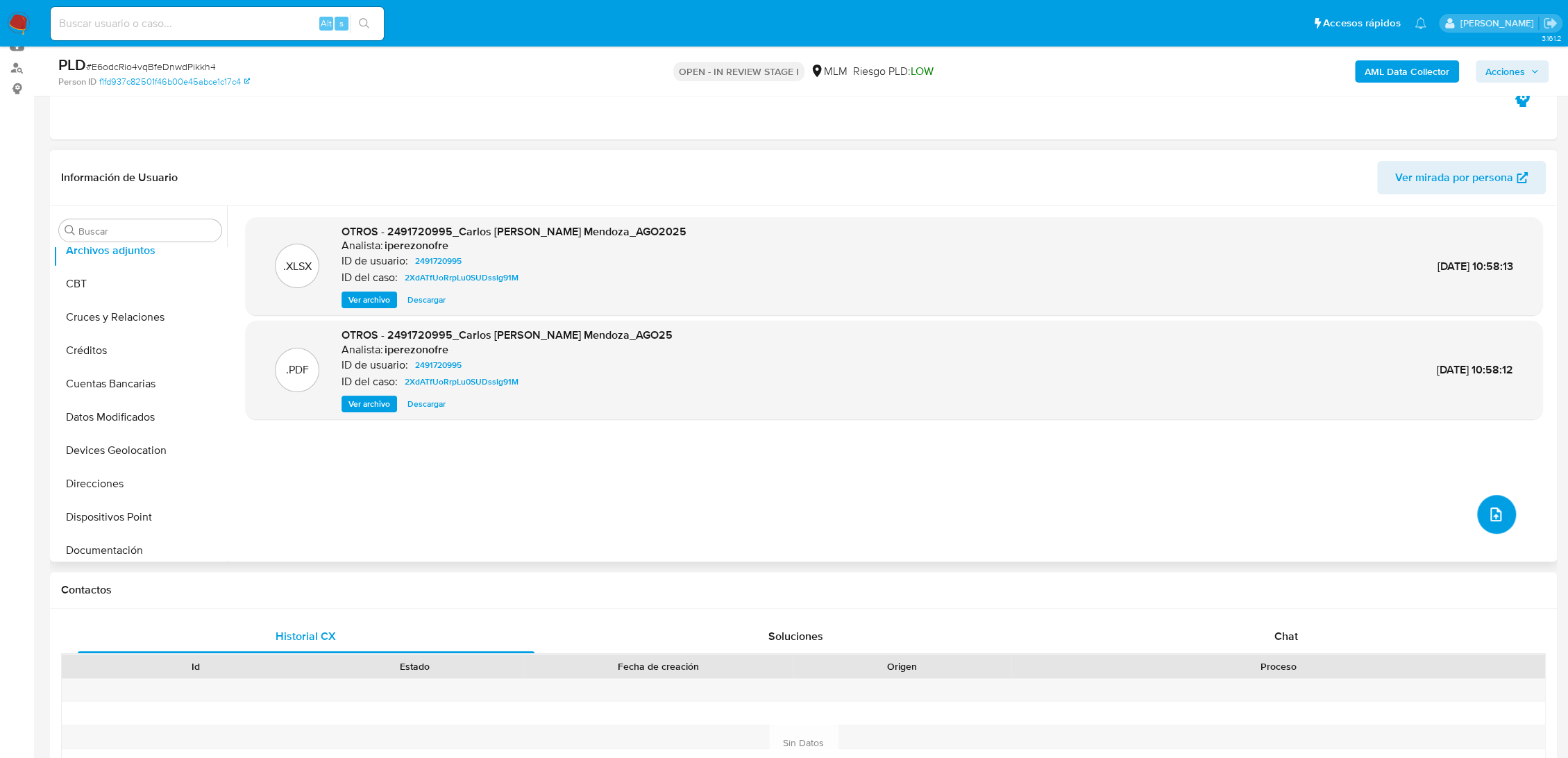
click at [1501, 514] on button "upload-file" at bounding box center [1497, 514] width 39 height 39
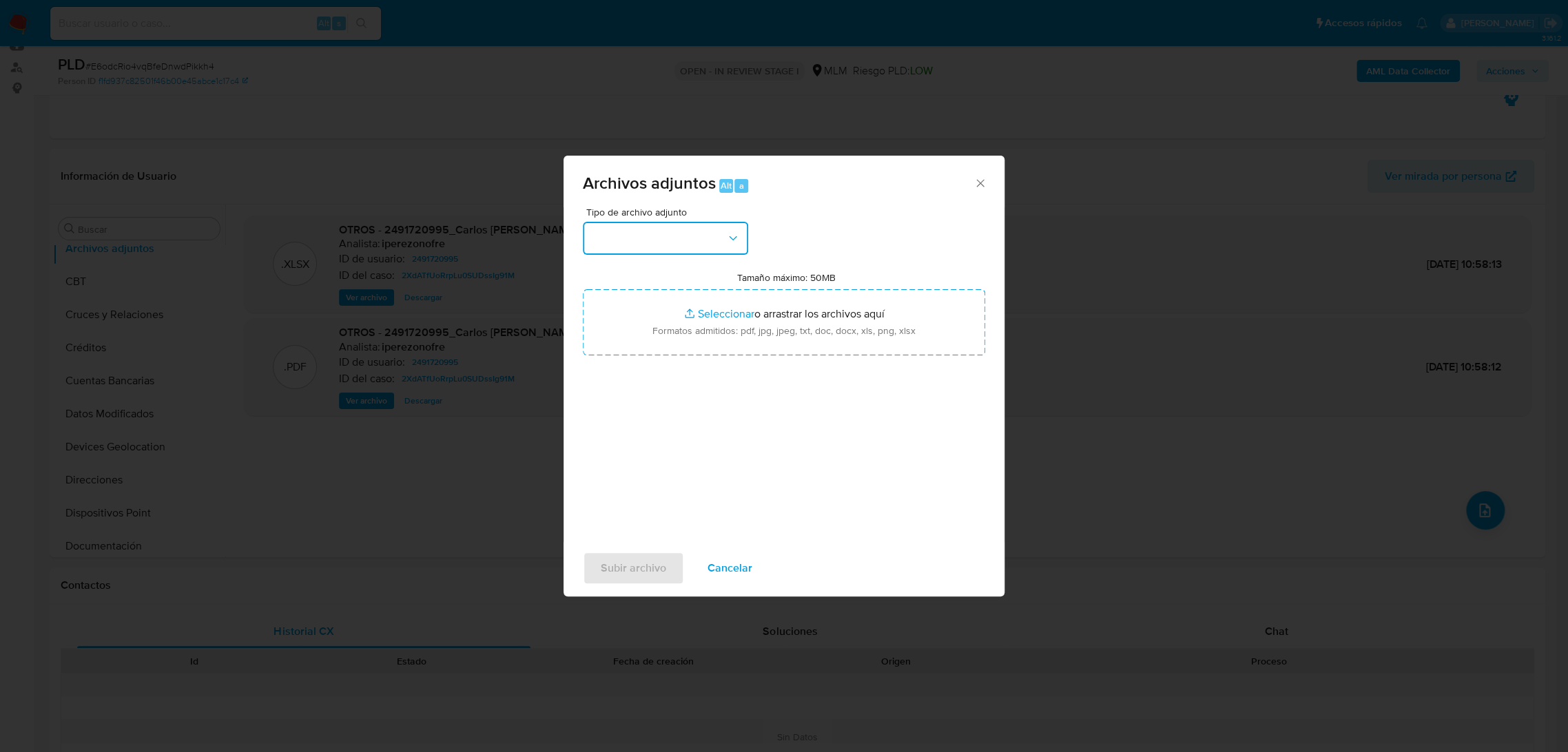
click at [609, 235] on button "button" at bounding box center [666, 239] width 165 height 33
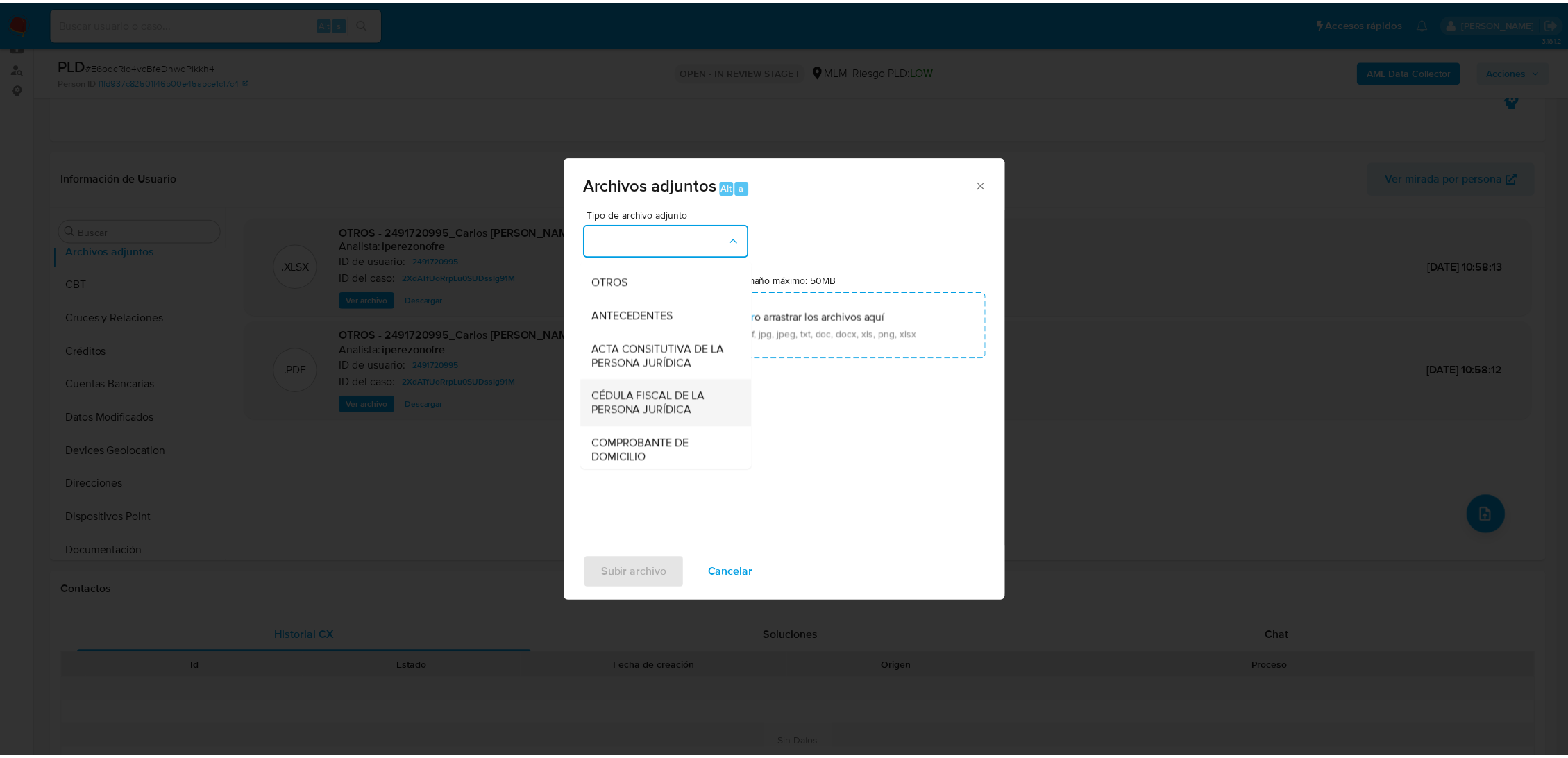
scroll to position [231, 0]
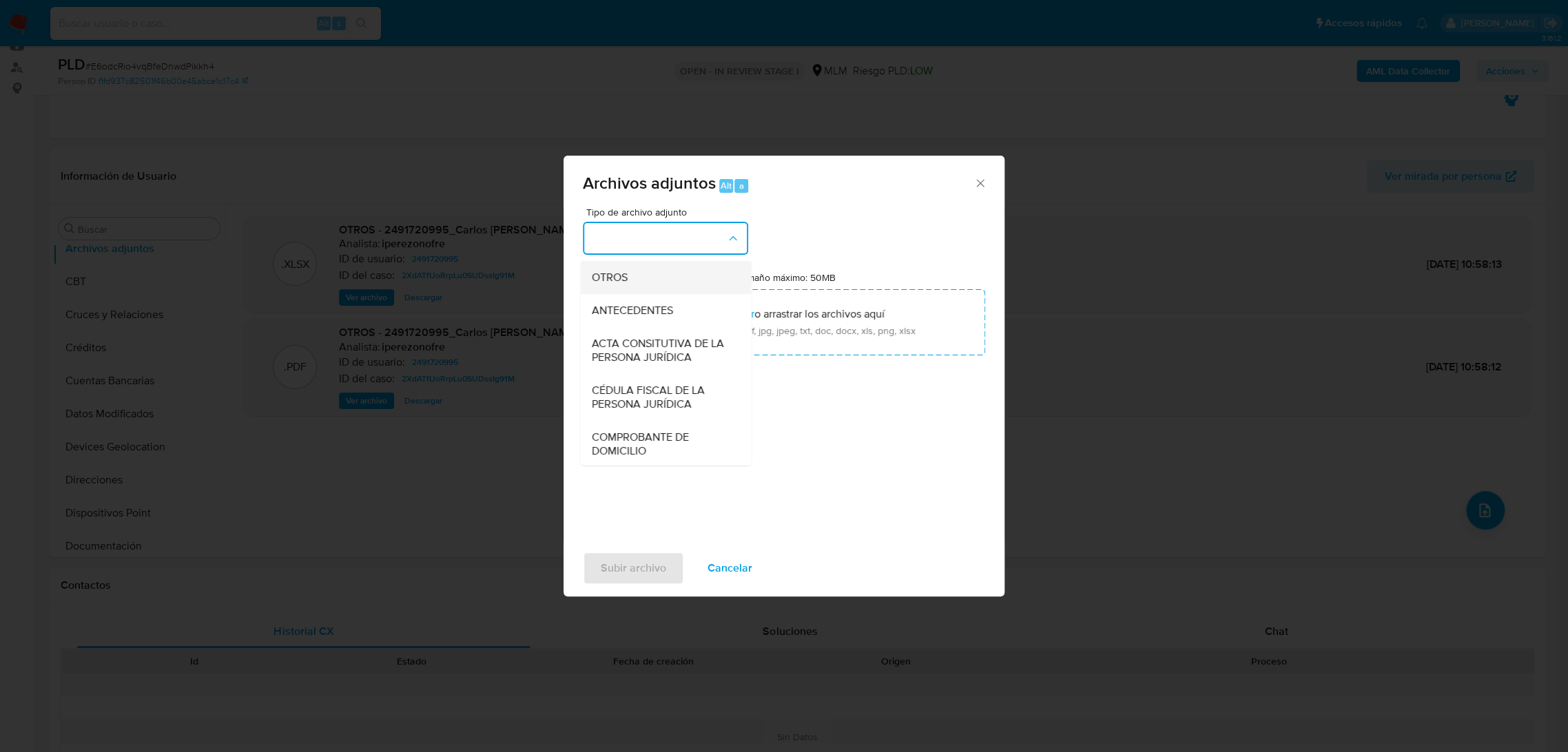
click at [643, 290] on div "OTROS" at bounding box center [661, 278] width 141 height 33
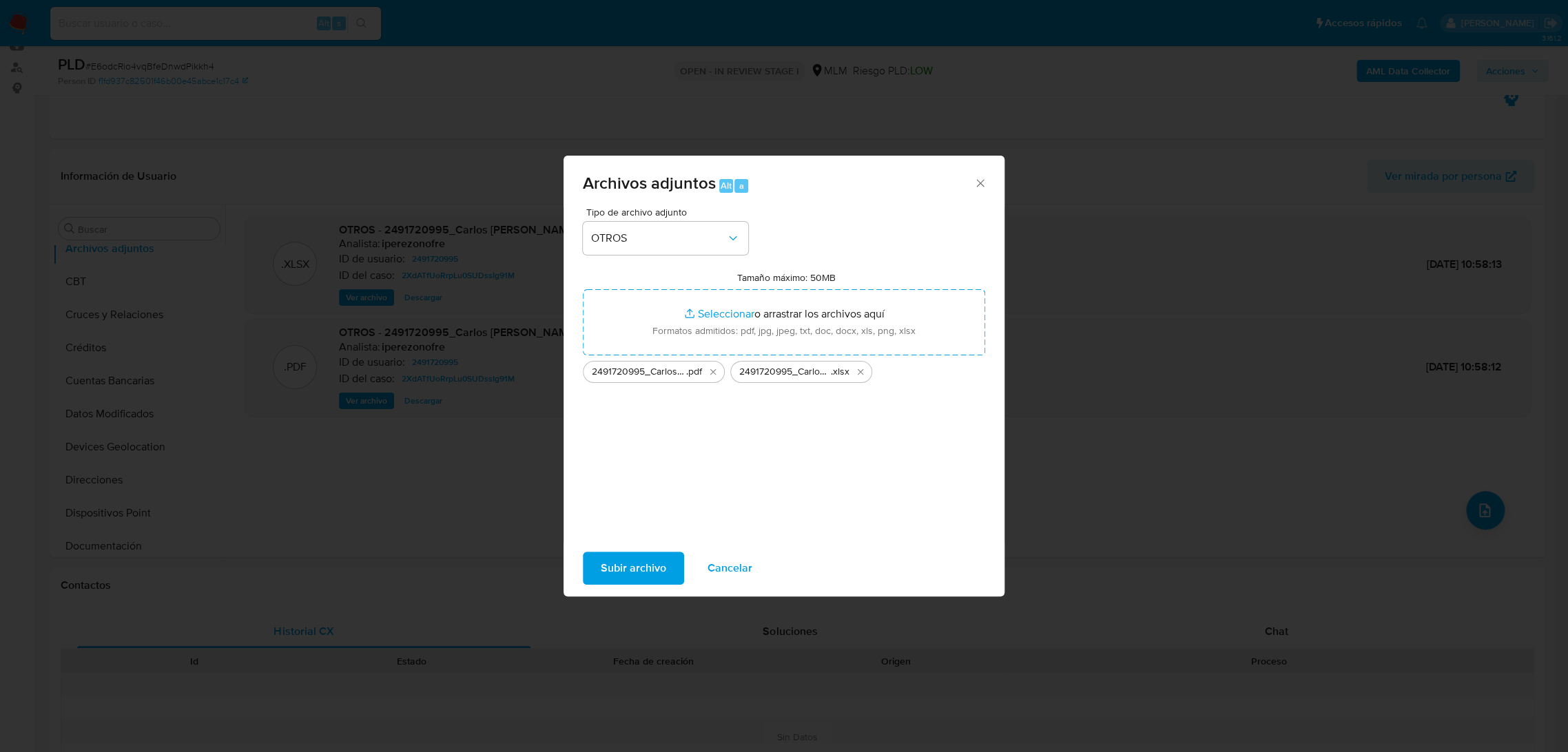
click at [669, 560] on button "Subir archivo" at bounding box center [634, 569] width 101 height 33
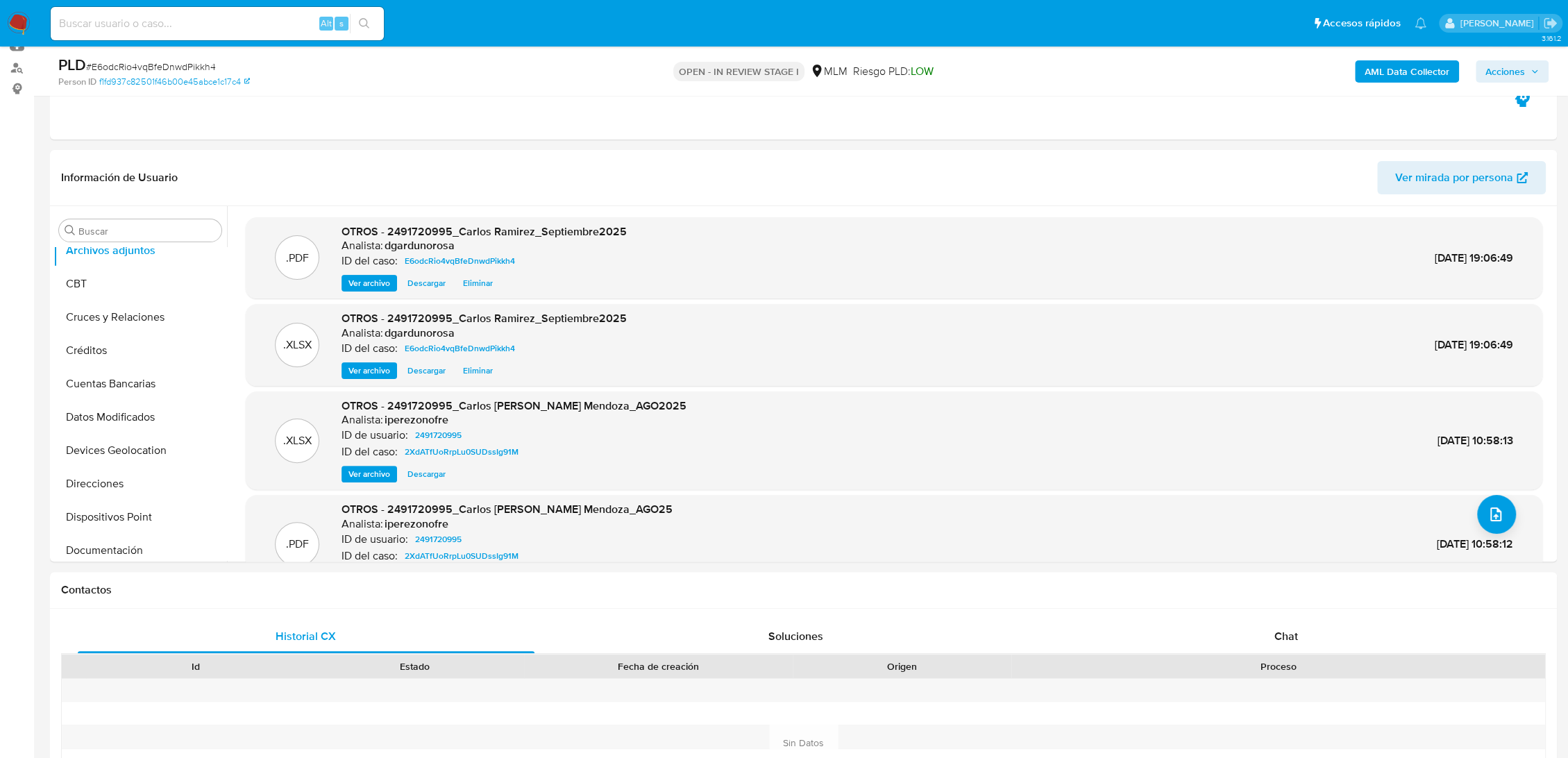
drag, startPoint x: 1510, startPoint y: 70, endPoint x: 1491, endPoint y: 79, distance: 21.0
click at [1510, 70] on span "Acciones" at bounding box center [1505, 71] width 39 height 22
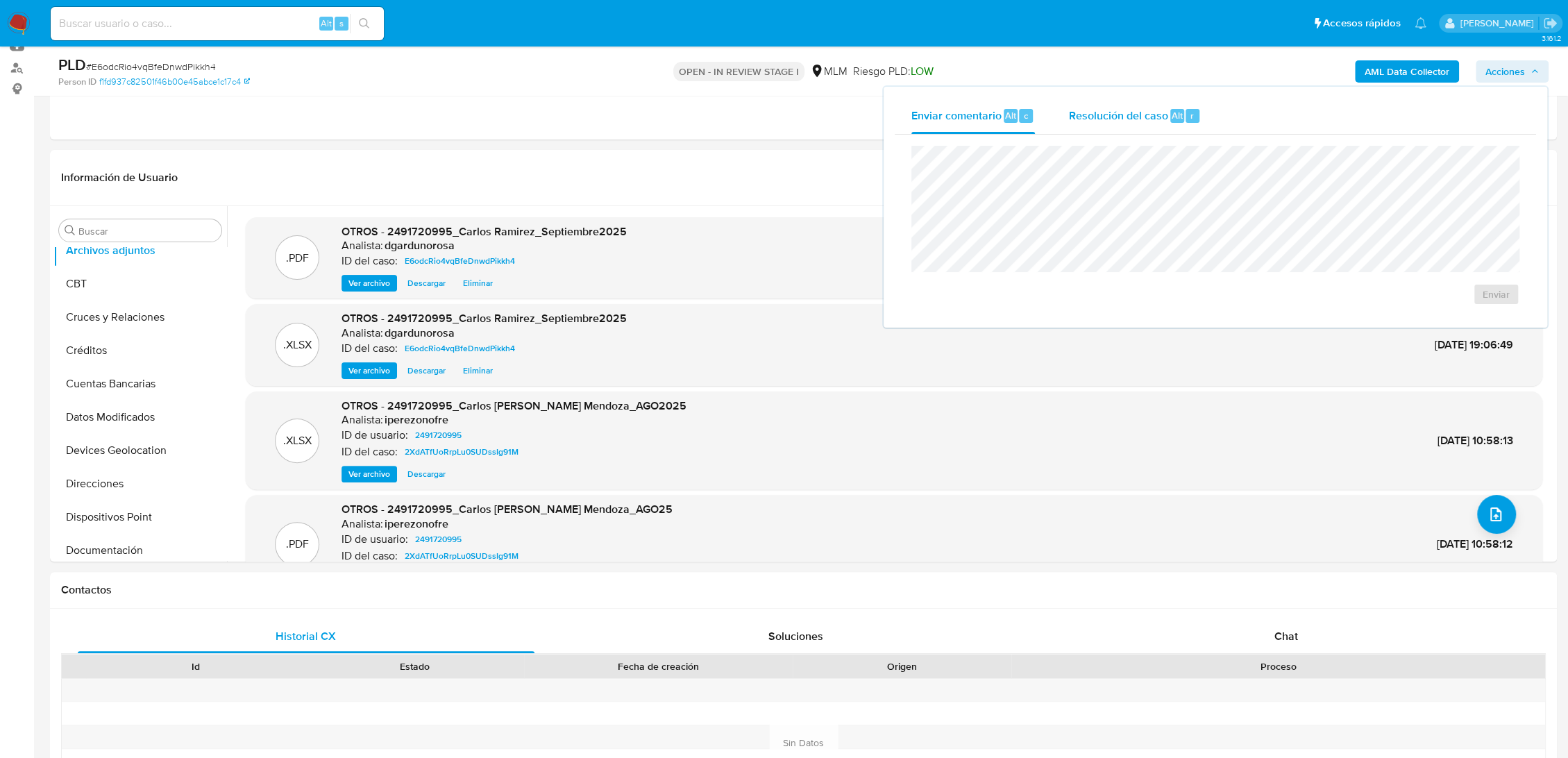
click at [1085, 115] on span "Resolución del caso" at bounding box center [1118, 114] width 100 height 16
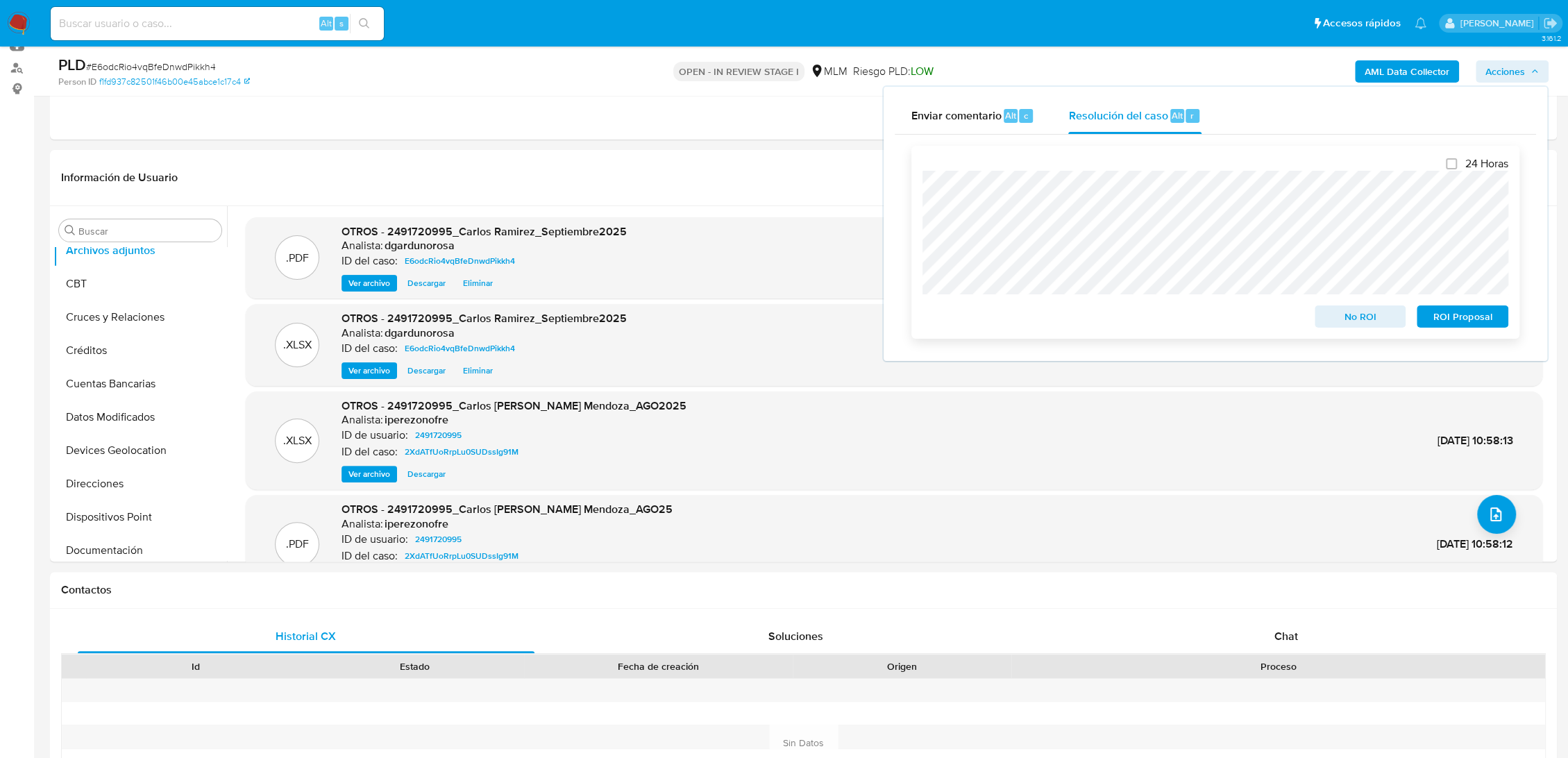
click at [1468, 310] on span "ROI Proposal" at bounding box center [1462, 317] width 72 height 20
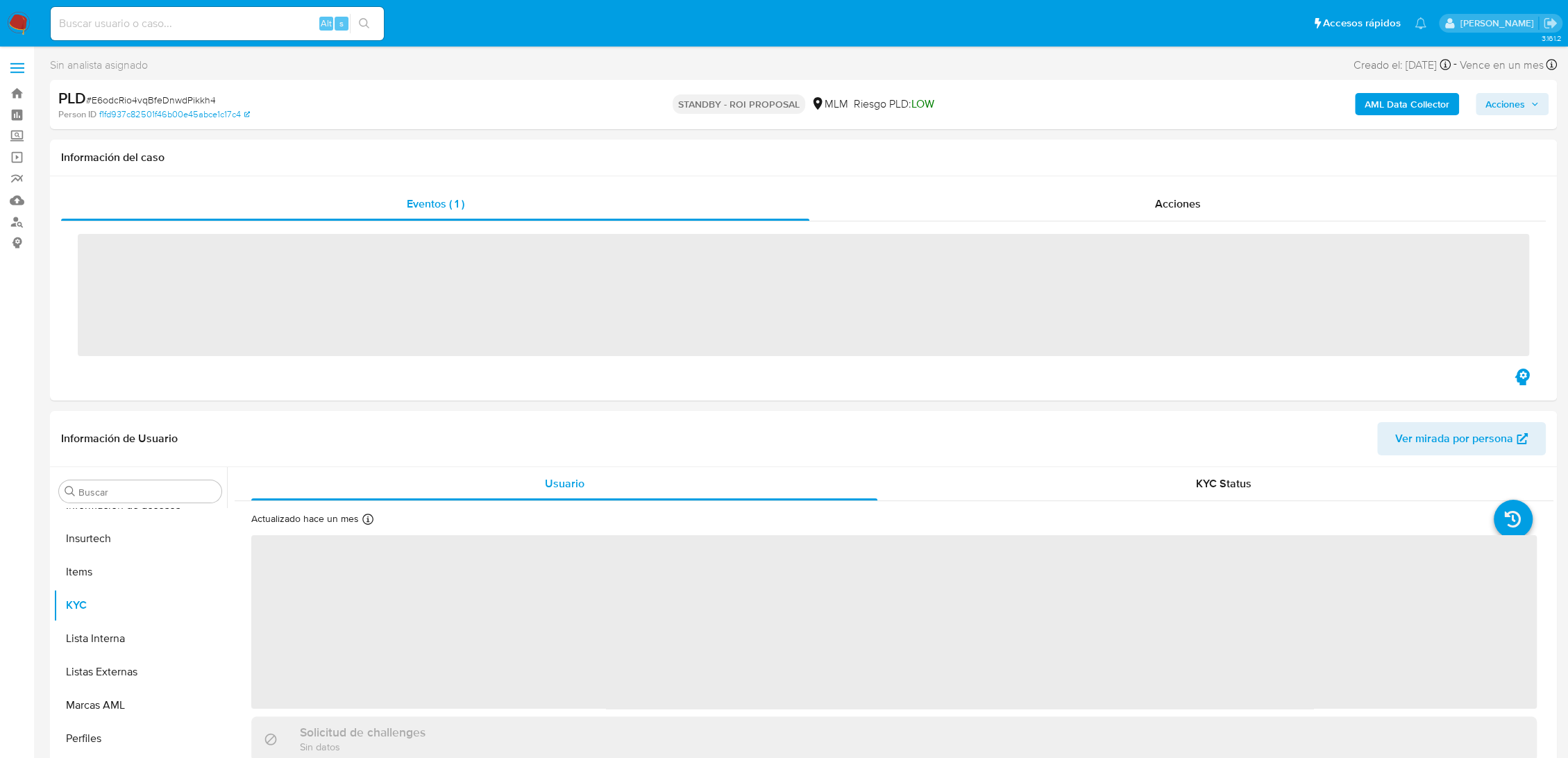
scroll to position [653, 0]
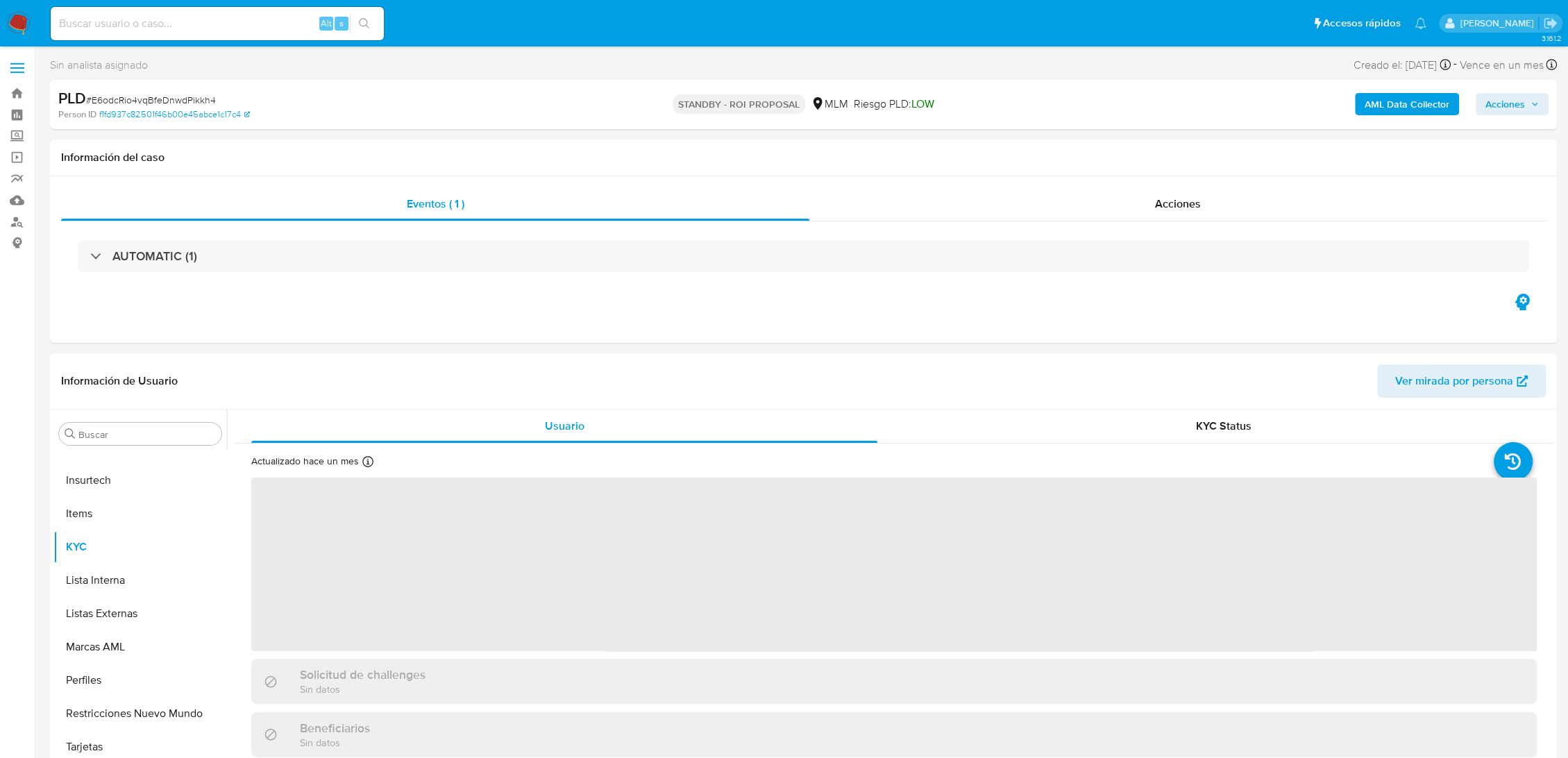
select select "10"
